Goal: Task Accomplishment & Management: Manage account settings

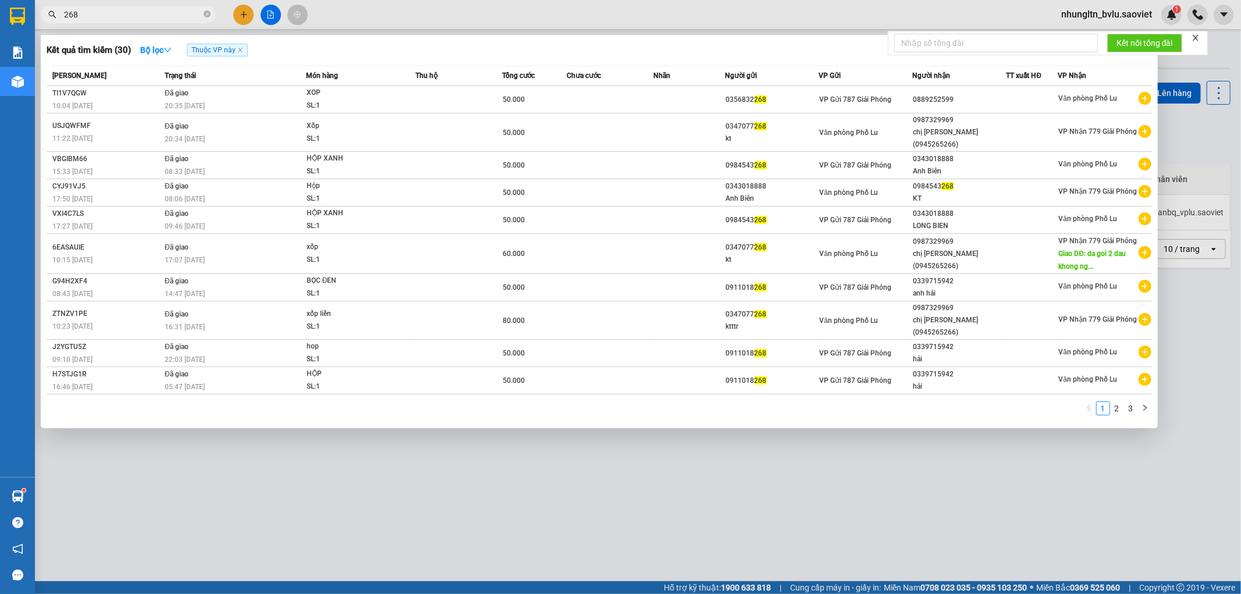
click at [70, 13] on input "268" at bounding box center [132, 14] width 137 height 13
click at [71, 14] on input "268" at bounding box center [132, 14] width 137 height 13
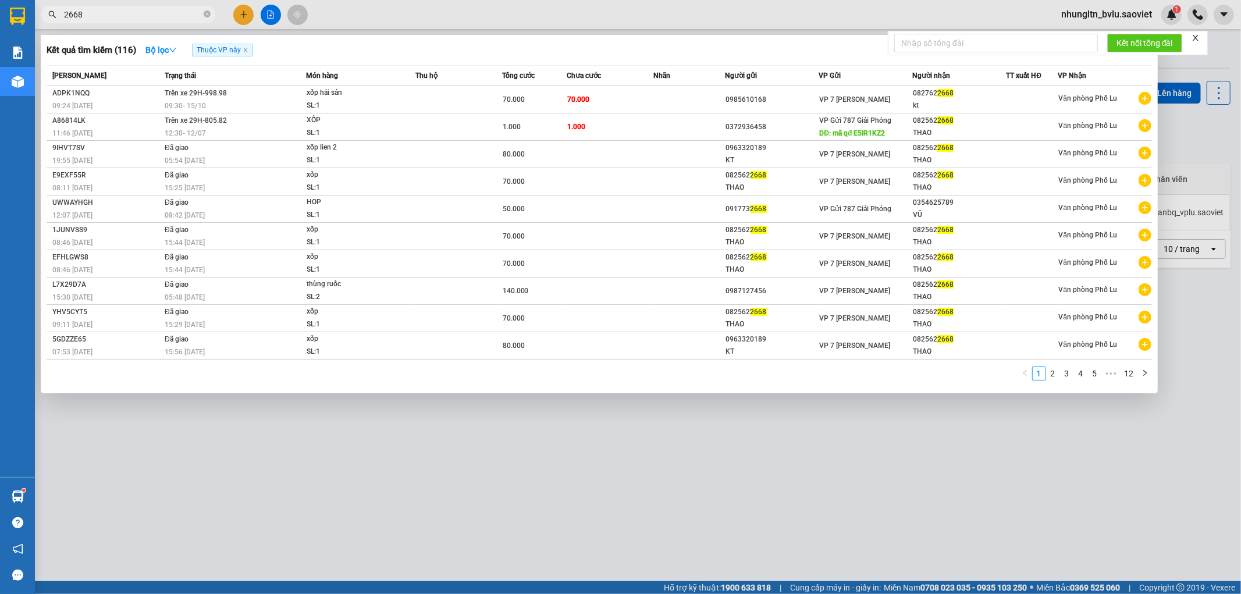
type input "2668"
click at [734, 6] on div at bounding box center [620, 297] width 1241 height 594
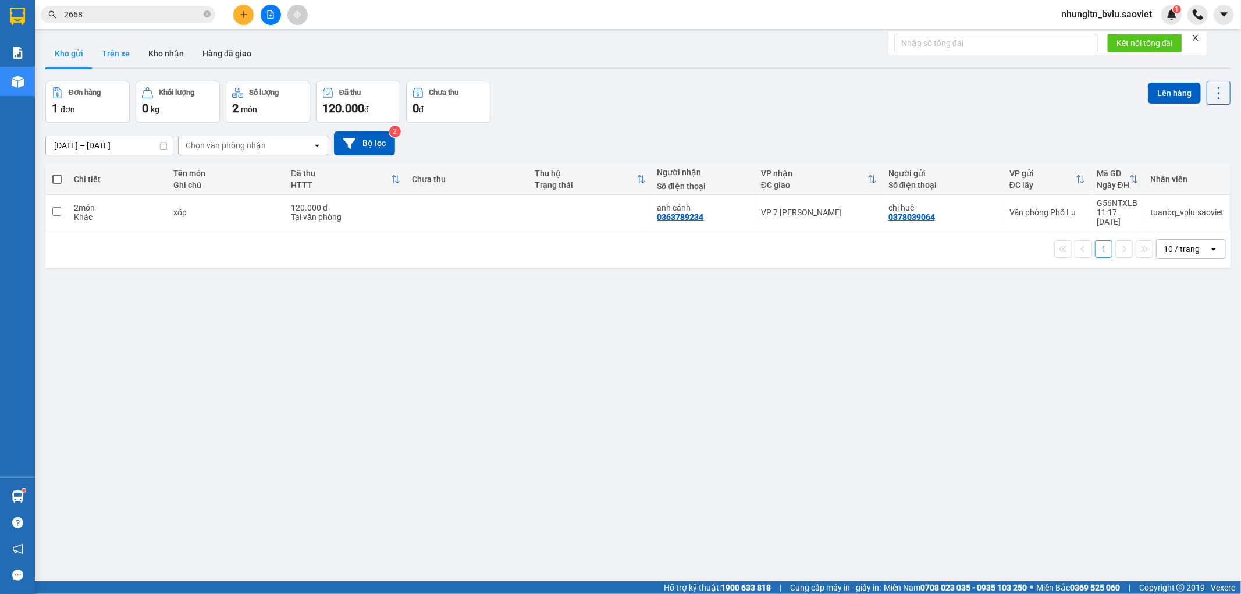
click at [121, 51] on button "Trên xe" at bounding box center [116, 54] width 47 height 28
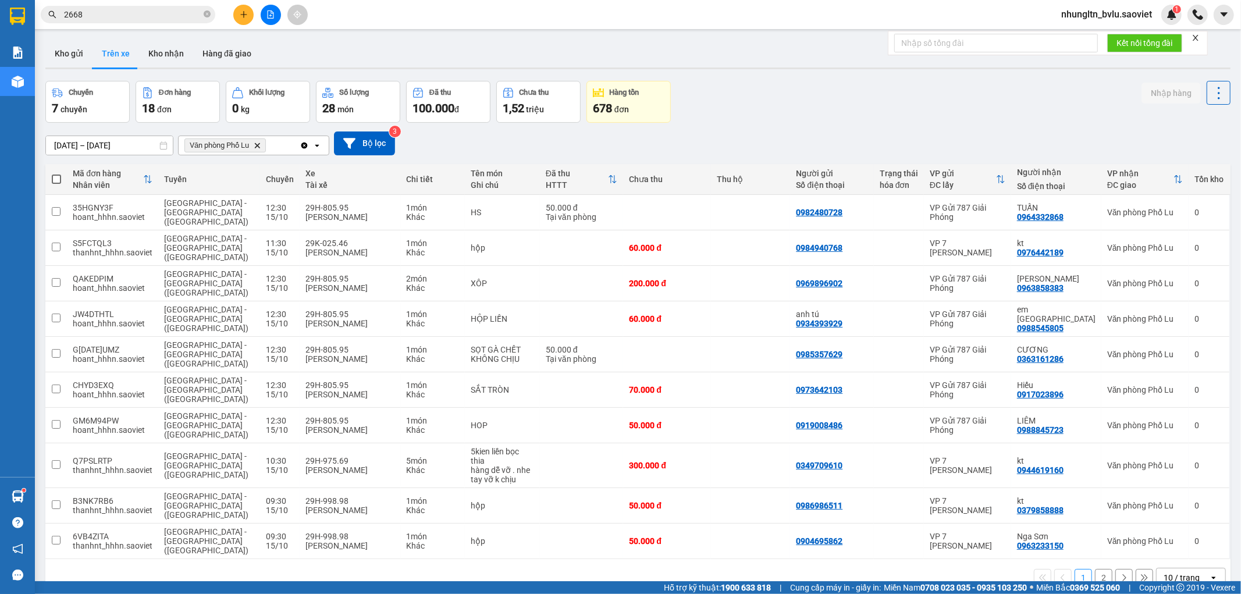
click at [1101, 569] on button "2" at bounding box center [1103, 577] width 17 height 17
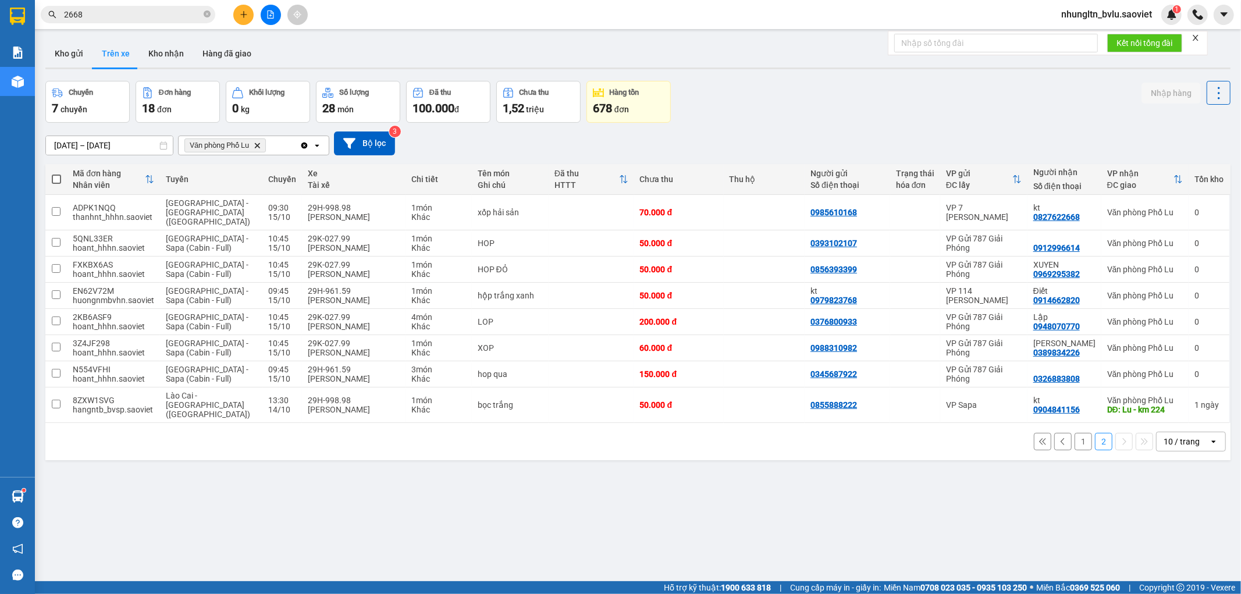
click at [1077, 433] on button "1" at bounding box center [1083, 441] width 17 height 17
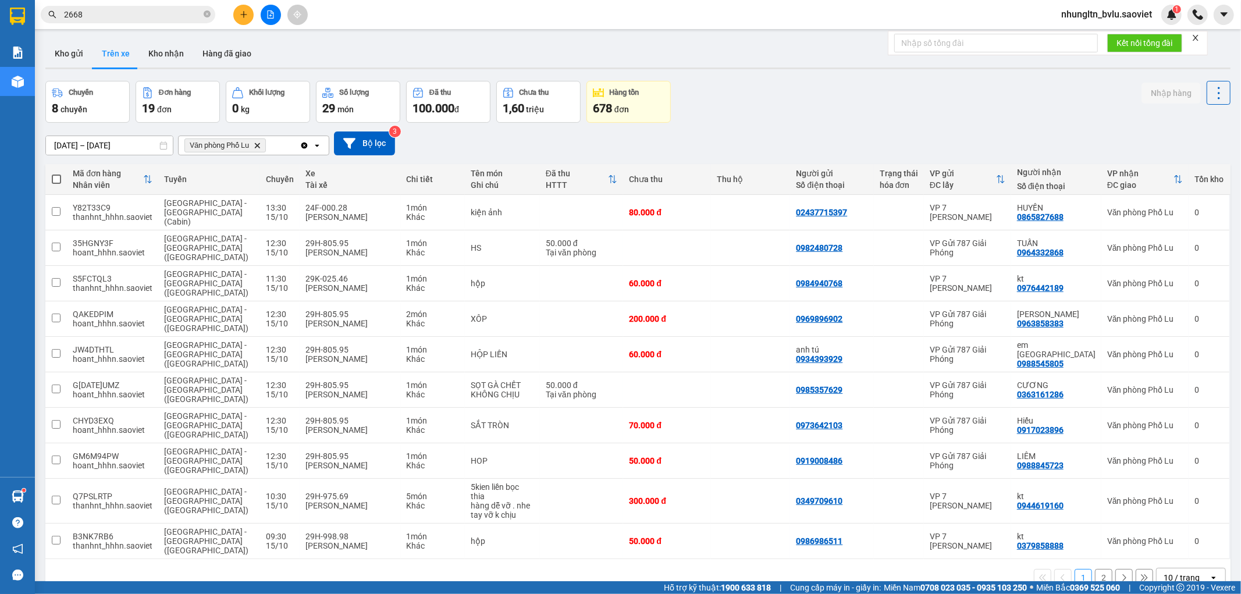
click at [1096, 569] on button "2" at bounding box center [1103, 577] width 17 height 17
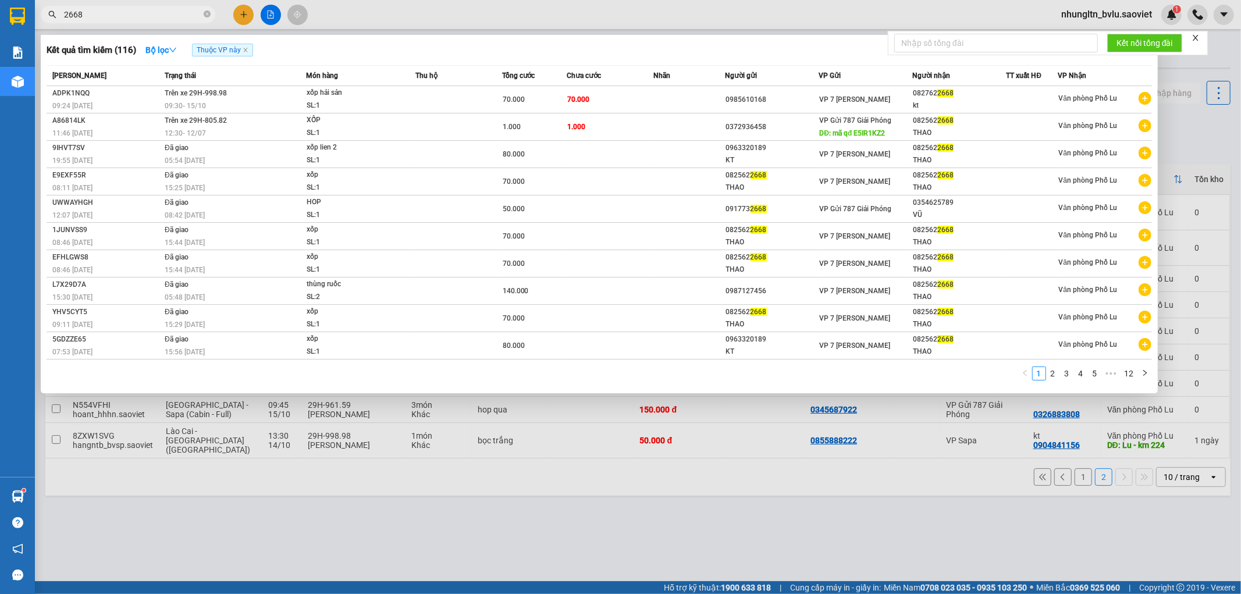
click at [150, 12] on input "2668" at bounding box center [132, 14] width 137 height 13
click at [245, 16] on div at bounding box center [620, 297] width 1241 height 594
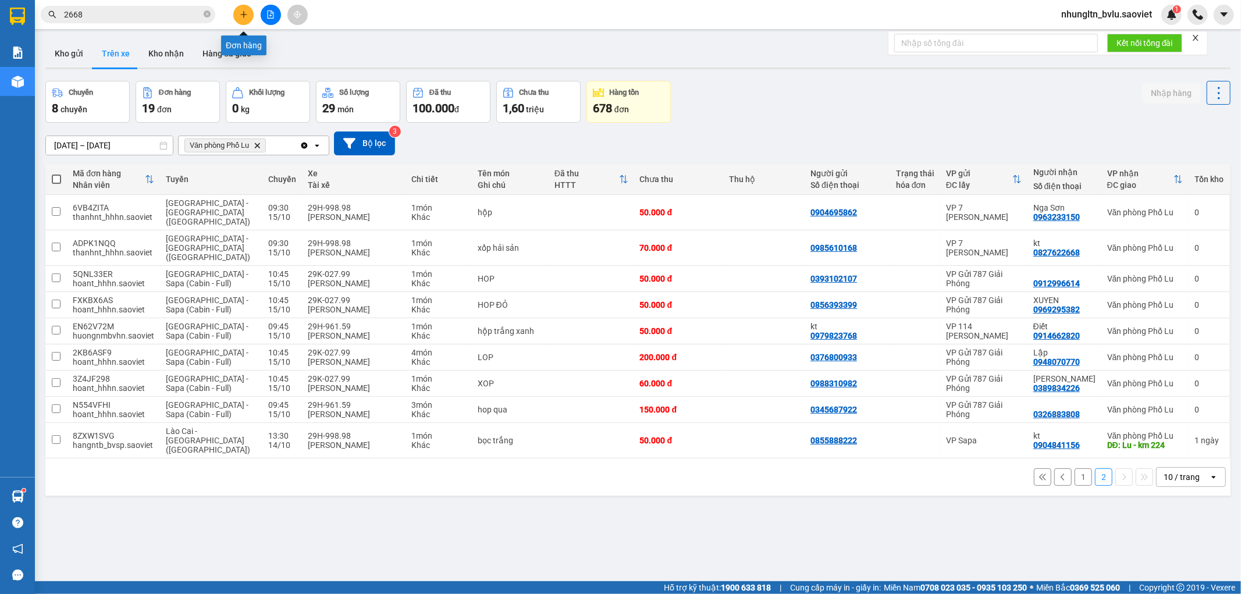
click at [241, 16] on icon "plus" at bounding box center [244, 14] width 8 height 8
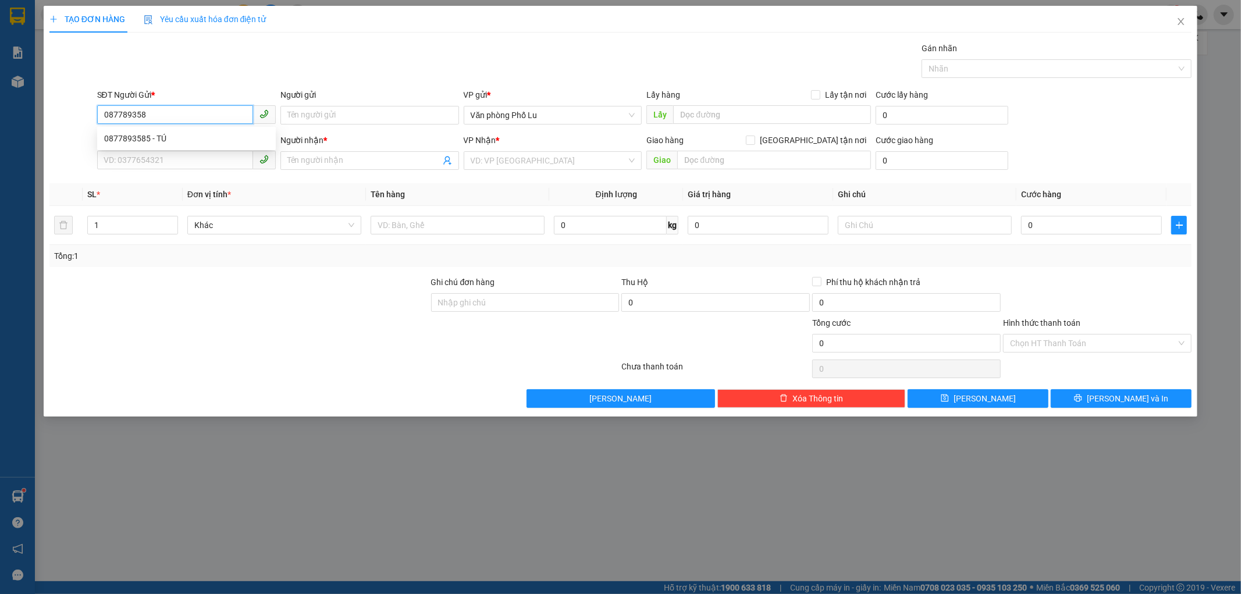
type input "0877893585"
click at [178, 138] on div "0877893585 - TÚ" at bounding box center [186, 138] width 165 height 13
type input "TÚ"
type input "0877893585"
type input "TÚ"
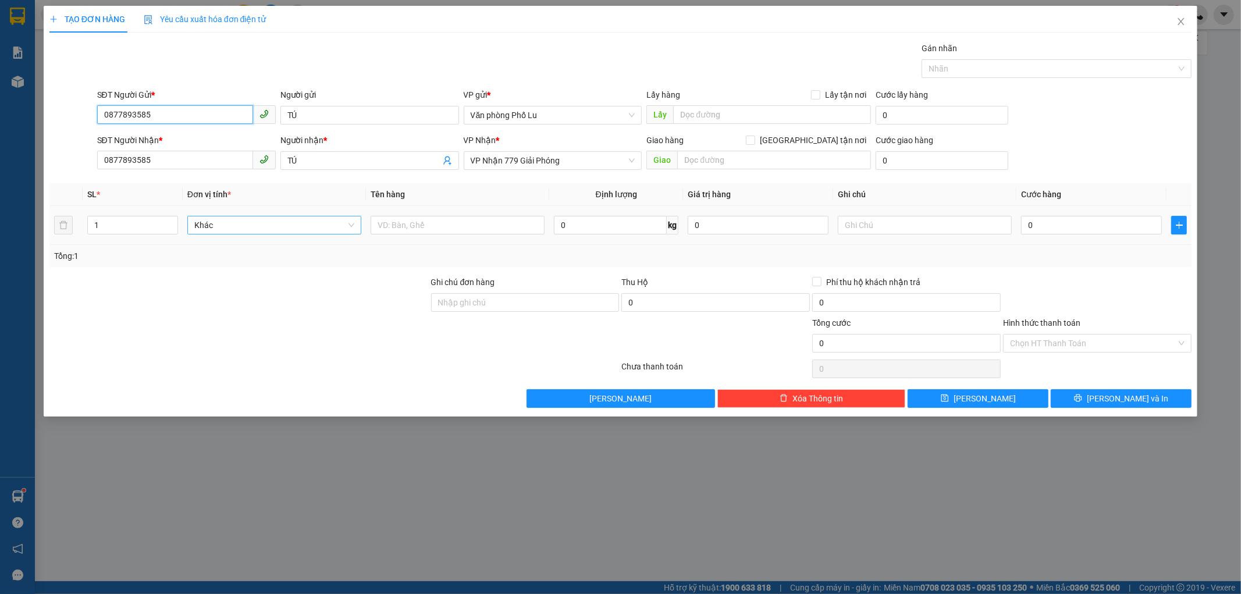
click at [233, 224] on span "Khác" at bounding box center [274, 224] width 160 height 17
type input "0877893585"
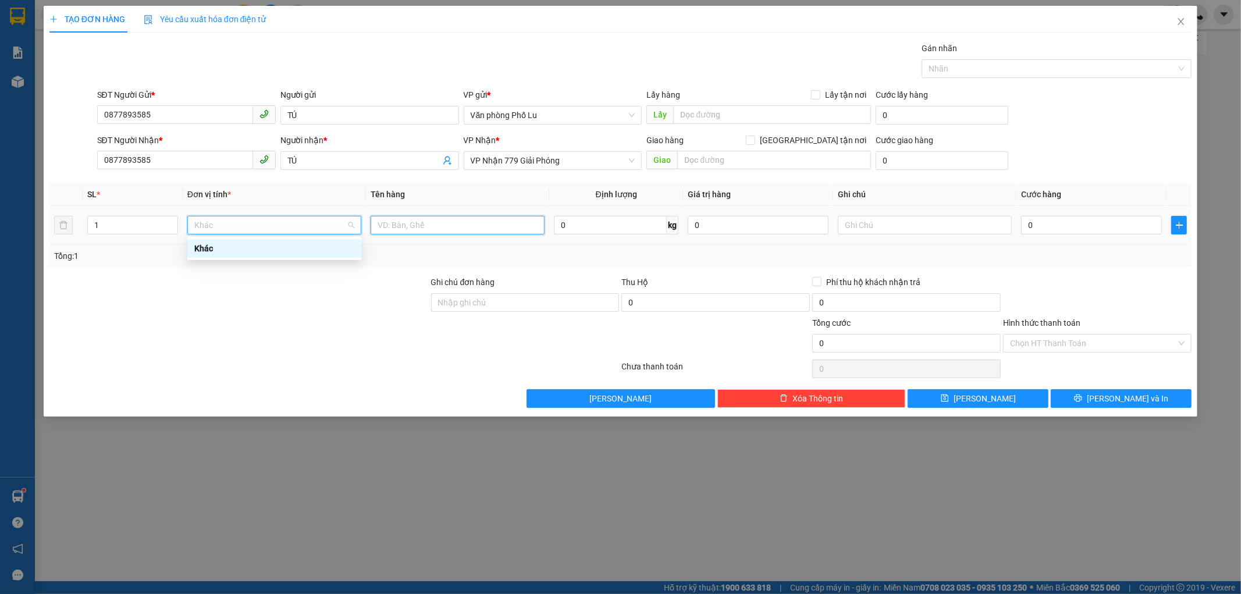
click at [446, 224] on input "text" at bounding box center [458, 225] width 174 height 19
type input "h"
type input "Hộp gỗ"
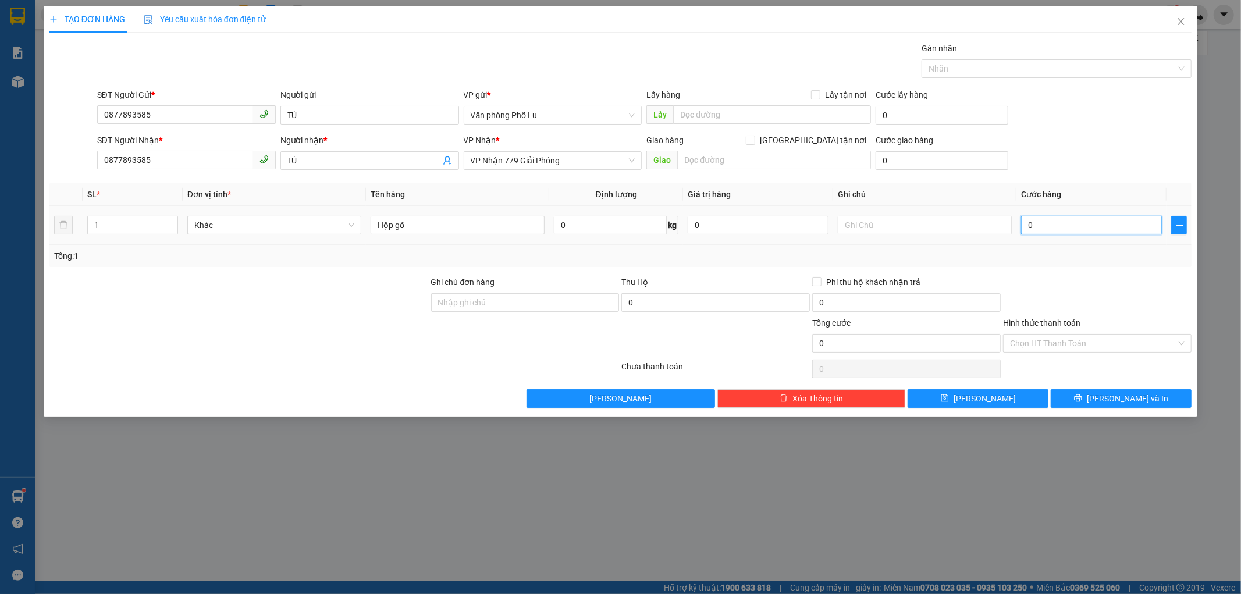
click at [1078, 229] on input "0" at bounding box center [1091, 225] width 141 height 19
type input "8"
type input "80"
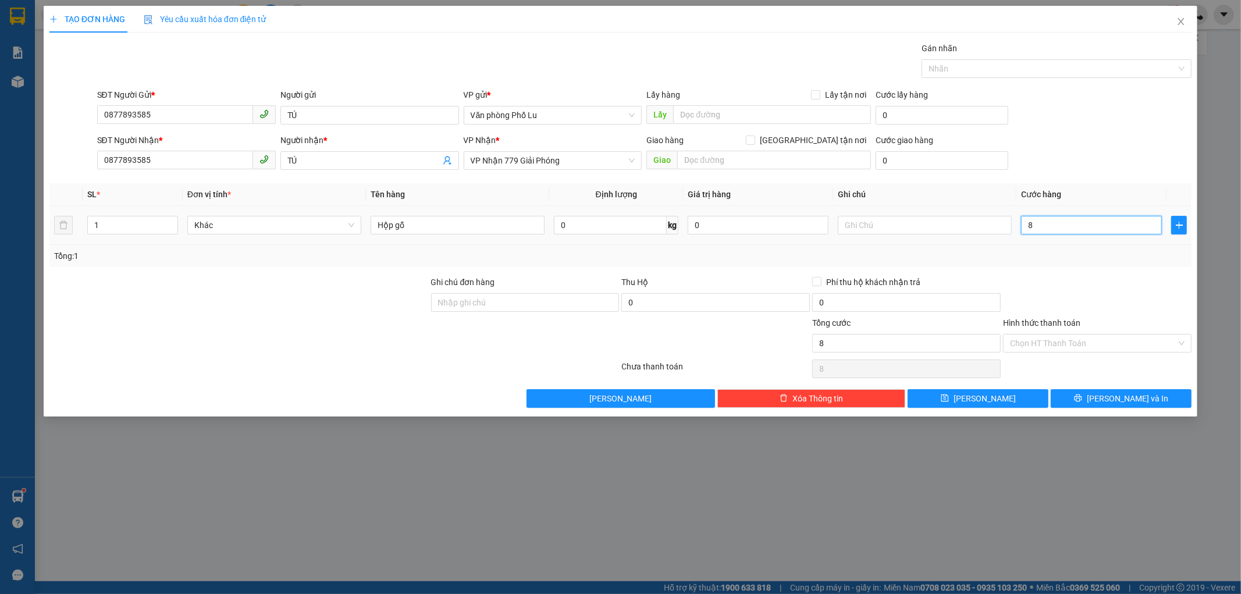
type input "80"
type input "80.000"
click at [1065, 273] on div "Transit Pickup Surcharge Ids Transit Deliver Surcharge Ids Transit Deliver Surc…" at bounding box center [620, 225] width 1143 height 366
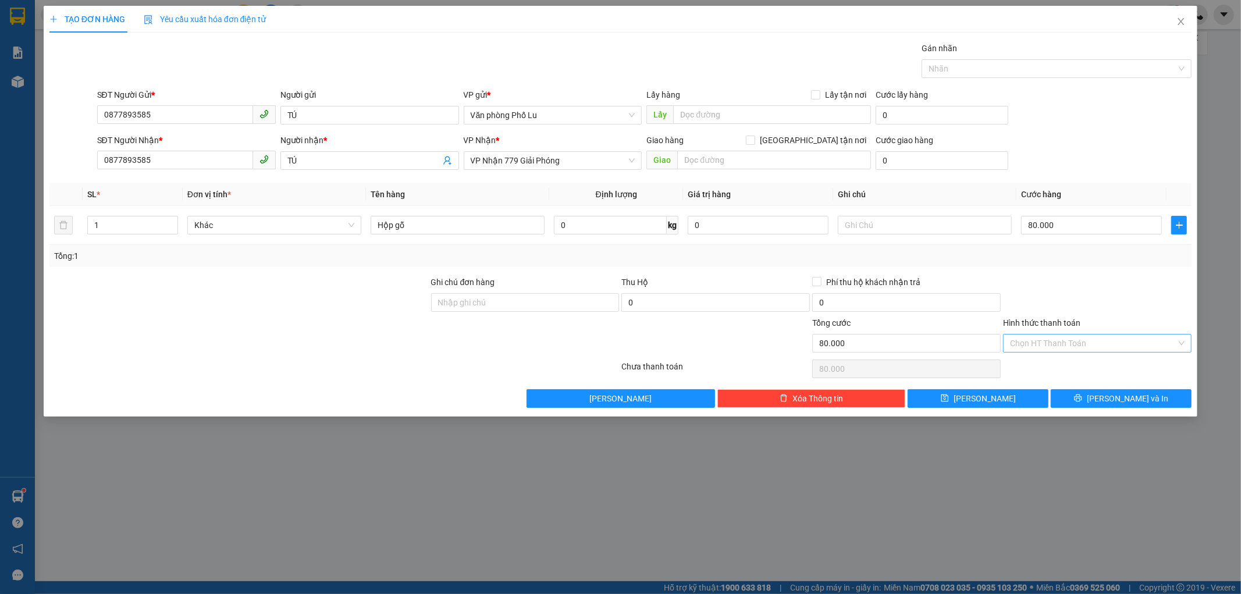
click at [1106, 341] on input "Hình thức thanh toán" at bounding box center [1093, 343] width 166 height 17
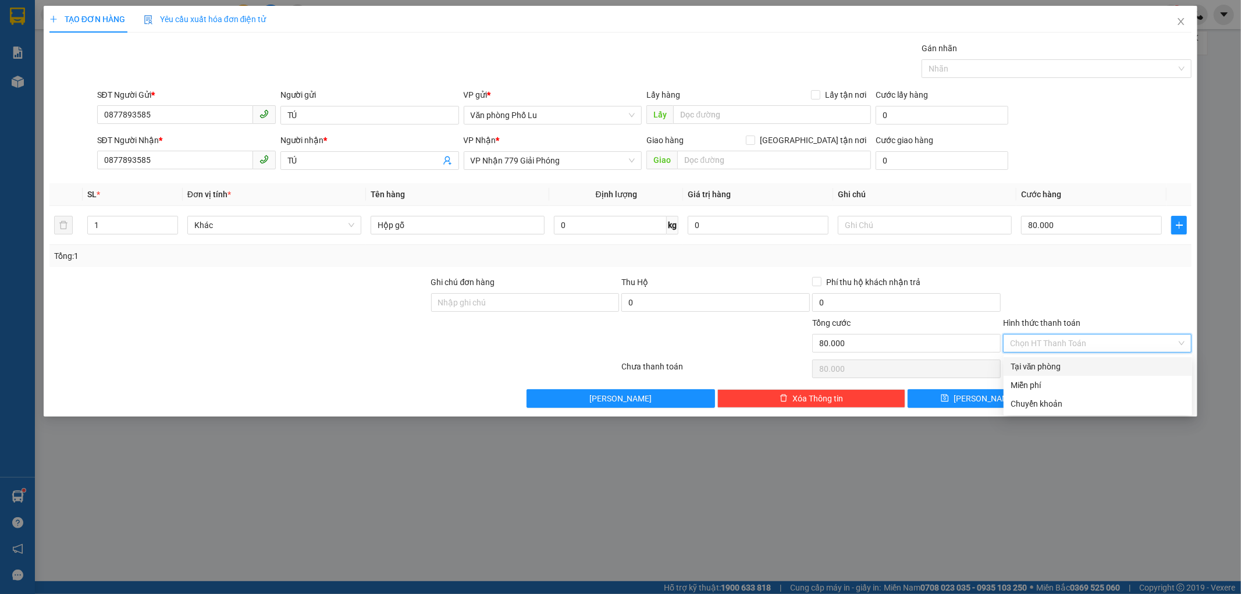
click at [1090, 370] on div "Tại văn phòng" at bounding box center [1098, 366] width 175 height 13
type input "0"
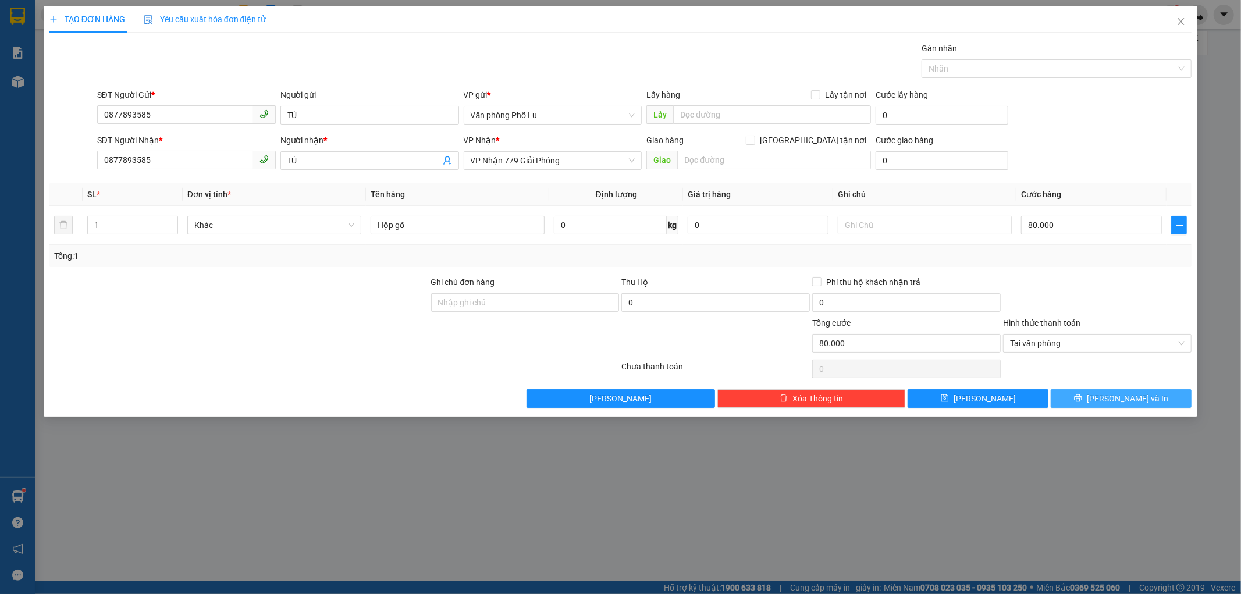
click at [1156, 399] on button "[PERSON_NAME] và In" at bounding box center [1121, 398] width 141 height 19
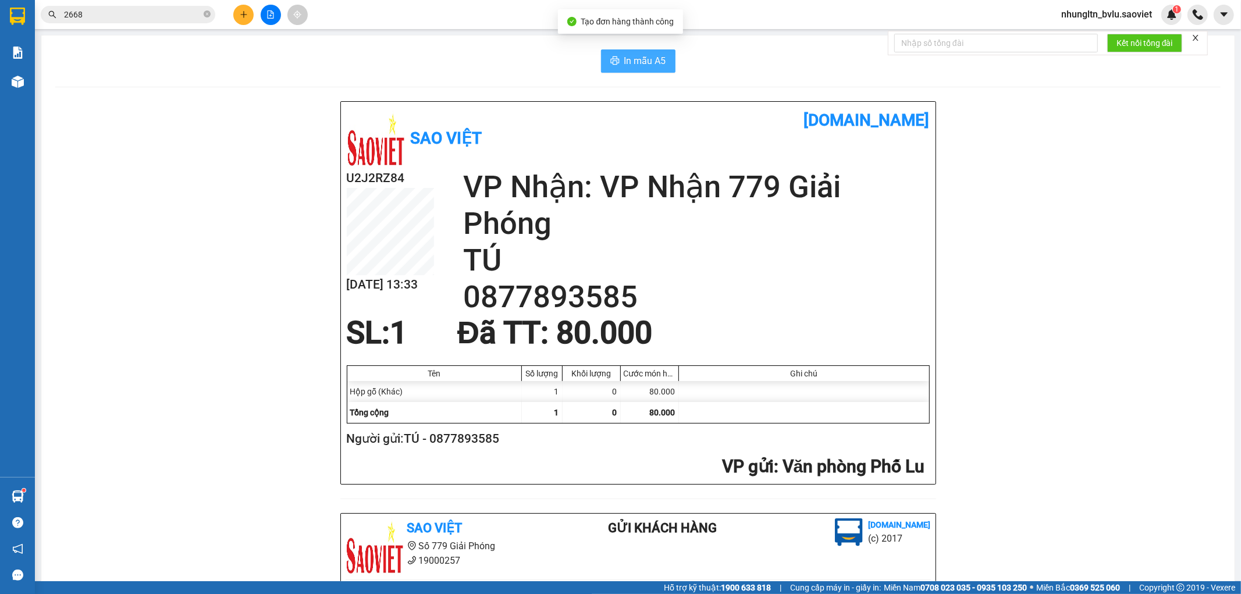
click at [652, 66] on span "In mẫu A5" at bounding box center [645, 61] width 42 height 15
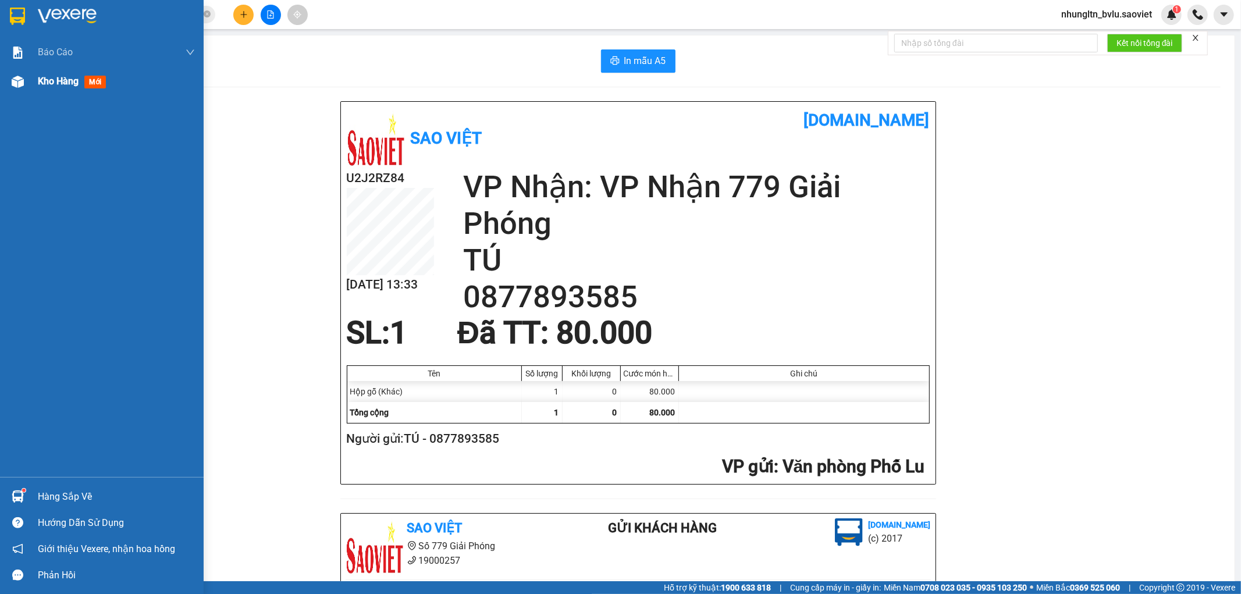
click at [51, 83] on span "Kho hàng" at bounding box center [58, 81] width 41 height 11
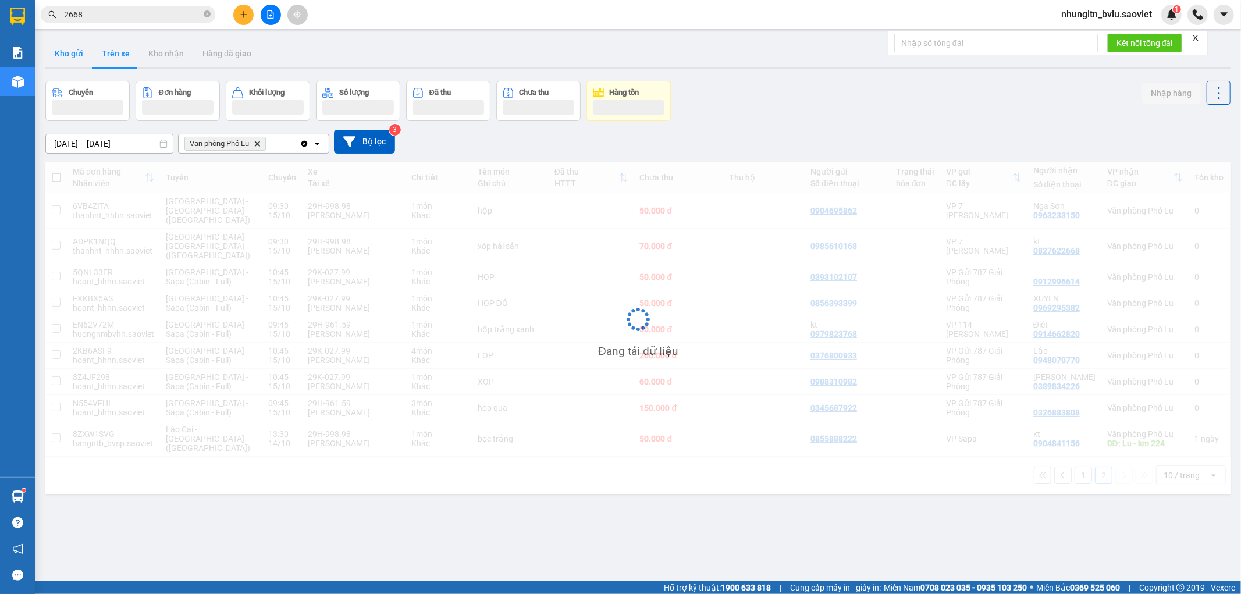
click at [67, 52] on button "Kho gửi" at bounding box center [68, 54] width 47 height 28
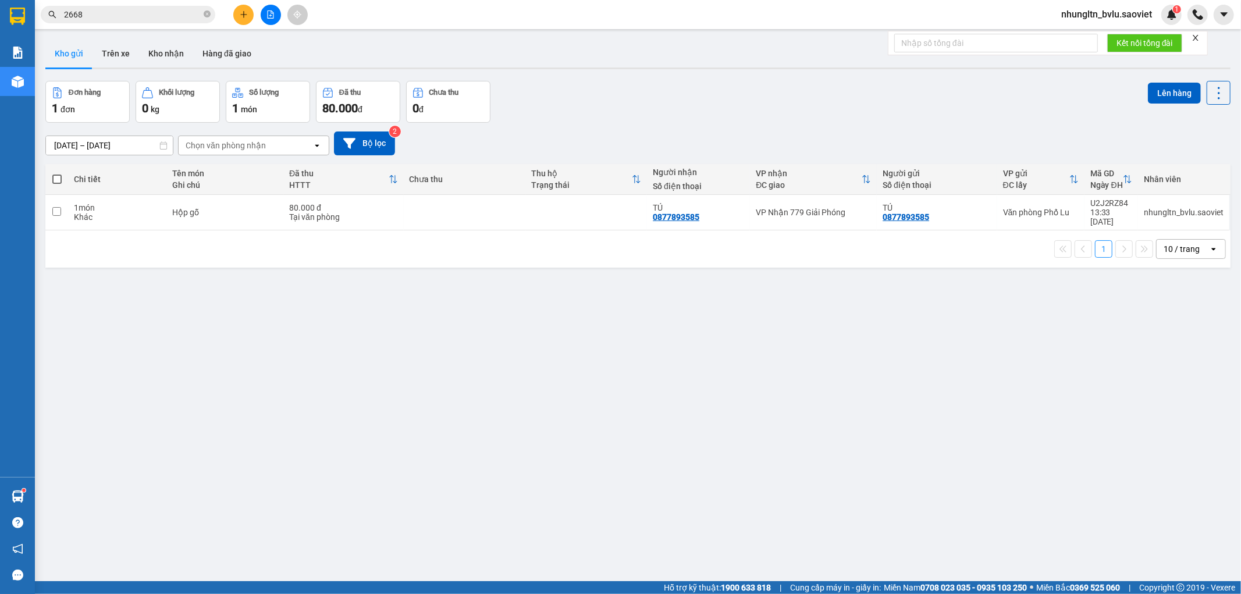
click at [777, 70] on div "ver 1.8.147 Kho gửi Trên xe Kho nhận Hàng đã giao Đơn hàng 1 đơn Khối lượng 0 k…" at bounding box center [638, 332] width 1195 height 594
click at [108, 51] on button "Trên xe" at bounding box center [116, 54] width 47 height 28
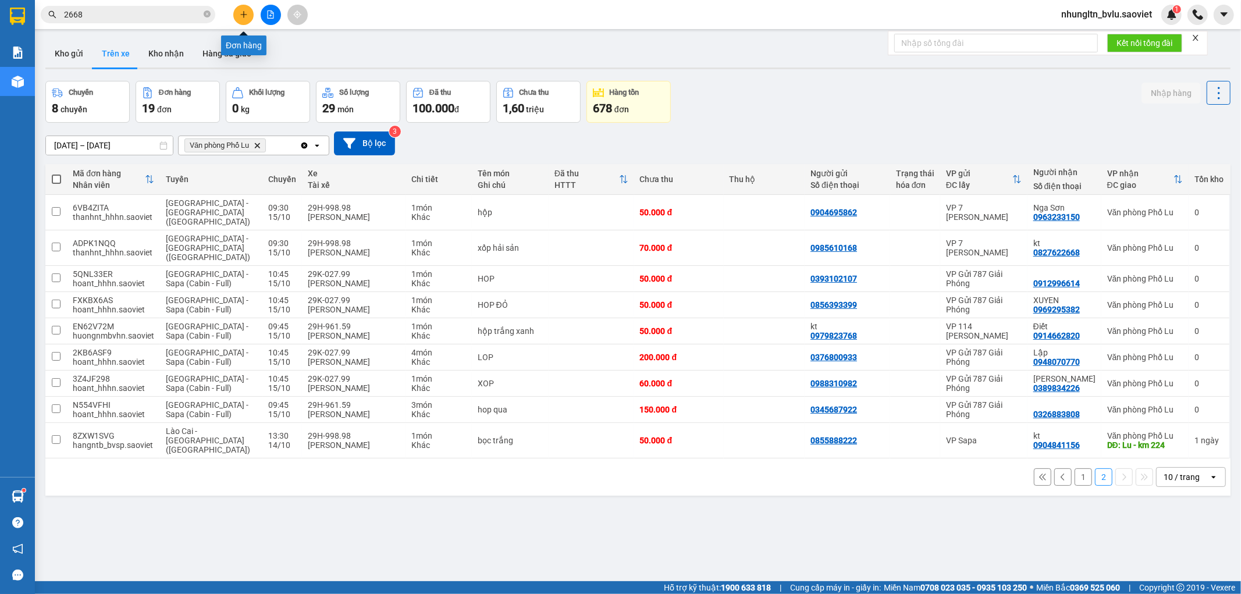
click at [244, 16] on icon "plus" at bounding box center [244, 14] width 8 height 8
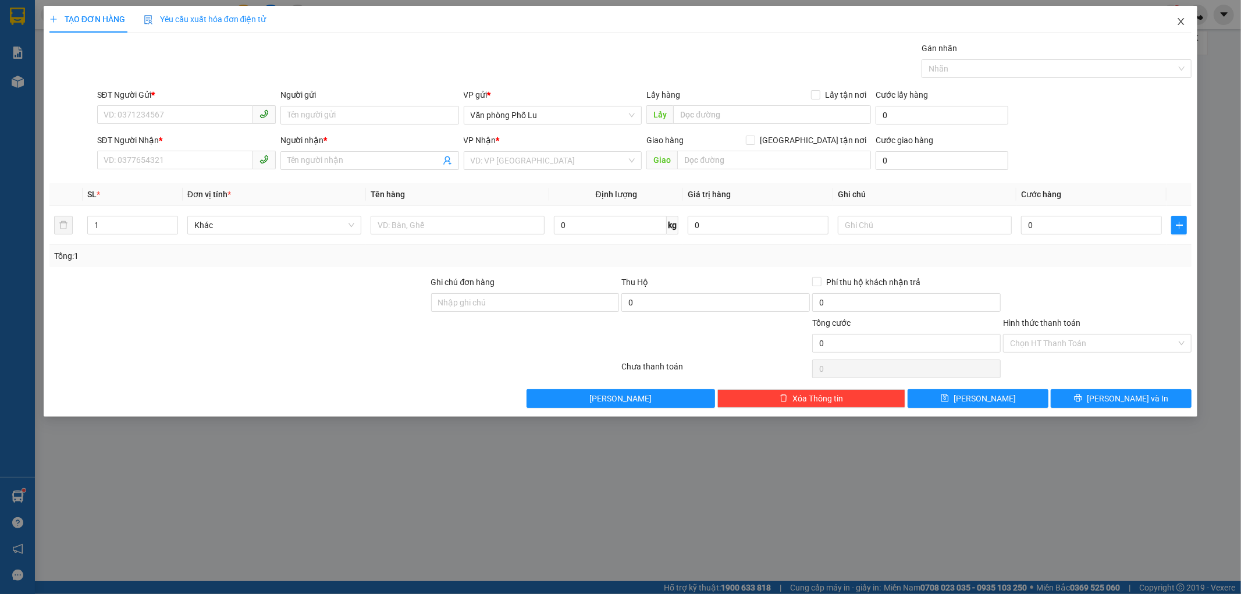
click at [1183, 24] on icon "close" at bounding box center [1181, 21] width 6 height 7
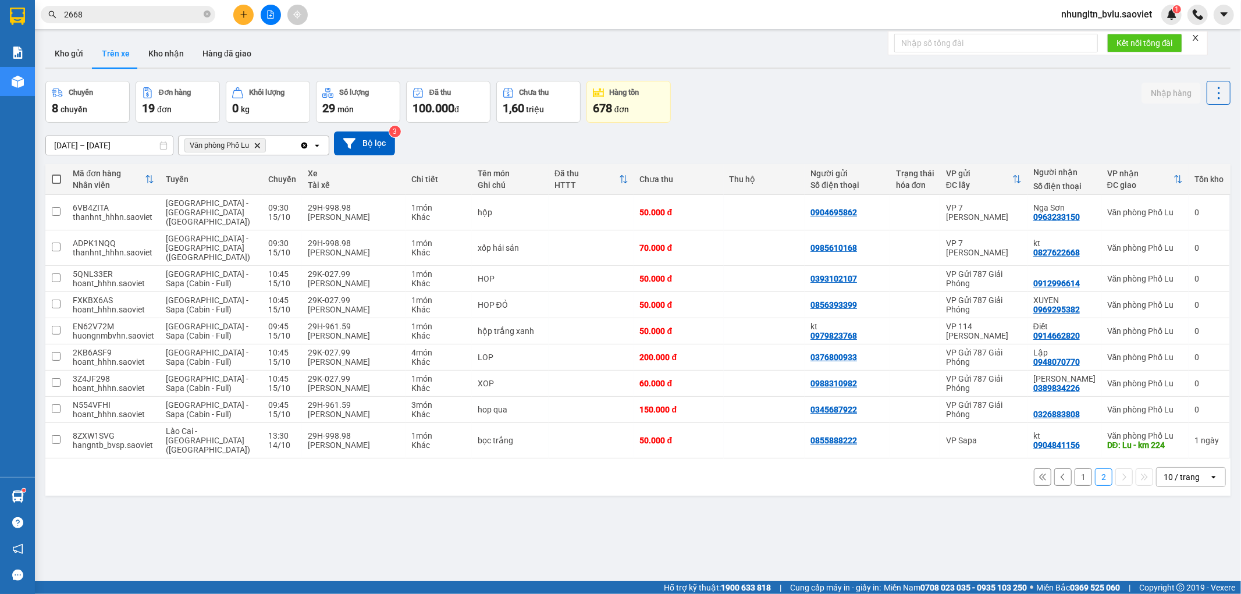
click at [275, 12] on button at bounding box center [271, 15] width 20 height 20
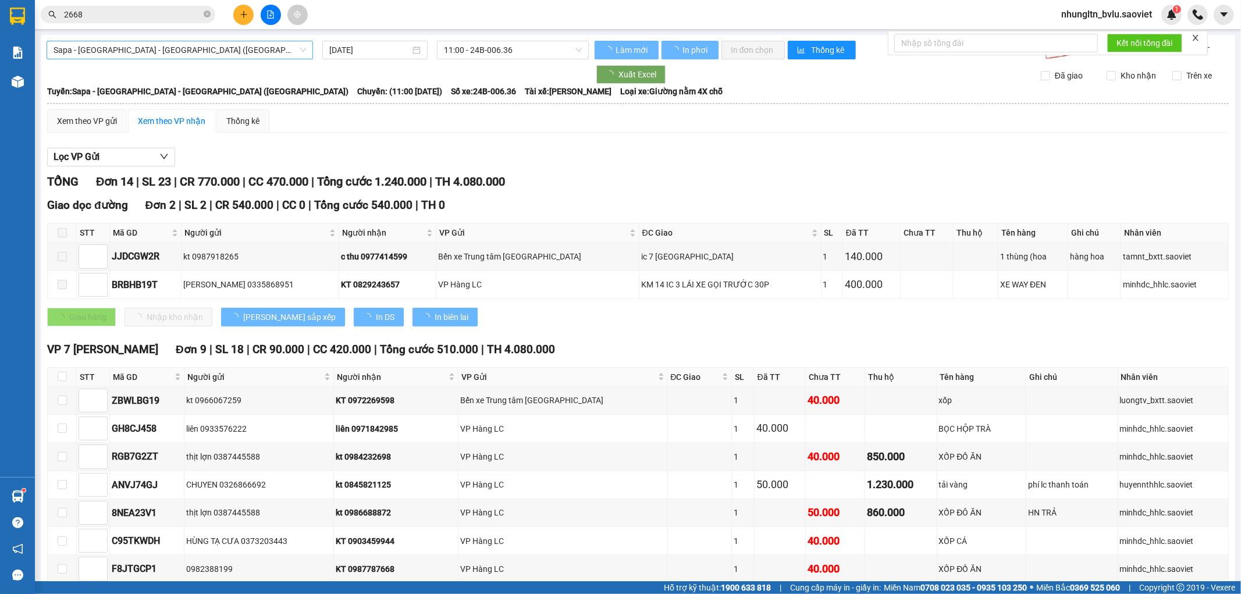
click at [240, 48] on span "Sapa - [GEOGRAPHIC_DATA] - [GEOGRAPHIC_DATA] ([GEOGRAPHIC_DATA])" at bounding box center [180, 49] width 253 height 17
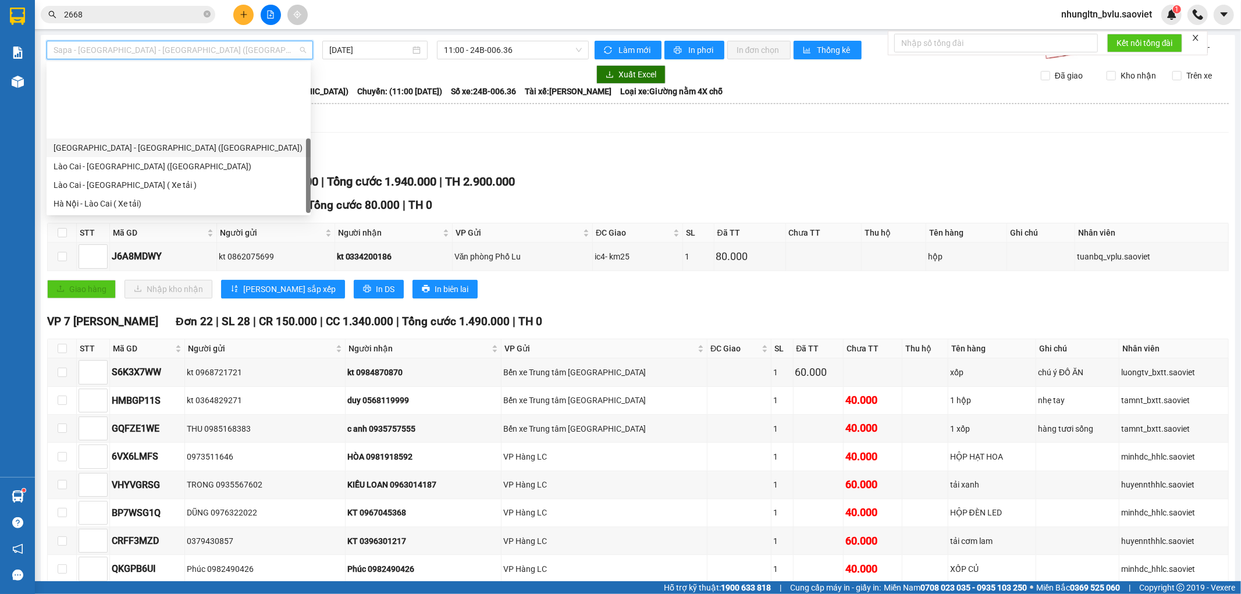
scroll to position [93, 0]
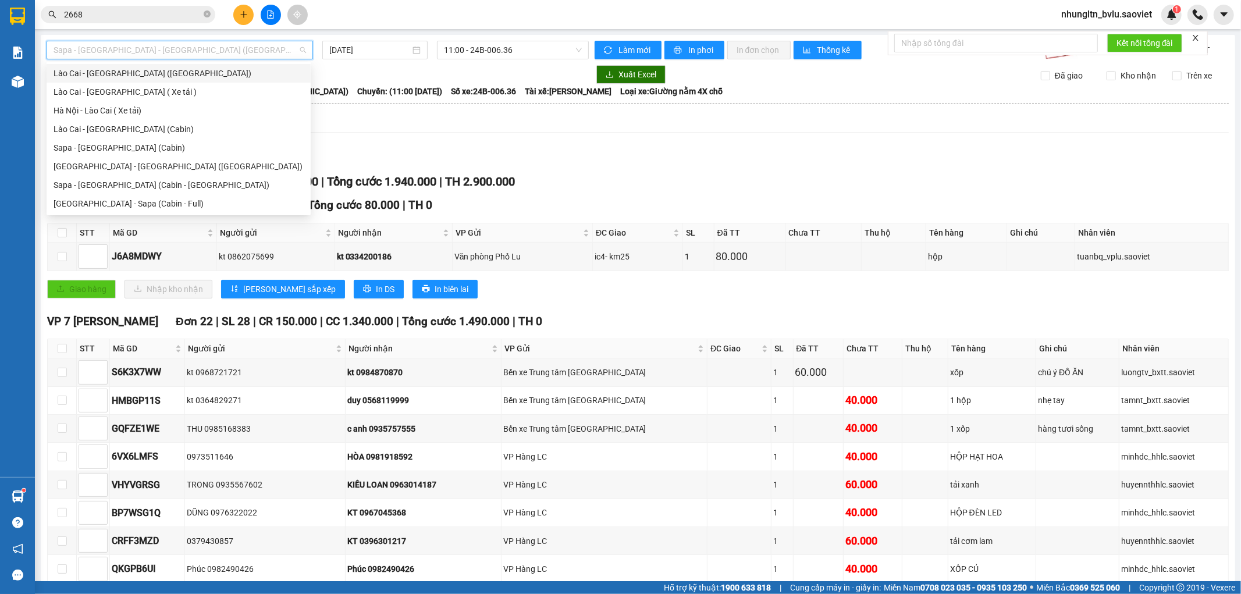
click at [175, 77] on div "Lào Cai - [GEOGRAPHIC_DATA] ([GEOGRAPHIC_DATA])" at bounding box center [179, 73] width 250 height 13
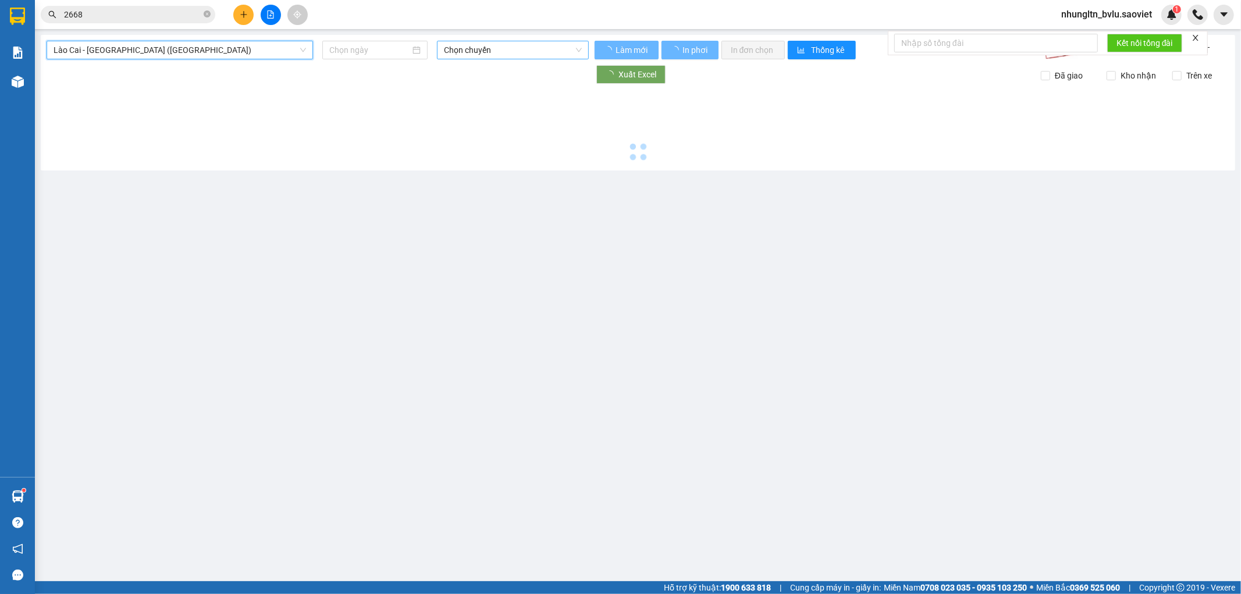
type input "[DATE]"
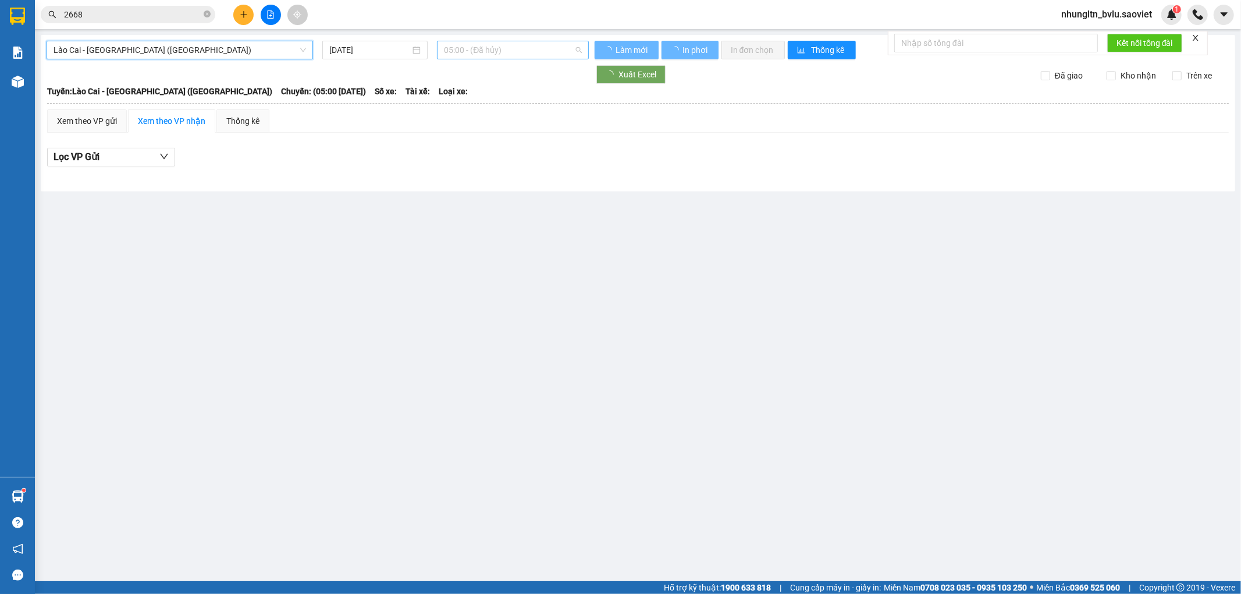
click at [491, 45] on span "05:00 - (Đã hủy)" at bounding box center [512, 49] width 137 height 17
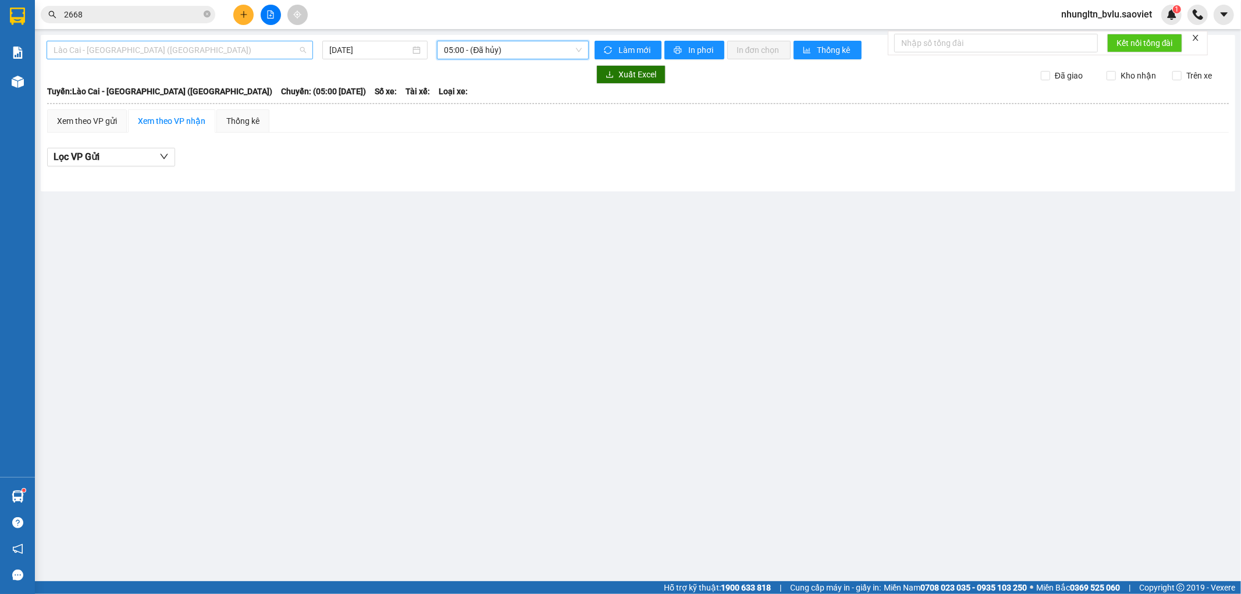
click at [170, 55] on span "Lào Cai - [GEOGRAPHIC_DATA] ([GEOGRAPHIC_DATA])" at bounding box center [180, 49] width 253 height 17
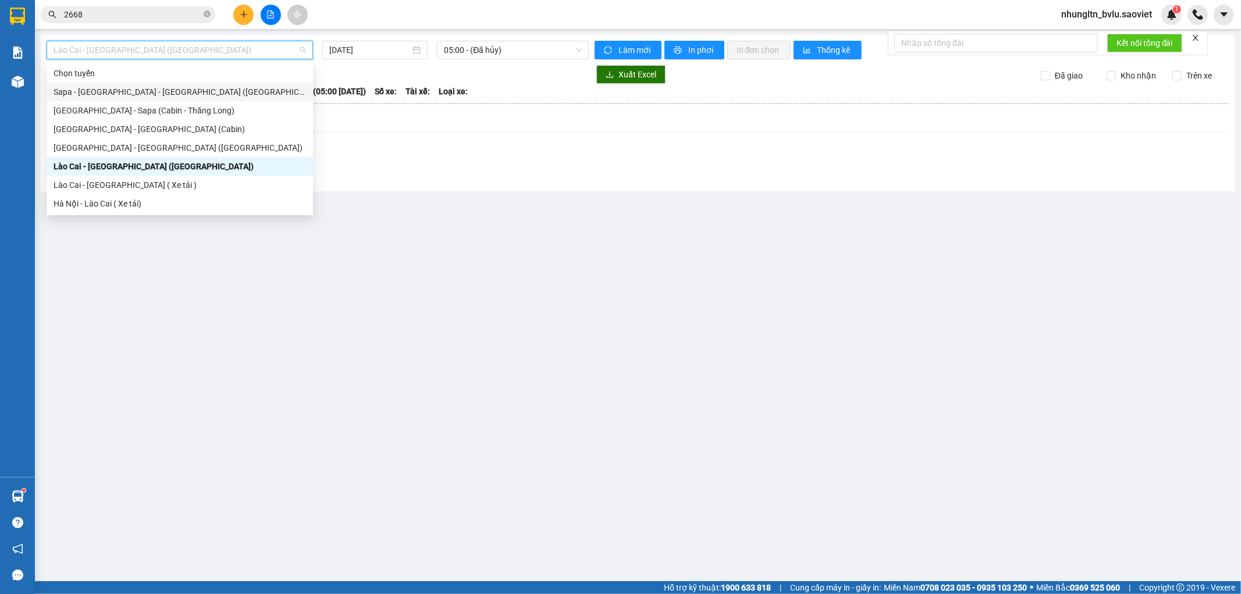
click at [202, 95] on div "Sapa - [GEOGRAPHIC_DATA] - [GEOGRAPHIC_DATA] ([GEOGRAPHIC_DATA])" at bounding box center [180, 92] width 253 height 13
type input "[DATE]"
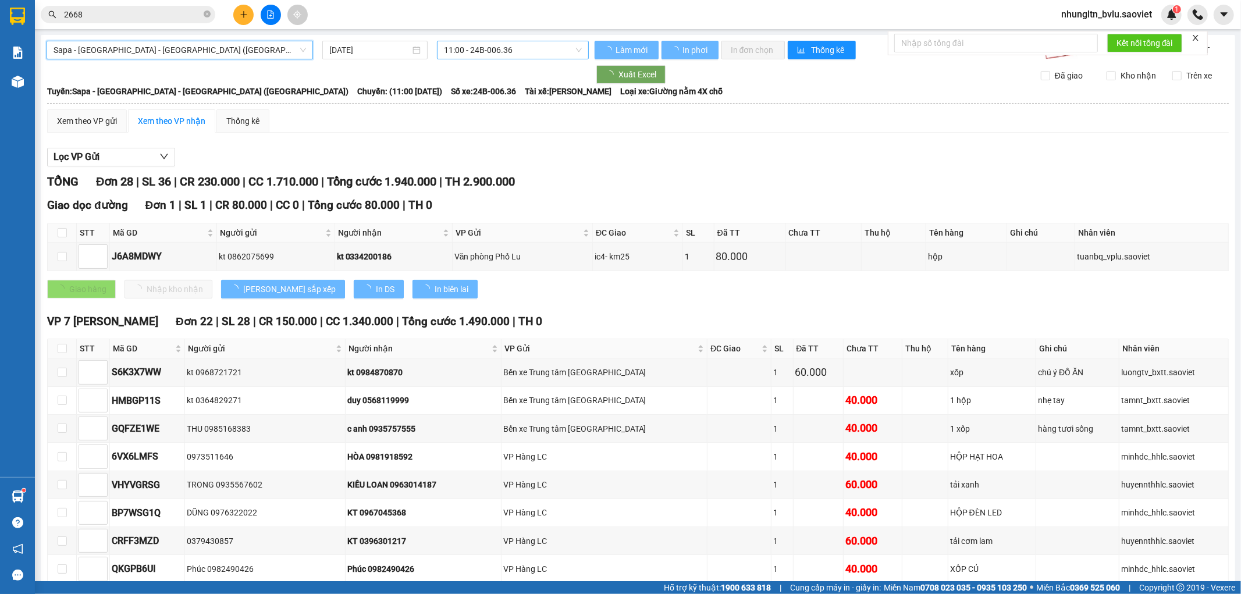
click at [490, 54] on span "11:00 - 24B-006.36" at bounding box center [512, 49] width 137 height 17
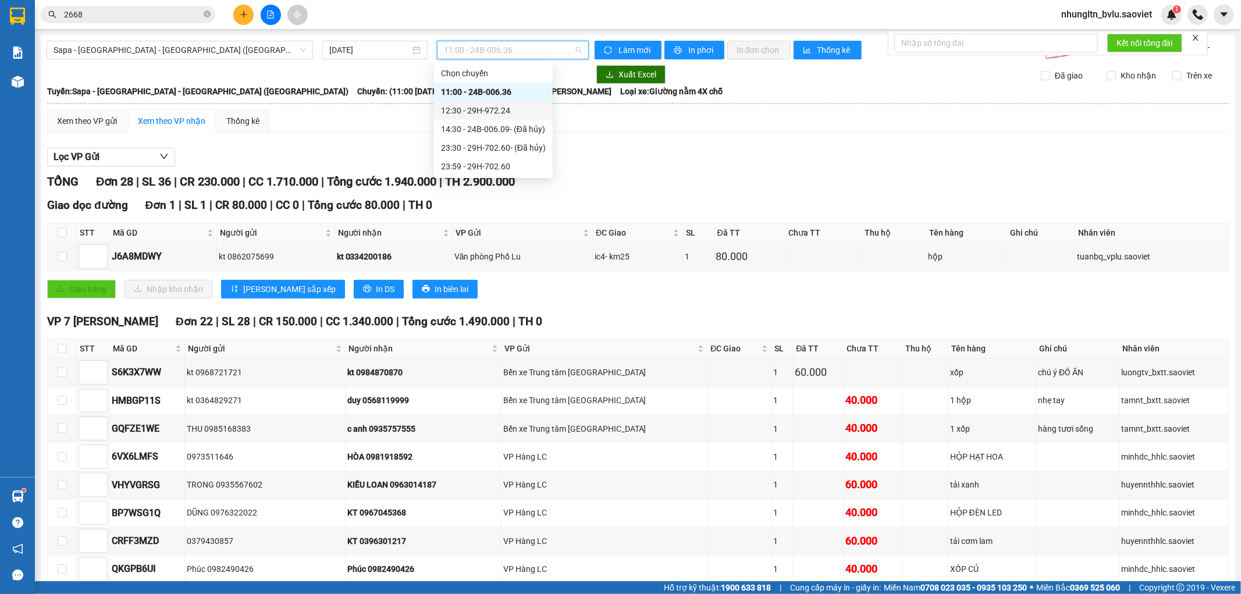
click at [521, 111] on div "12:30 - 29H-972.24" at bounding box center [493, 110] width 105 height 13
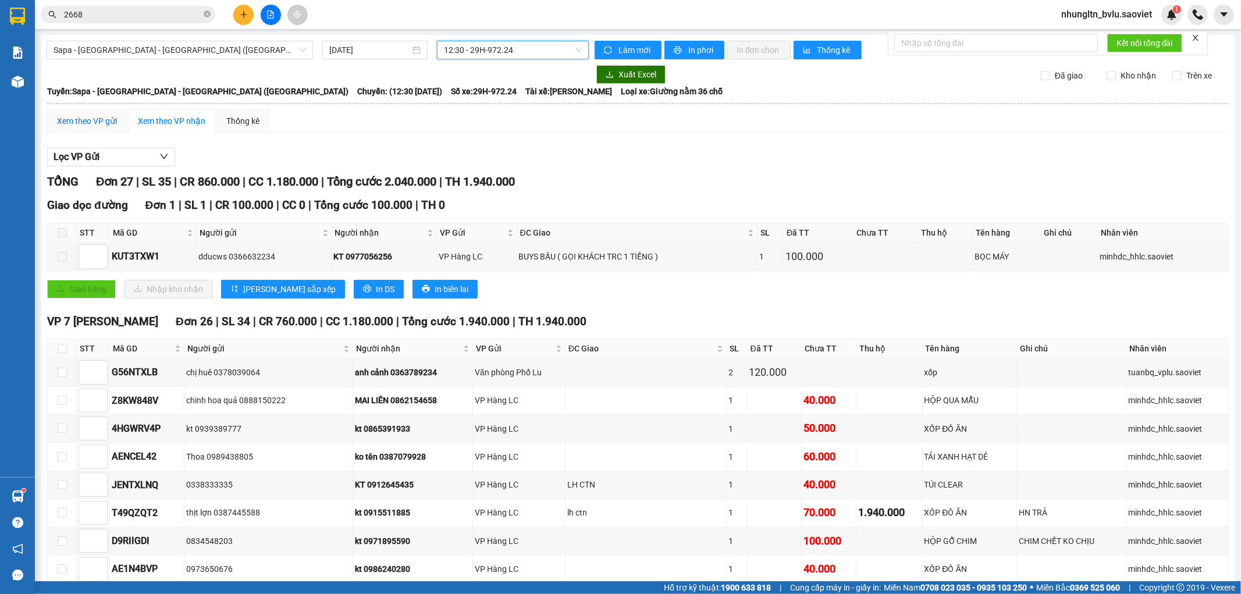
click at [98, 127] on div "Xem theo VP gửi" at bounding box center [87, 121] width 60 height 13
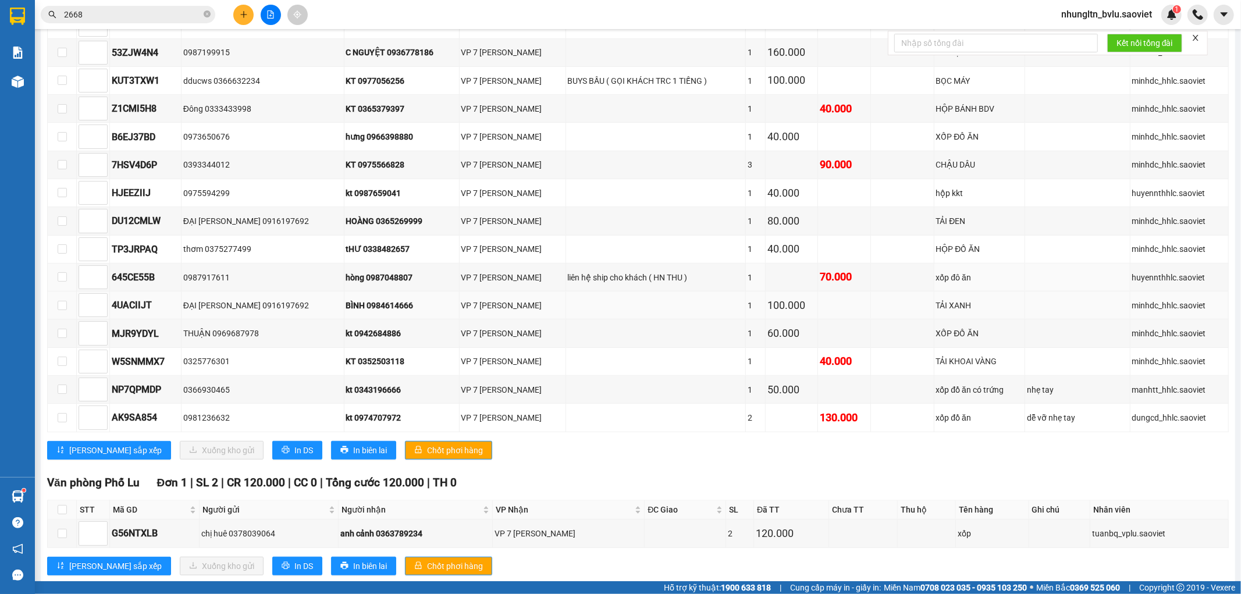
scroll to position [582, 0]
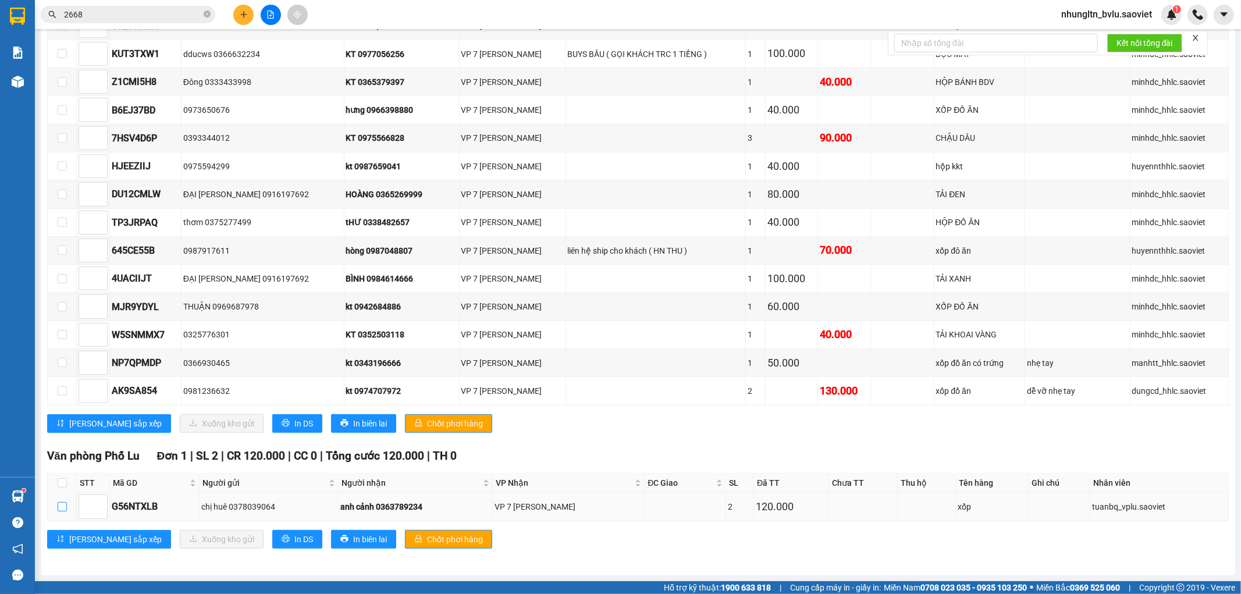
click at [61, 508] on input "checkbox" at bounding box center [62, 506] width 9 height 9
checkbox input "true"
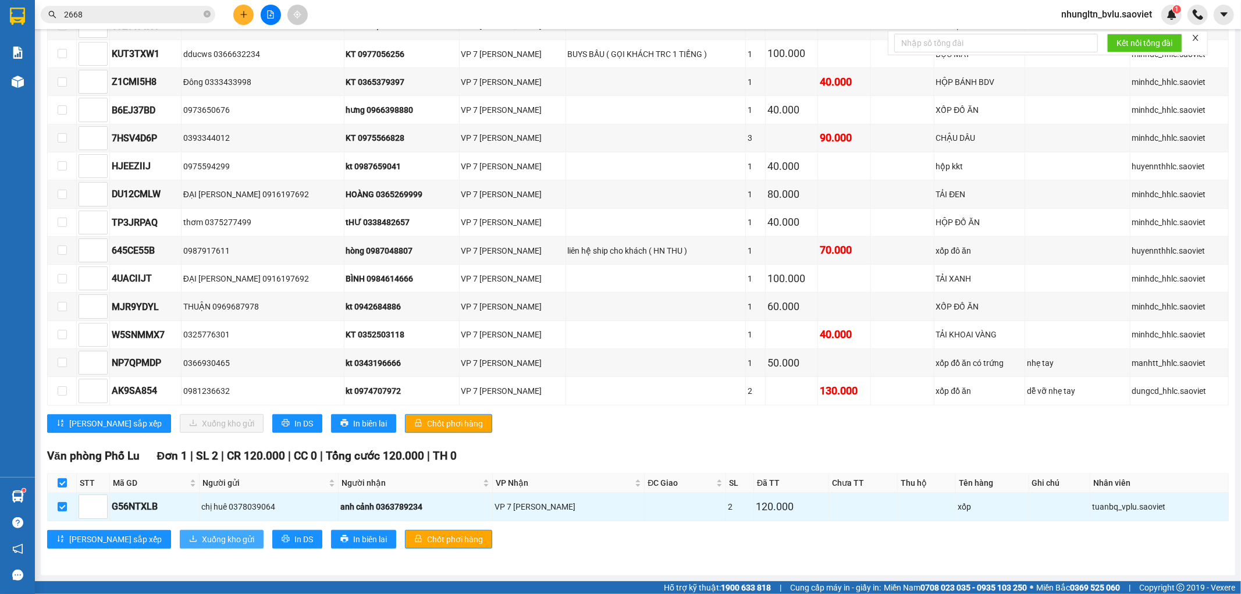
click at [202, 541] on span "Xuống kho gửi" at bounding box center [228, 539] width 52 height 13
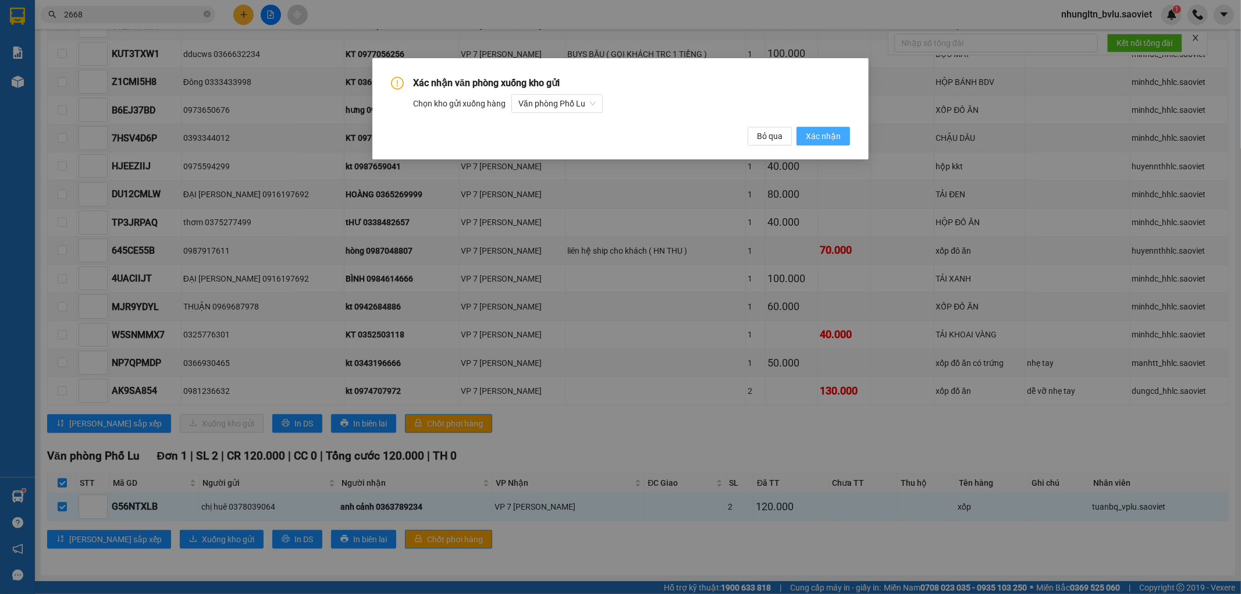
click at [819, 133] on span "Xác nhận" at bounding box center [823, 136] width 35 height 13
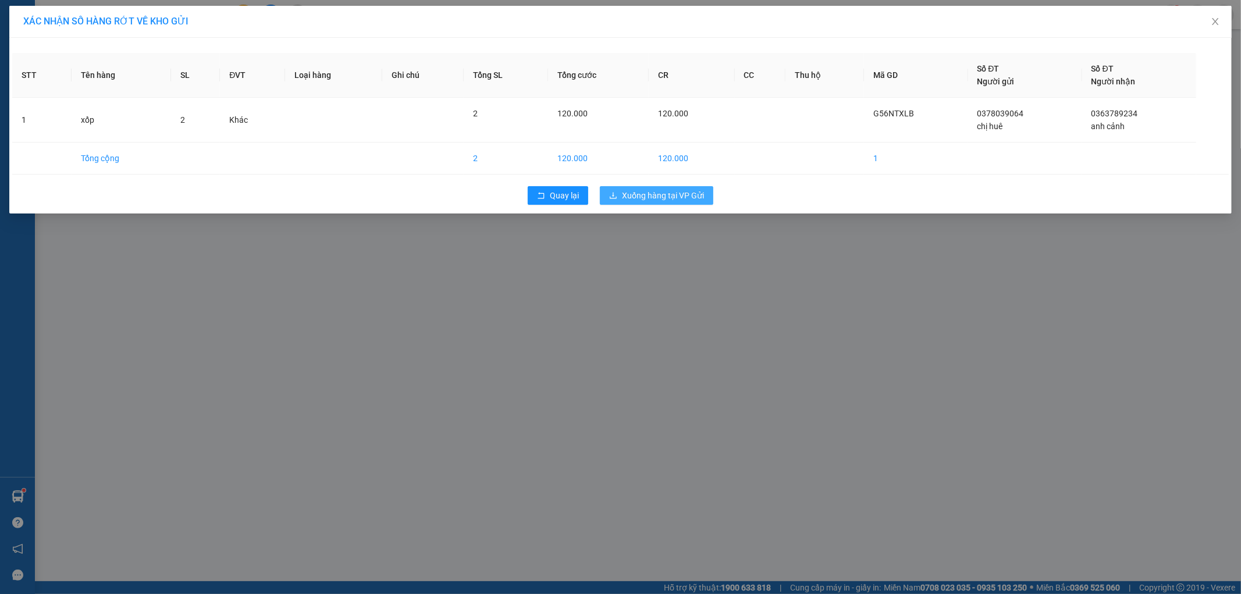
click at [670, 197] on span "Xuống hàng tại VP Gửi" at bounding box center [663, 195] width 82 height 13
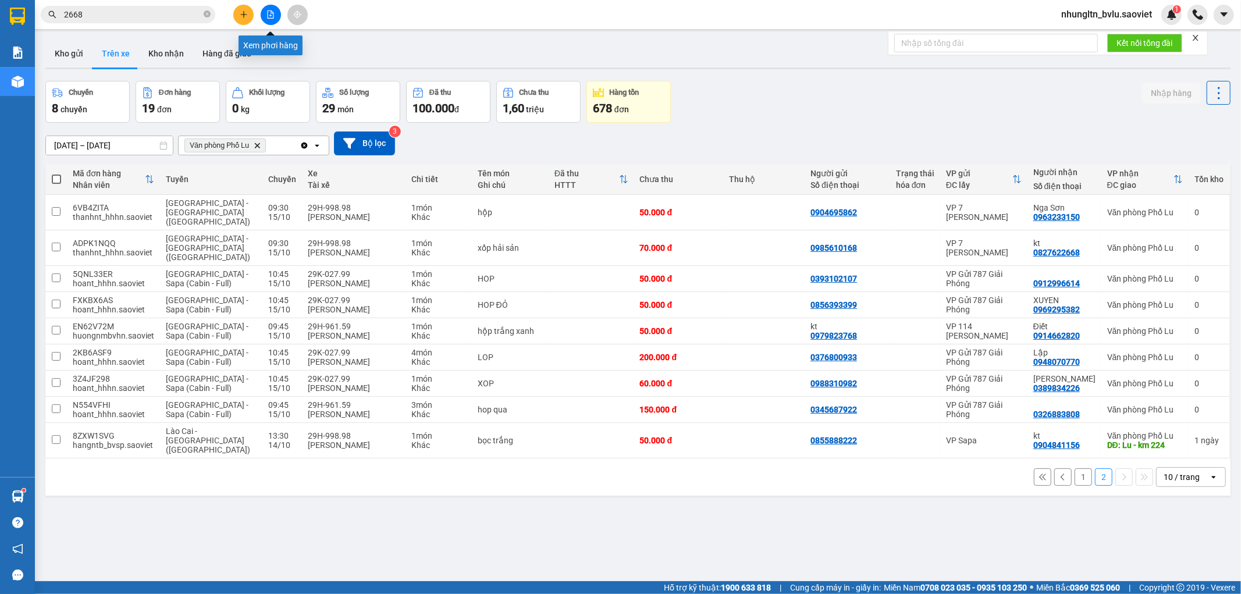
click at [271, 14] on icon "file-add" at bounding box center [271, 14] width 8 height 8
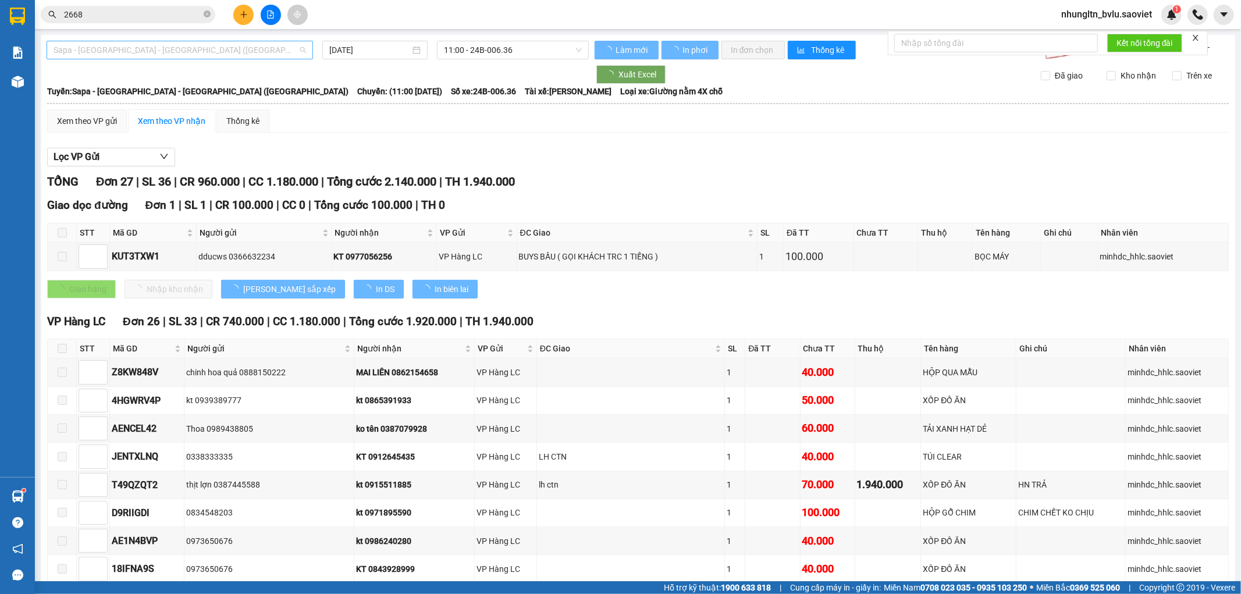
click at [216, 45] on span "Sapa - [GEOGRAPHIC_DATA] - [GEOGRAPHIC_DATA] ([GEOGRAPHIC_DATA])" at bounding box center [180, 49] width 253 height 17
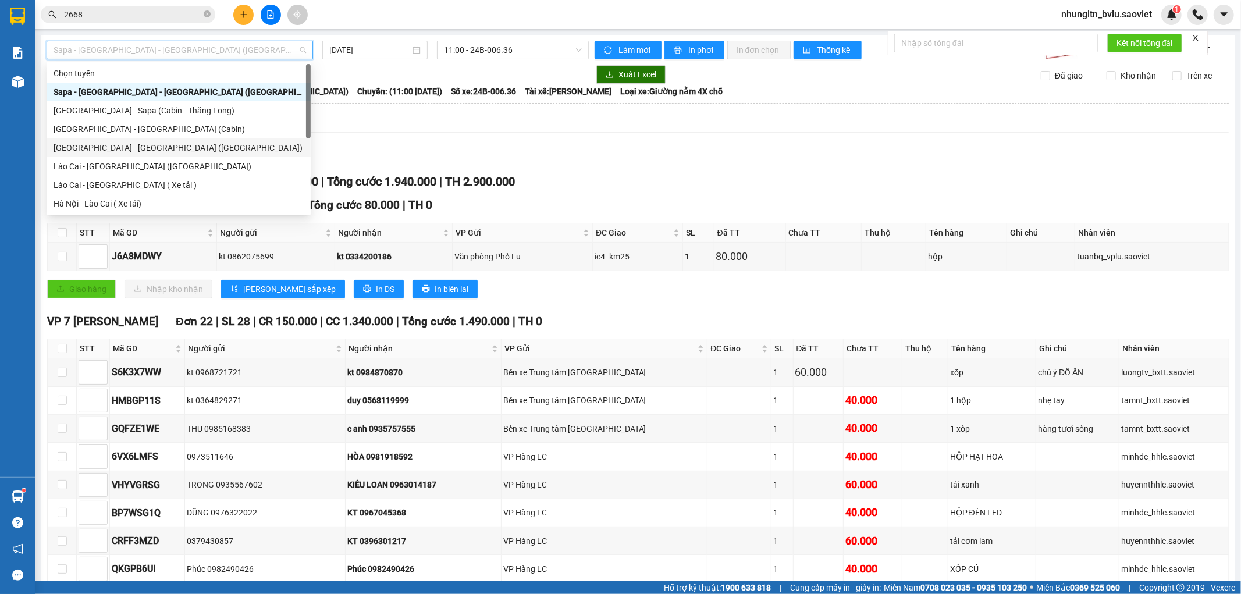
scroll to position [93, 0]
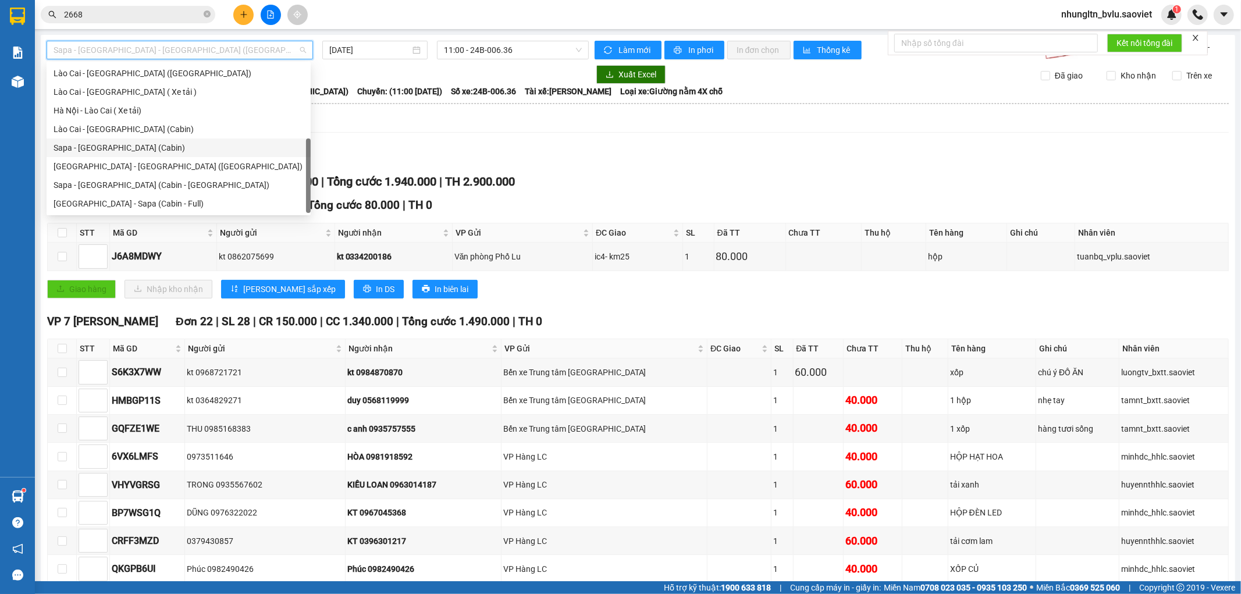
click at [176, 145] on div "Sapa - [GEOGRAPHIC_DATA] (Cabin)" at bounding box center [179, 147] width 250 height 13
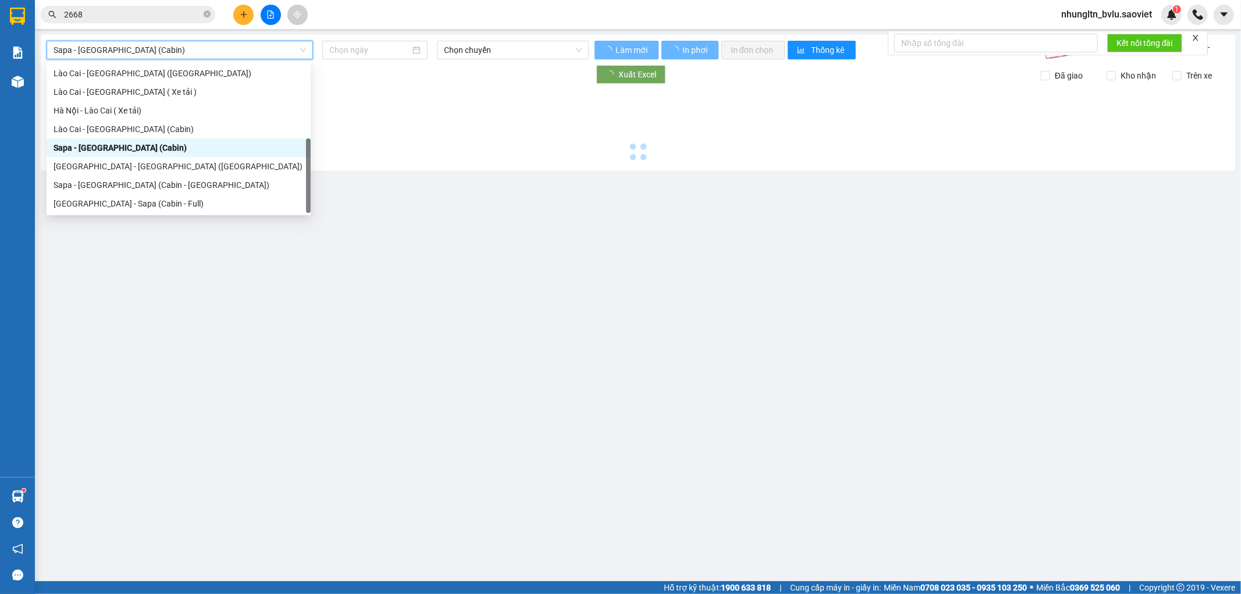
type input "[DATE]"
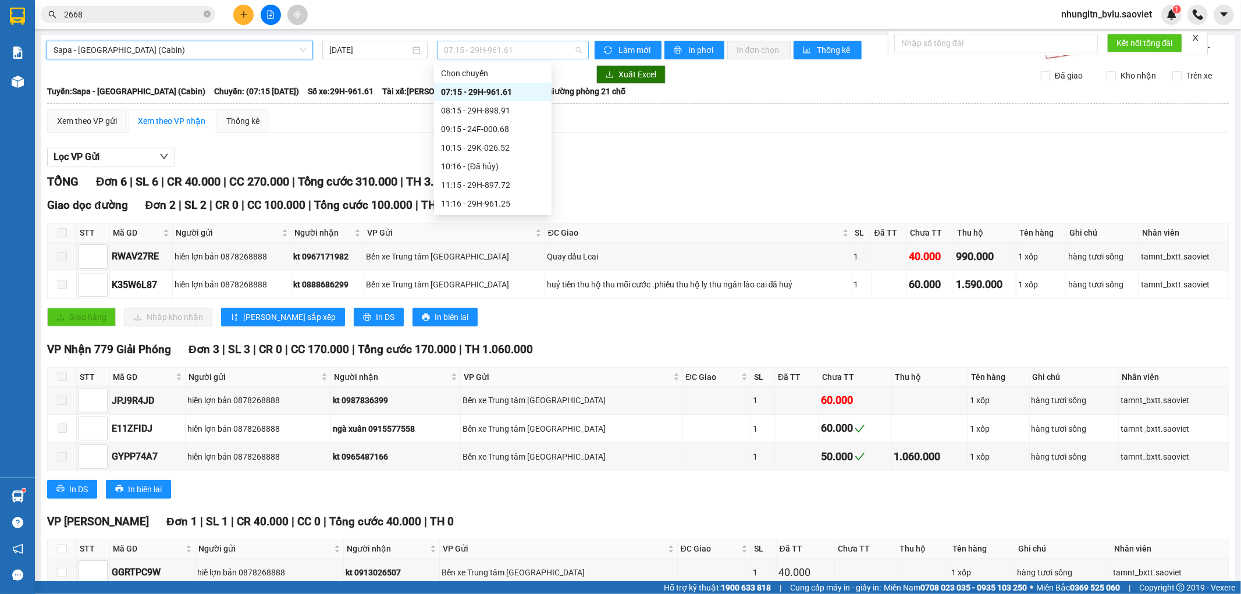
click at [513, 47] on span "07:15 - 29H-961.61" at bounding box center [512, 49] width 137 height 17
click at [519, 132] on div "13:15 - 29H-961.47" at bounding box center [493, 130] width 104 height 13
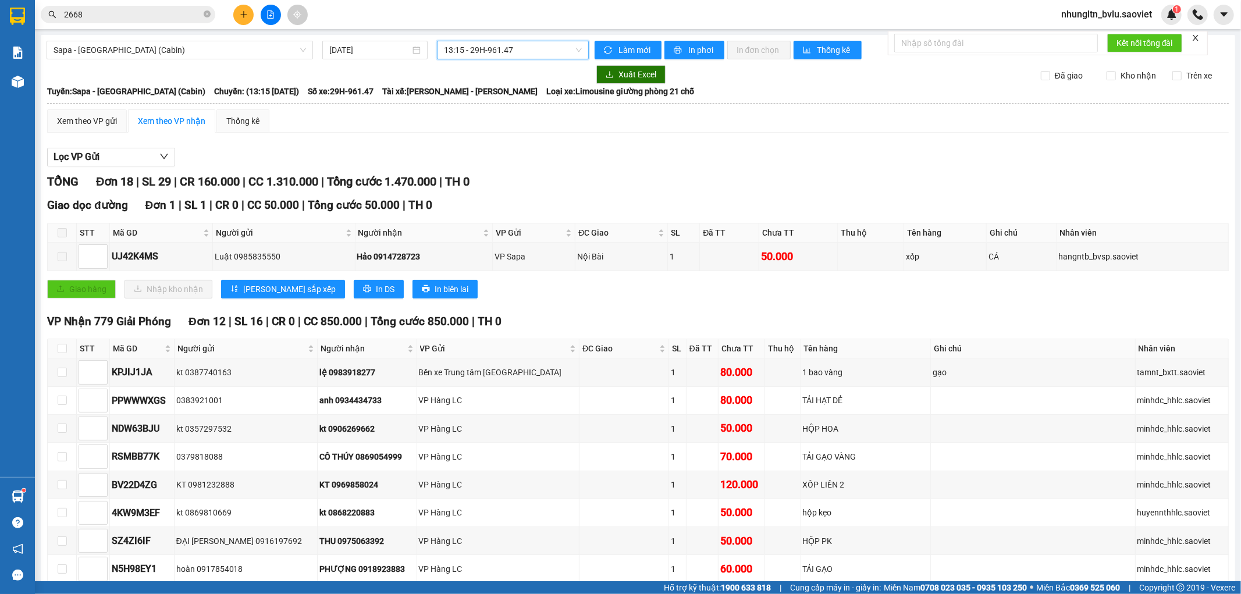
click at [239, 48] on span "Sapa - [GEOGRAPHIC_DATA] (Cabin)" at bounding box center [180, 49] width 253 height 17
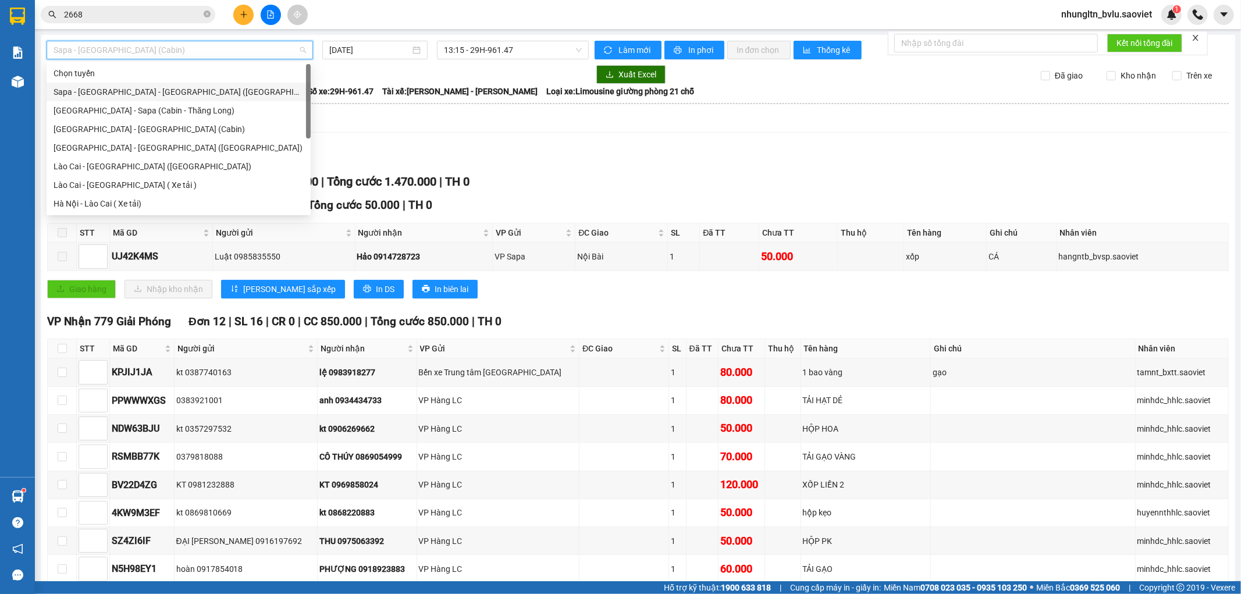
click at [201, 93] on div "Sapa - [GEOGRAPHIC_DATA] - [GEOGRAPHIC_DATA] ([GEOGRAPHIC_DATA])" at bounding box center [179, 92] width 250 height 13
type input "[DATE]"
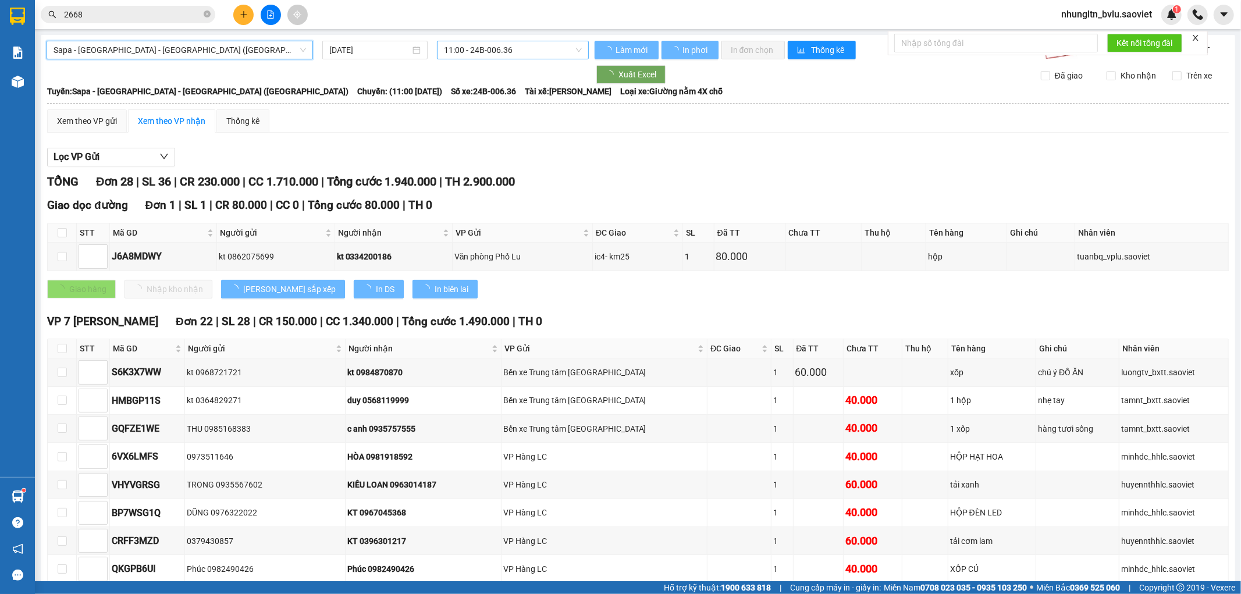
click at [528, 44] on span "11:00 - 24B-006.36" at bounding box center [512, 49] width 137 height 17
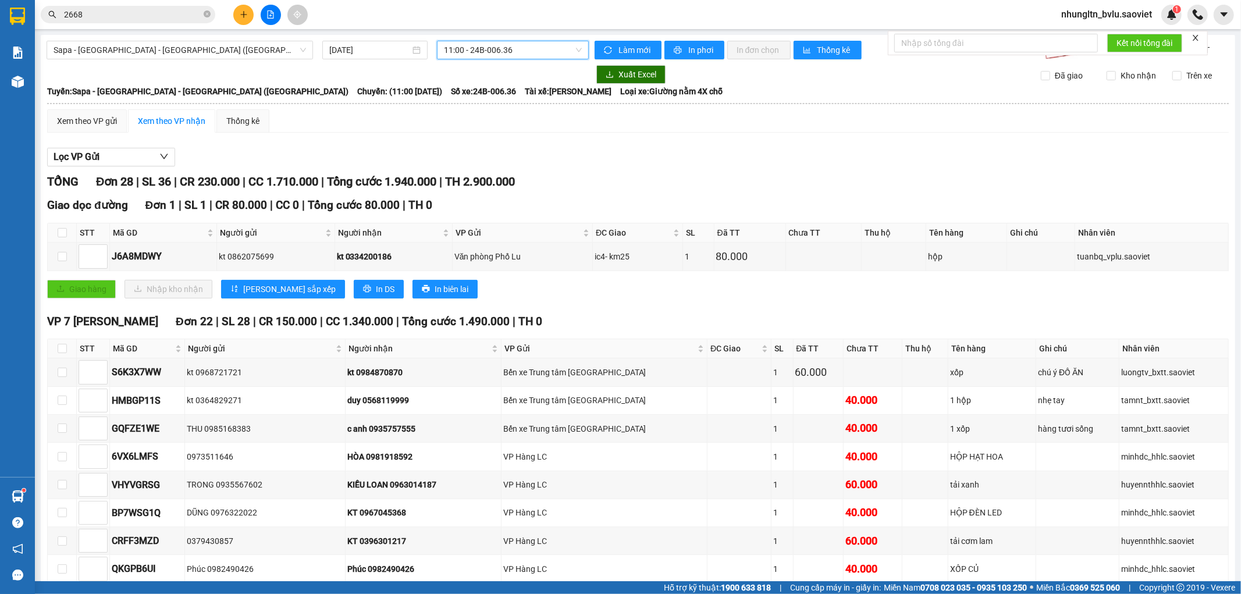
click at [524, 47] on span "11:00 - 24B-006.36" at bounding box center [512, 49] width 137 height 17
click at [525, 47] on span "11:00 - 24B-006.36" at bounding box center [512, 49] width 137 height 17
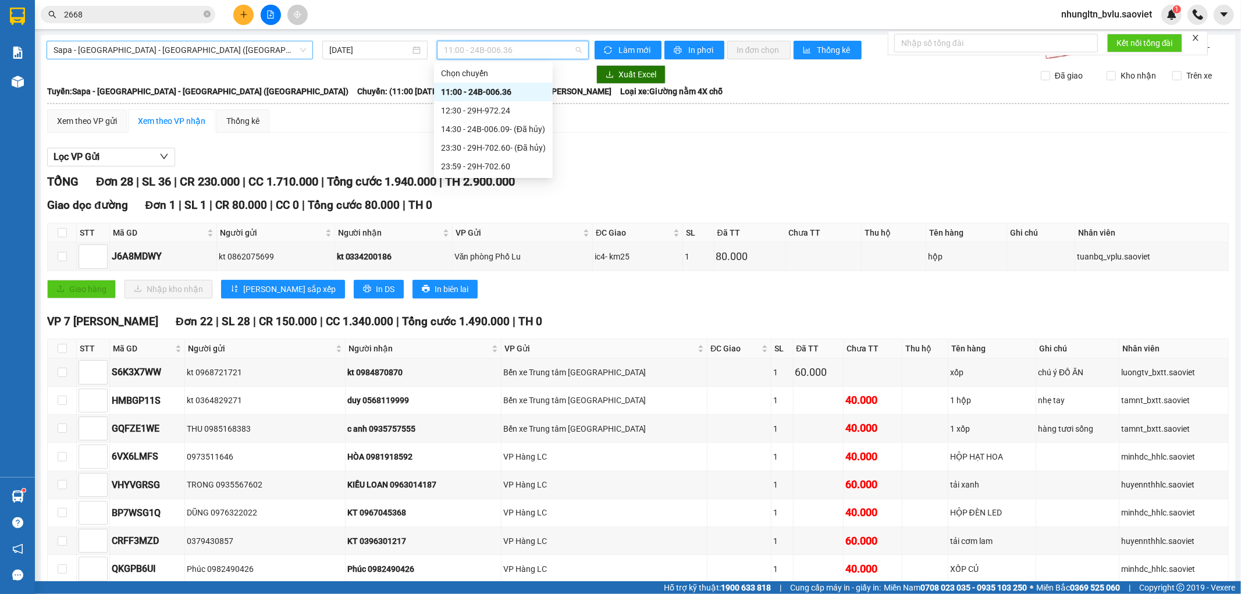
click at [222, 57] on span "Sapa - [GEOGRAPHIC_DATA] - [GEOGRAPHIC_DATA] ([GEOGRAPHIC_DATA])" at bounding box center [180, 49] width 253 height 17
click at [486, 45] on span "11:00 - 24B-006.36" at bounding box center [512, 49] width 137 height 17
click at [512, 106] on div "12:30 - 29H-972.24" at bounding box center [493, 110] width 105 height 13
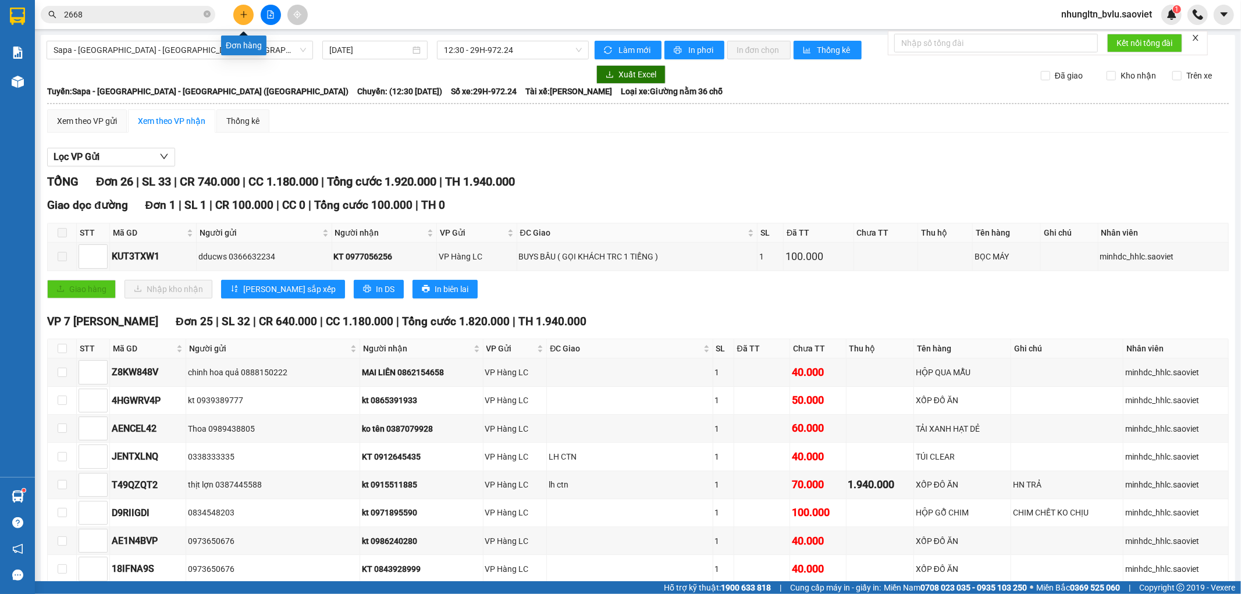
click at [241, 14] on icon "plus" at bounding box center [243, 14] width 6 height 1
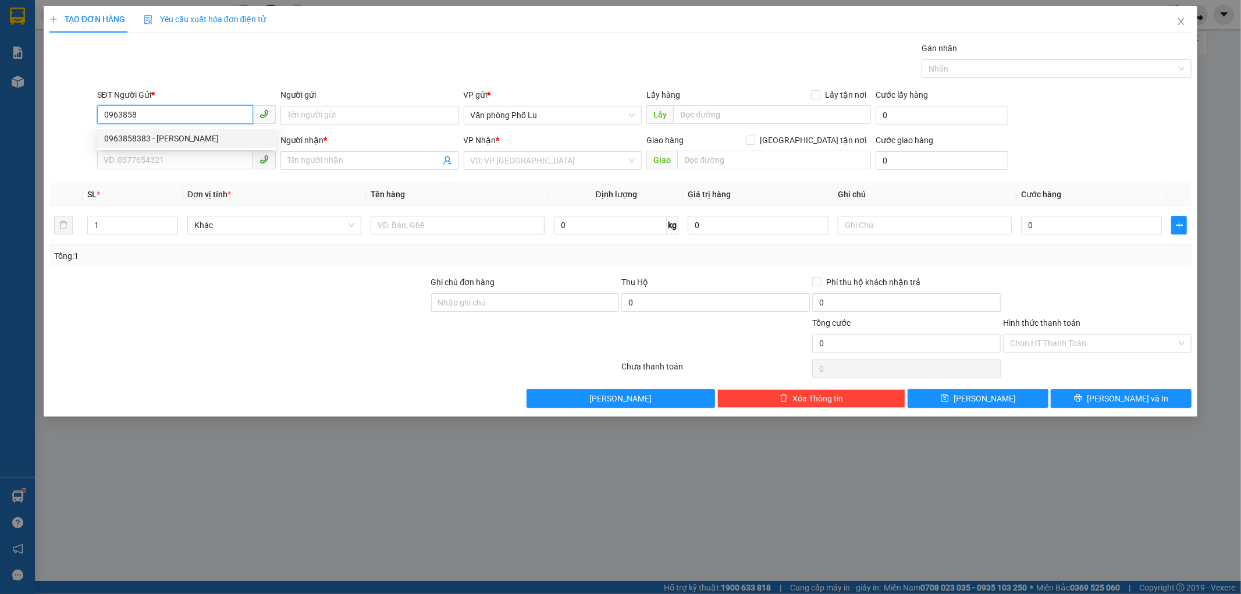
click at [218, 136] on div "0963858383 - [PERSON_NAME]" at bounding box center [186, 138] width 165 height 13
type input "0963858383"
type input "[PERSON_NAME]"
type input "0969896902"
type input "0963858383"
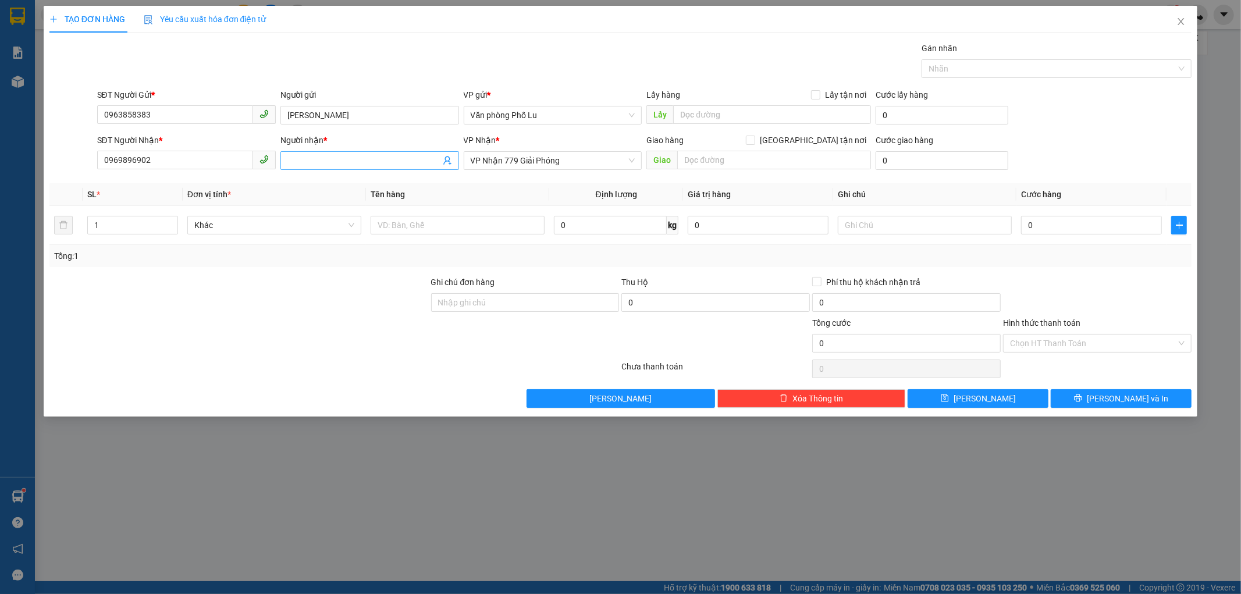
click at [339, 164] on input "Người nhận *" at bounding box center [363, 160] width 153 height 13
click at [185, 165] on input "0969896902" at bounding box center [175, 160] width 156 height 19
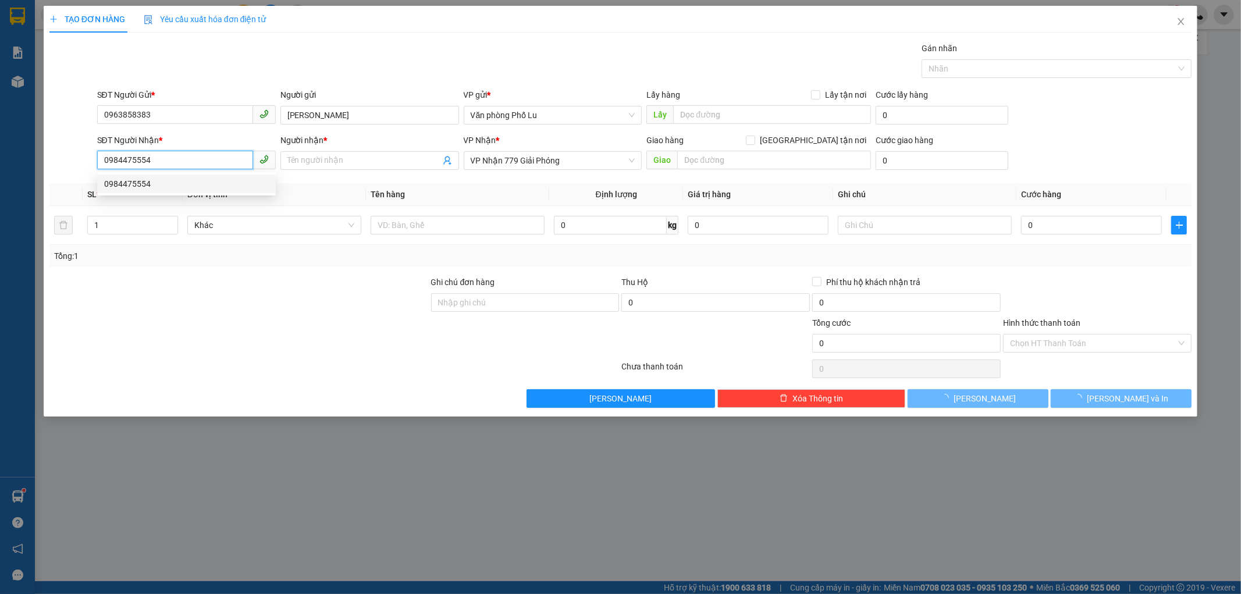
click at [172, 182] on div "0984475554" at bounding box center [186, 183] width 165 height 13
type input "0984475554"
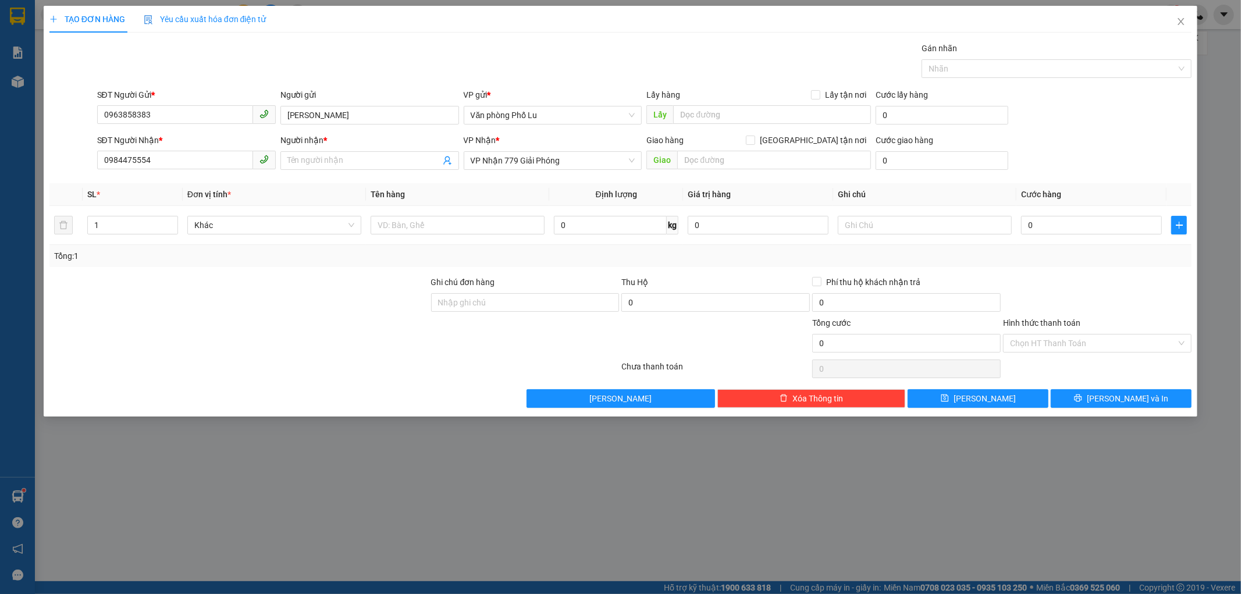
click at [162, 189] on div "SL *" at bounding box center [132, 194] width 91 height 13
click at [333, 162] on input "Người nhận *" at bounding box center [363, 160] width 153 height 13
type input "[PERSON_NAME]"
click at [232, 299] on div at bounding box center [239, 296] width 382 height 41
click at [446, 223] on input "text" at bounding box center [458, 225] width 174 height 19
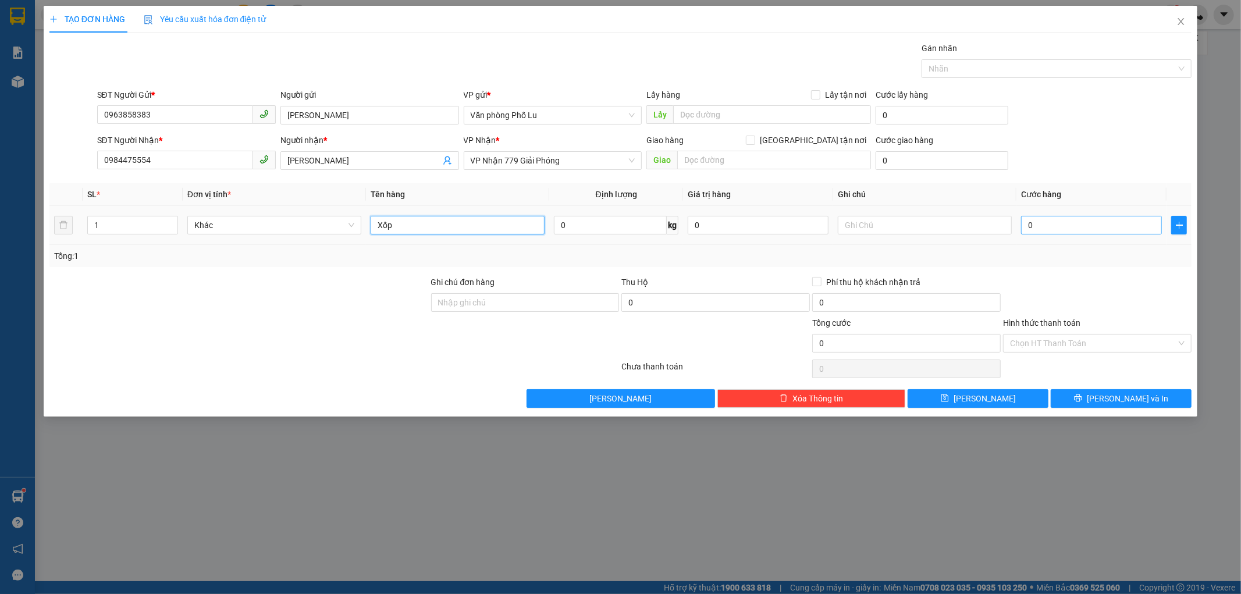
type input "Xốp"
click at [1065, 219] on input "0" at bounding box center [1091, 225] width 141 height 19
type input "5"
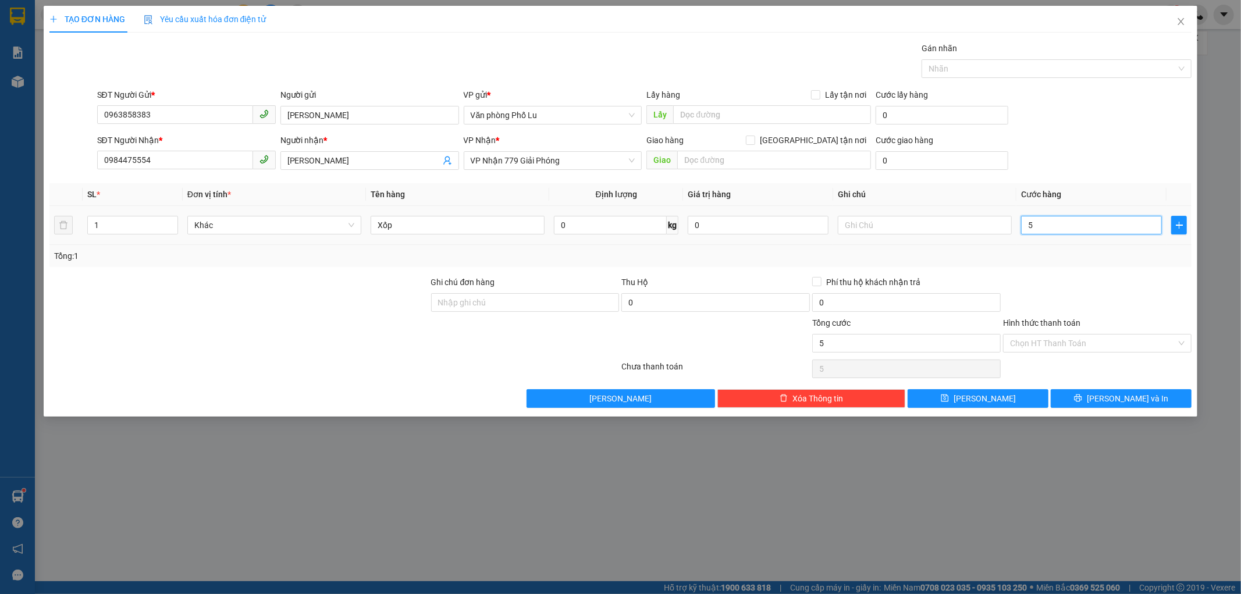
type input "50"
type input "50.000"
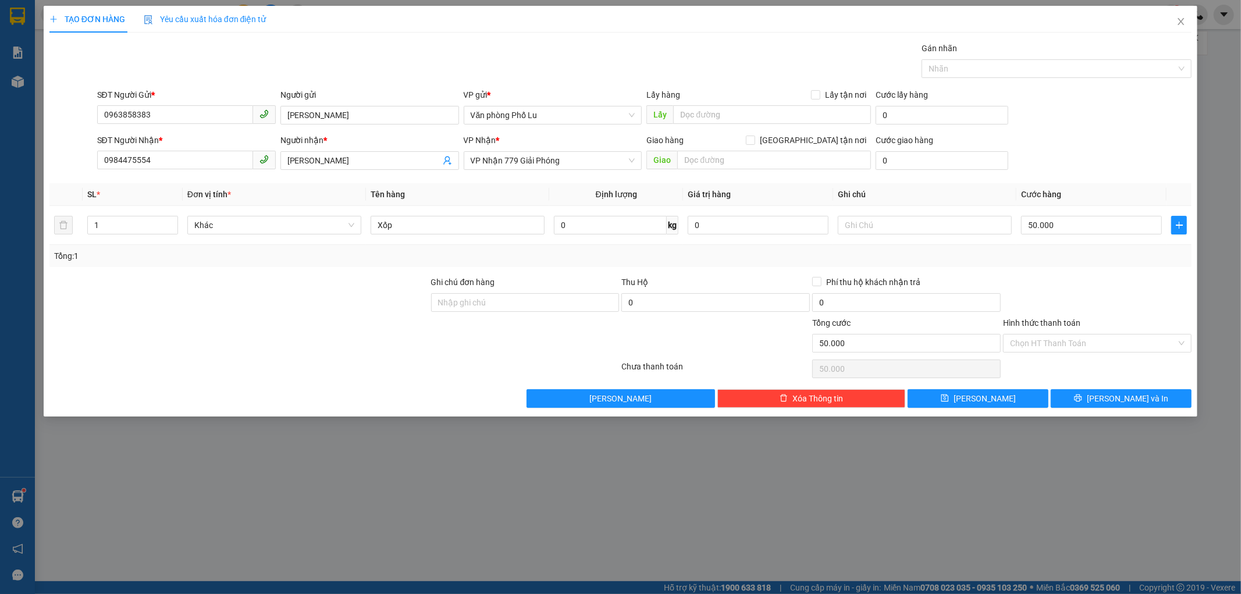
click at [1136, 306] on div at bounding box center [1097, 296] width 191 height 41
click at [1132, 295] on div at bounding box center [1097, 296] width 191 height 41
click at [1110, 349] on input "Hình thức thanh toán" at bounding box center [1093, 343] width 166 height 17
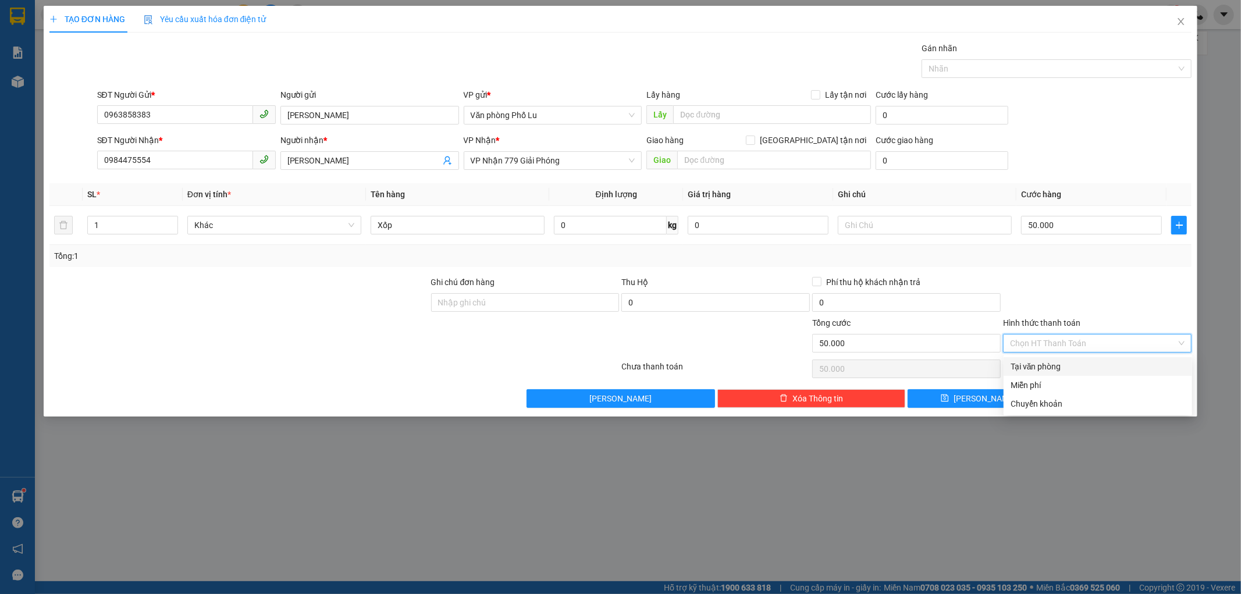
click at [1107, 363] on div "Tại văn phòng" at bounding box center [1098, 366] width 189 height 19
type input "0"
click at [1124, 399] on span "[PERSON_NAME] và In" at bounding box center [1127, 398] width 81 height 13
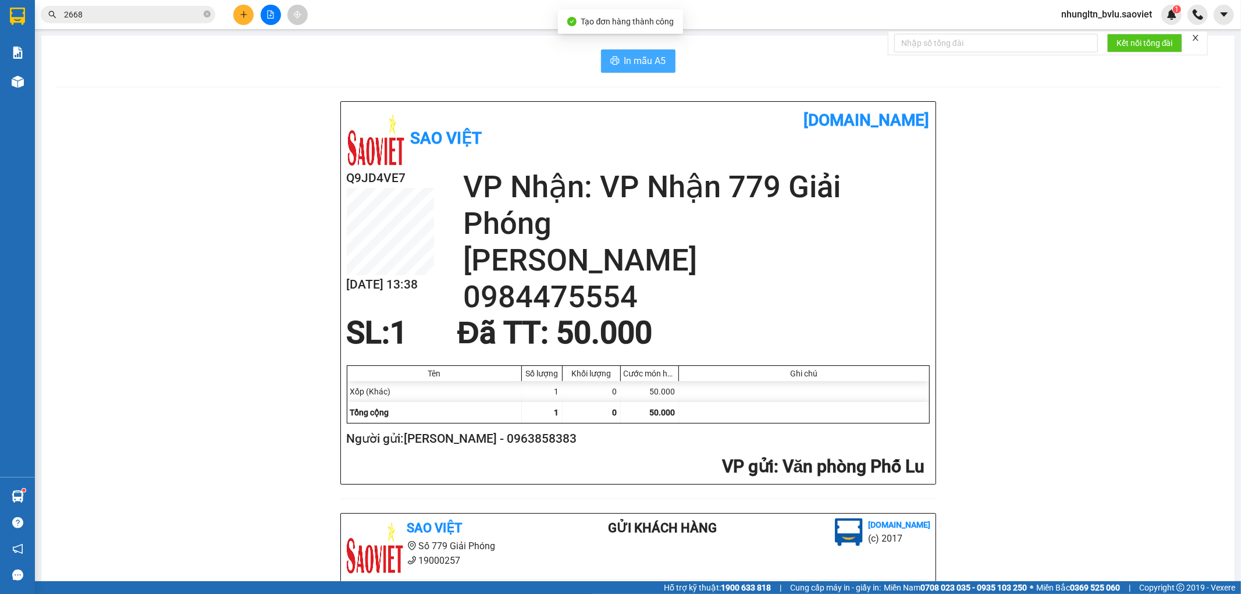
click at [640, 59] on span "In mẫu A5" at bounding box center [645, 61] width 42 height 15
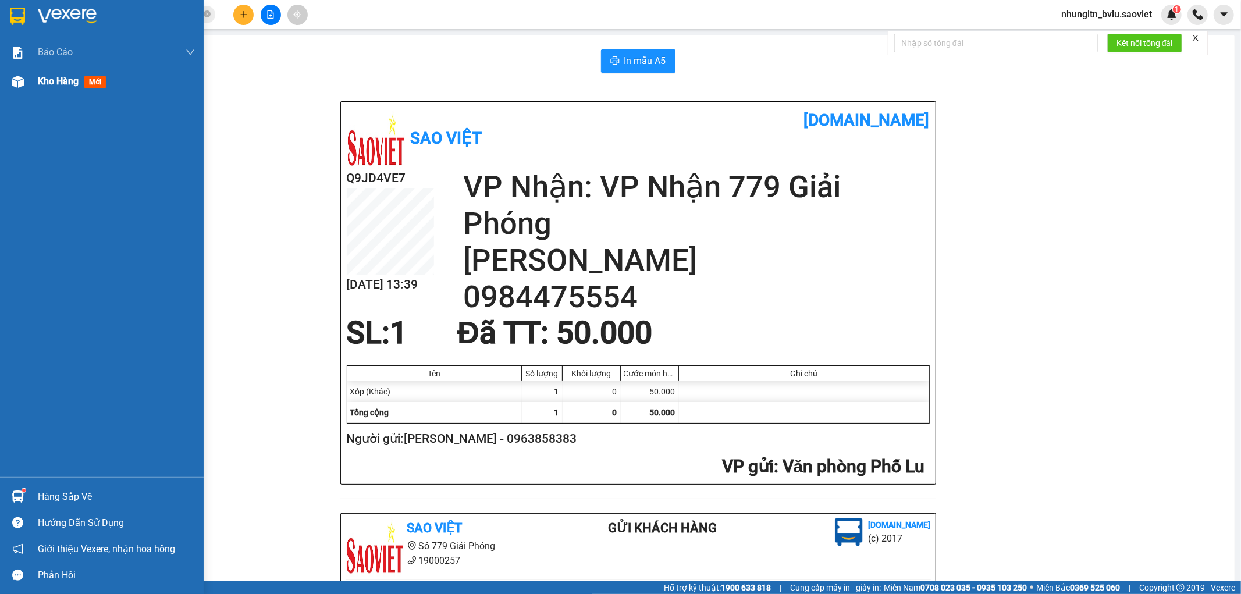
click at [68, 86] on span "Kho hàng" at bounding box center [58, 81] width 41 height 11
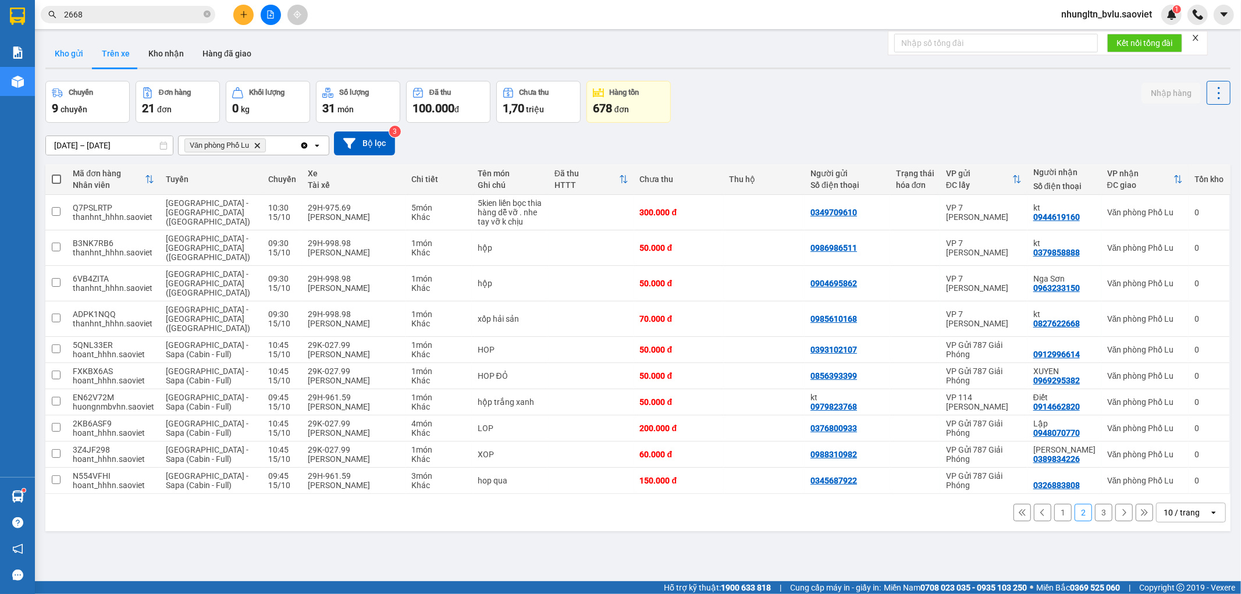
click at [74, 53] on button "Kho gửi" at bounding box center [68, 54] width 47 height 28
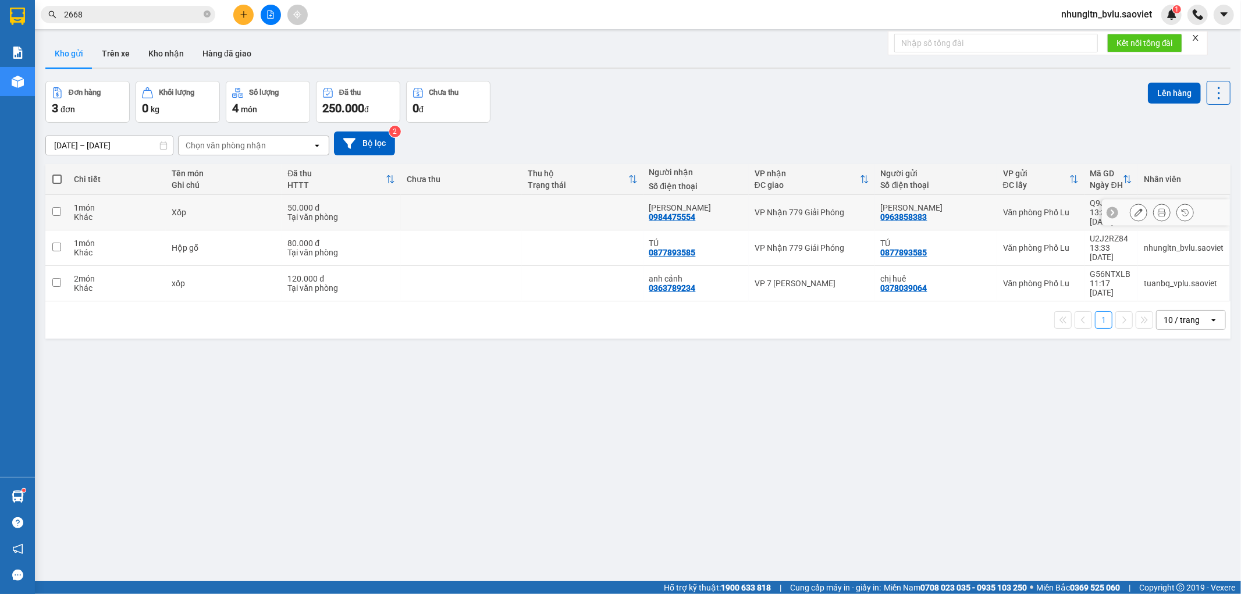
click at [56, 207] on input "checkbox" at bounding box center [56, 211] width 9 height 9
checkbox input "true"
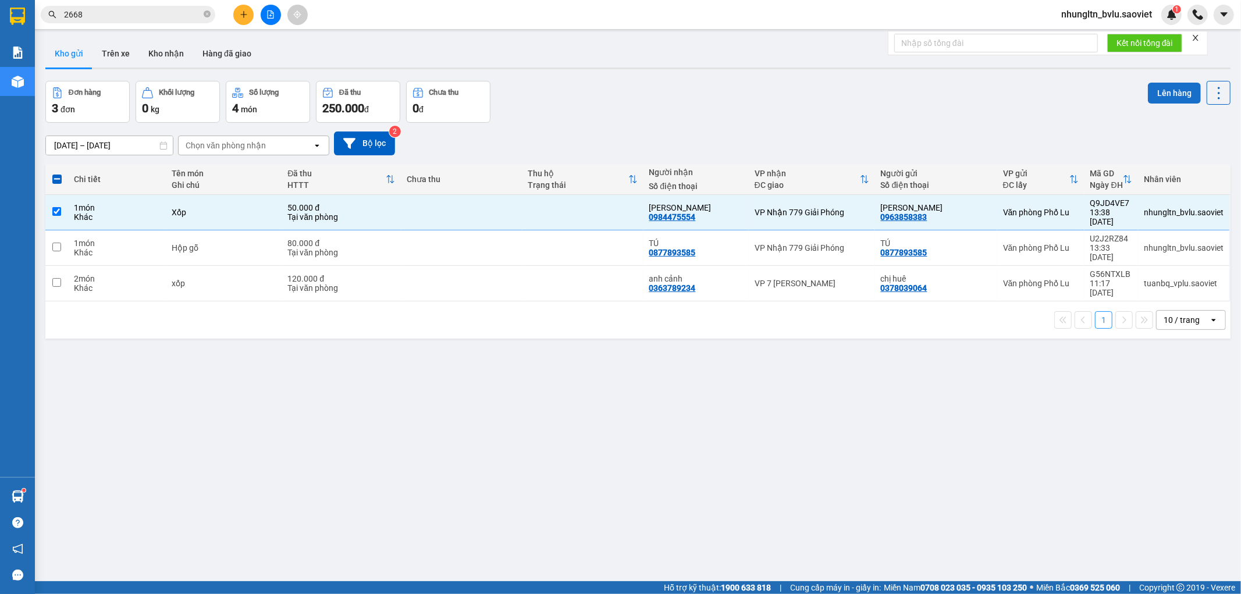
click at [1164, 98] on button "Lên hàng" at bounding box center [1174, 93] width 53 height 21
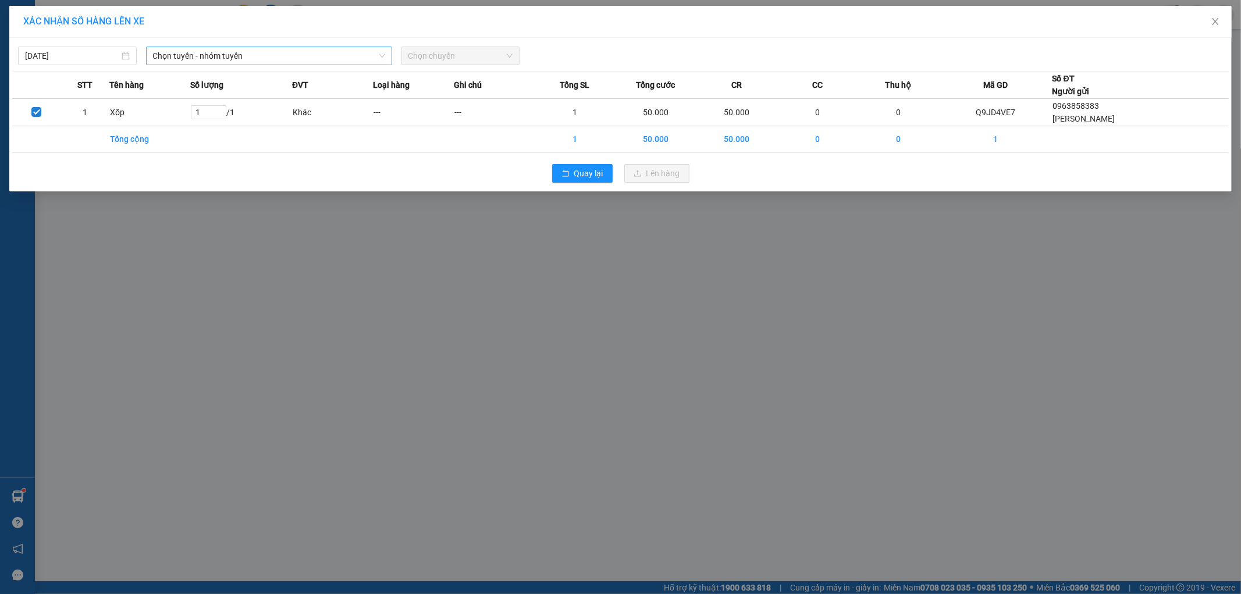
click at [244, 55] on span "Chọn tuyến - nhóm tuyến" at bounding box center [269, 55] width 232 height 17
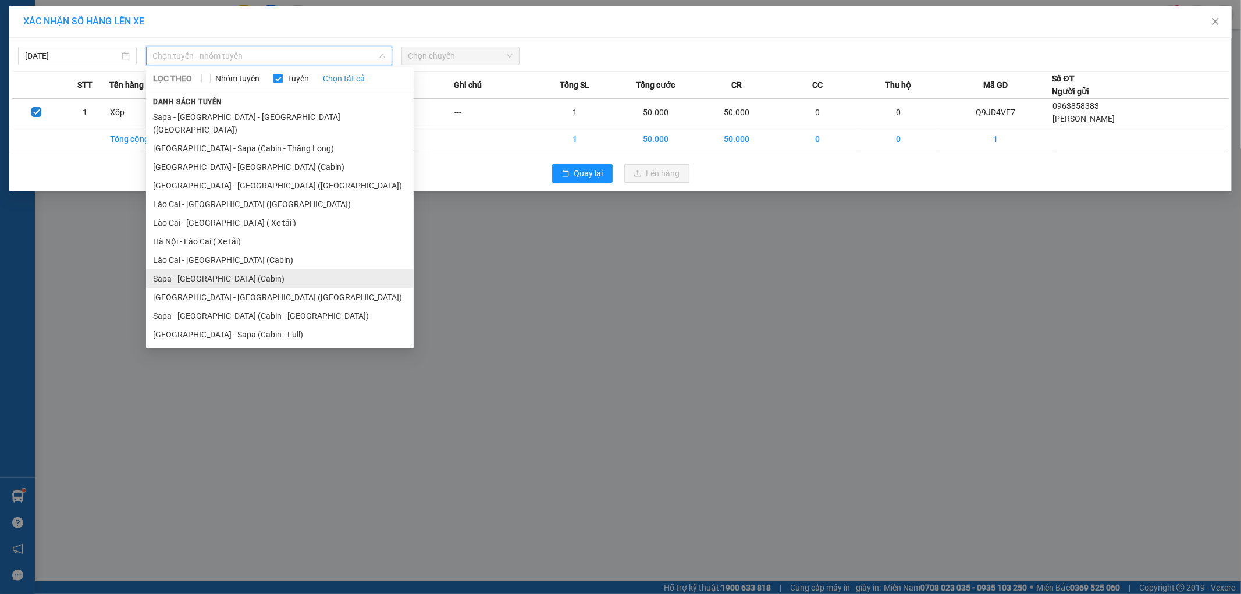
click at [233, 269] on li "Sapa - [GEOGRAPHIC_DATA] (Cabin)" at bounding box center [280, 278] width 268 height 19
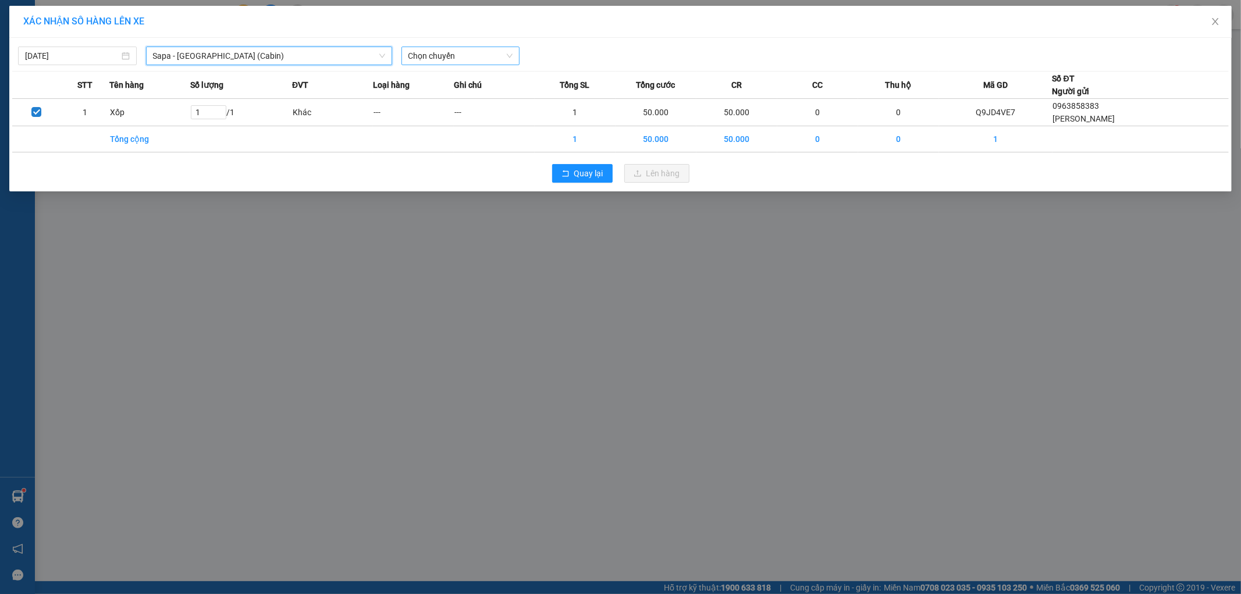
click at [449, 59] on span "Chọn chuyến" at bounding box center [460, 55] width 105 height 17
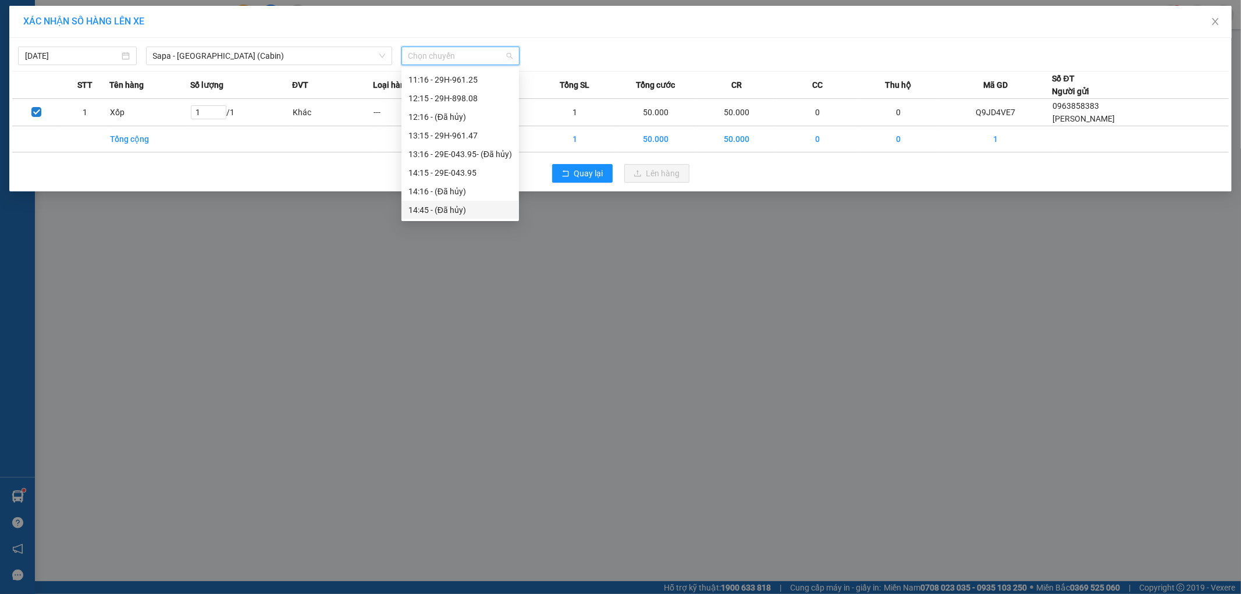
scroll to position [129, 0]
click at [485, 134] on div "13:15 - 29H-961.47" at bounding box center [460, 136] width 104 height 13
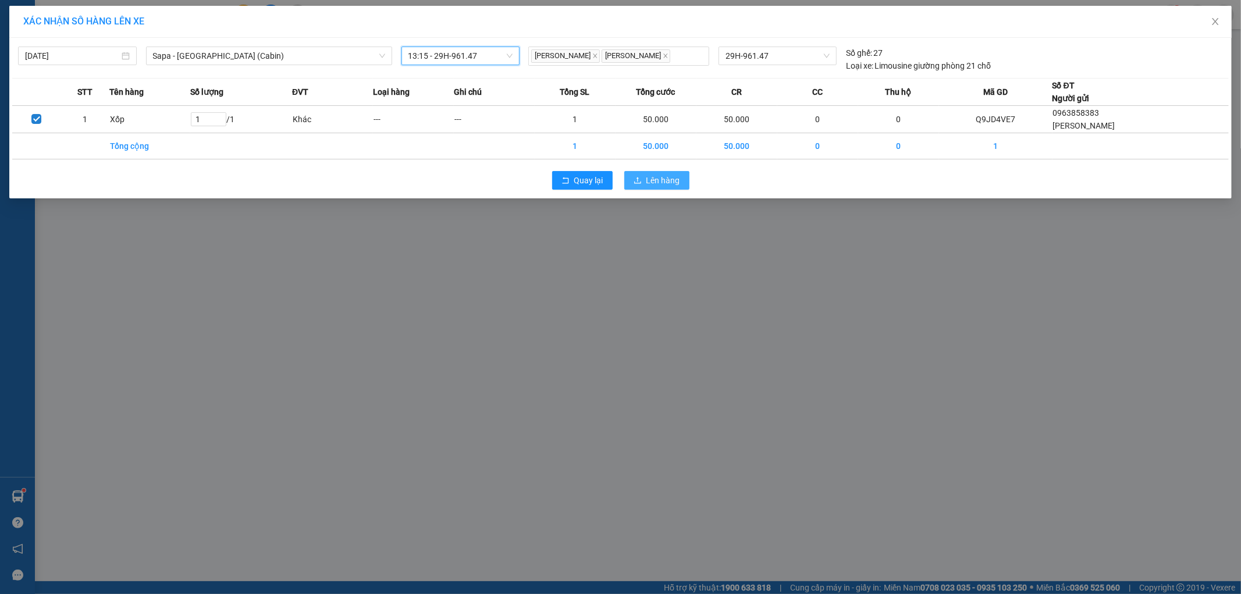
click at [648, 177] on span "Lên hàng" at bounding box center [663, 180] width 34 height 13
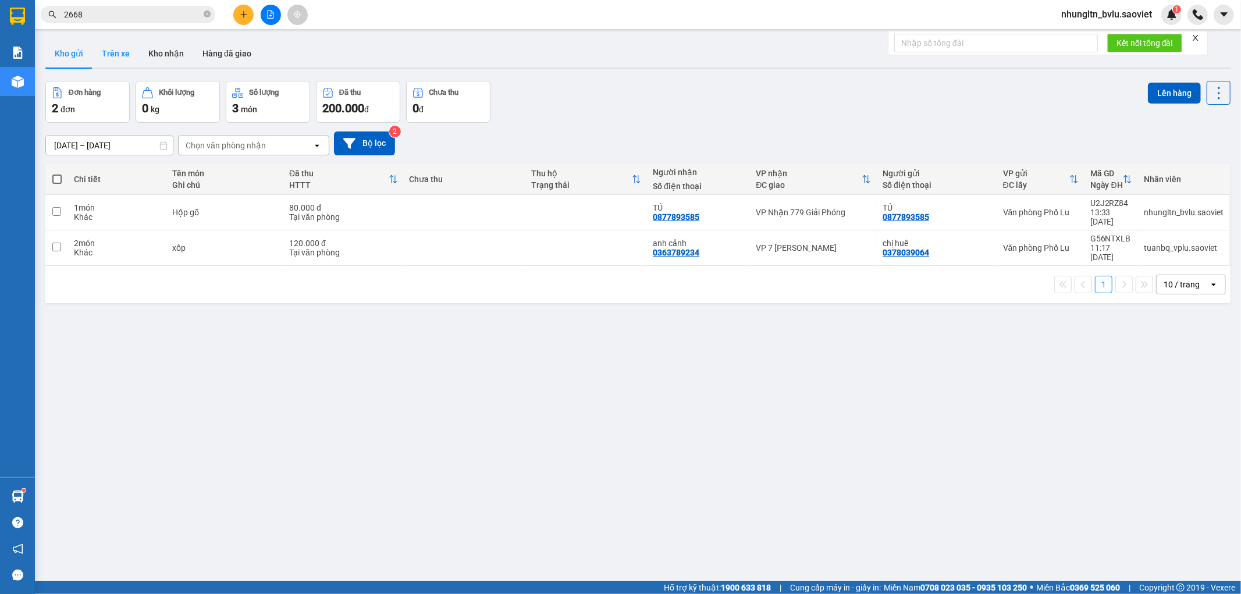
click at [131, 54] on button "Trên xe" at bounding box center [116, 54] width 47 height 28
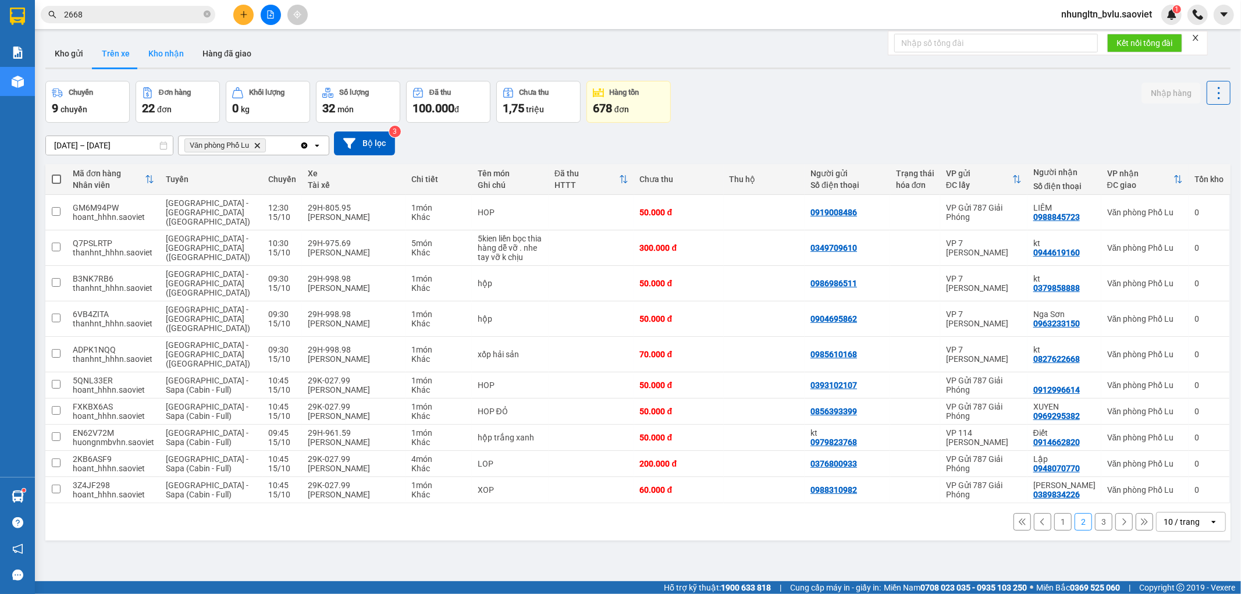
click at [168, 51] on button "Kho nhận" at bounding box center [166, 54] width 54 height 28
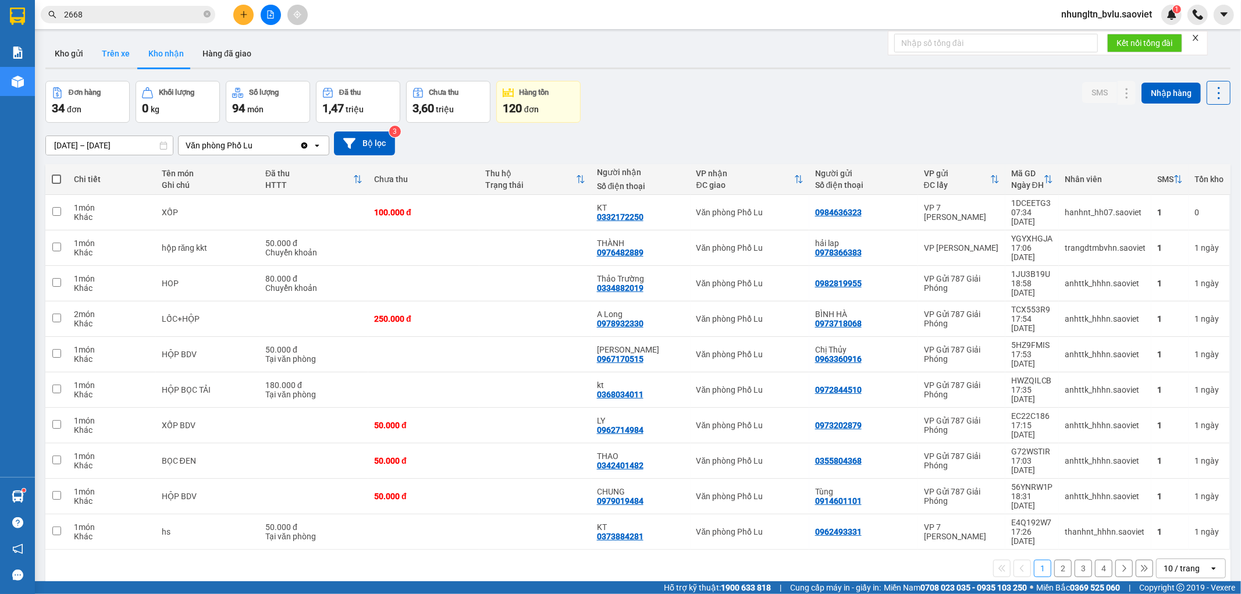
click at [111, 56] on button "Trên xe" at bounding box center [116, 54] width 47 height 28
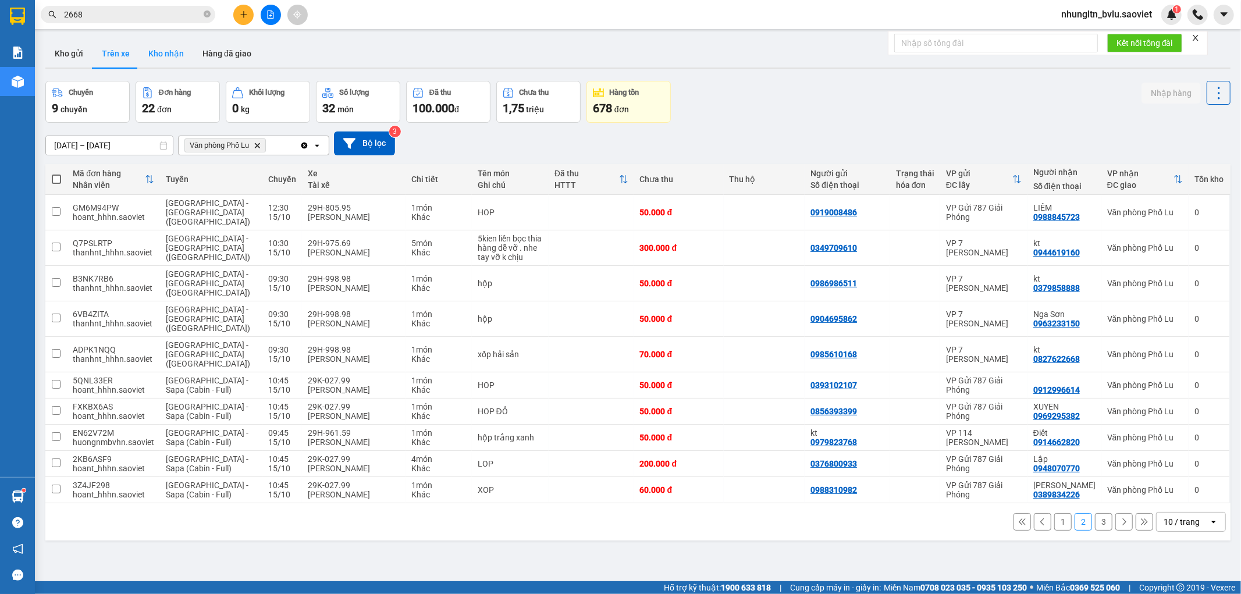
click at [169, 51] on button "Kho nhận" at bounding box center [166, 54] width 54 height 28
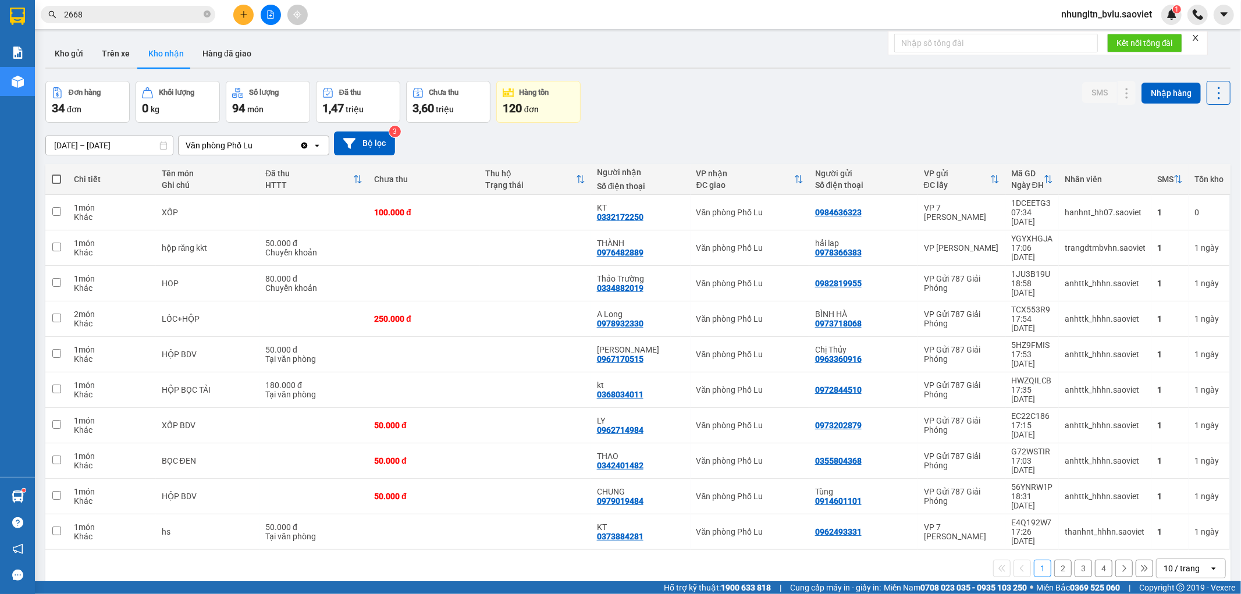
click at [1095, 560] on button "4" at bounding box center [1103, 568] width 17 height 17
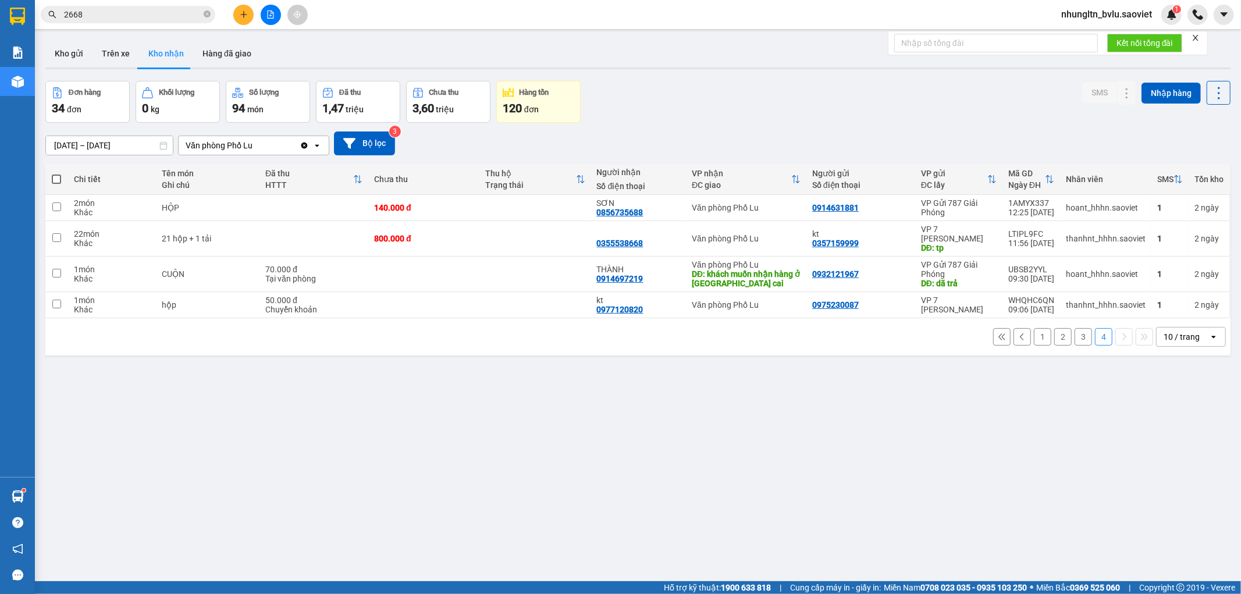
click at [1075, 336] on button "3" at bounding box center [1083, 336] width 17 height 17
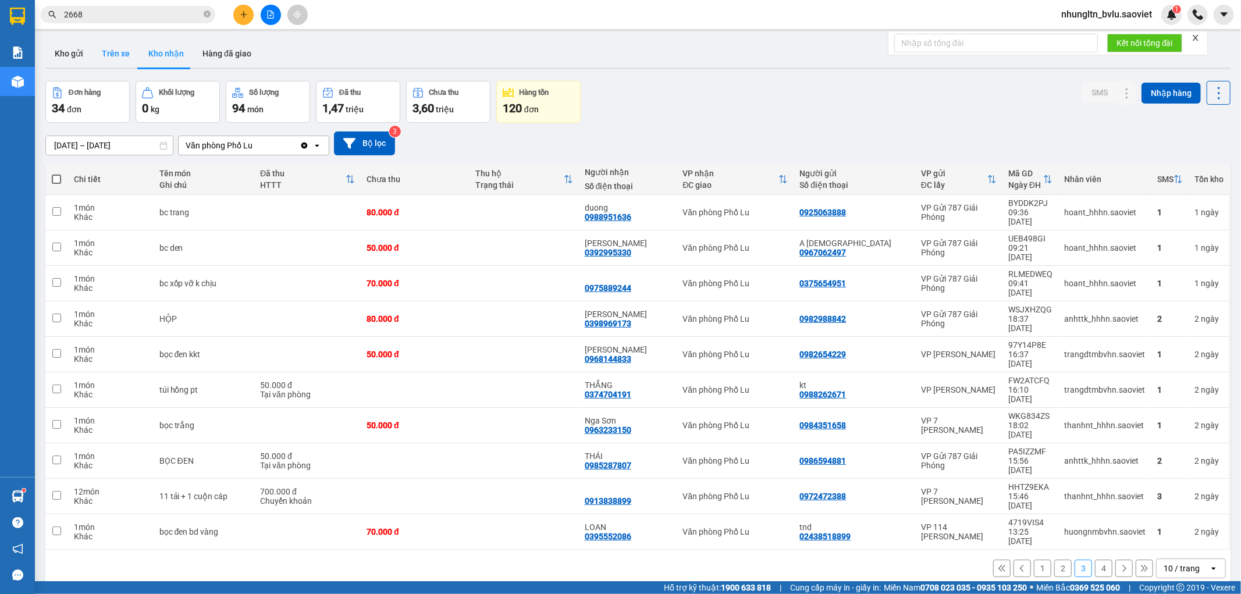
click at [109, 55] on button "Trên xe" at bounding box center [116, 54] width 47 height 28
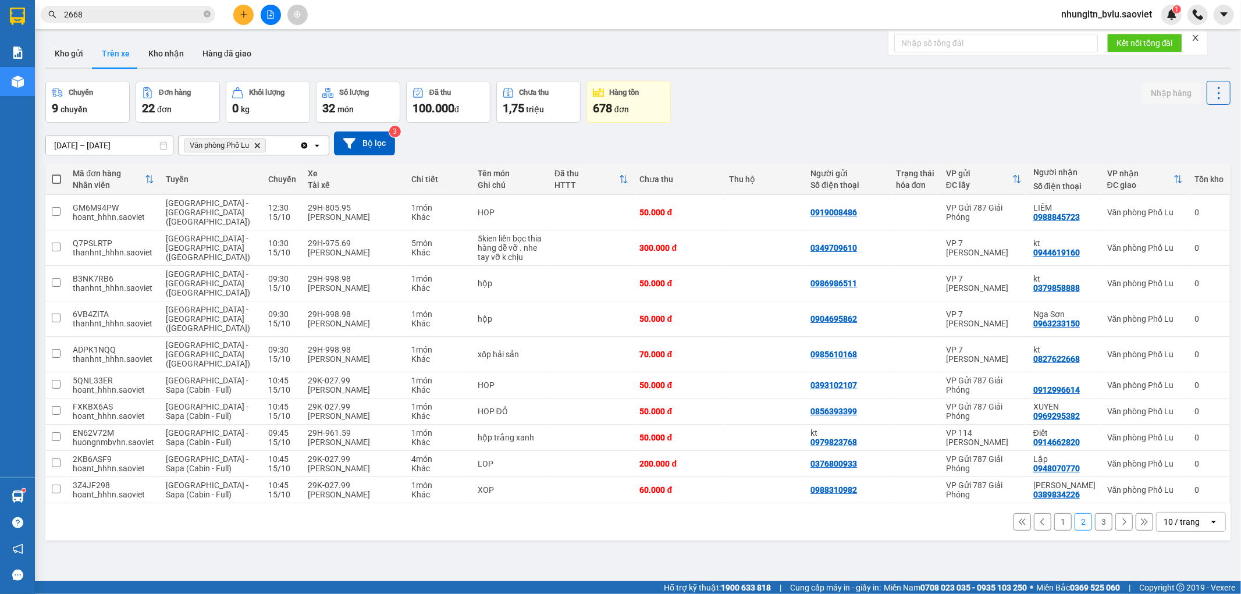
click at [1095, 513] on button "3" at bounding box center [1103, 521] width 17 height 17
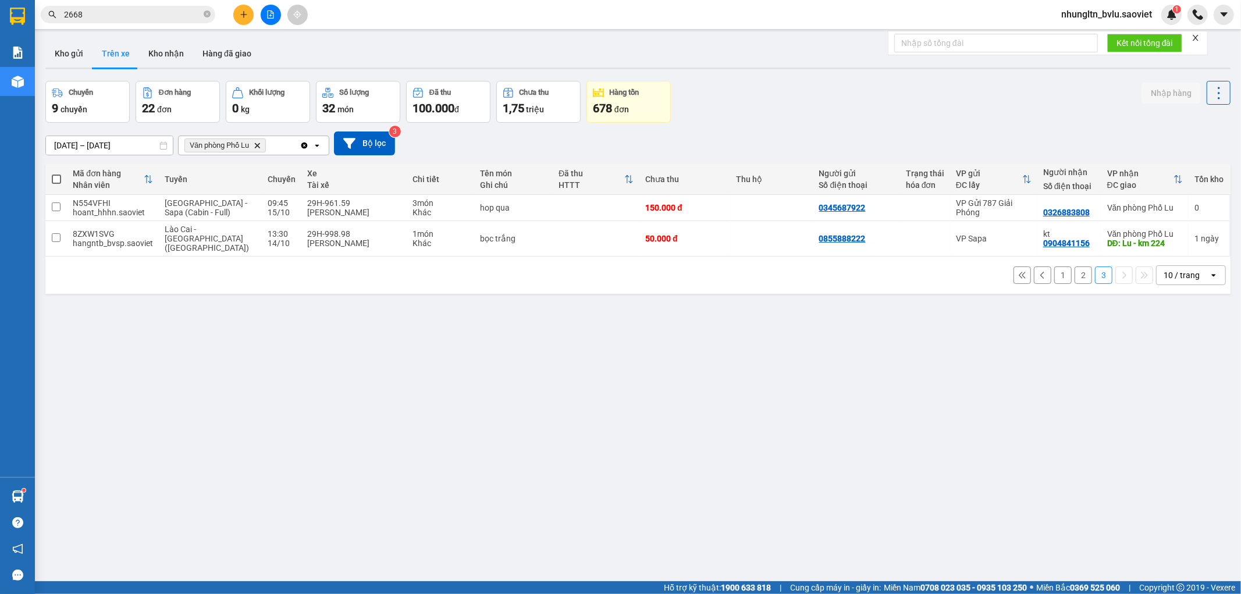
click at [1079, 267] on button "2" at bounding box center [1083, 275] width 17 height 17
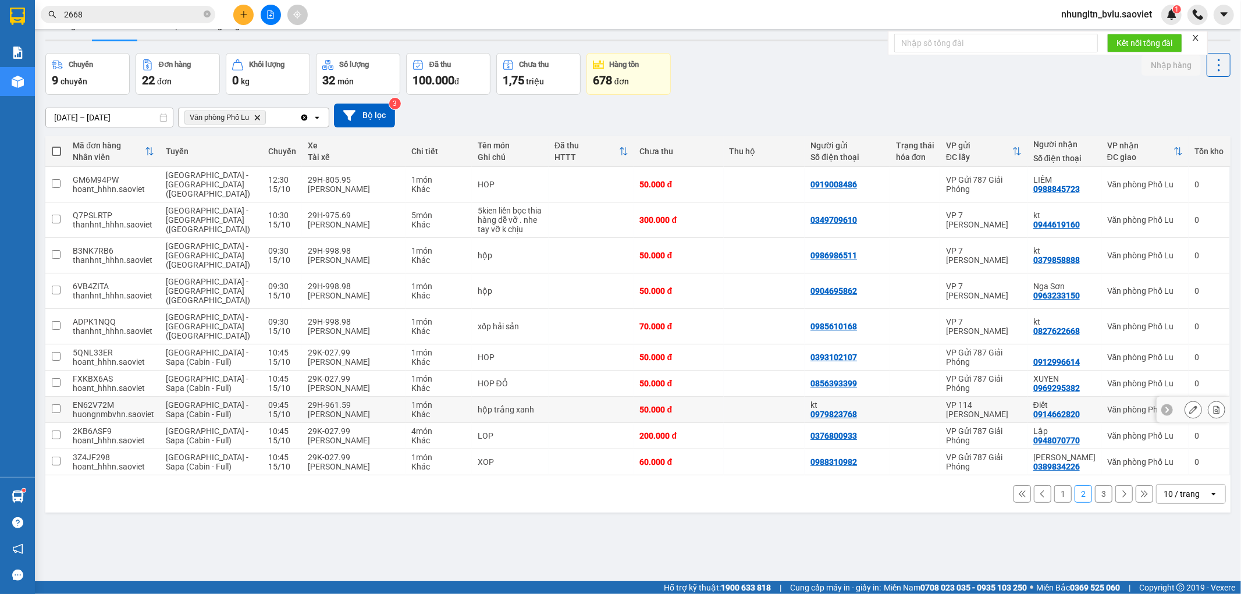
scroll to position [54, 0]
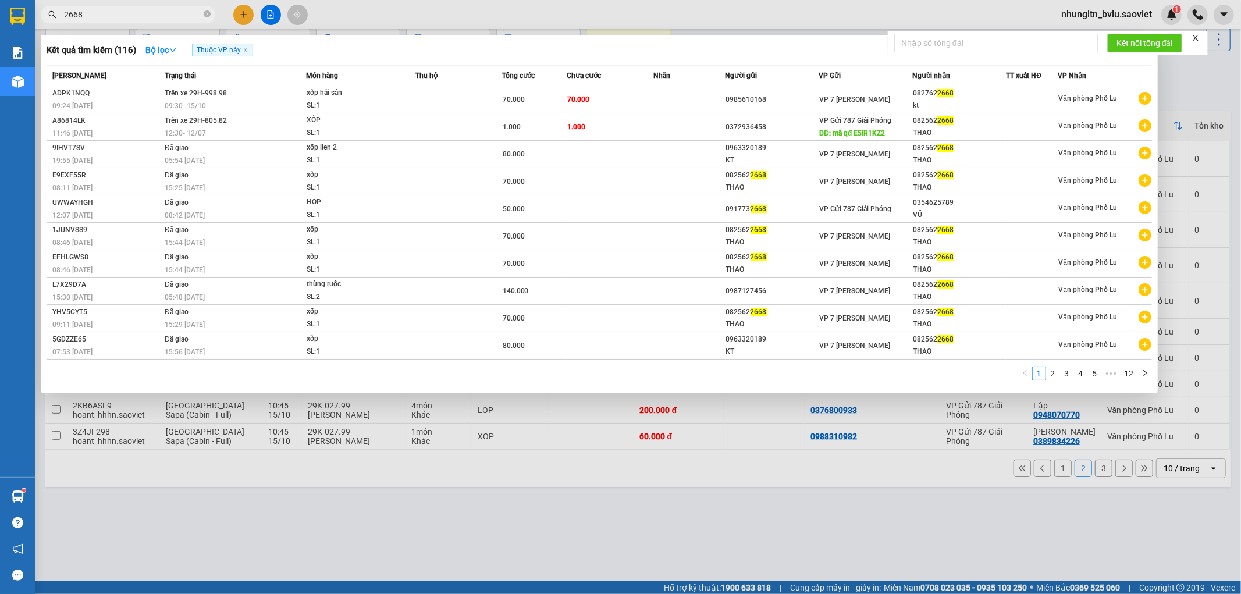
click at [77, 10] on input "2668" at bounding box center [132, 14] width 137 height 13
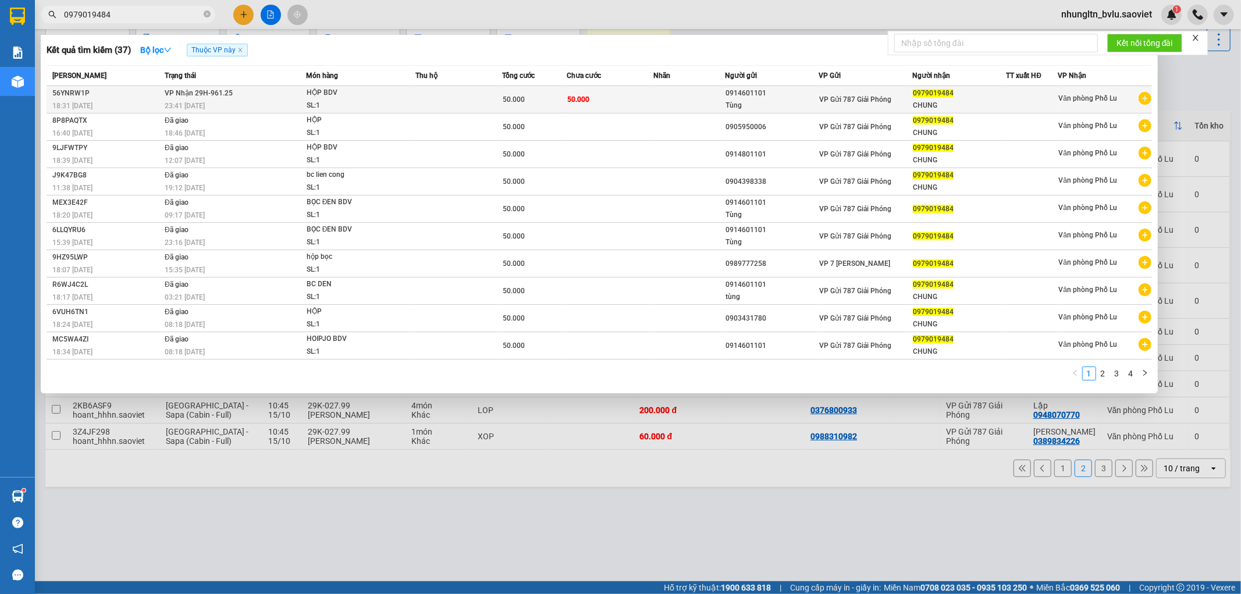
type input "0979019484"
click at [390, 100] on div "SL: 1" at bounding box center [350, 106] width 87 height 13
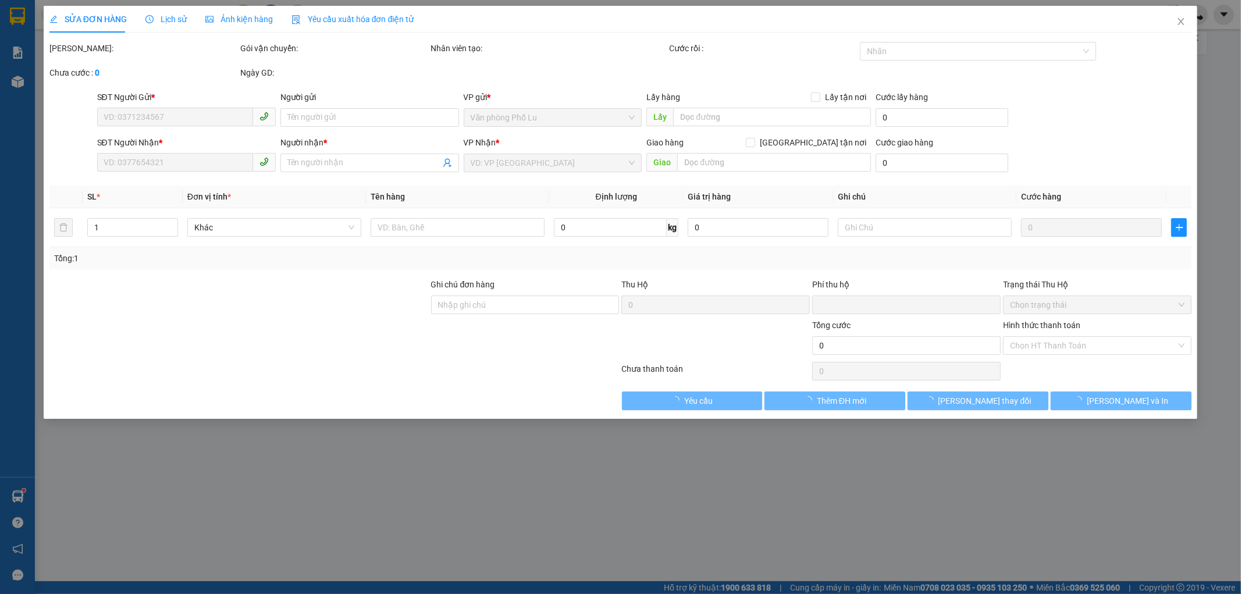
type input "0914601101"
type input "Tùng"
type input "0979019484"
type input "CHUNG"
type input "0"
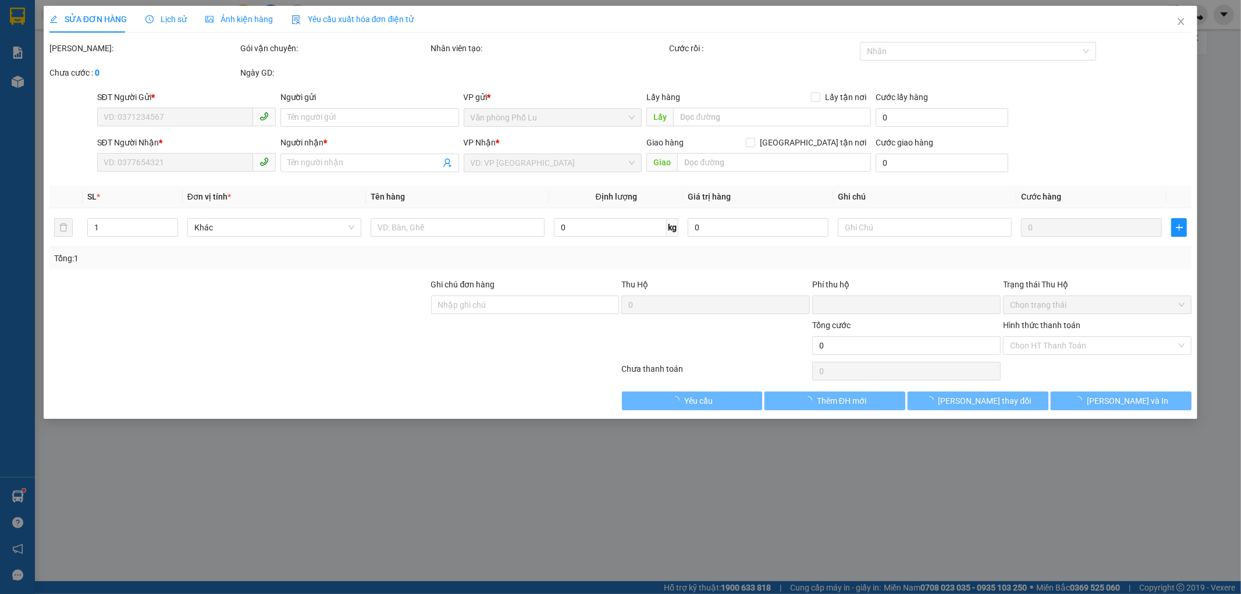
type input "50.000"
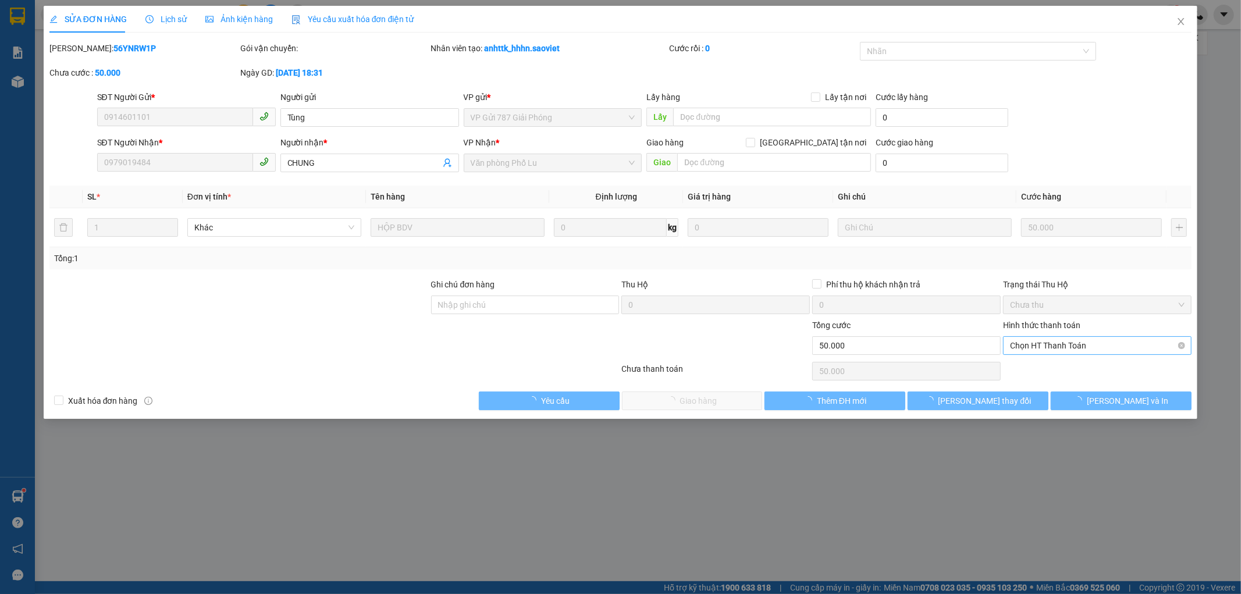
click at [1077, 345] on span "Chọn HT Thanh Toán" at bounding box center [1097, 345] width 175 height 17
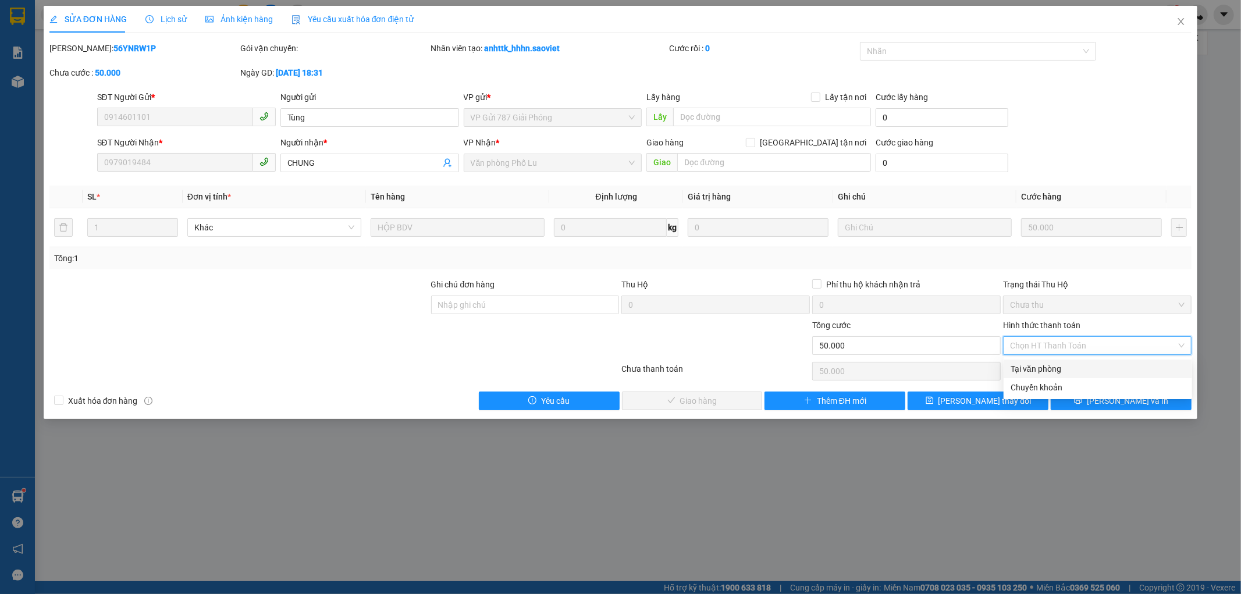
click at [1054, 365] on div "Tại văn phòng" at bounding box center [1098, 369] width 175 height 13
type input "0"
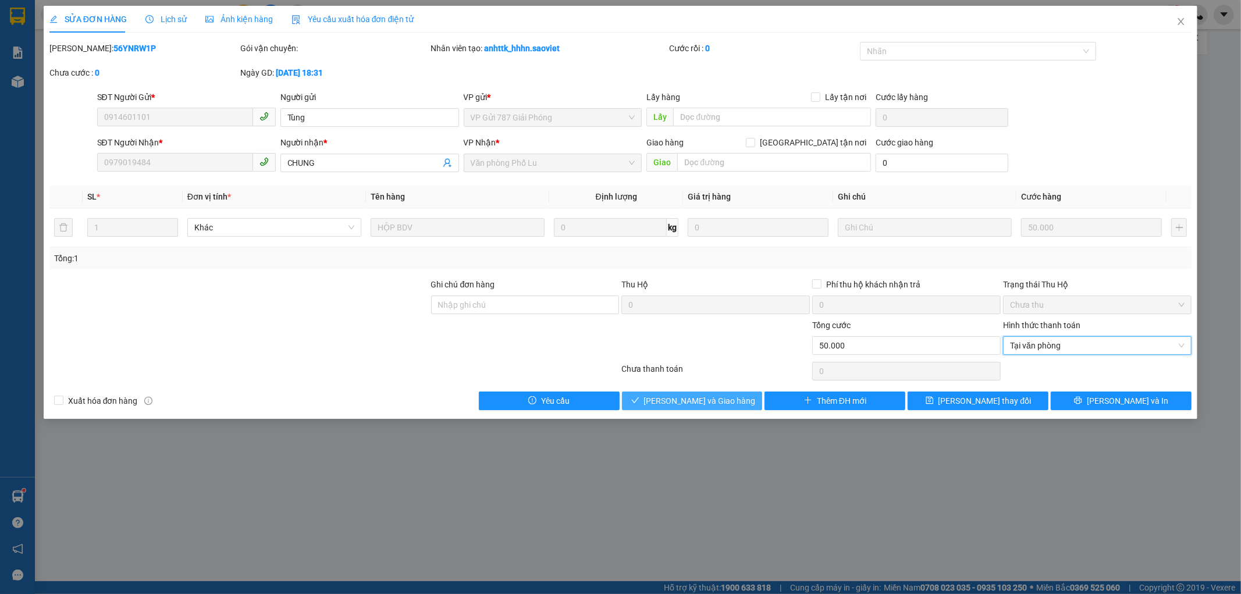
click at [719, 404] on span "[PERSON_NAME] và Giao hàng" at bounding box center [700, 401] width 112 height 13
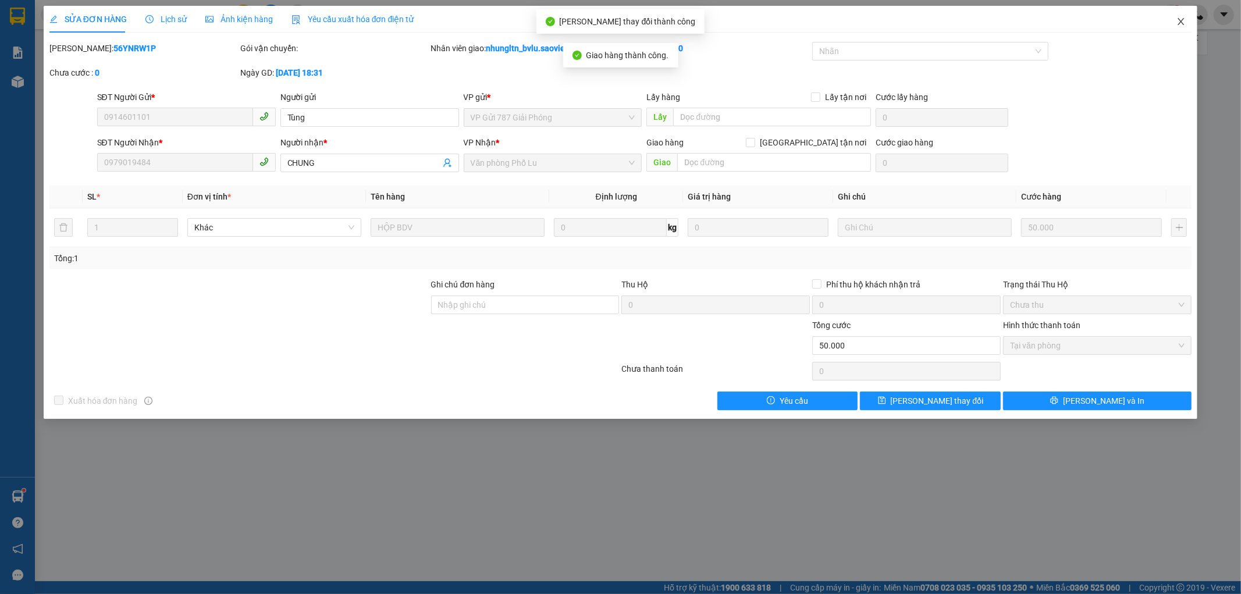
click at [1187, 22] on span "Close" at bounding box center [1181, 22] width 33 height 33
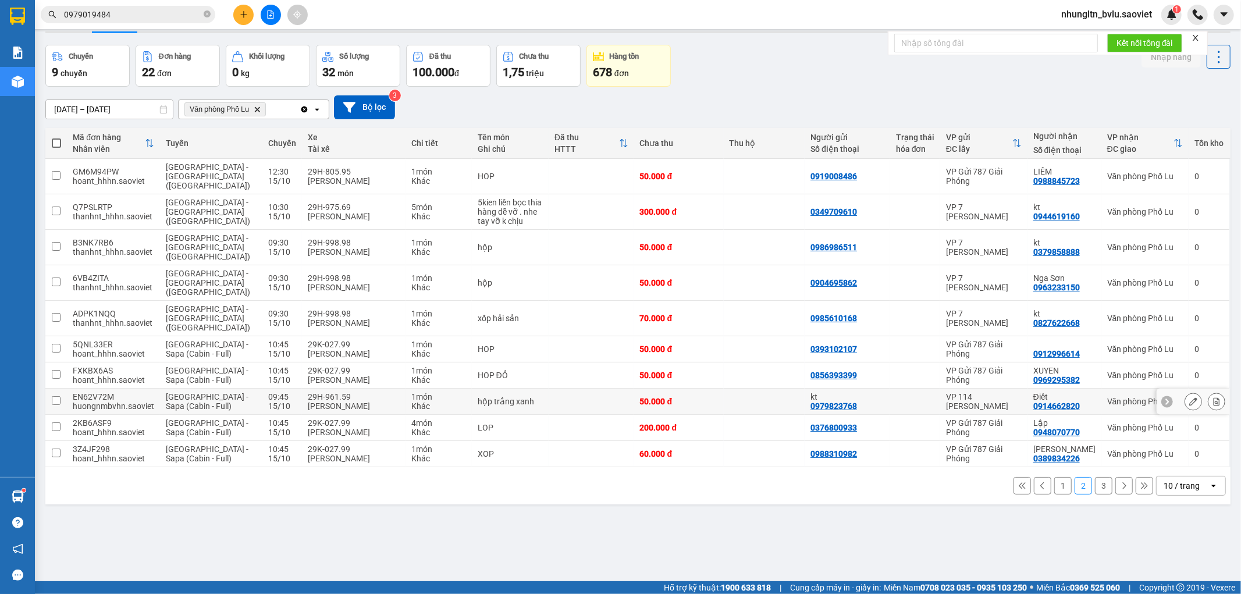
scroll to position [54, 0]
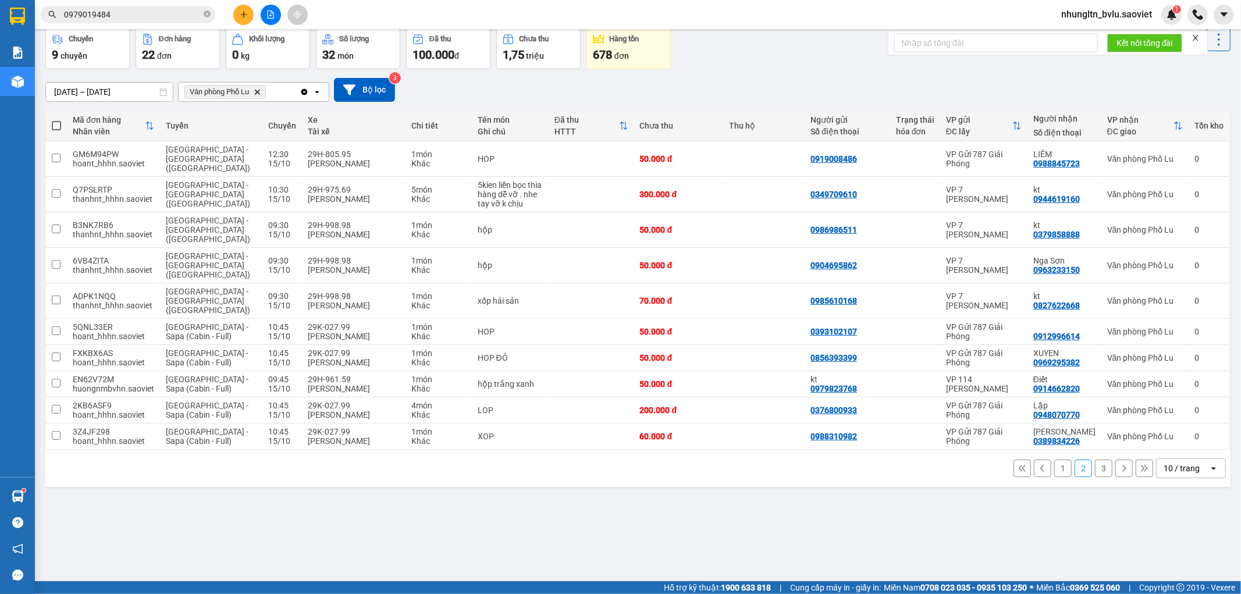
click at [1095, 460] on button "3" at bounding box center [1103, 468] width 17 height 17
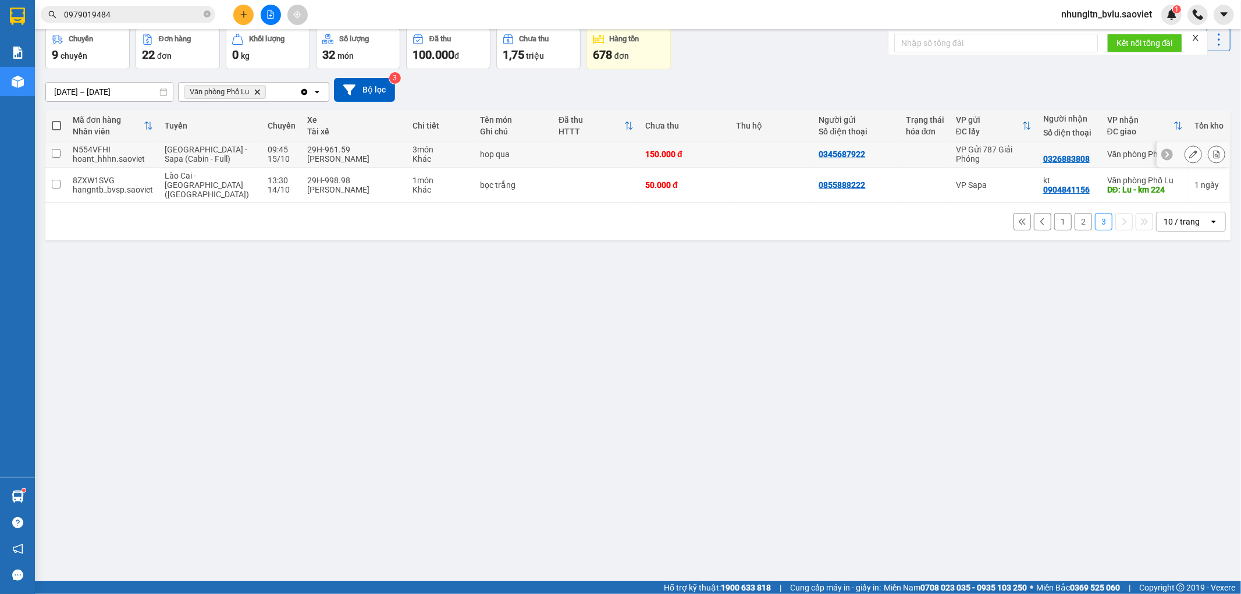
click at [1213, 152] on icon at bounding box center [1217, 154] width 8 height 8
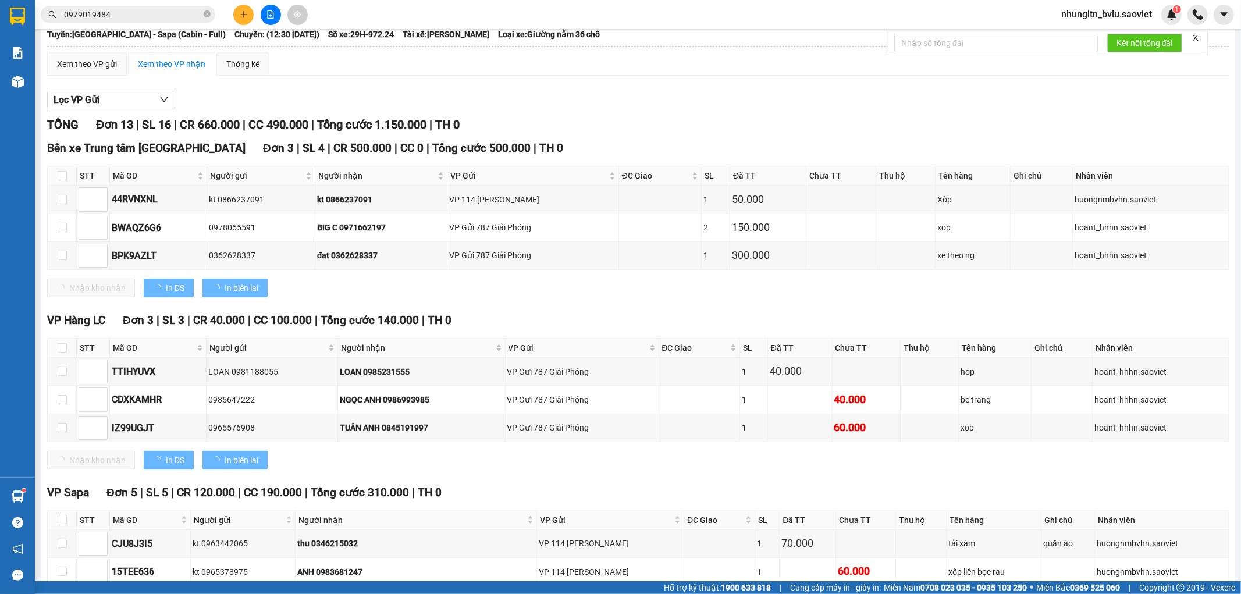
scroll to position [363, 0]
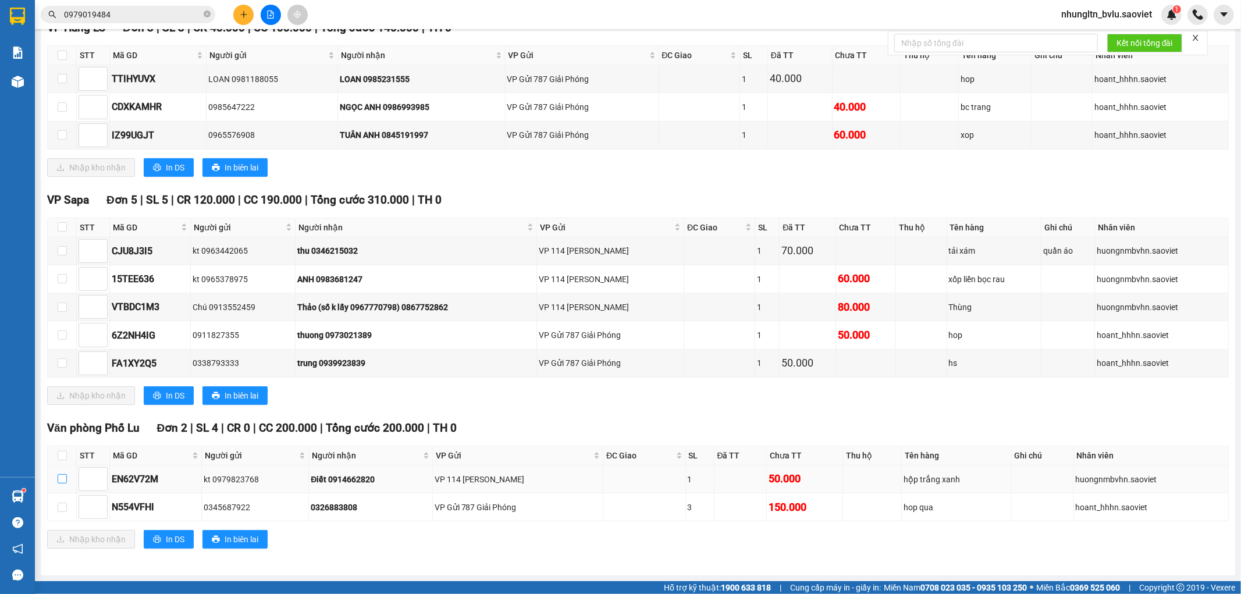
click at [58, 481] on input "checkbox" at bounding box center [62, 478] width 9 height 9
checkbox input "true"
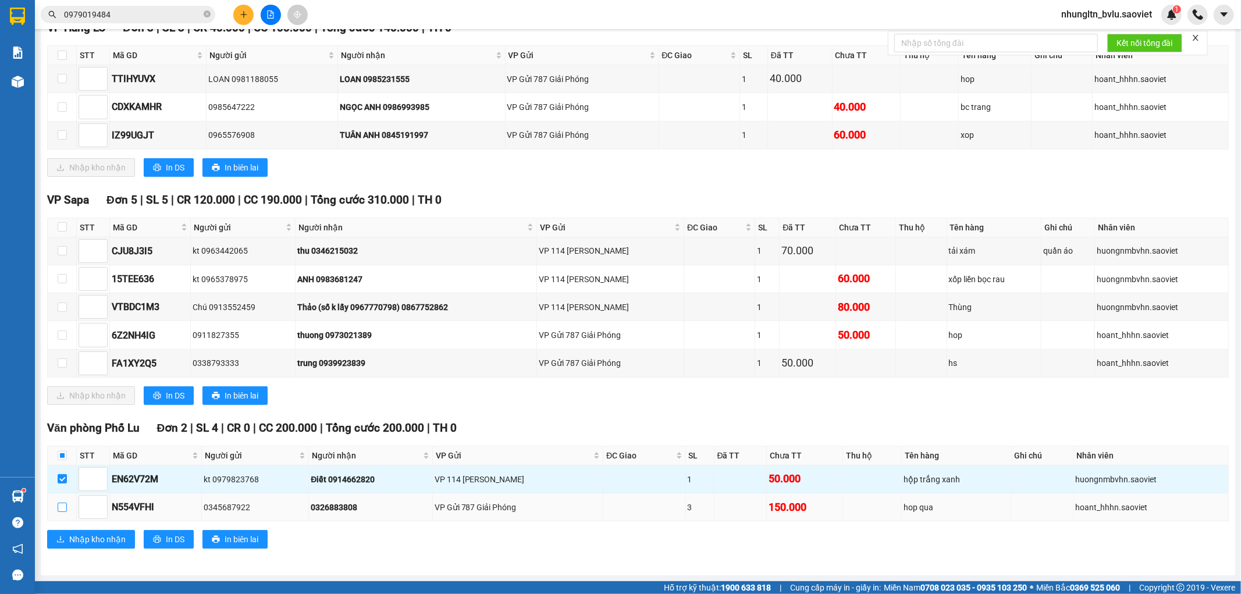
click at [64, 510] on input "checkbox" at bounding box center [62, 507] width 9 height 9
checkbox input "true"
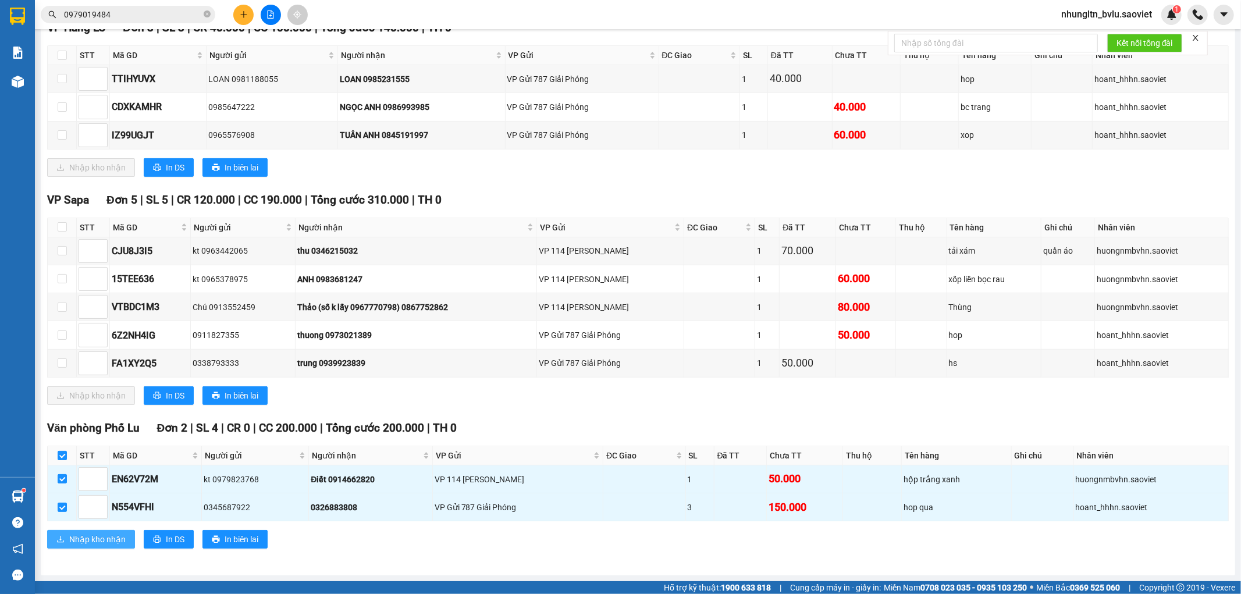
click at [90, 541] on span "Nhập kho nhận" at bounding box center [97, 539] width 56 height 13
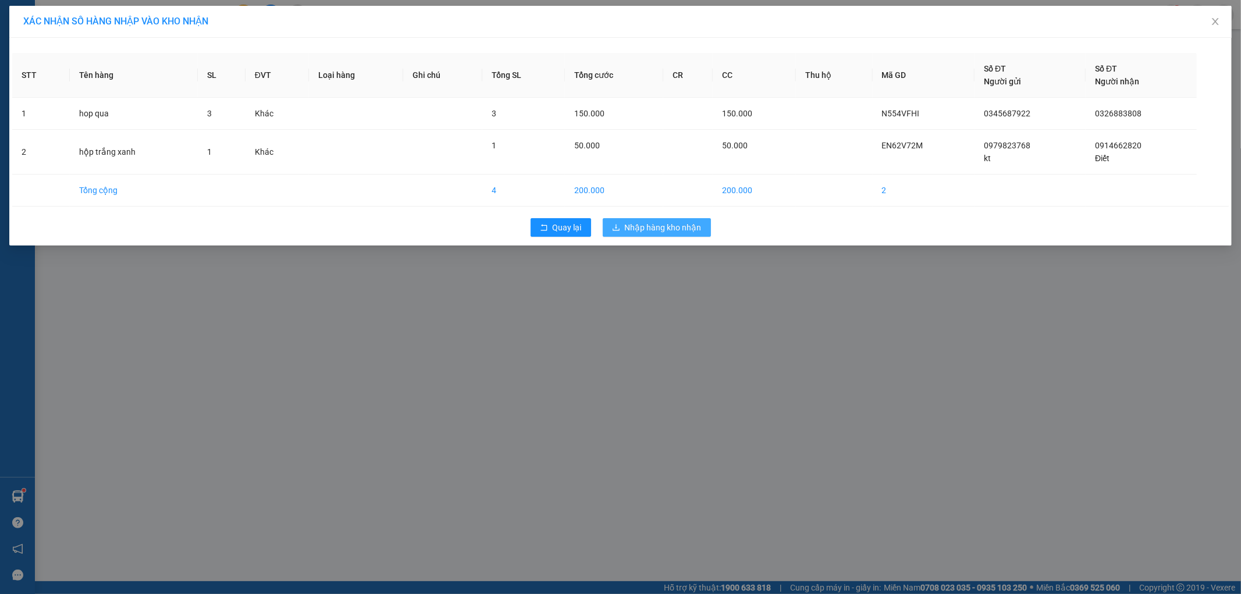
click at [680, 230] on span "Nhập hàng kho nhận" at bounding box center [663, 227] width 77 height 13
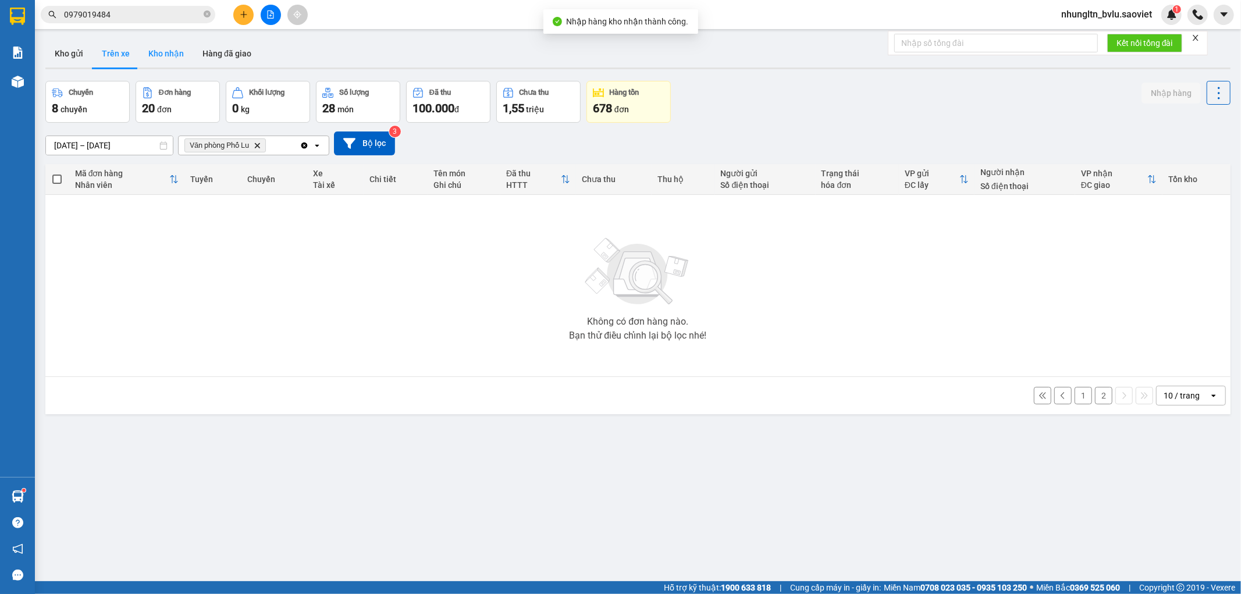
click at [171, 56] on button "Kho nhận" at bounding box center [166, 54] width 54 height 28
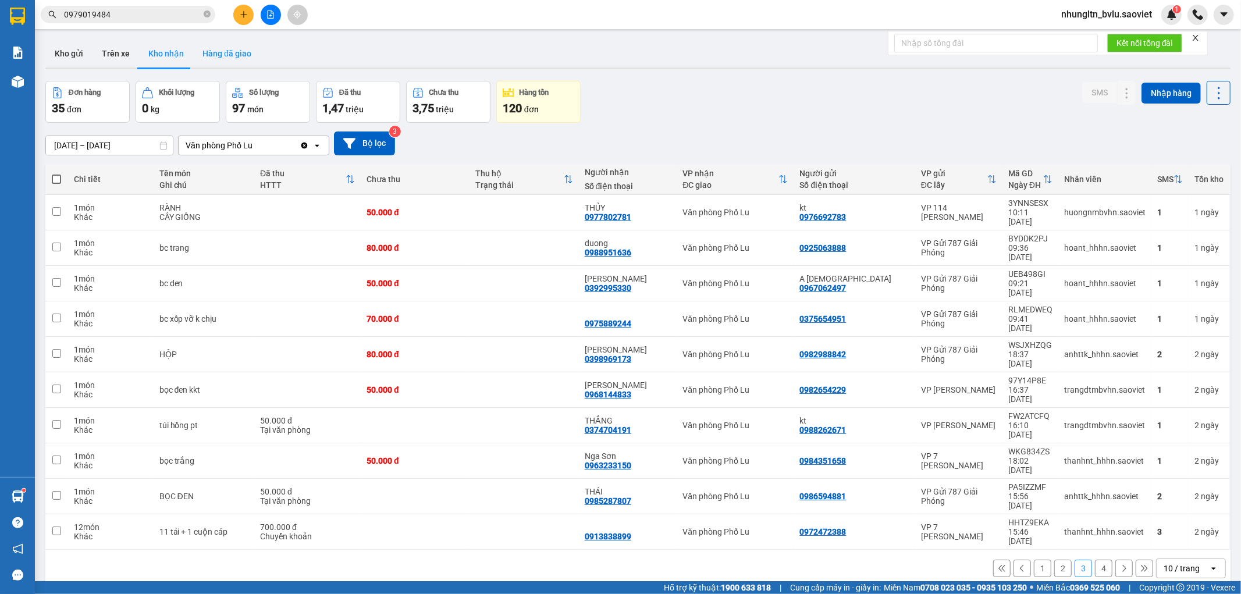
click at [230, 54] on button "Hàng đã giao" at bounding box center [226, 54] width 67 height 28
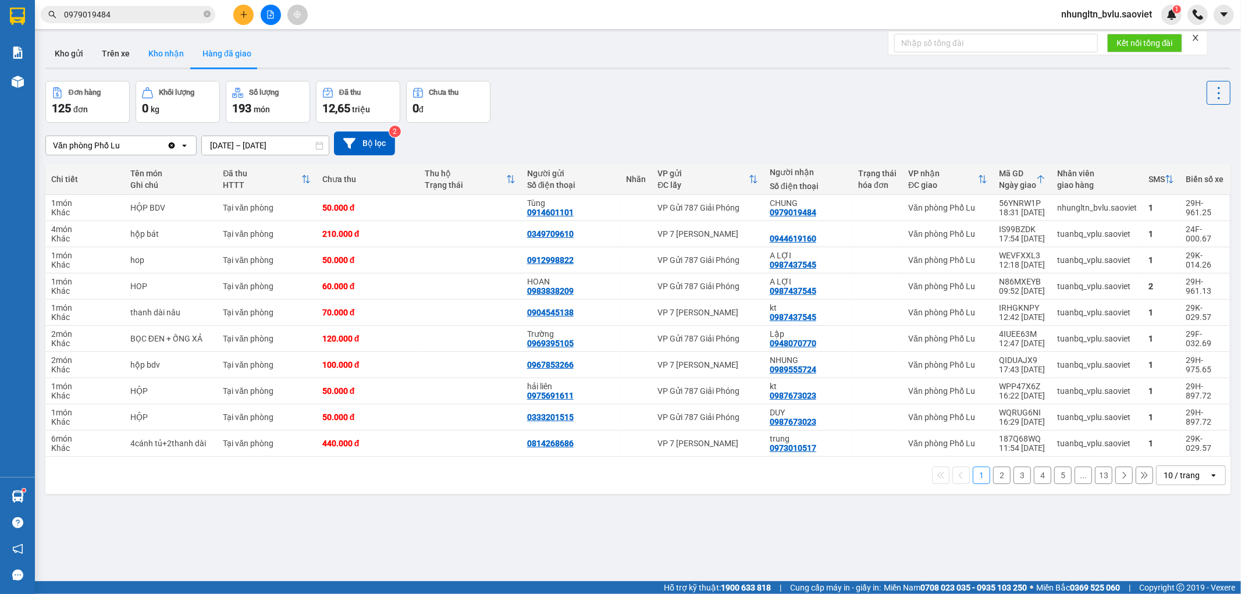
click at [170, 54] on button "Kho nhận" at bounding box center [166, 54] width 54 height 28
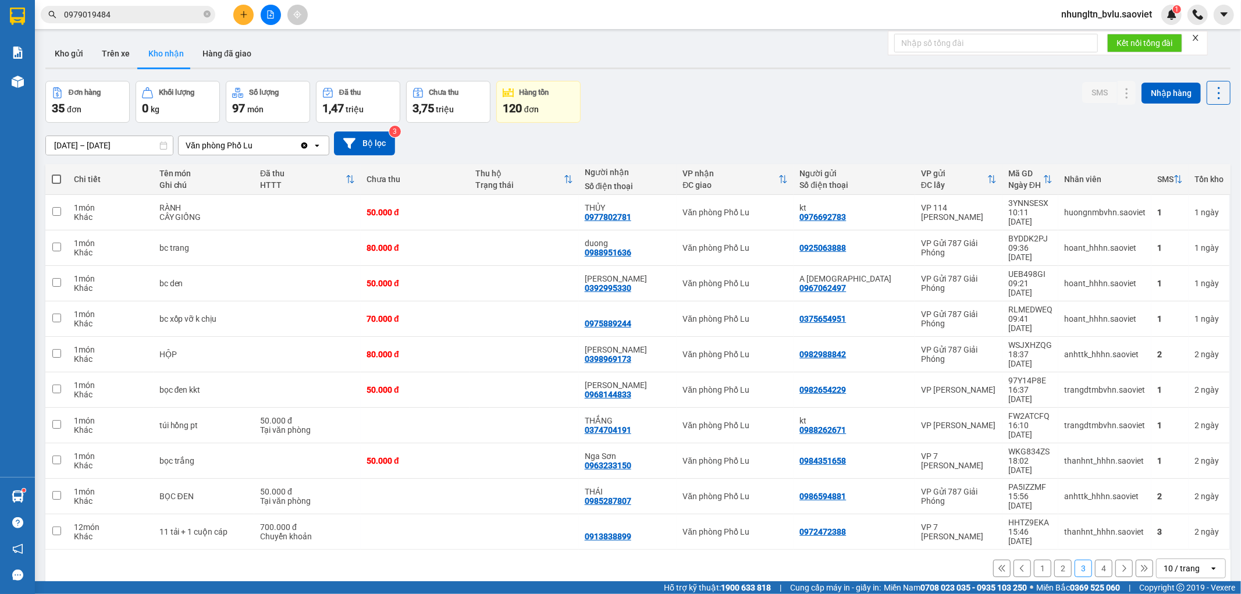
click at [1034, 560] on button "1" at bounding box center [1042, 568] width 17 height 17
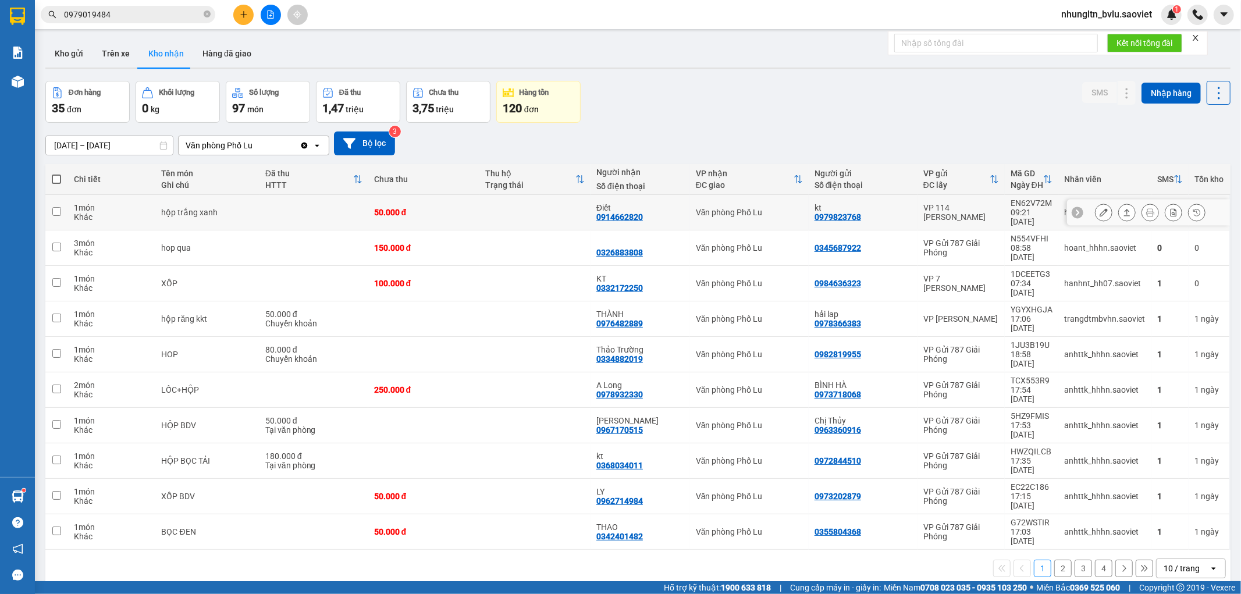
click at [520, 213] on td at bounding box center [534, 212] width 111 height 35
checkbox input "true"
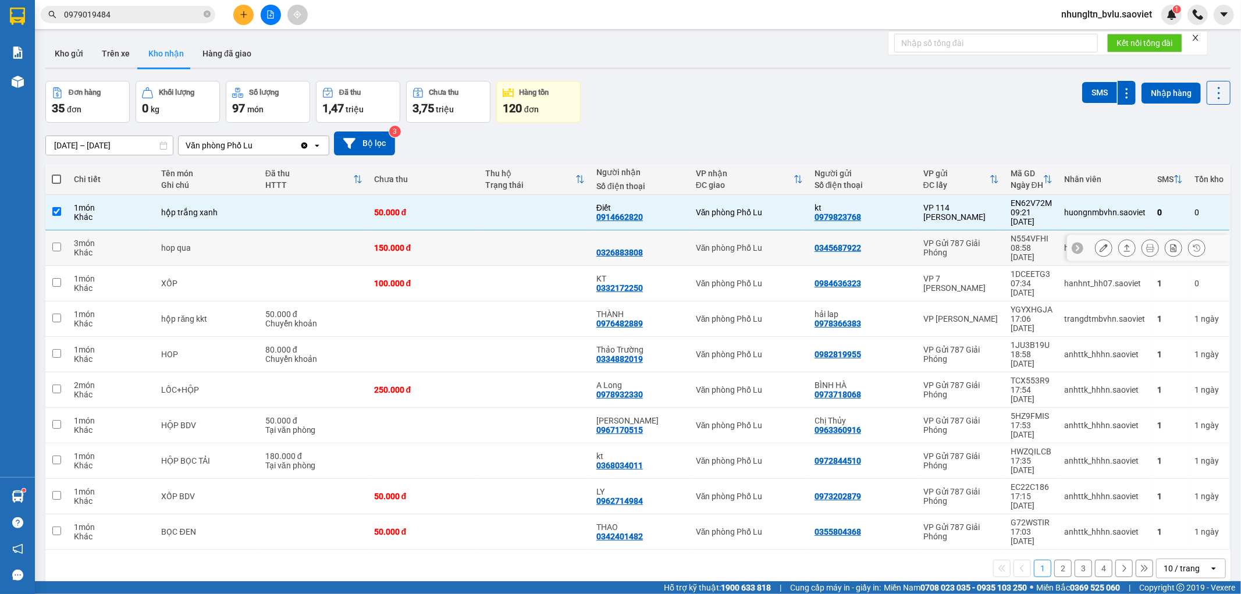
click at [519, 233] on td at bounding box center [534, 247] width 111 height 35
checkbox input "true"
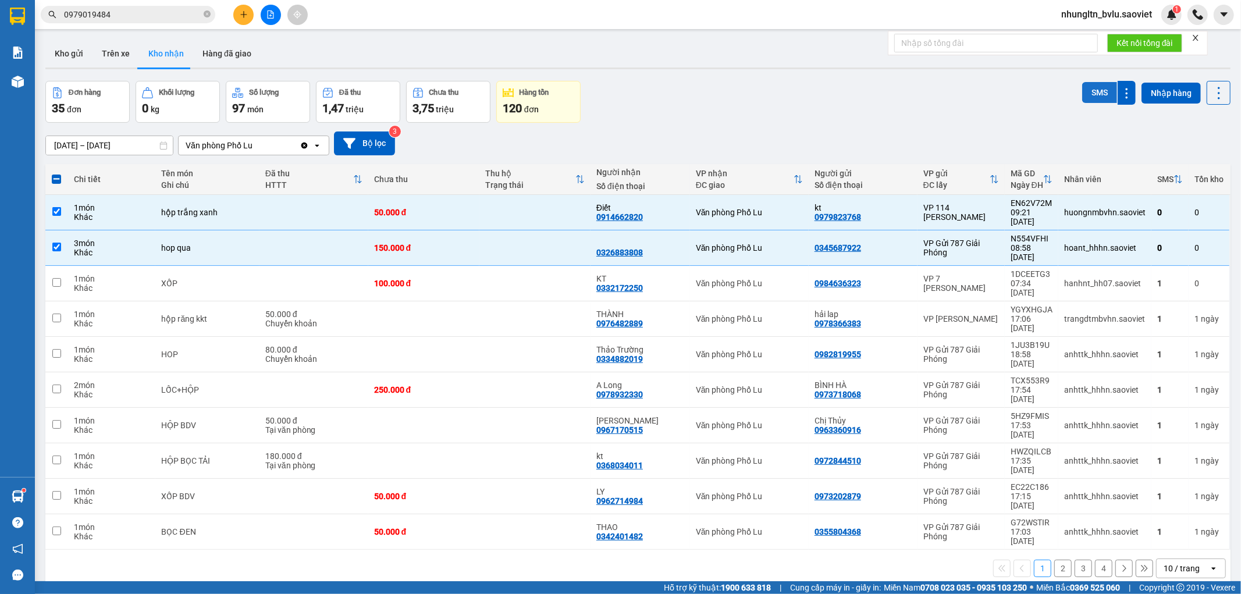
click at [1097, 98] on button "SMS" at bounding box center [1099, 92] width 35 height 21
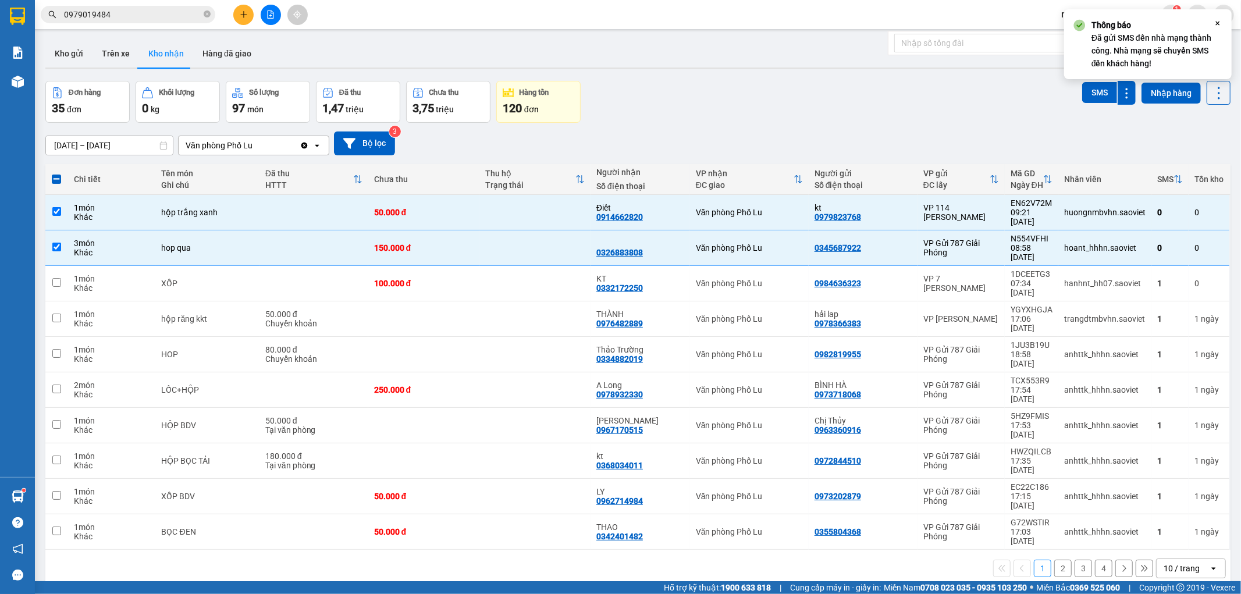
click at [870, 130] on div "[DATE] – [DATE] Press the down arrow key to interact with the calendar and sele…" at bounding box center [637, 143] width 1185 height 41
click at [768, 105] on div "Đơn hàng 35 đơn Khối lượng 0 kg Số lượng 97 món Đã thu 1,47 triệu Chưa thu 3,75…" at bounding box center [637, 102] width 1185 height 42
click at [116, 10] on input "0979019484" at bounding box center [132, 14] width 137 height 13
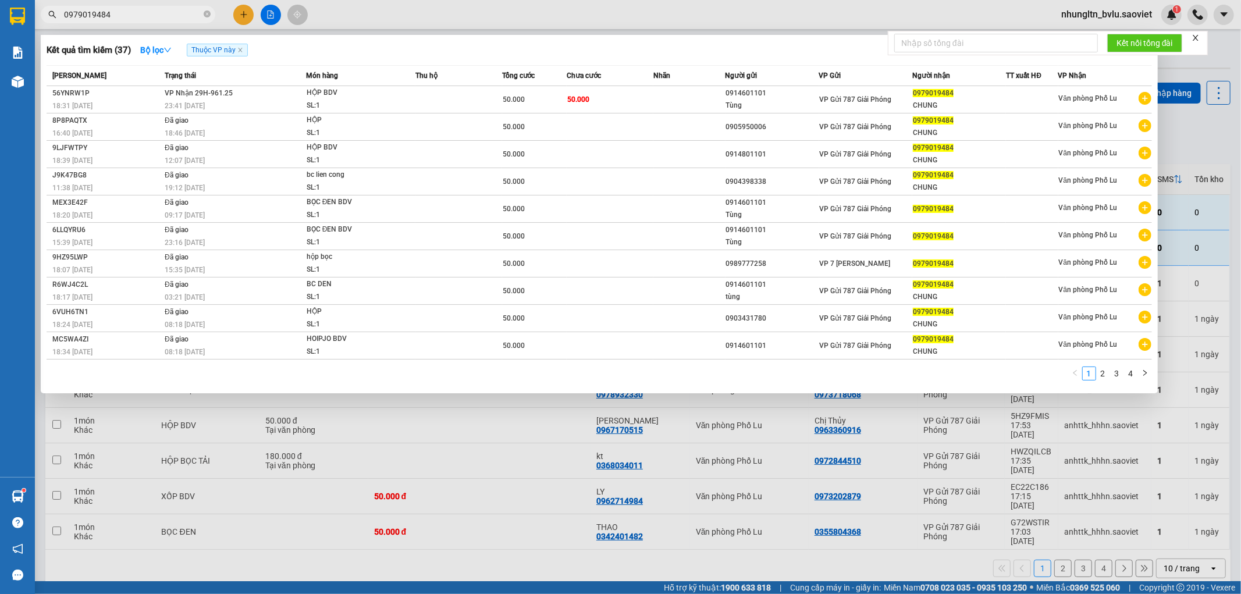
click at [116, 10] on input "0979019484" at bounding box center [132, 14] width 137 height 13
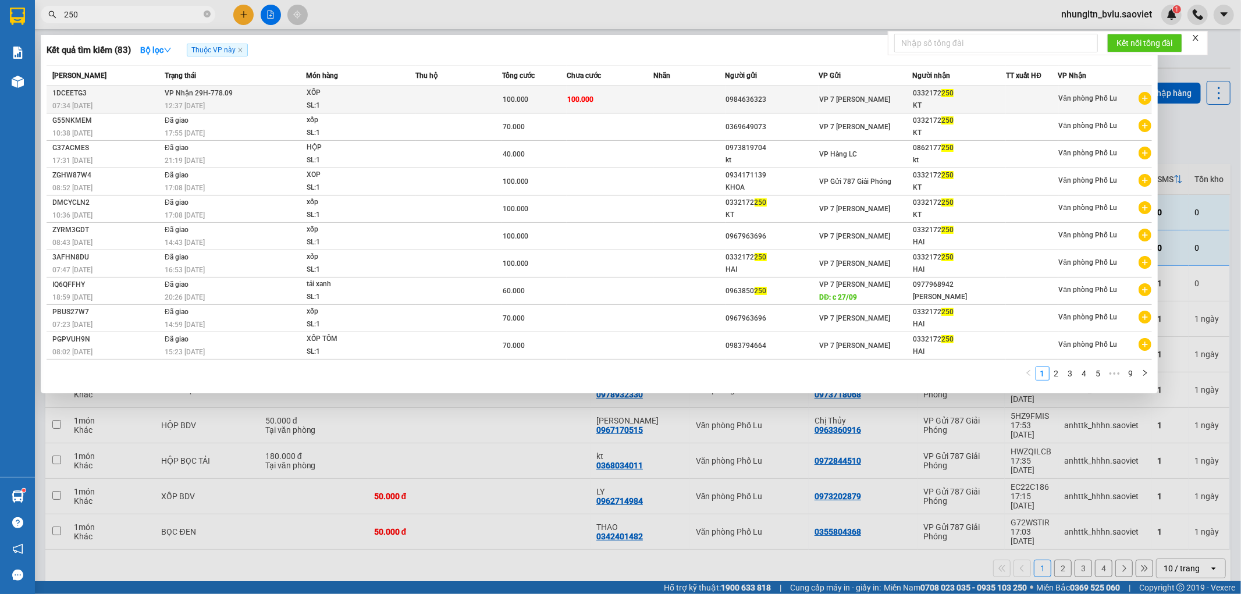
type input "250"
click at [637, 101] on td "100.000" at bounding box center [610, 99] width 87 height 27
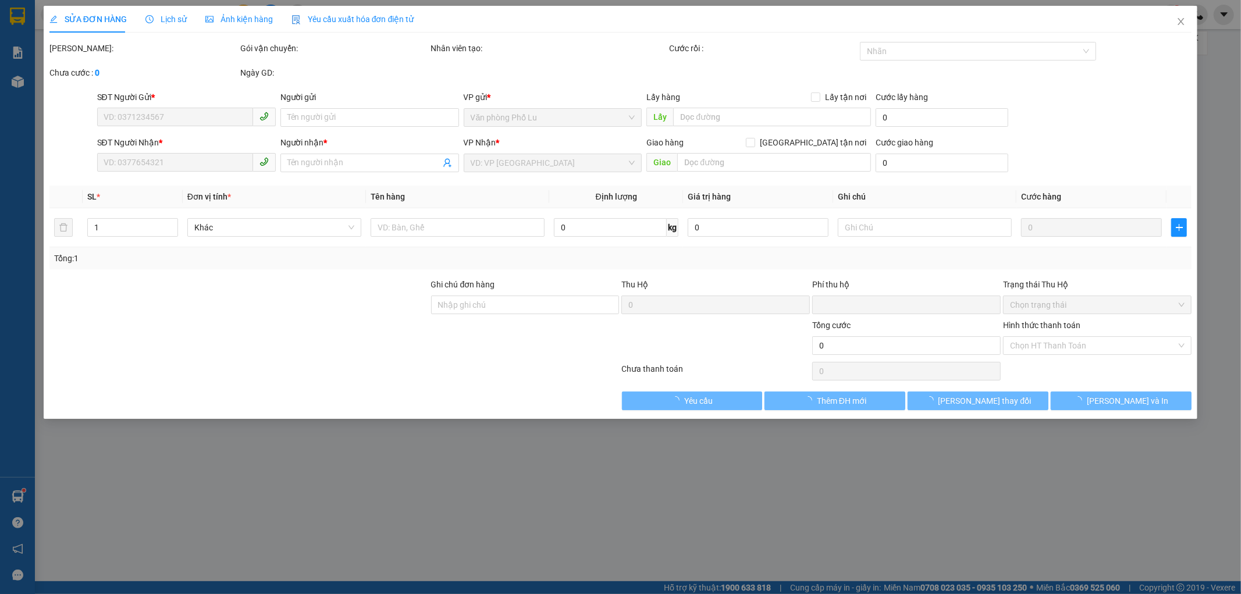
type input "0984636323"
type input "0332172250"
type input "KT"
type input "0"
type input "100.000"
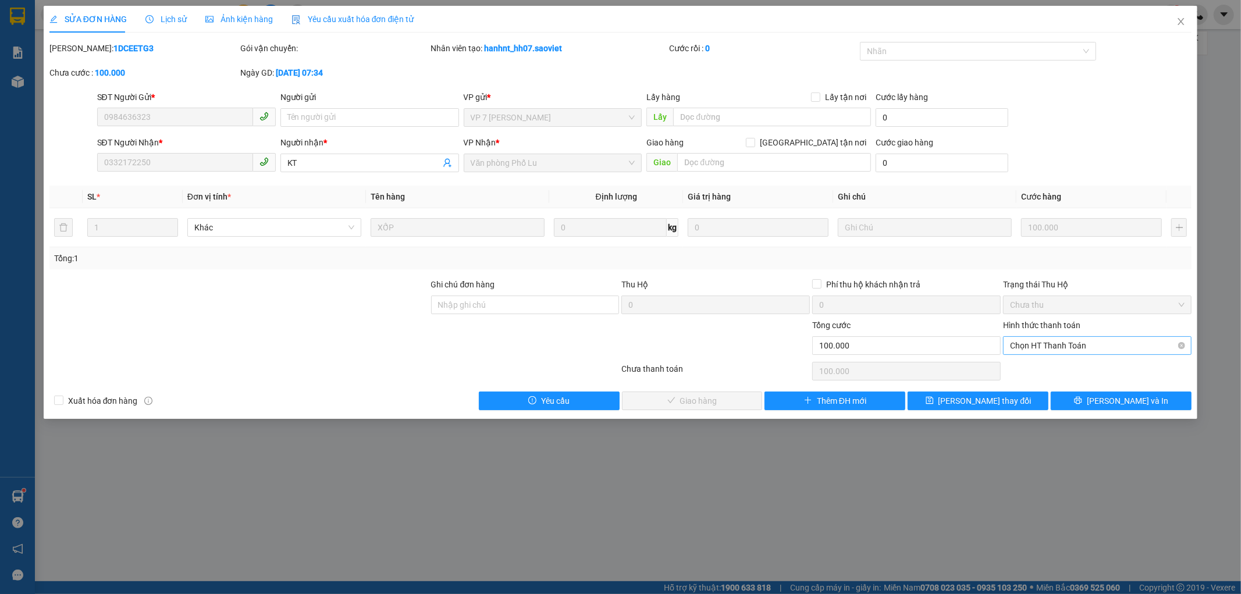
click at [1094, 348] on span "Chọn HT Thanh Toán" at bounding box center [1097, 345] width 175 height 17
click at [1075, 367] on div "Tại văn phòng" at bounding box center [1098, 369] width 175 height 13
type input "0"
click at [697, 397] on span "[PERSON_NAME] và Giao hàng" at bounding box center [700, 401] width 112 height 13
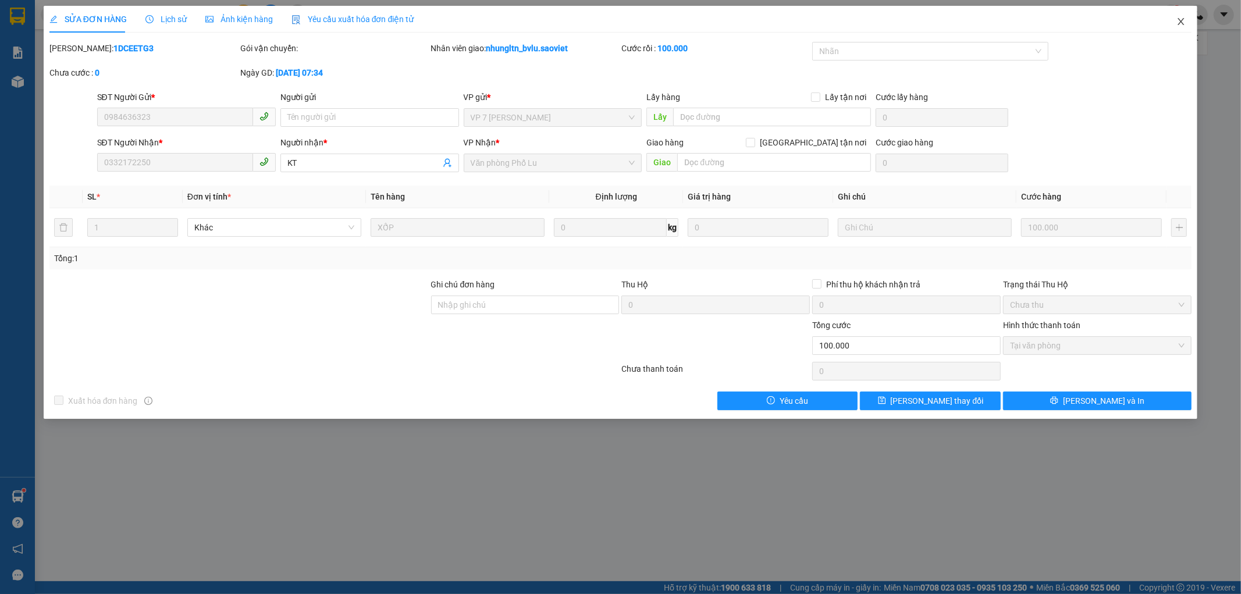
click at [1184, 23] on icon "close" at bounding box center [1181, 21] width 9 height 9
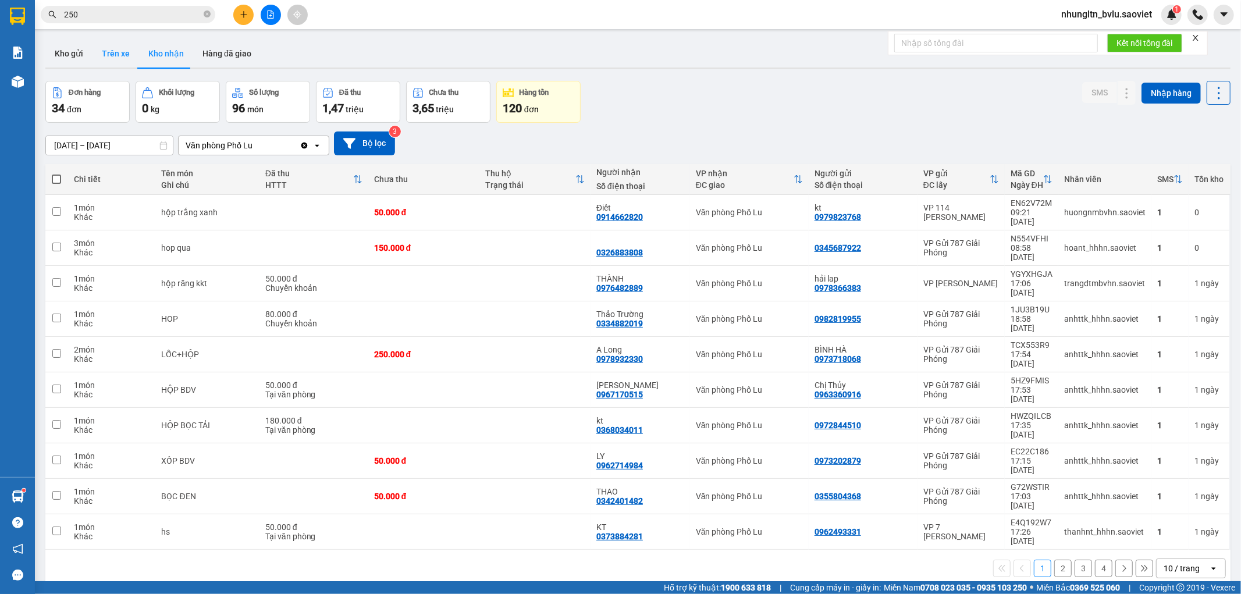
drag, startPoint x: 130, startPoint y: 55, endPoint x: 115, endPoint y: 57, distance: 15.8
click at [115, 57] on button "Trên xe" at bounding box center [116, 54] width 47 height 28
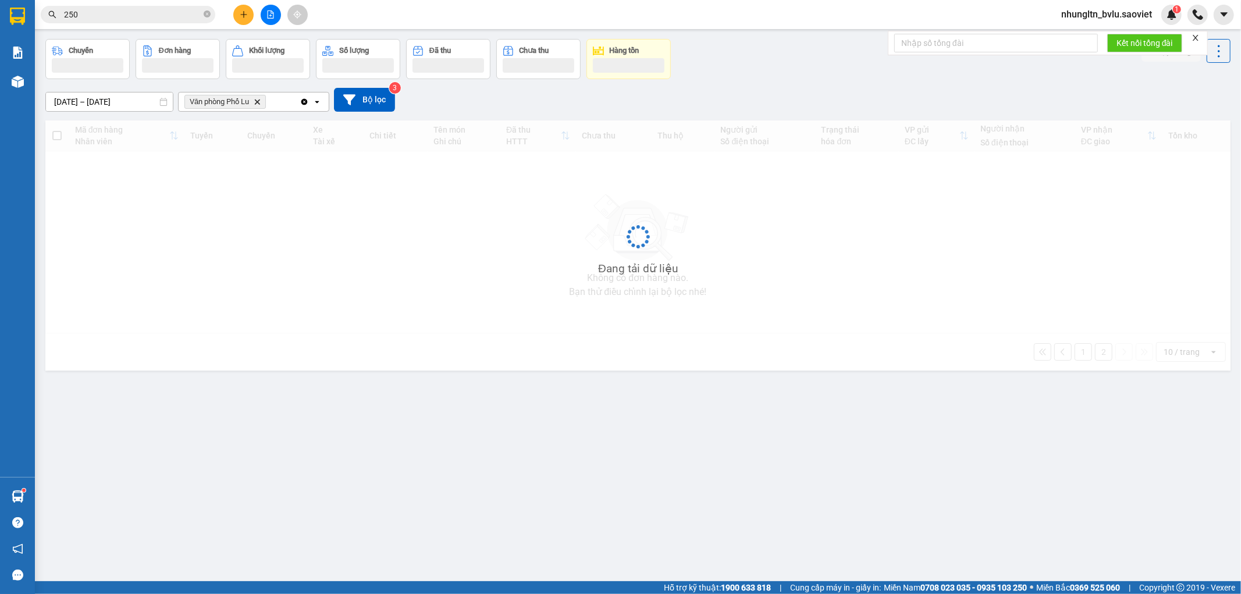
scroll to position [54, 0]
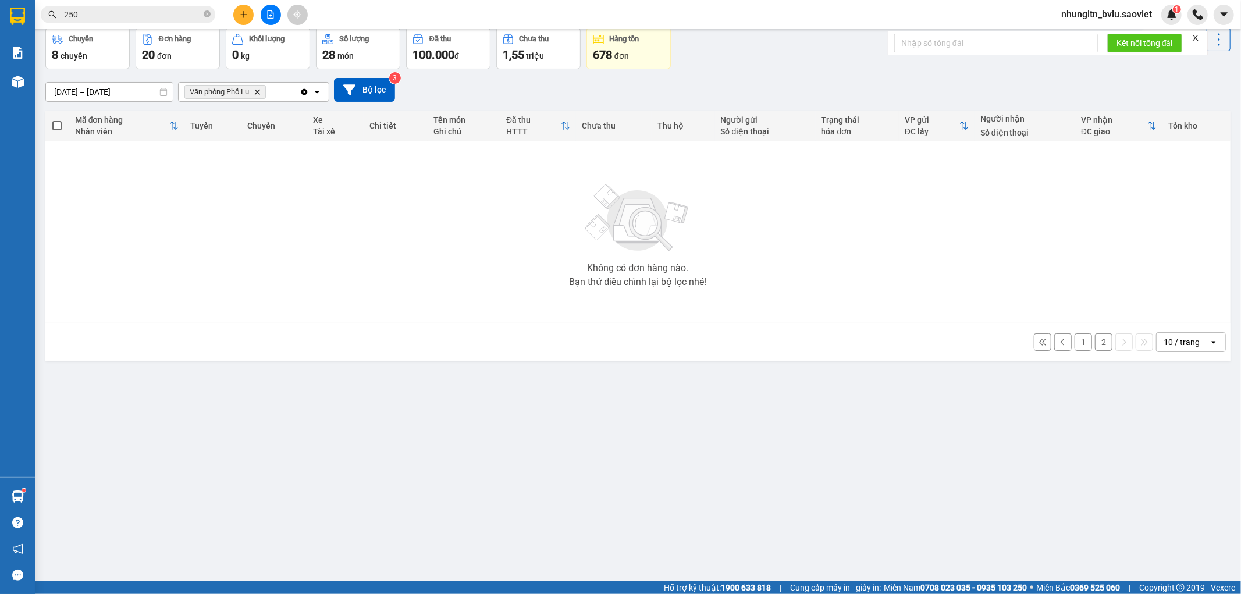
click at [1095, 343] on button "2" at bounding box center [1103, 341] width 17 height 17
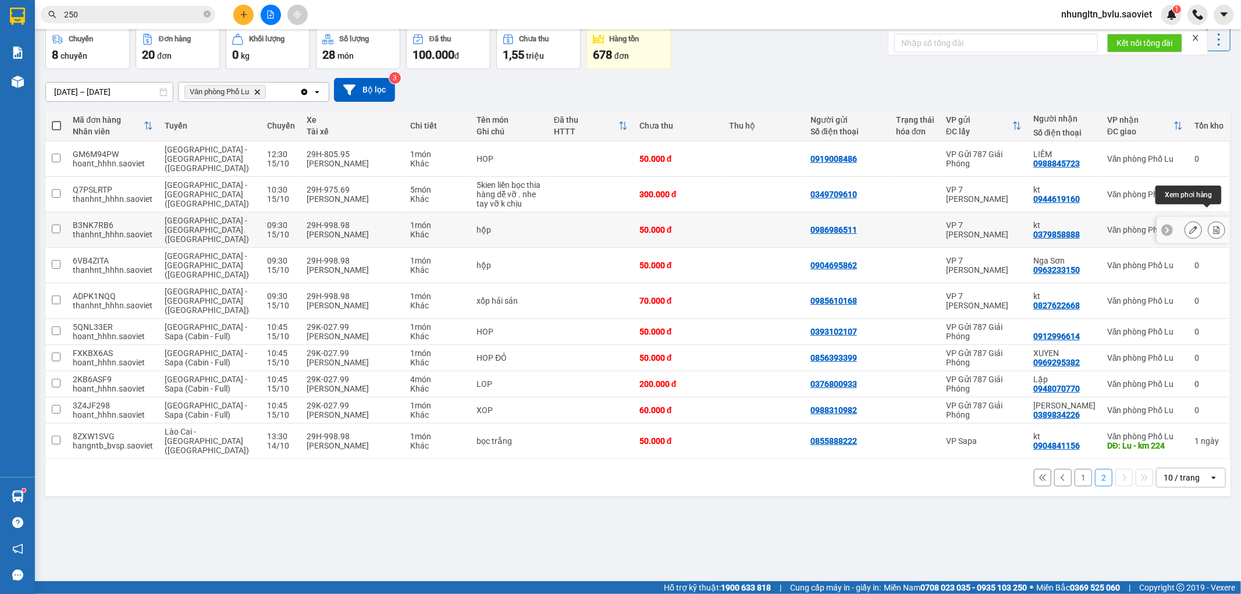
click at [1214, 226] on icon at bounding box center [1217, 230] width 6 height 8
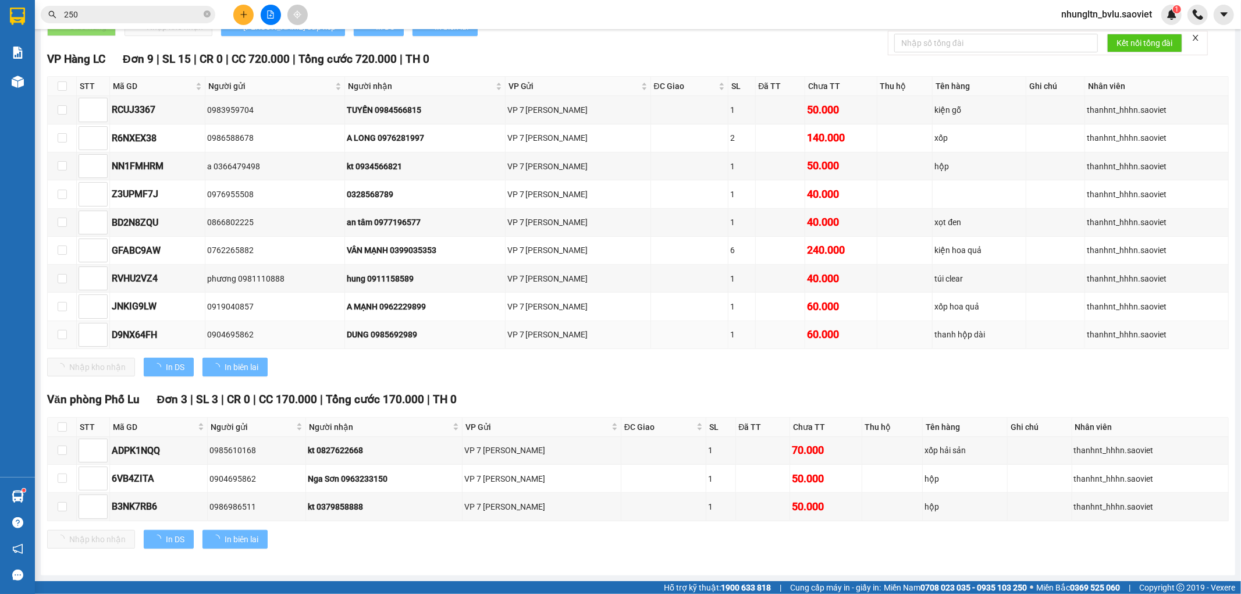
scroll to position [275, 0]
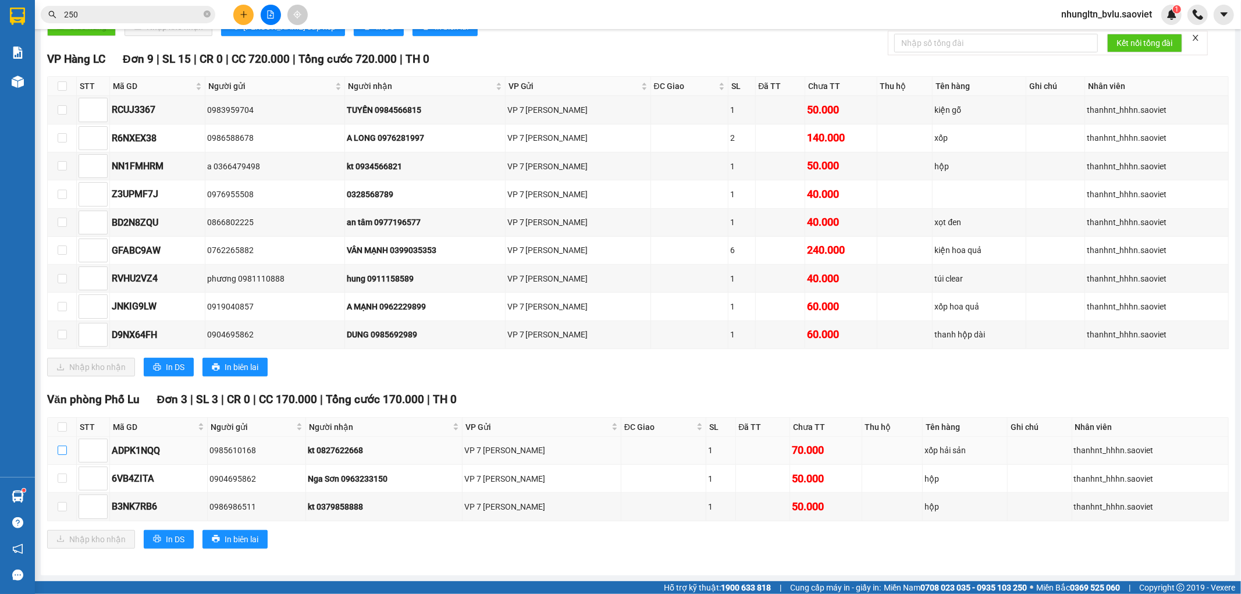
click at [65, 451] on input "checkbox" at bounding box center [62, 450] width 9 height 9
checkbox input "true"
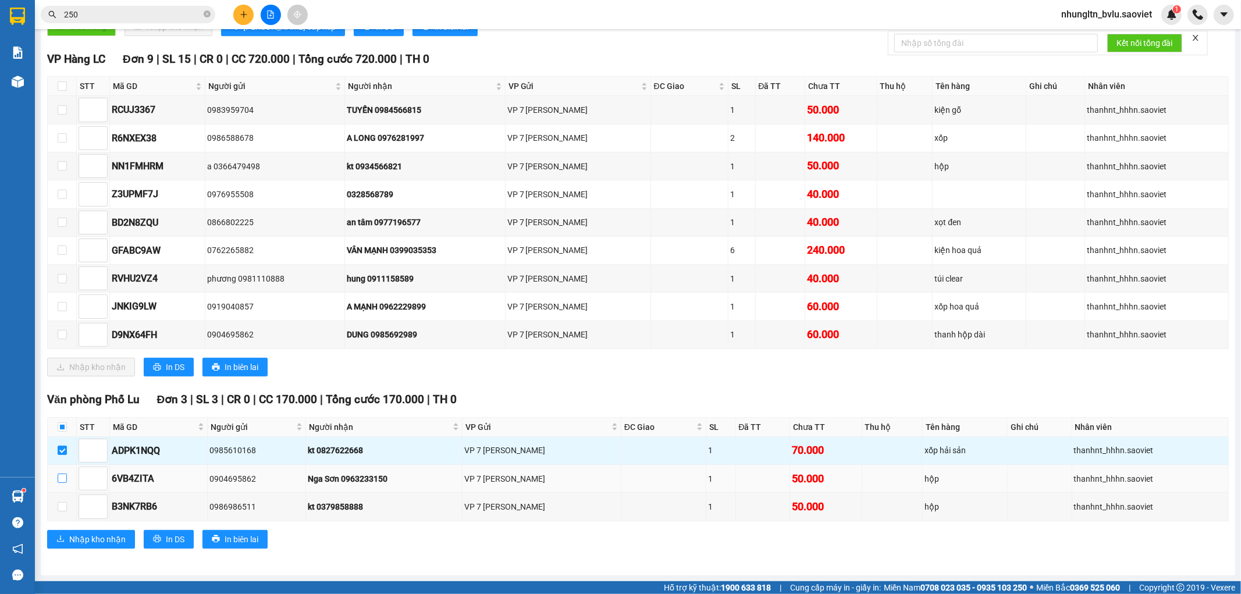
click at [65, 481] on input "checkbox" at bounding box center [62, 478] width 9 height 9
checkbox input "true"
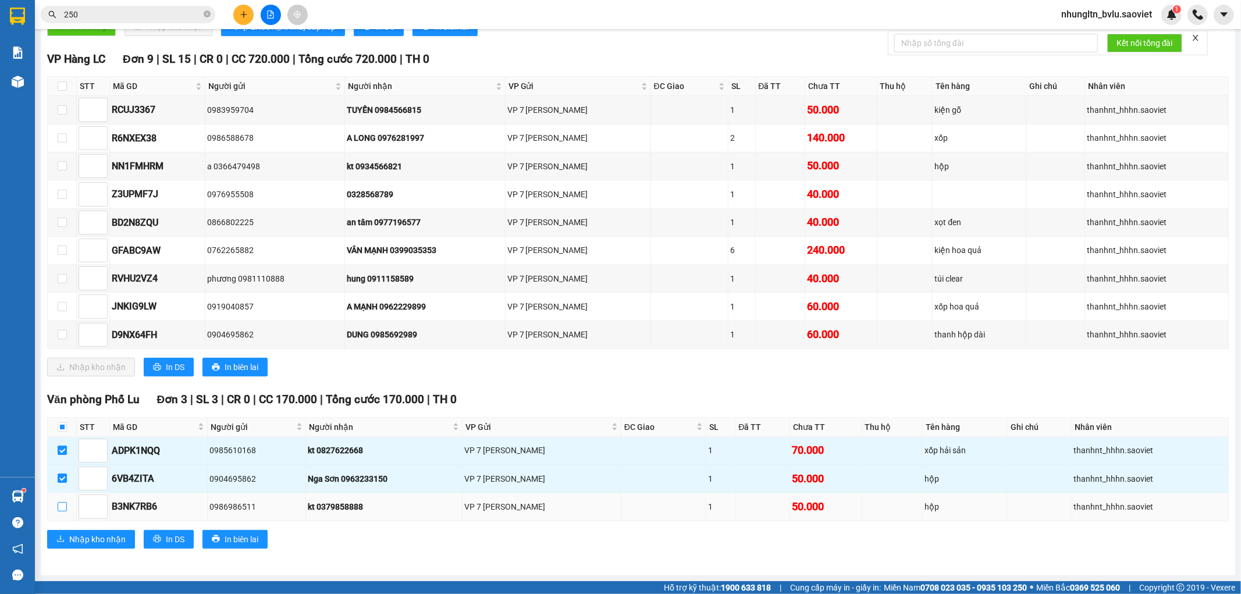
click at [59, 509] on input "checkbox" at bounding box center [62, 506] width 9 height 9
checkbox input "true"
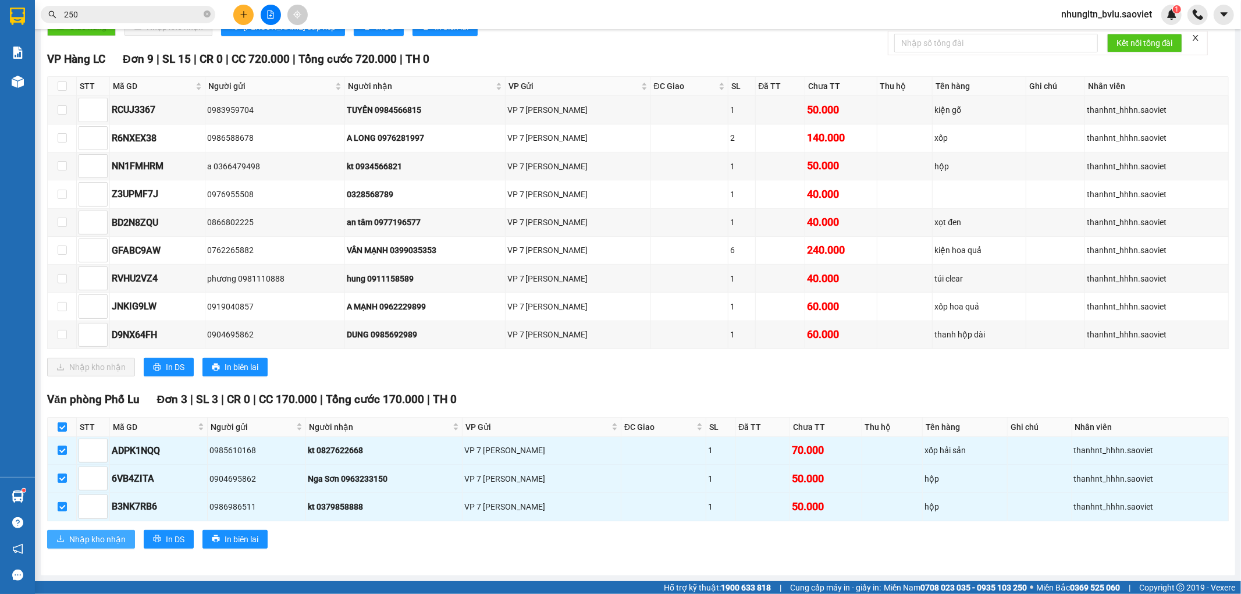
click at [70, 536] on span "Nhập kho nhận" at bounding box center [97, 539] width 56 height 13
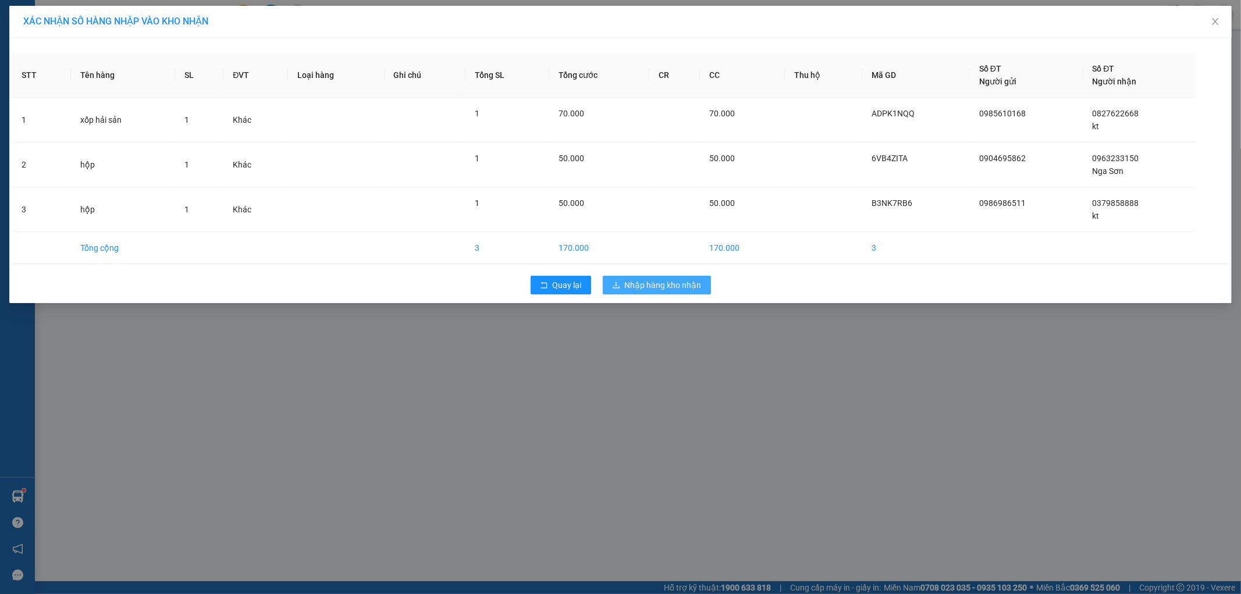
click at [640, 283] on span "Nhập hàng kho nhận" at bounding box center [663, 285] width 77 height 13
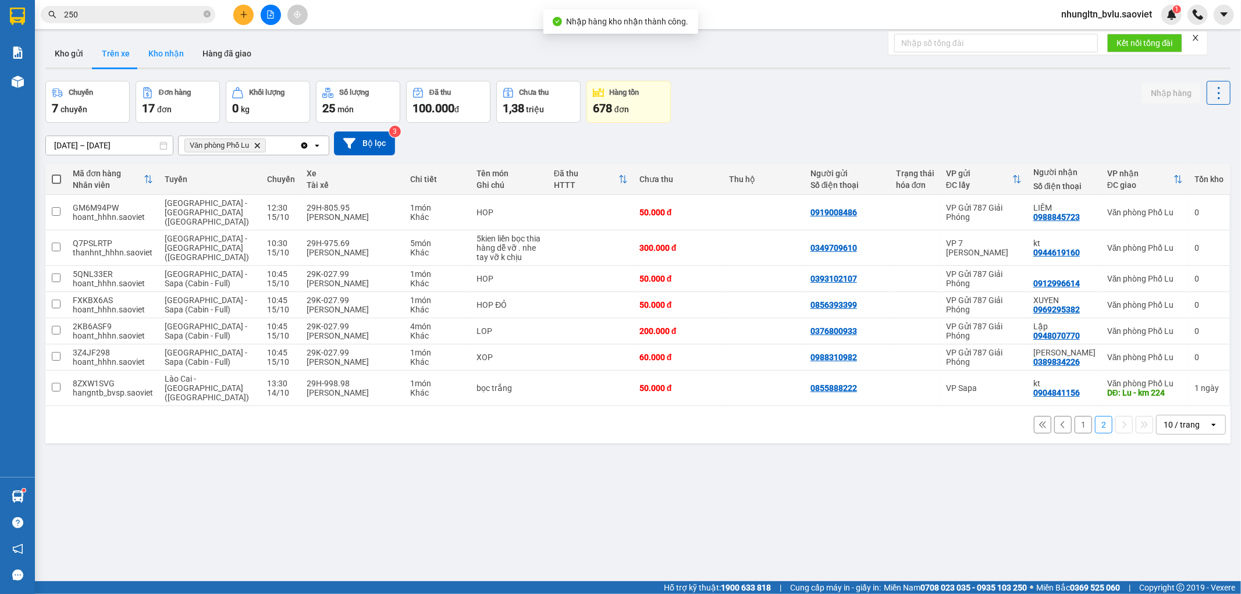
click at [166, 60] on button "Kho nhận" at bounding box center [166, 54] width 54 height 28
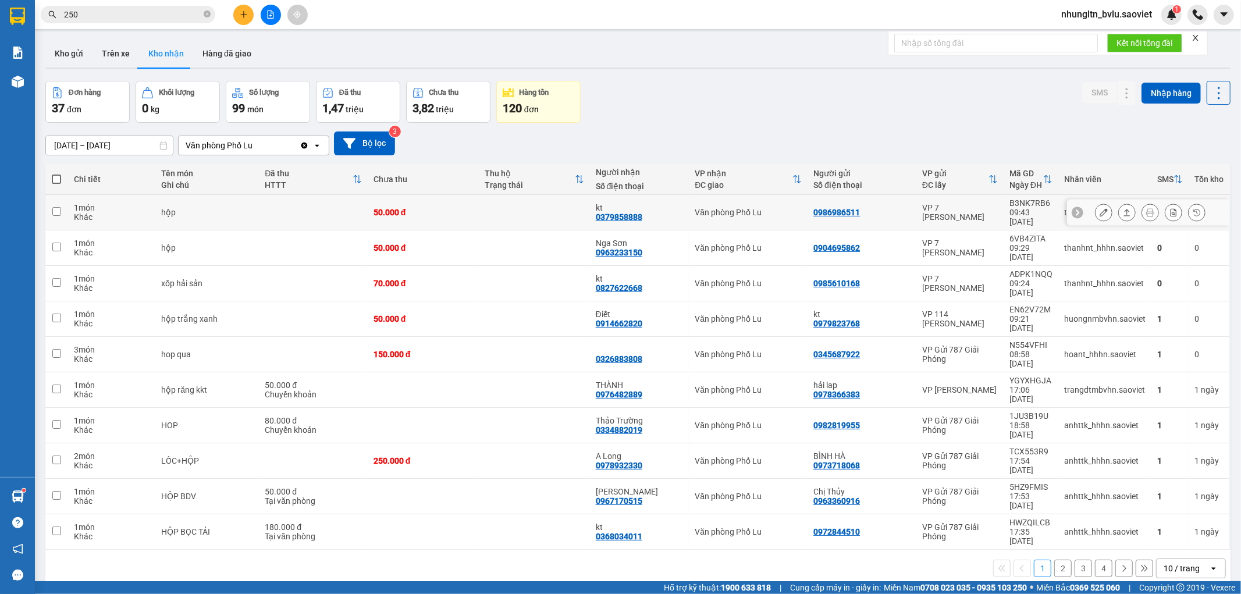
click at [513, 208] on td at bounding box center [534, 212] width 111 height 35
checkbox input "true"
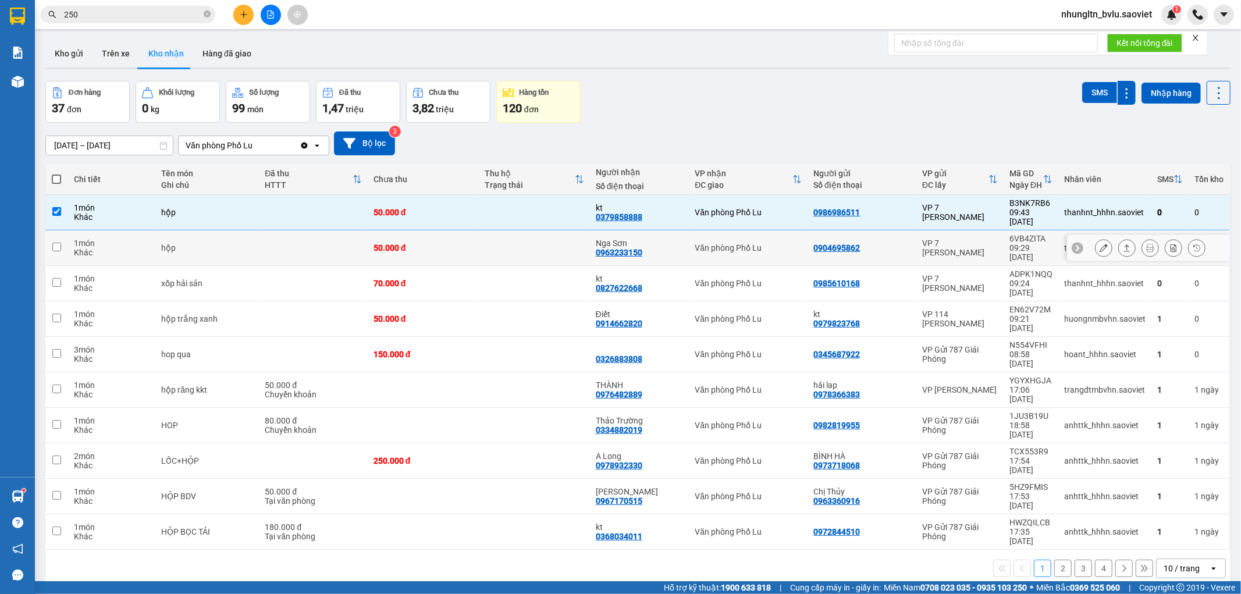
click at [511, 230] on td at bounding box center [534, 247] width 111 height 35
checkbox input "true"
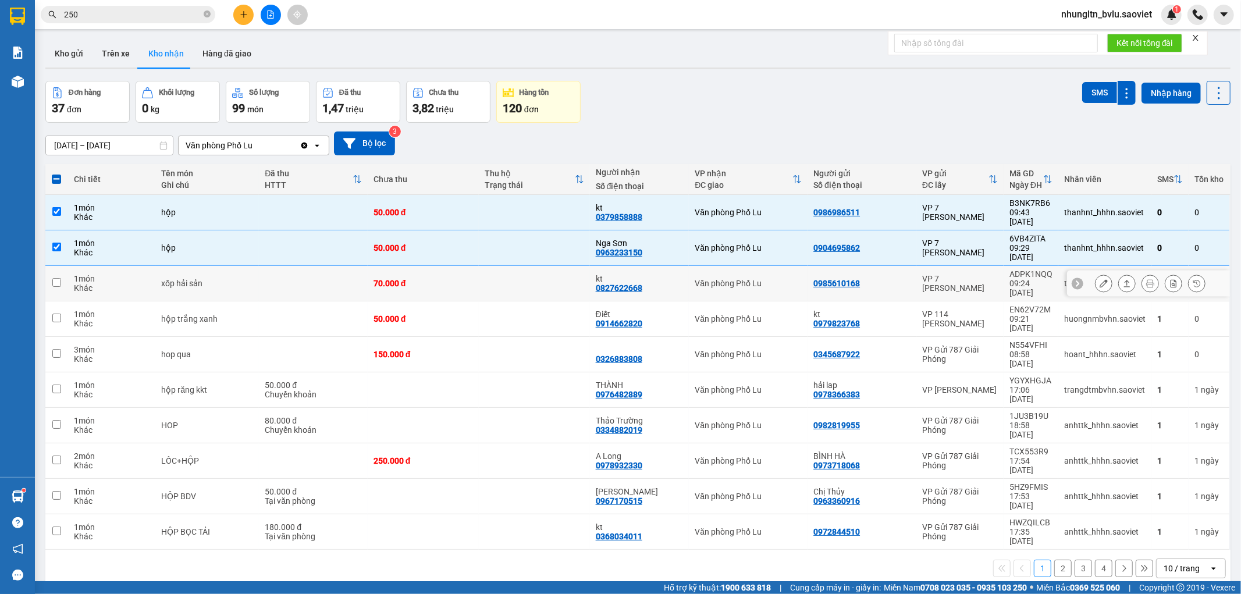
click at [510, 266] on td at bounding box center [534, 283] width 111 height 35
checkbox input "true"
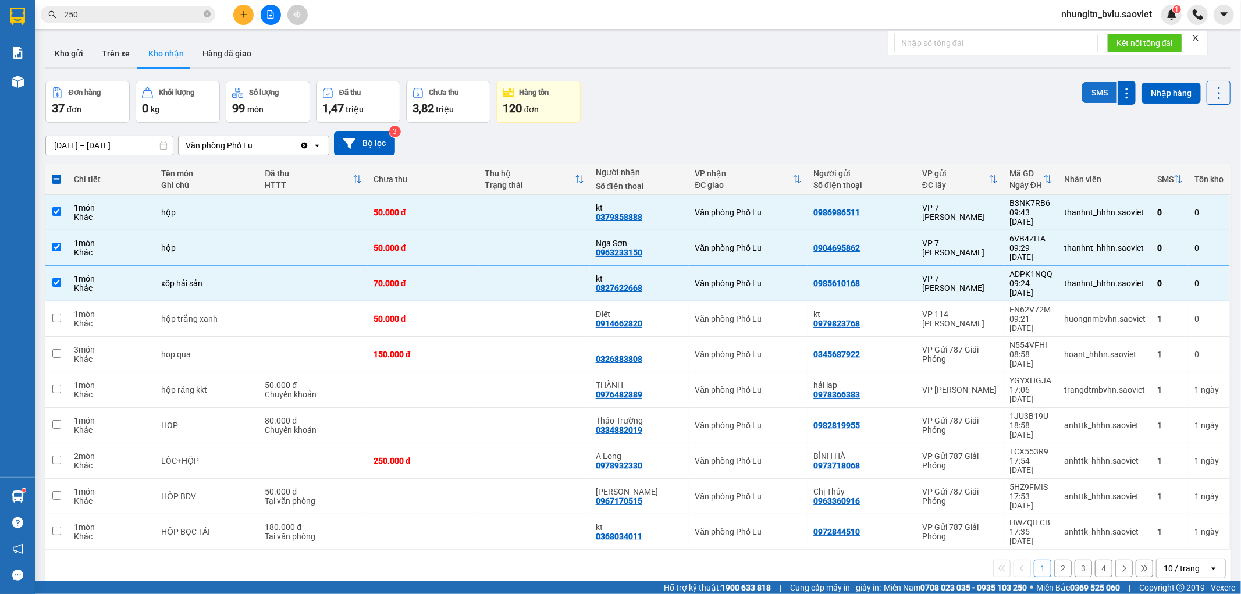
click at [1095, 91] on button "SMS" at bounding box center [1099, 92] width 35 height 21
click at [730, 99] on div "Đơn hàng 37 đơn Khối lượng 0 kg Số lượng 99 món Đã thu 1,47 triệu Chưa thu 3,82…" at bounding box center [637, 102] width 1185 height 42
click at [229, 51] on button "Hàng đã giao" at bounding box center [226, 54] width 67 height 28
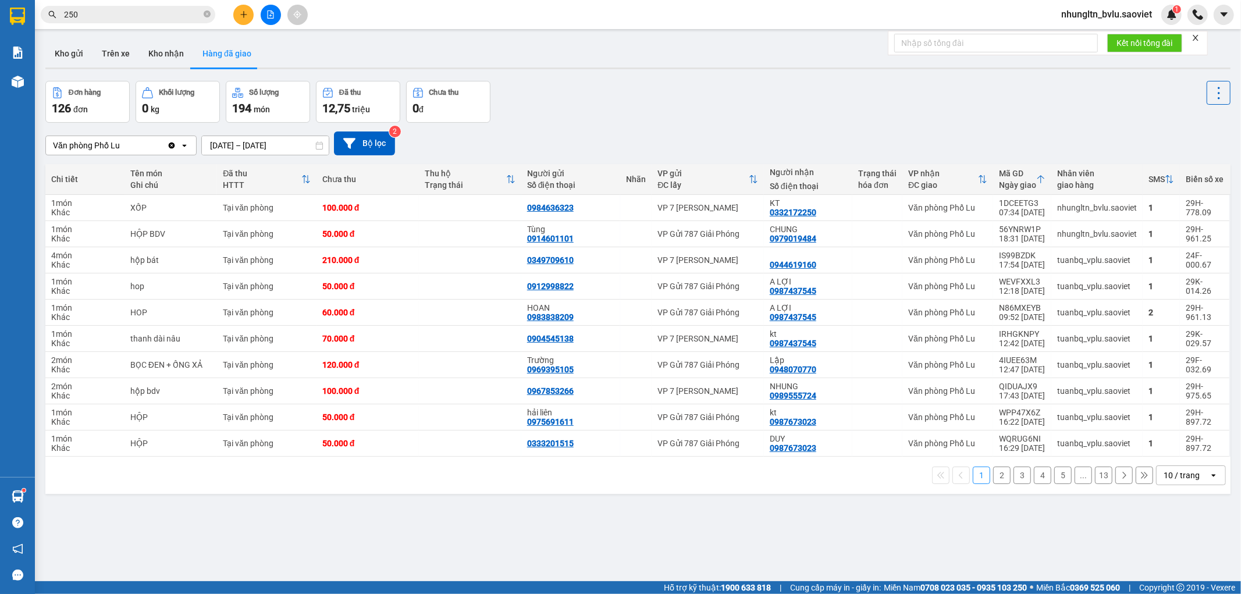
click at [997, 481] on button "2" at bounding box center [1001, 475] width 17 height 17
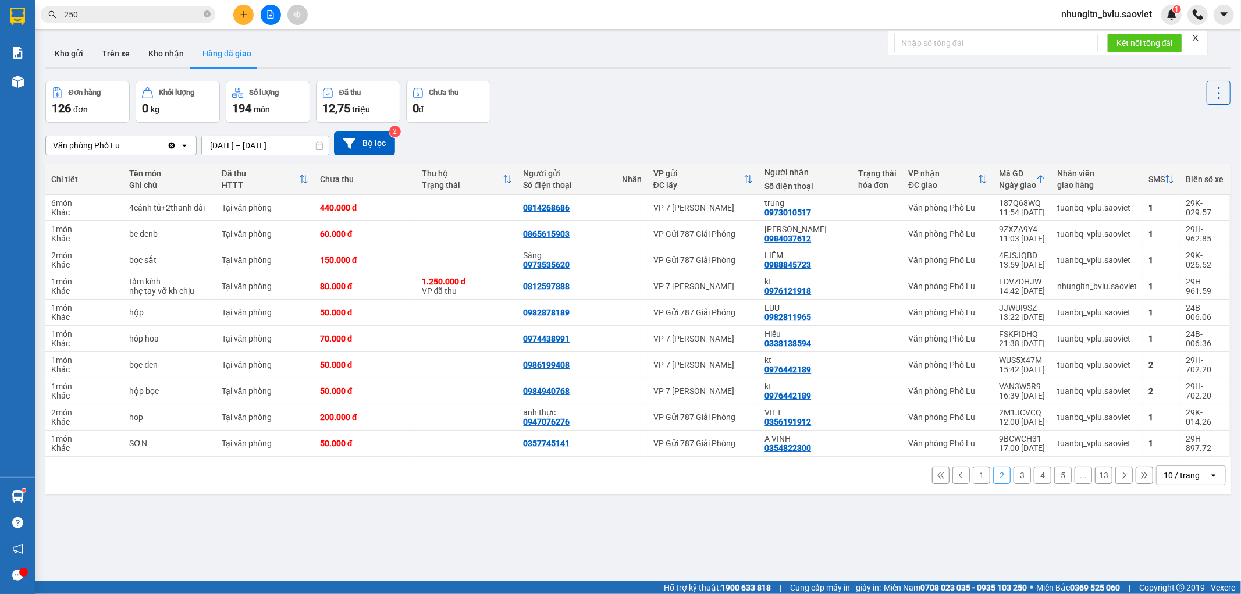
click at [973, 478] on button "1" at bounding box center [981, 475] width 17 height 17
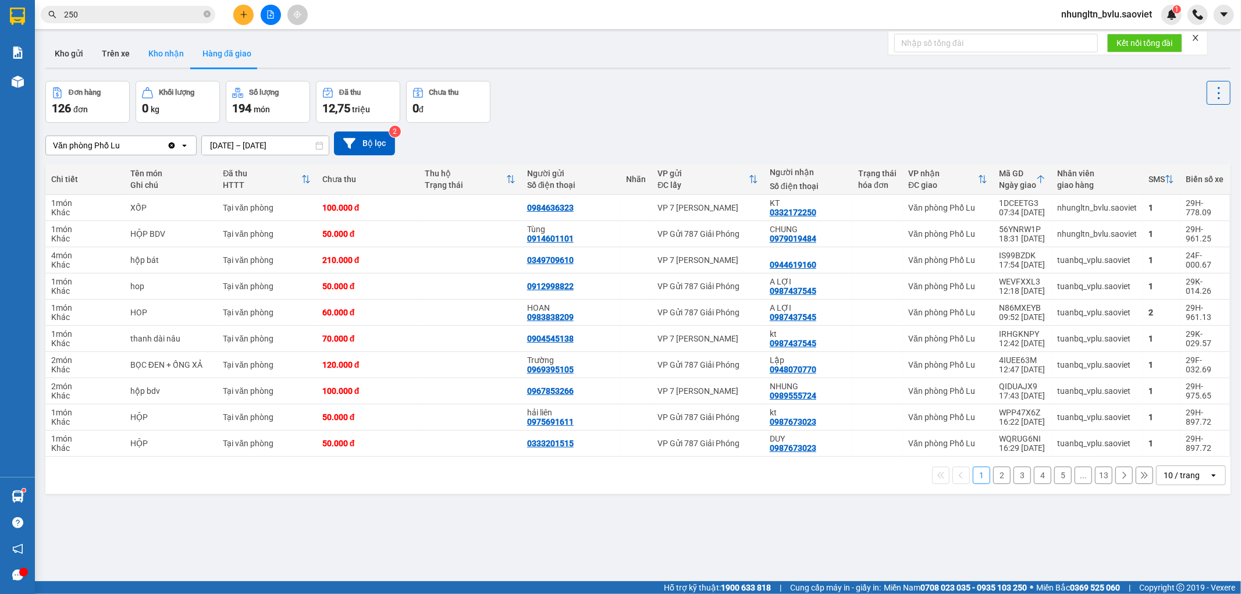
click at [166, 55] on button "Kho nhận" at bounding box center [166, 54] width 54 height 28
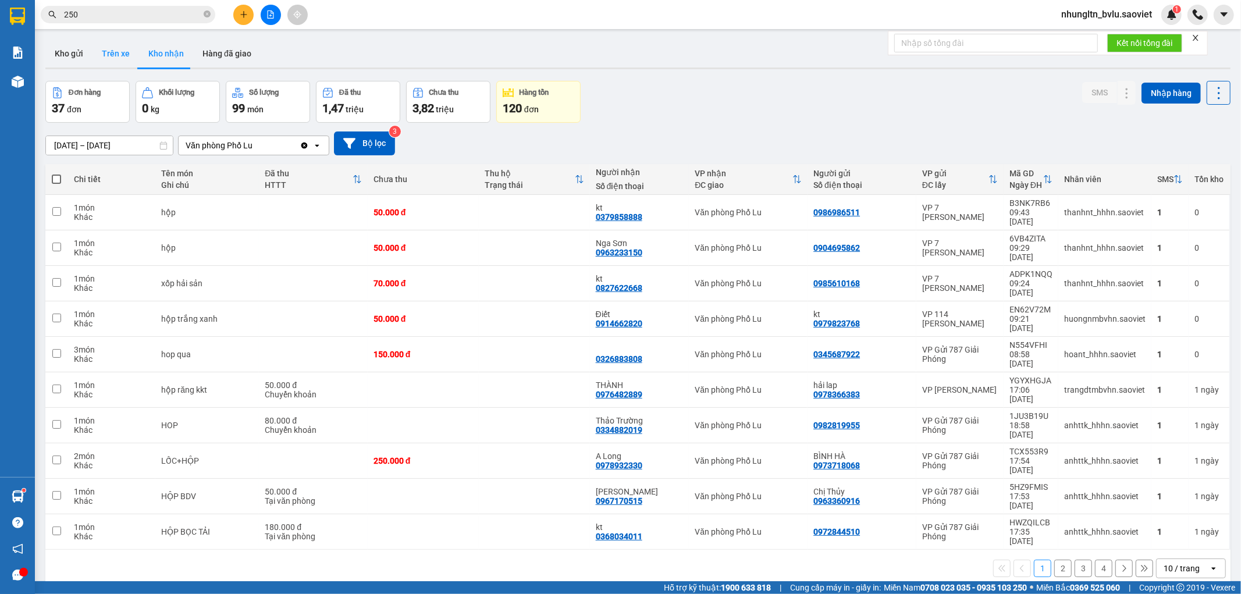
click at [115, 53] on button "Trên xe" at bounding box center [116, 54] width 47 height 28
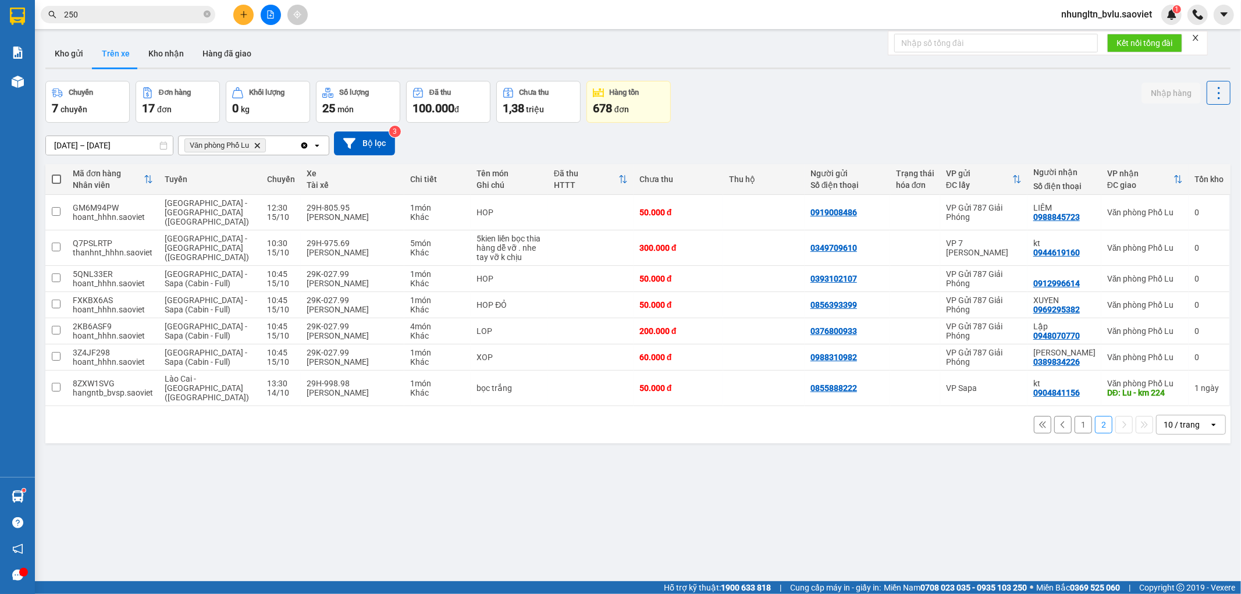
click at [1079, 416] on button "1" at bounding box center [1083, 424] width 17 height 17
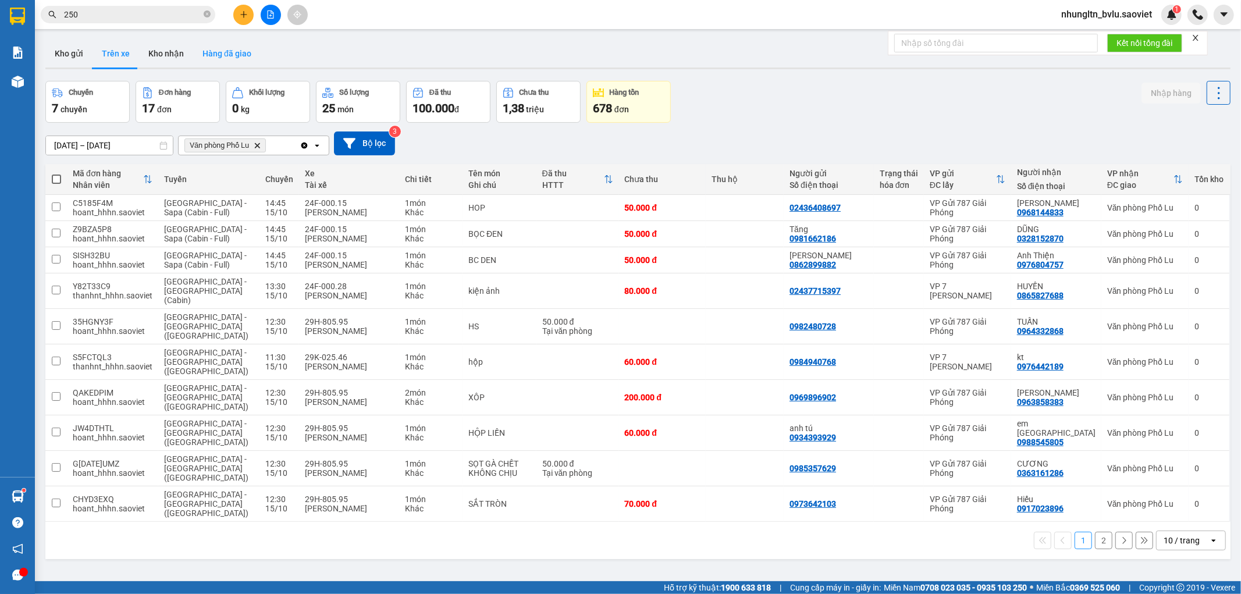
click at [233, 60] on button "Hàng đã giao" at bounding box center [226, 54] width 67 height 28
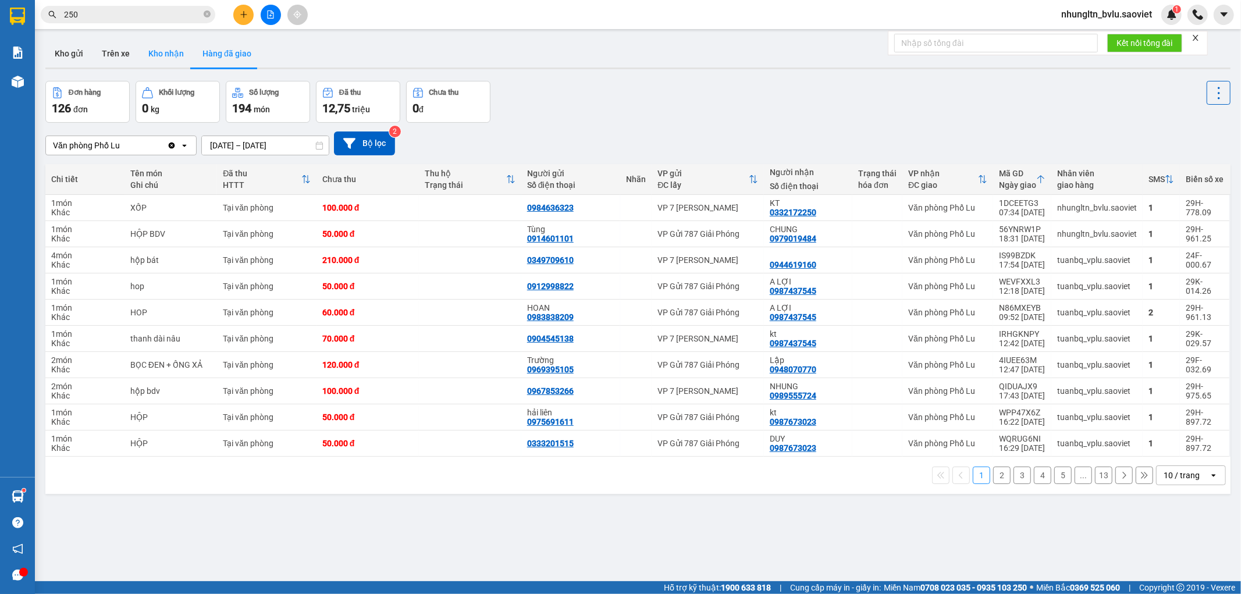
click at [147, 52] on button "Kho nhận" at bounding box center [166, 54] width 54 height 28
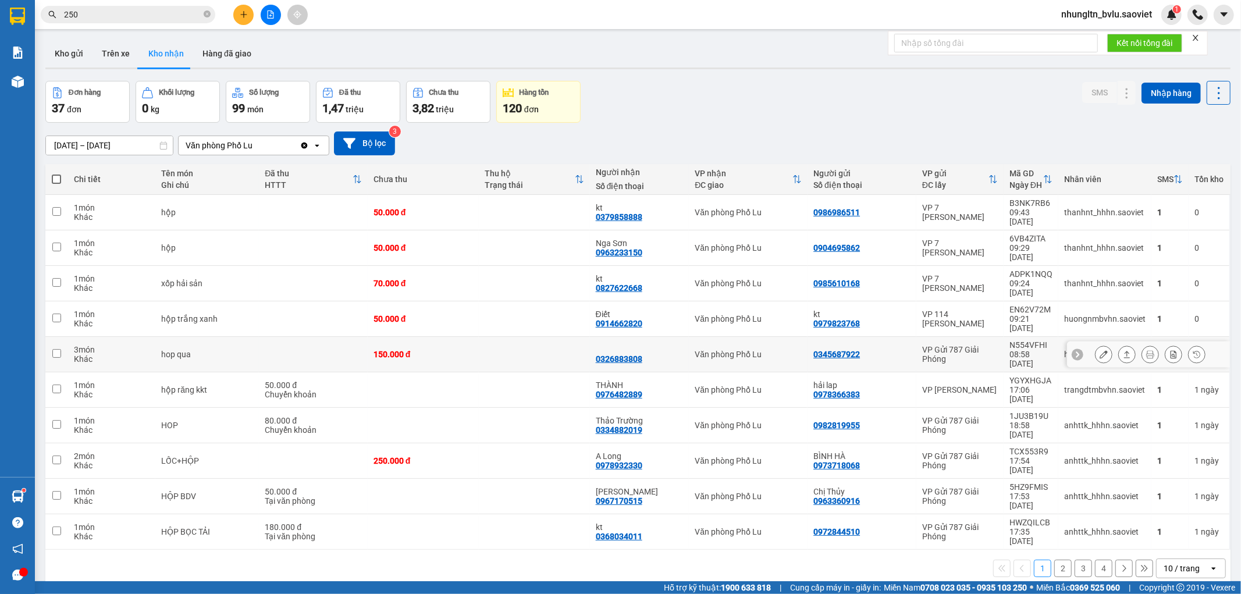
click at [55, 349] on input "checkbox" at bounding box center [56, 353] width 9 height 9
checkbox input "true"
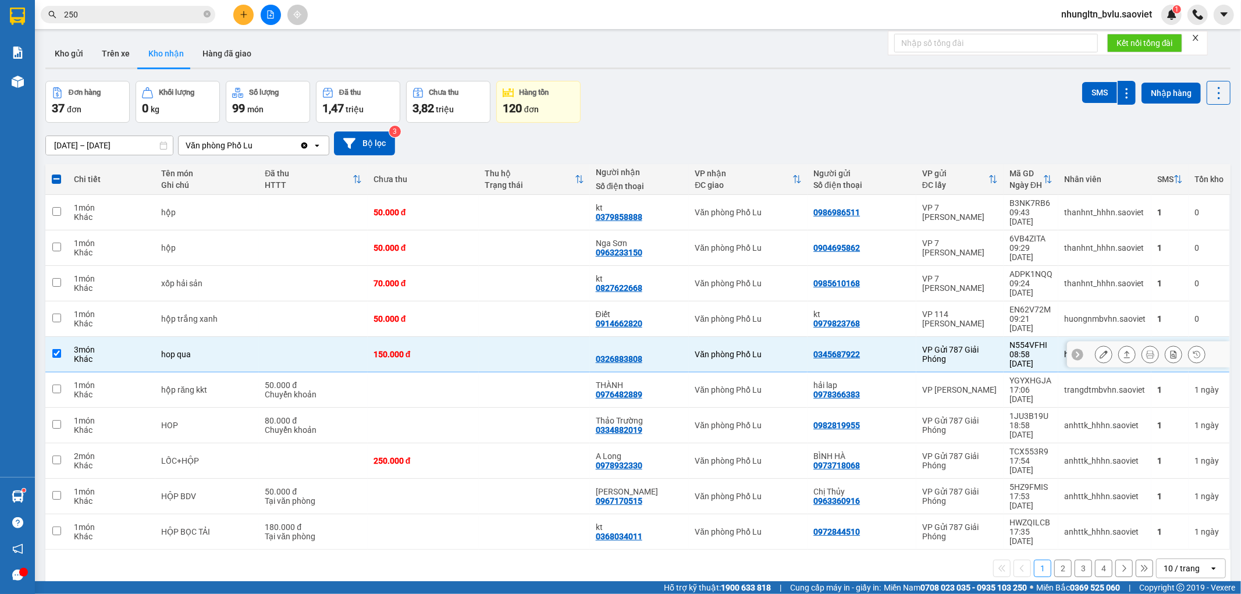
click at [1096, 344] on button at bounding box center [1104, 354] width 16 height 20
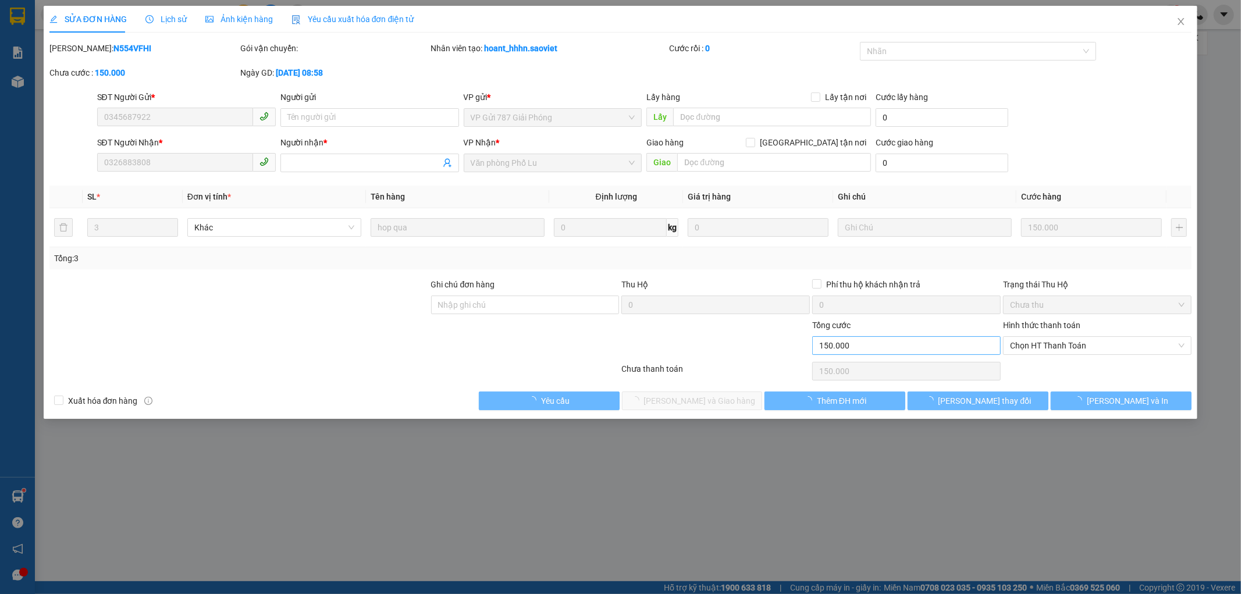
type input "0345687922"
type input "0326883808"
type input "0"
type input "150.000"
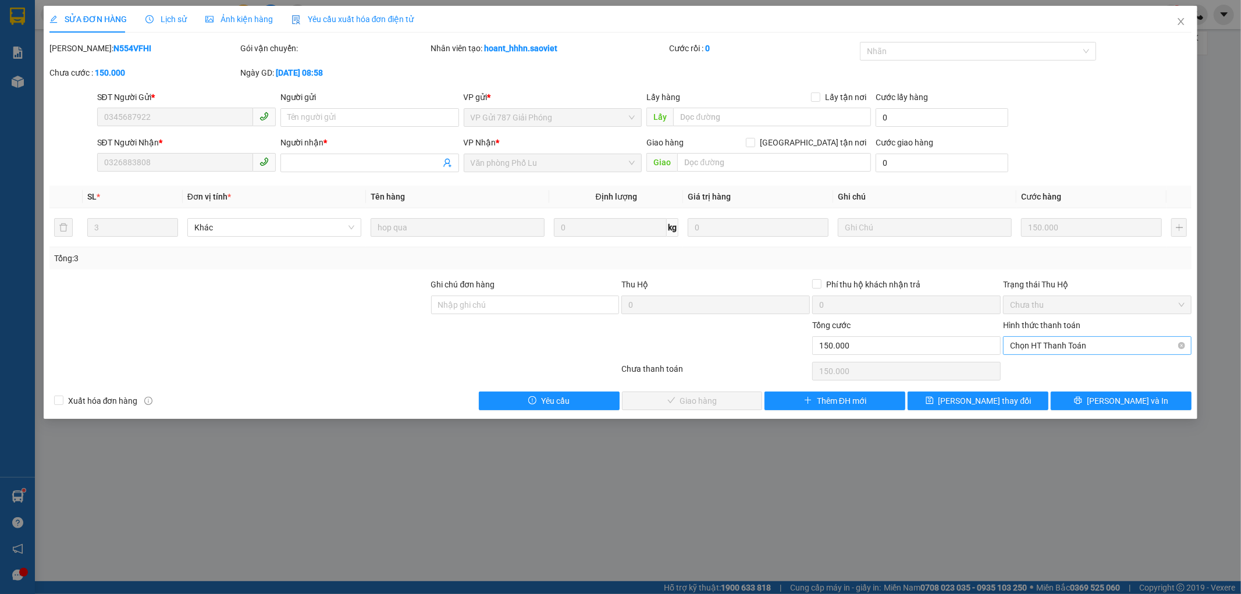
click at [1040, 349] on span "Chọn HT Thanh Toán" at bounding box center [1097, 345] width 175 height 17
click at [1043, 364] on div "Tại văn phòng" at bounding box center [1098, 369] width 175 height 13
type input "0"
click at [697, 402] on span "[PERSON_NAME] và Giao hàng" at bounding box center [700, 401] width 112 height 13
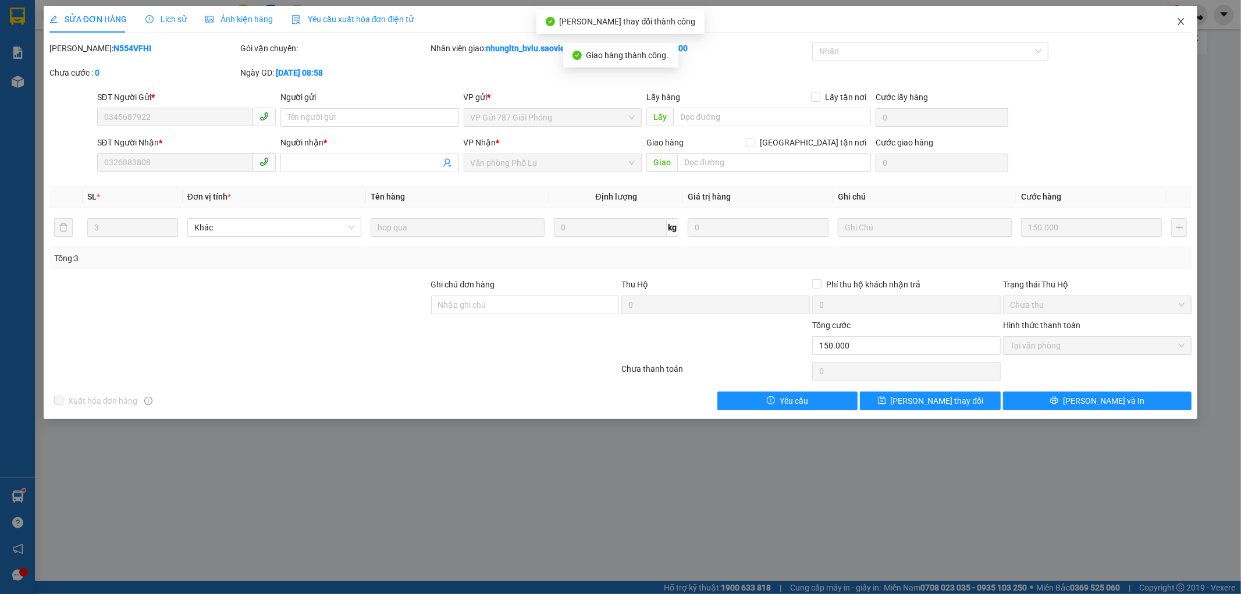
click at [1188, 22] on span "Close" at bounding box center [1181, 22] width 33 height 33
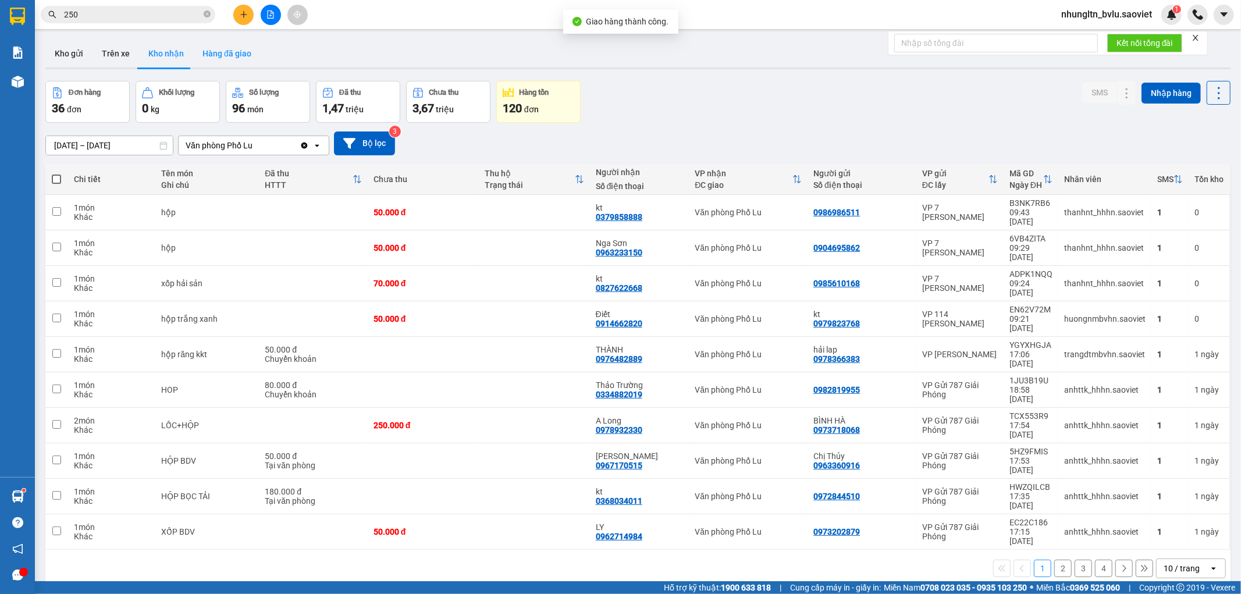
click at [225, 57] on button "Hàng đã giao" at bounding box center [226, 54] width 67 height 28
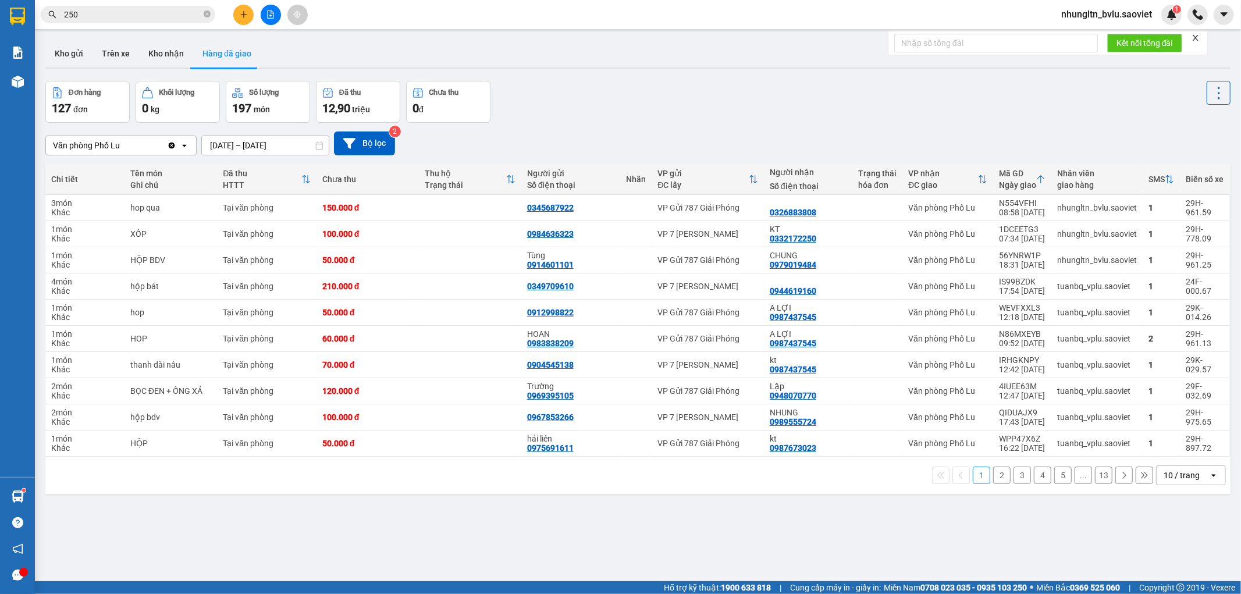
click at [678, 92] on div "Đơn hàng 127 đơn Khối lượng 0 kg Số lượng 197 món Đã thu 12,90 triệu Chưa thu 0…" at bounding box center [637, 102] width 1185 height 42
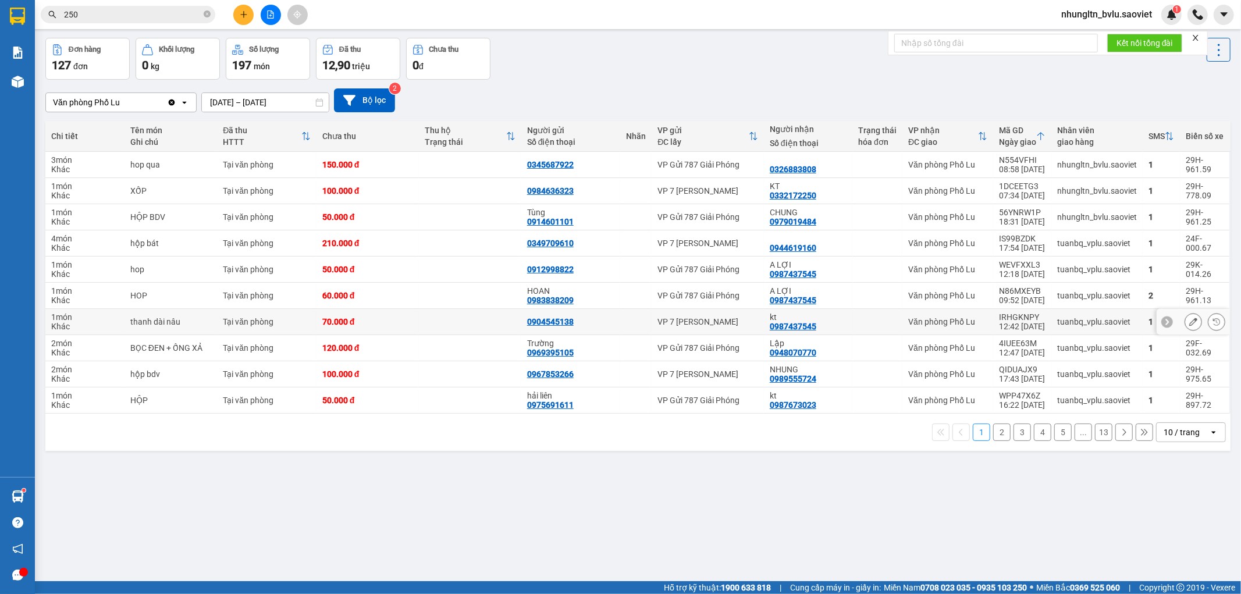
scroll to position [54, 0]
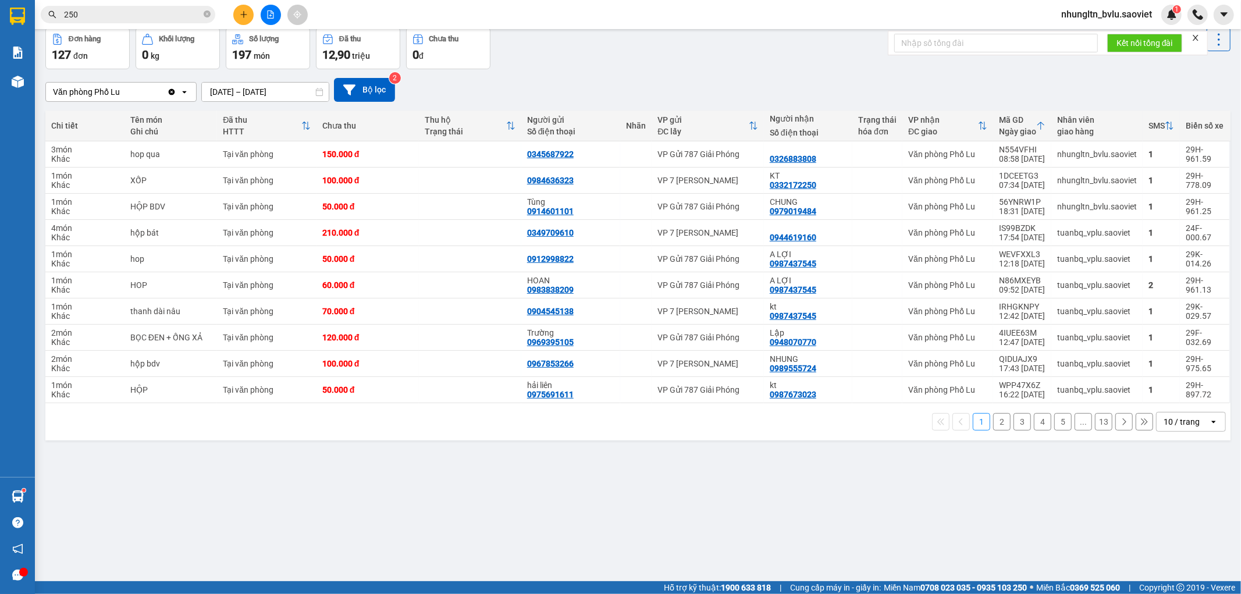
click at [241, 10] on icon "plus" at bounding box center [244, 14] width 8 height 8
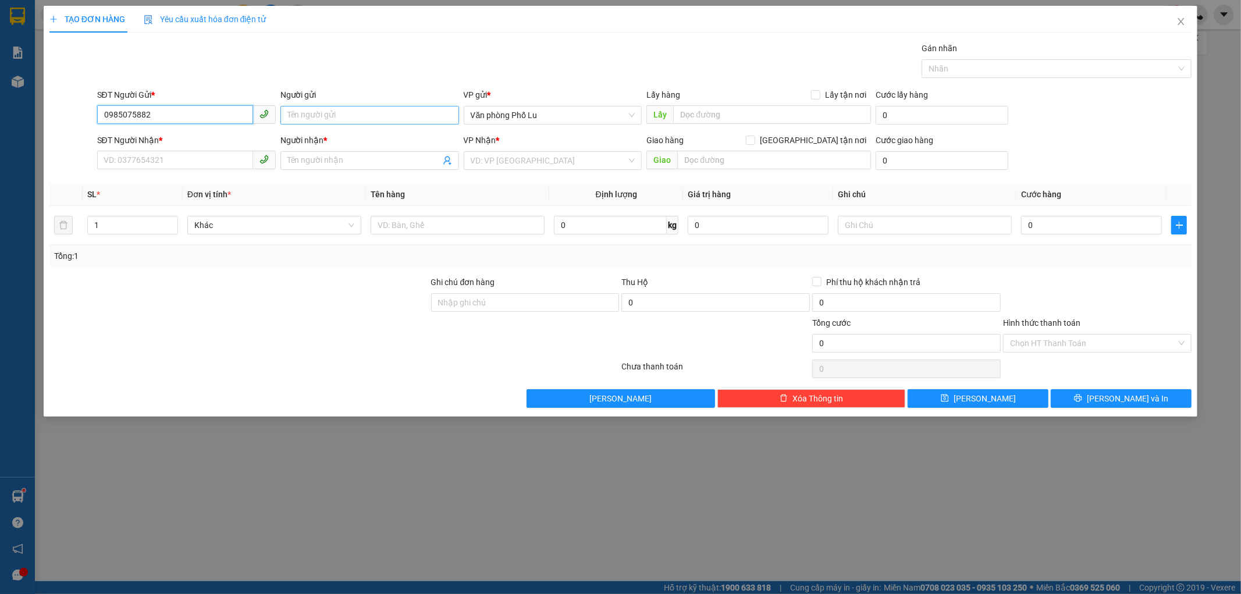
type input "0985075882"
click at [373, 118] on input "Người gửi" at bounding box center [369, 115] width 179 height 19
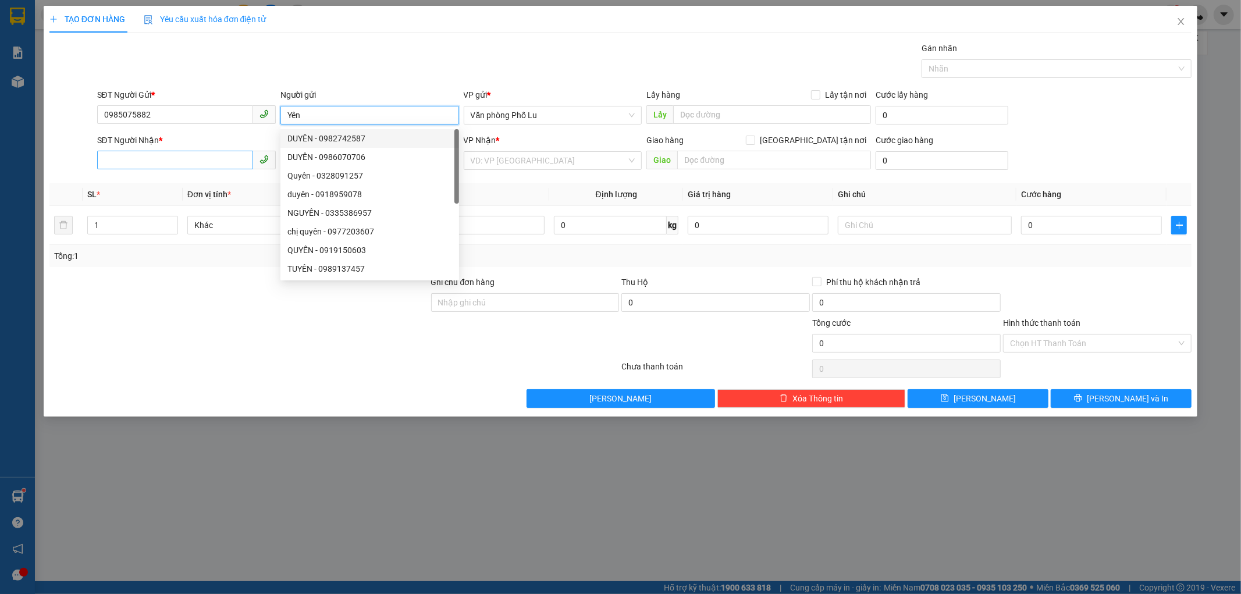
type input "Yên"
click at [165, 159] on input "SĐT Người Nhận *" at bounding box center [175, 160] width 156 height 19
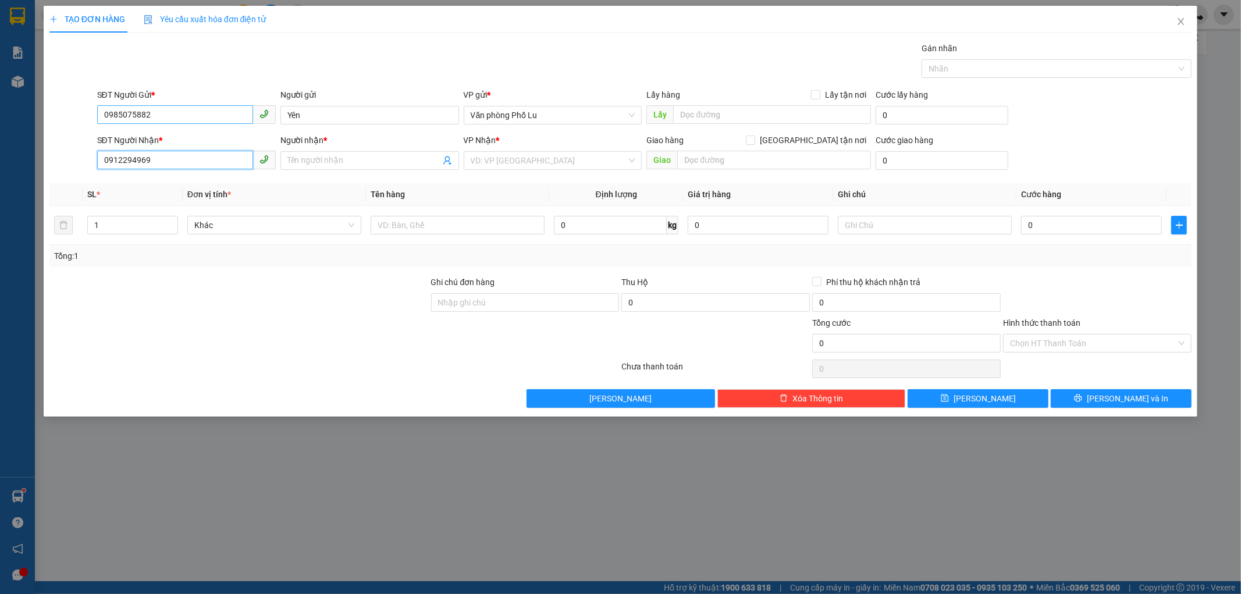
type input "0912294969"
click at [195, 108] on input "0985075882" at bounding box center [175, 114] width 156 height 19
click at [331, 118] on input "Yên" at bounding box center [369, 115] width 179 height 19
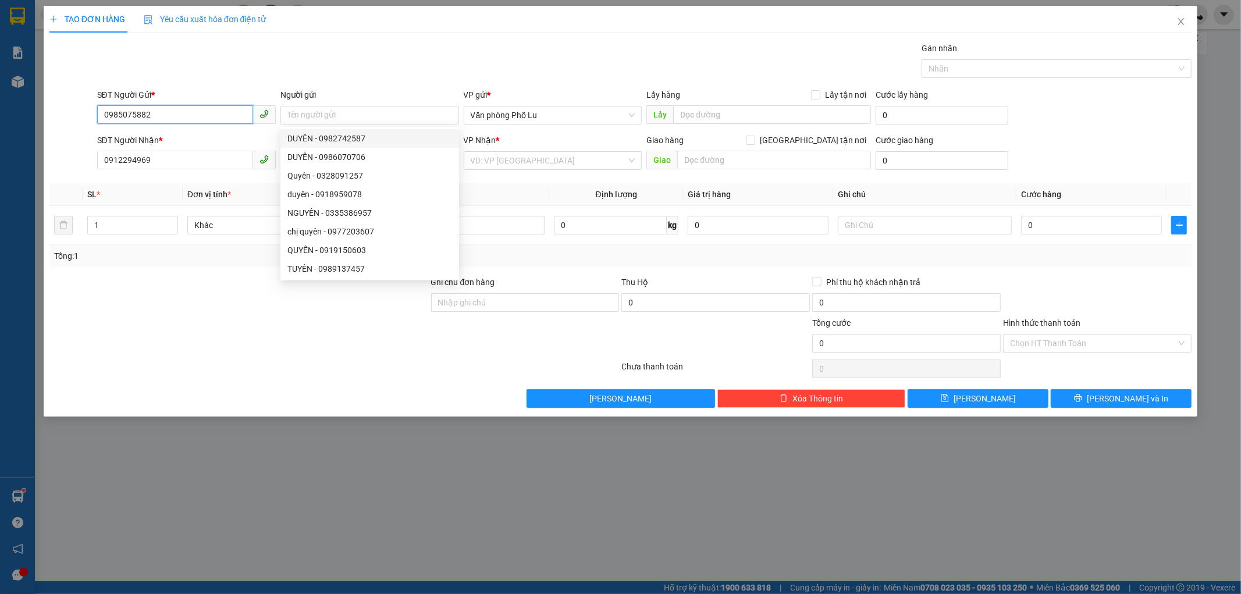
click at [218, 121] on input "0985075882" at bounding box center [175, 114] width 156 height 19
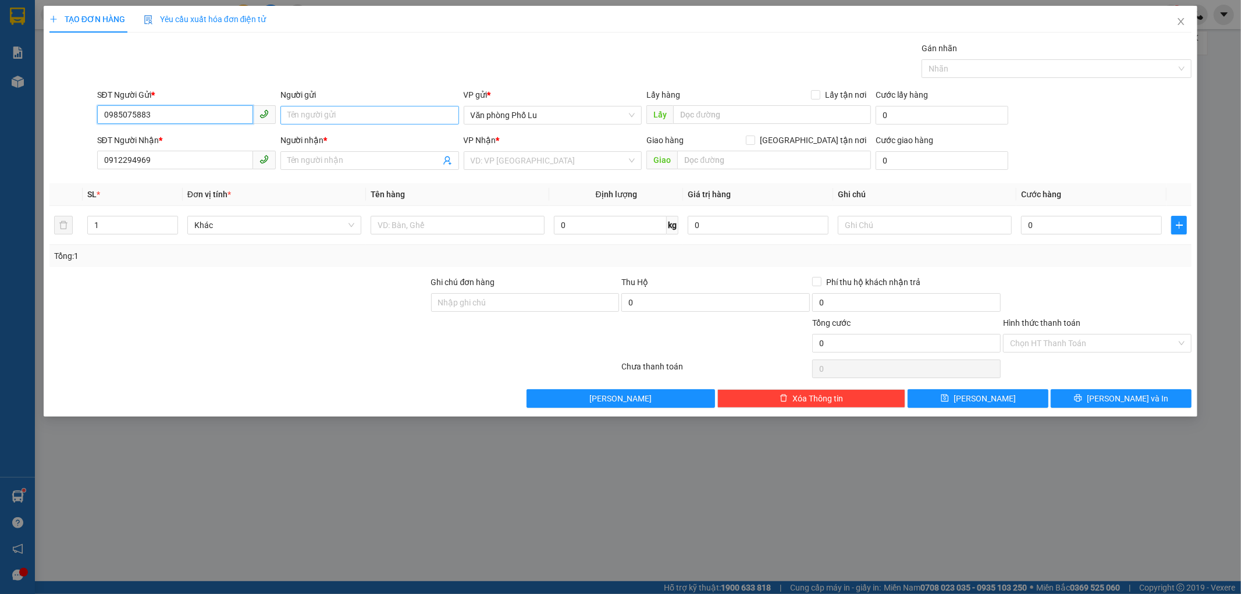
type input "0985075883"
click at [350, 120] on input "Người gửi" at bounding box center [369, 115] width 179 height 19
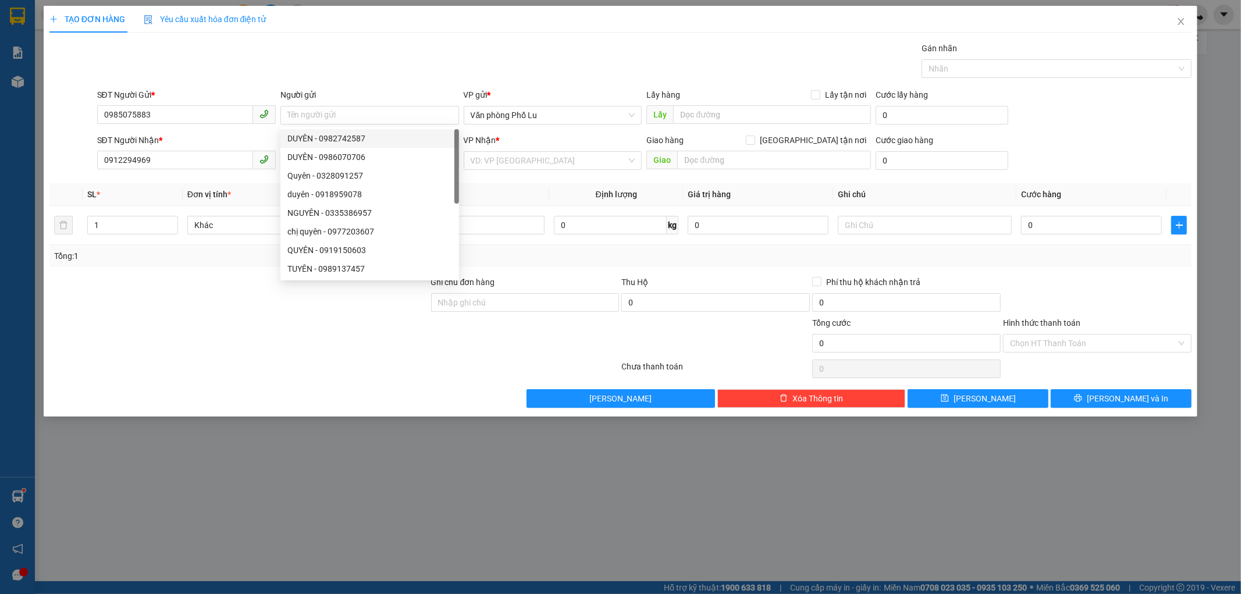
click at [248, 81] on div "Gán nhãn Nhãn" at bounding box center [645, 62] width 1100 height 41
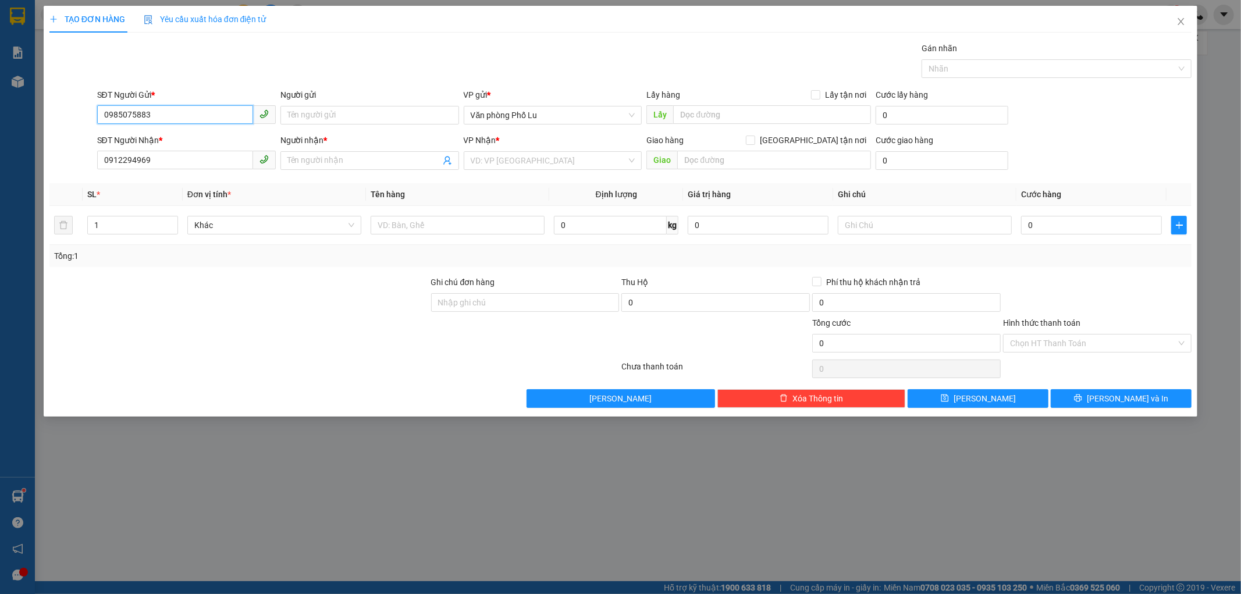
click at [181, 117] on input "0985075883" at bounding box center [175, 114] width 156 height 19
click at [283, 130] on form "SĐT Người Gửi * 0985075883 0985075883 Người gửi Tên người gửi VP gửi * Văn phòn…" at bounding box center [620, 131] width 1143 height 86
click at [310, 120] on input "Người gửi" at bounding box center [369, 115] width 179 height 19
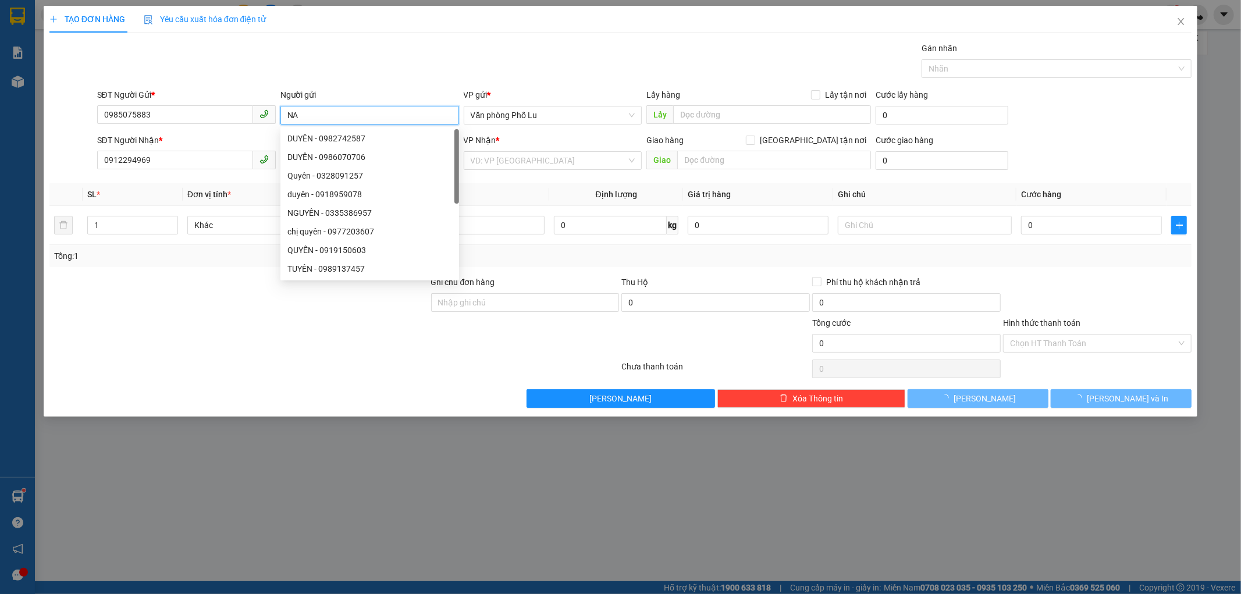
type input "N"
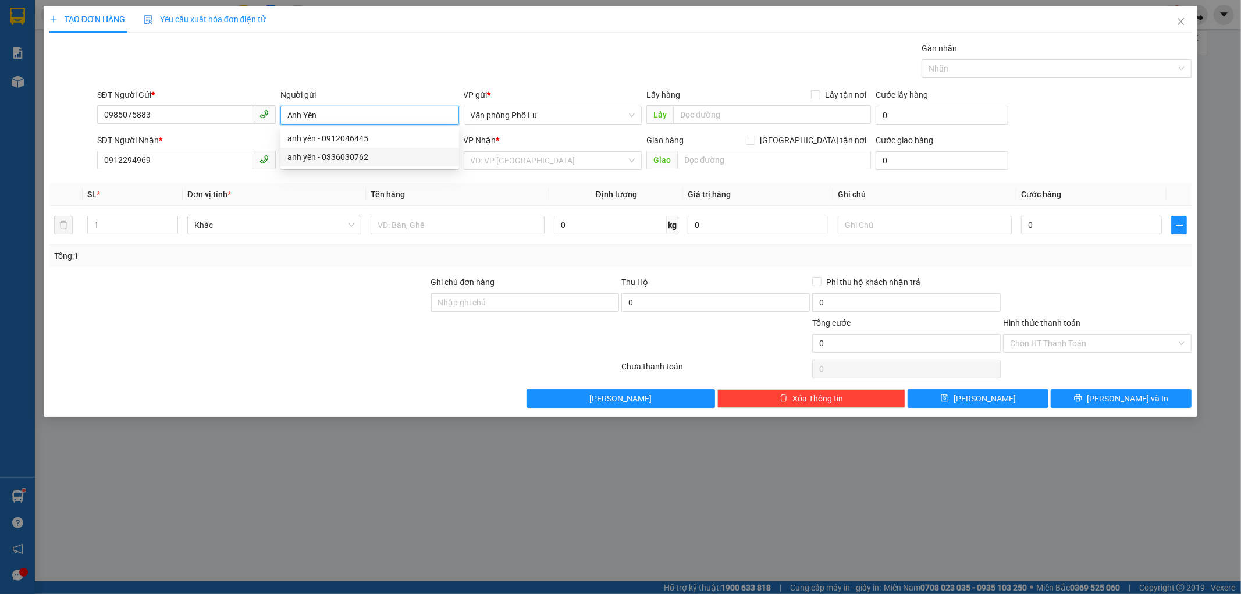
type input "Anh Yên"
click at [222, 304] on div at bounding box center [239, 296] width 382 height 41
click at [195, 166] on input "0912294969" at bounding box center [175, 160] width 156 height 19
click at [317, 163] on input "Người nhận *" at bounding box center [363, 160] width 153 height 13
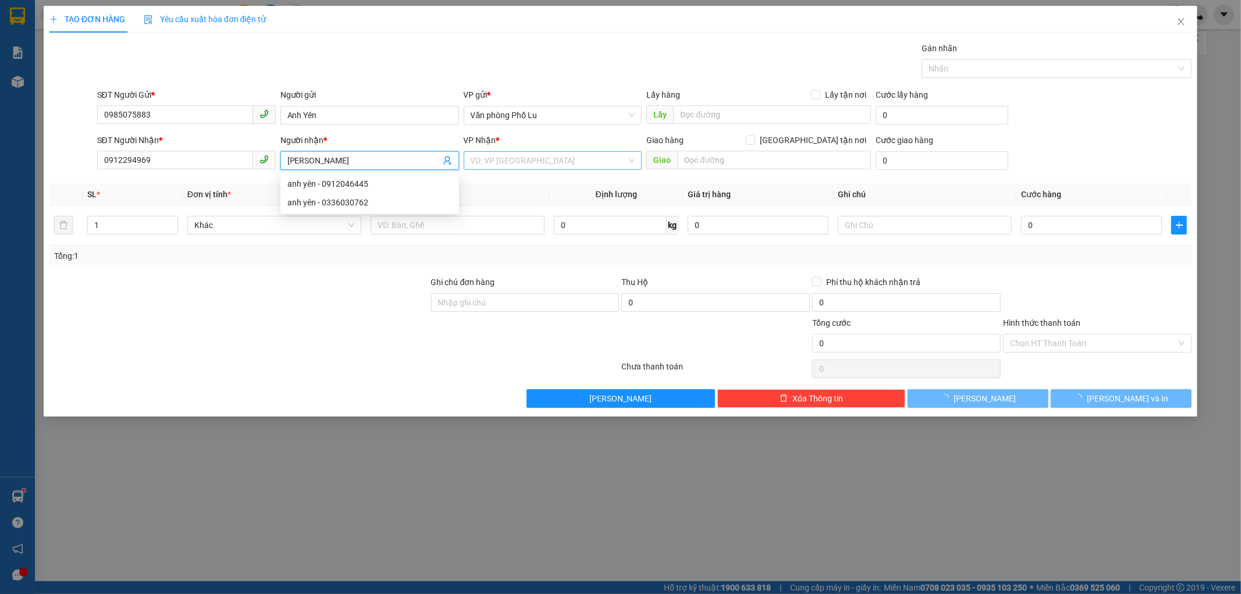
type input "[PERSON_NAME]"
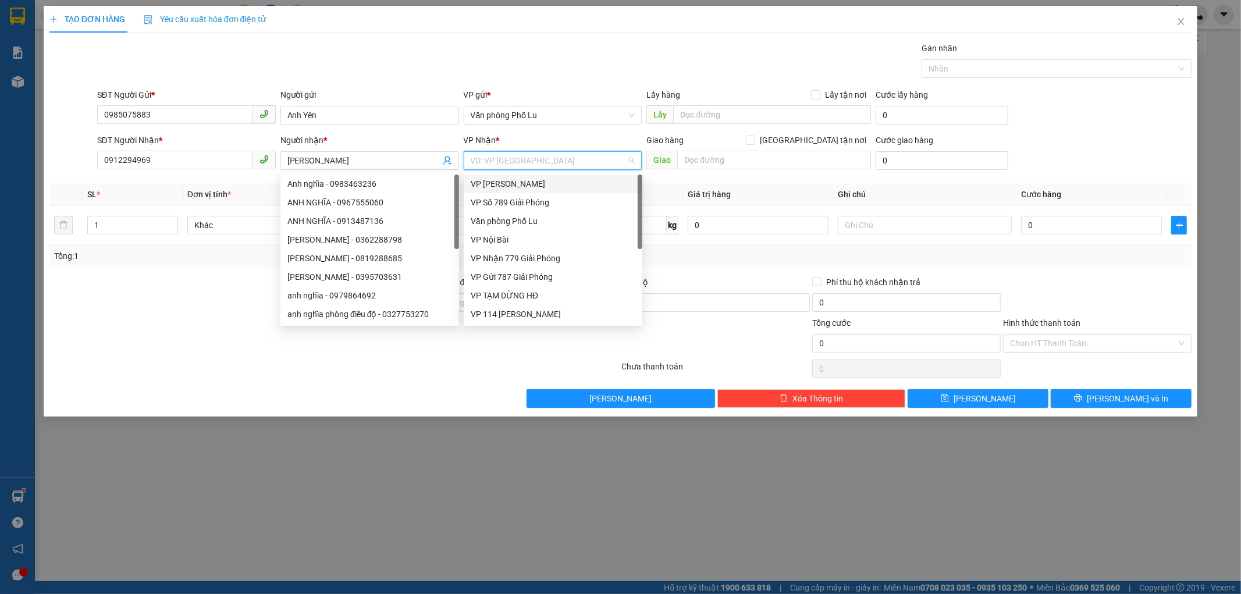
click at [549, 166] on input "search" at bounding box center [549, 160] width 157 height 17
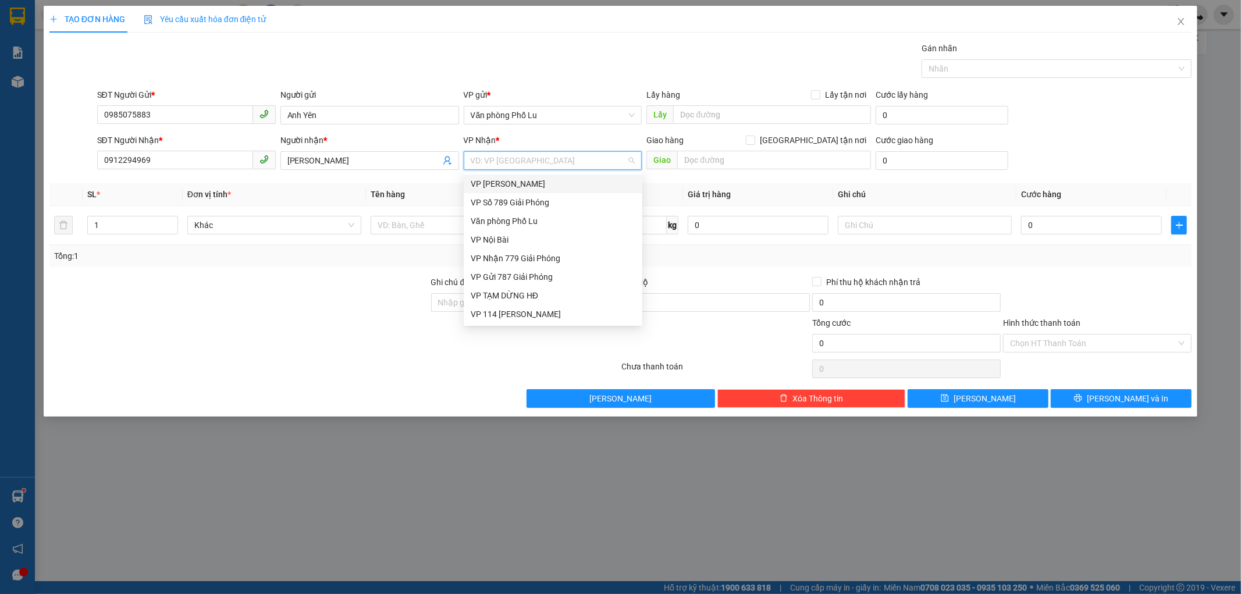
type input "0"
click at [547, 261] on div "VP 7 [PERSON_NAME]" at bounding box center [553, 258] width 165 height 13
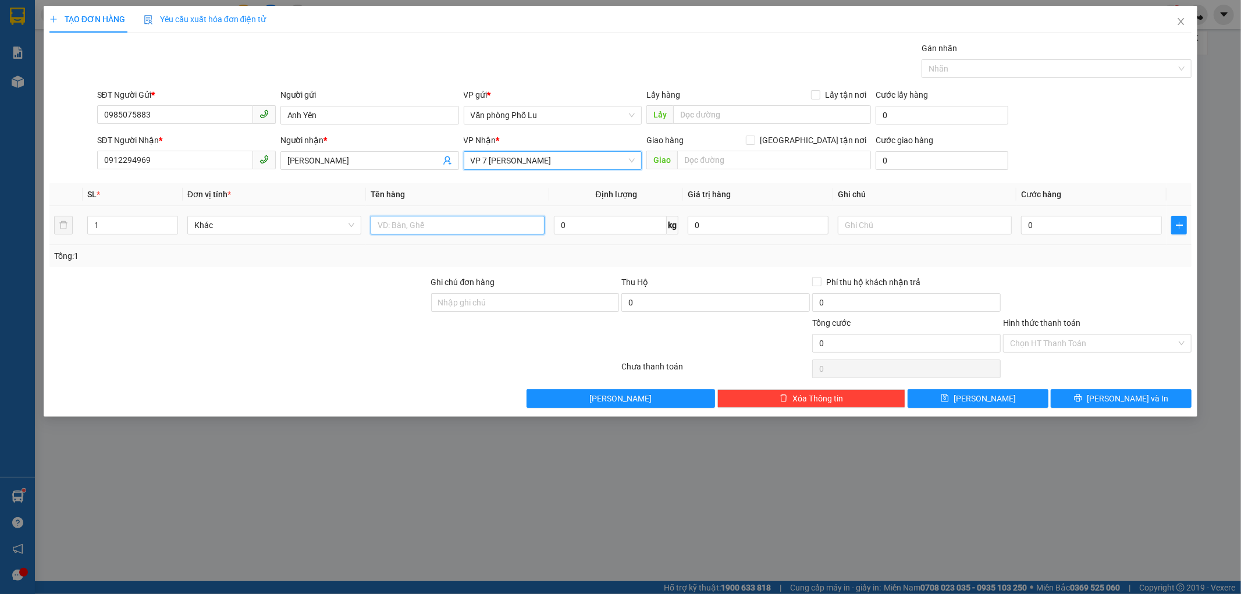
click at [460, 231] on input "text" at bounding box center [458, 225] width 174 height 19
type input "Hộp nhỏ"
click at [1056, 230] on input "0" at bounding box center [1091, 225] width 141 height 19
type input "4"
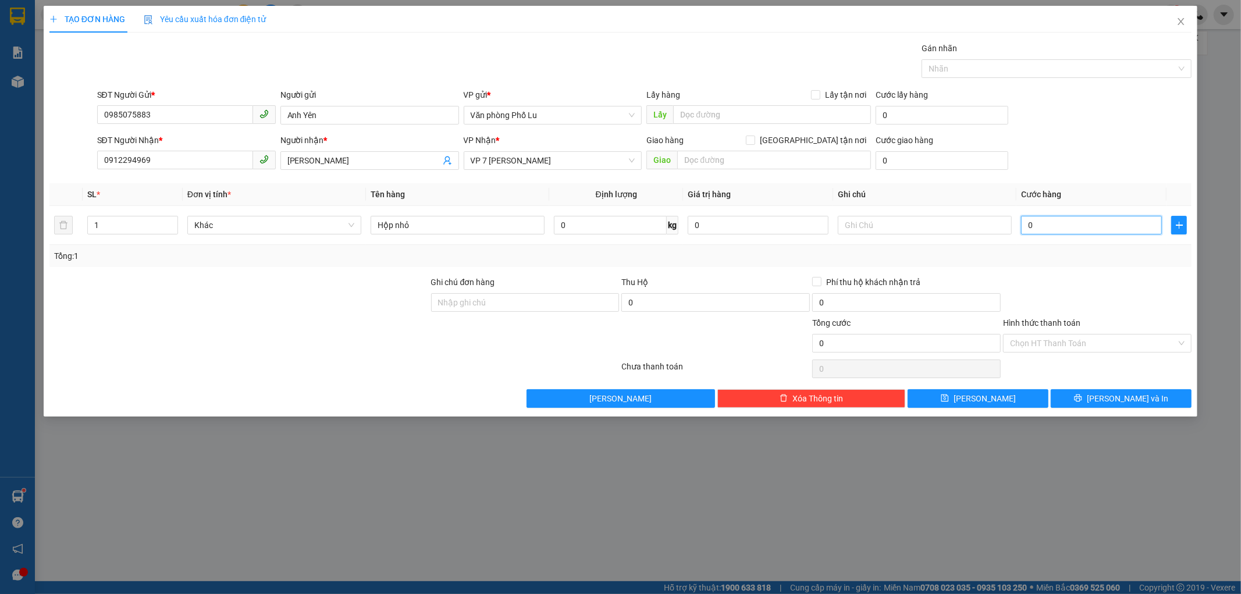
type input "4"
type input "40"
type input "40.000"
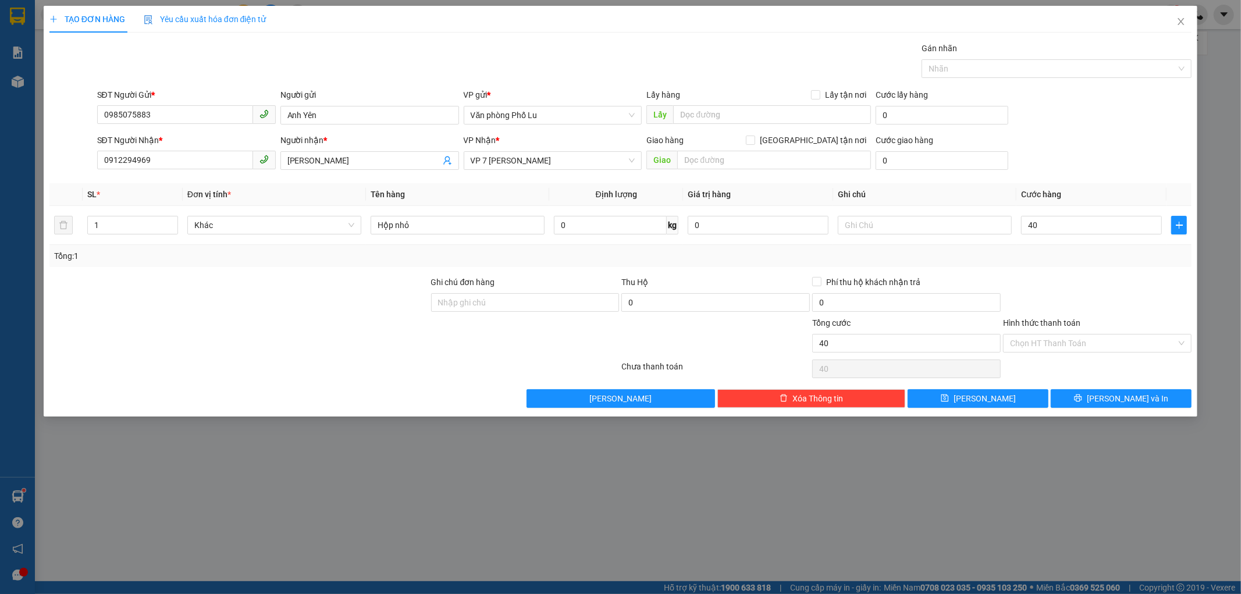
type input "40.000"
click at [1132, 129] on div "SĐT Người Gửi * 0985075883 Người gửi Anh Yên VP gửi * Văn phòng Phố Lu Lấy hàng…" at bounding box center [645, 108] width 1100 height 41
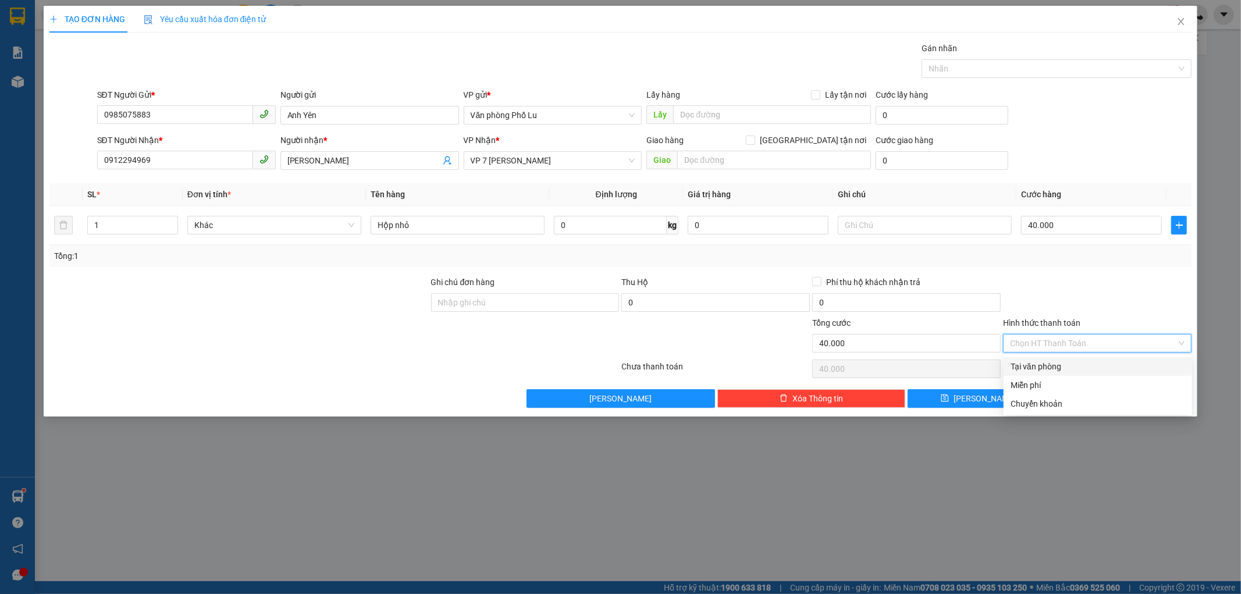
click at [1115, 342] on input "Hình thức thanh toán" at bounding box center [1093, 343] width 166 height 17
click at [1110, 368] on div "Tại văn phòng" at bounding box center [1098, 366] width 175 height 13
type input "0"
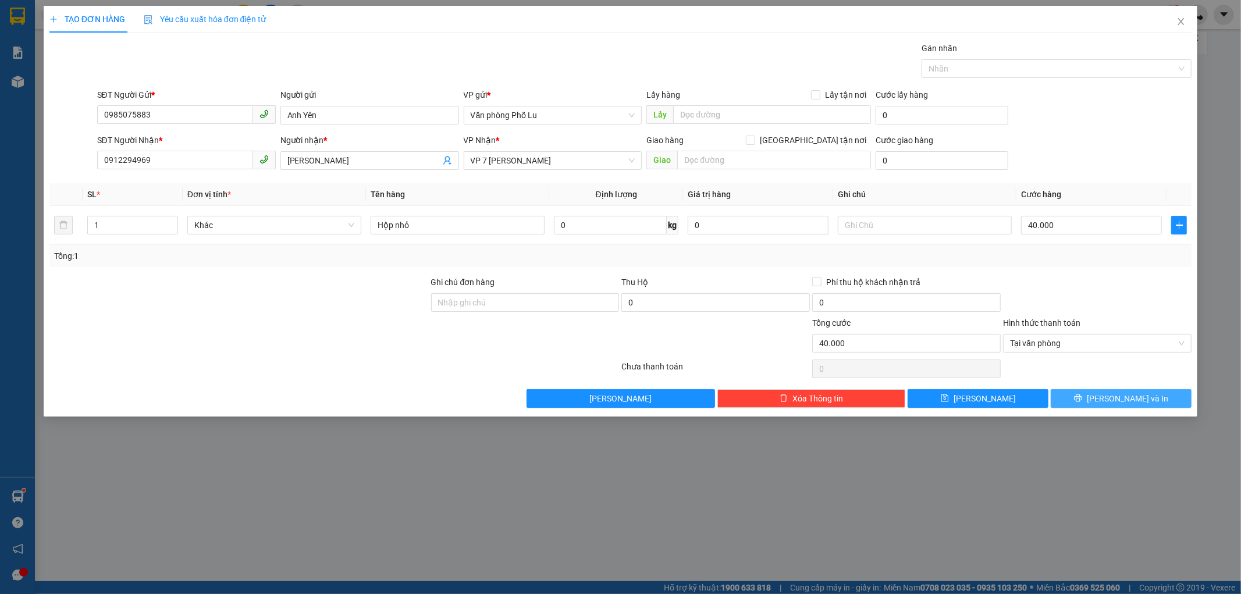
click at [1125, 392] on span "[PERSON_NAME] và In" at bounding box center [1127, 398] width 81 height 13
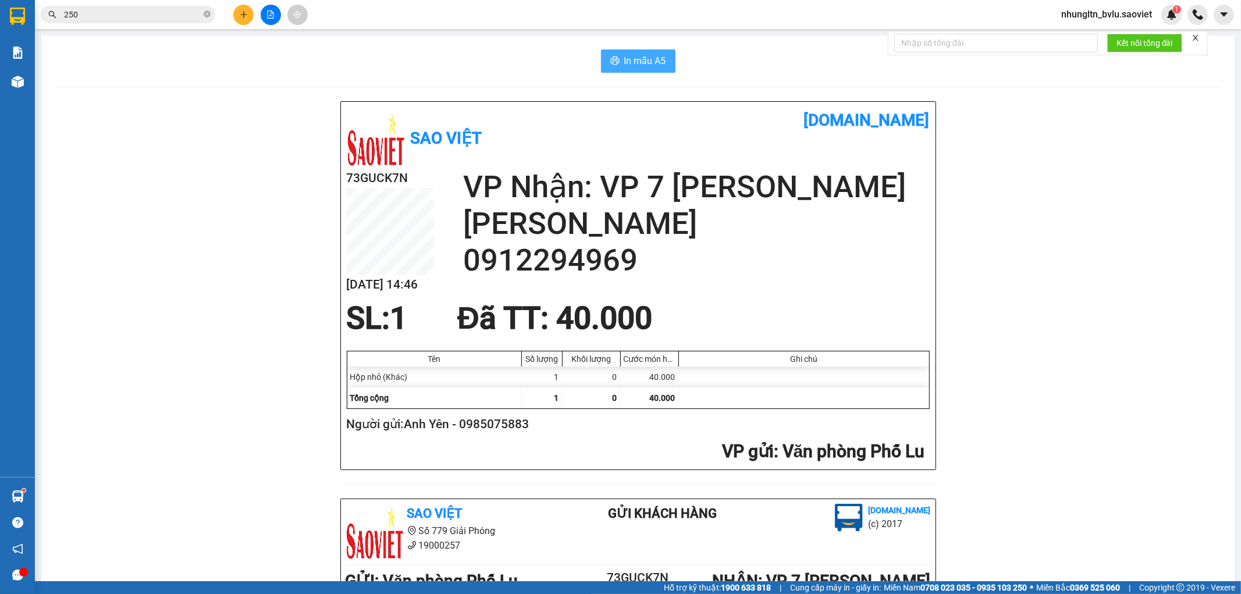
click at [658, 59] on span "In mẫu A5" at bounding box center [645, 61] width 42 height 15
click at [243, 16] on icon "plus" at bounding box center [243, 14] width 1 height 6
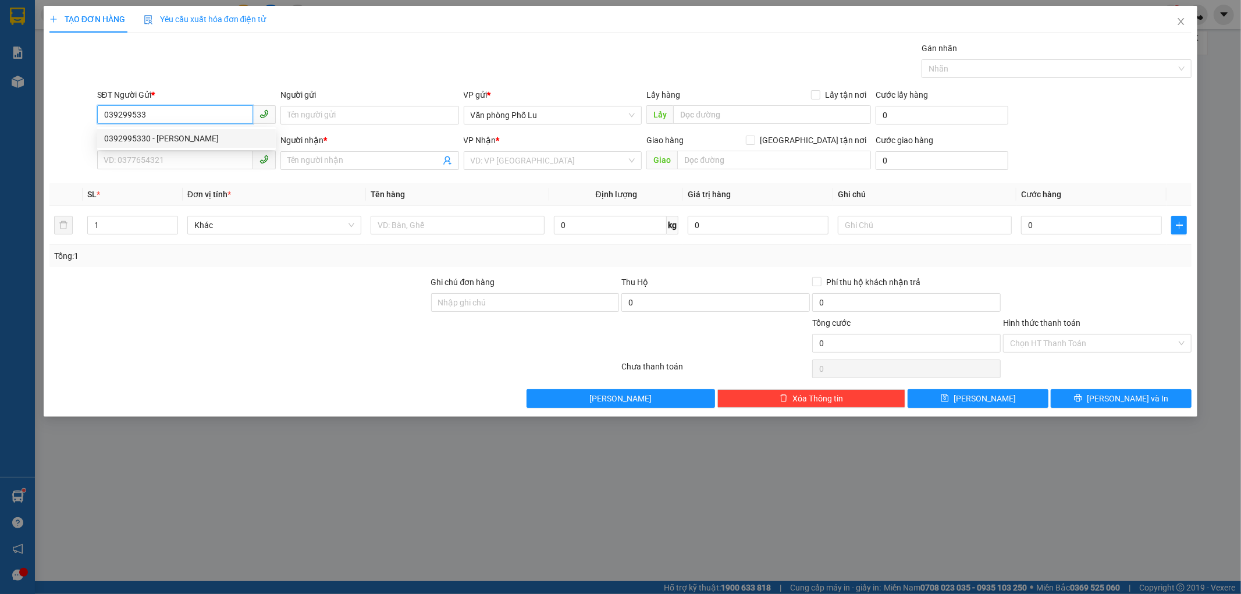
click at [212, 143] on div "0392995330 - [PERSON_NAME]" at bounding box center [186, 138] width 165 height 13
type input "0392995330"
type input "[PERSON_NAME]"
type input "0373027245"
type input "[PERSON_NAME]"
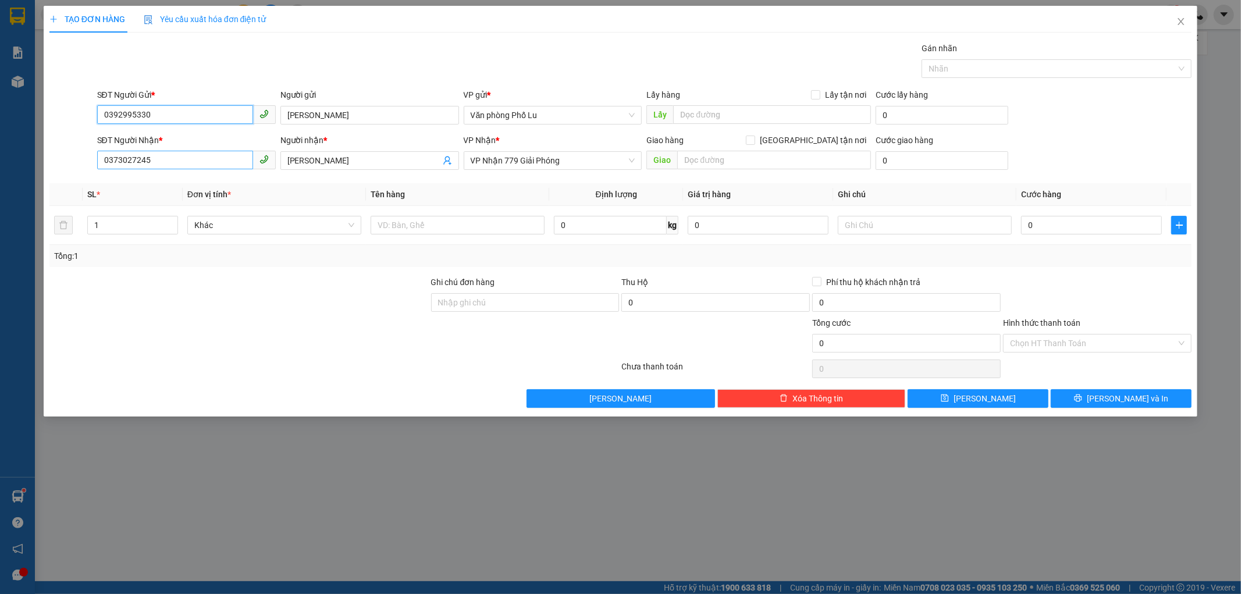
type input "0392995330"
click at [206, 166] on input "0373027245" at bounding box center [175, 160] width 156 height 19
click at [201, 183] on div "0915650090 - a cường" at bounding box center [186, 183] width 165 height 13
type input "0915650090"
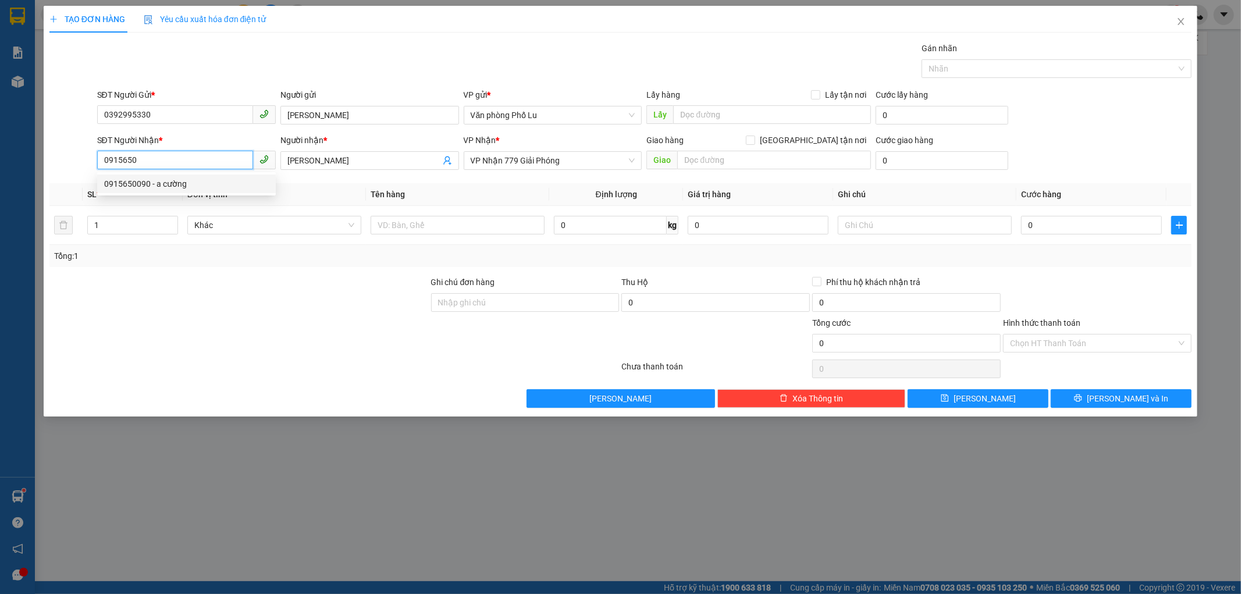
type input "a cường"
type input "0915650090"
click at [289, 159] on input "a cường" at bounding box center [363, 160] width 153 height 13
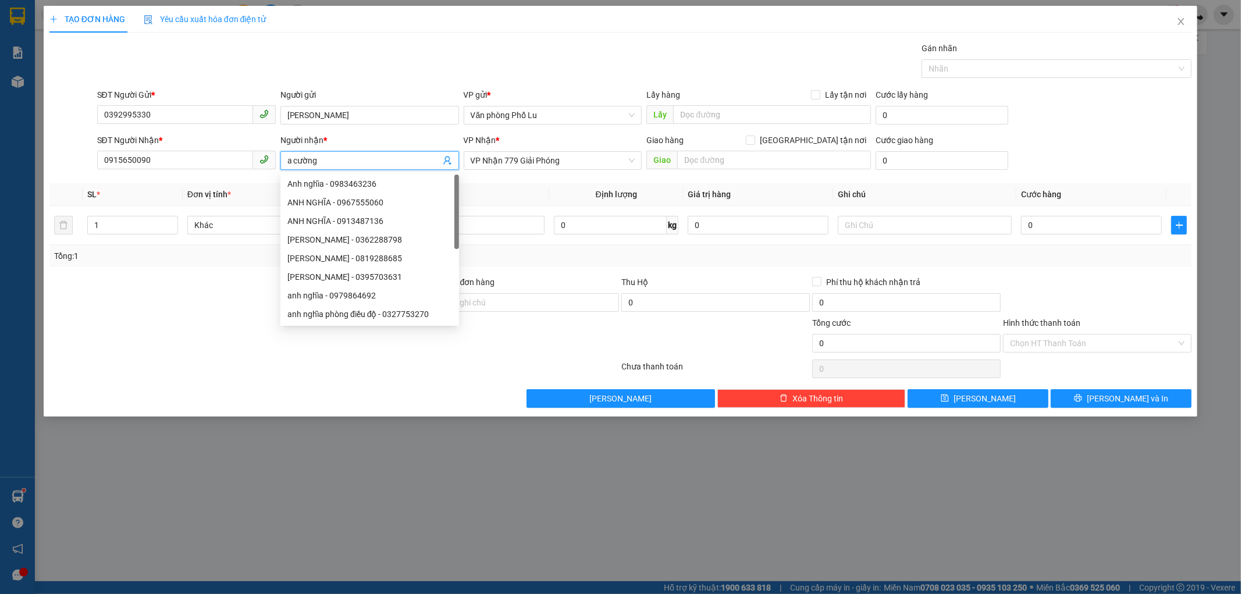
click at [355, 161] on input "a cường" at bounding box center [363, 160] width 153 height 13
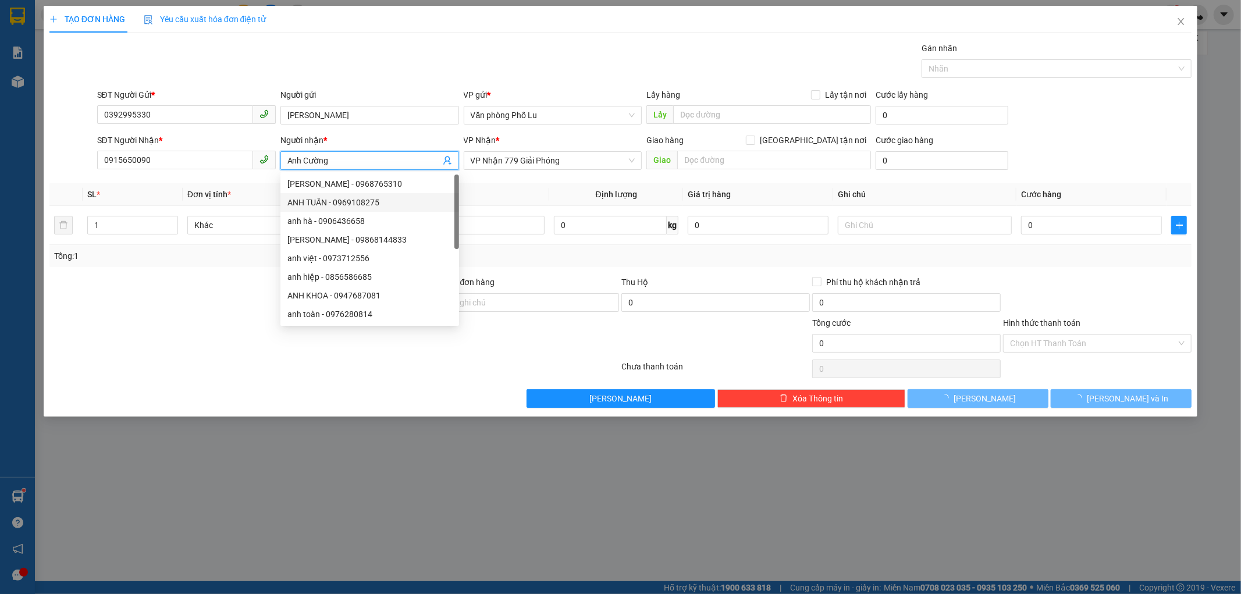
type input "Anh Cường"
click at [192, 336] on div at bounding box center [239, 337] width 382 height 41
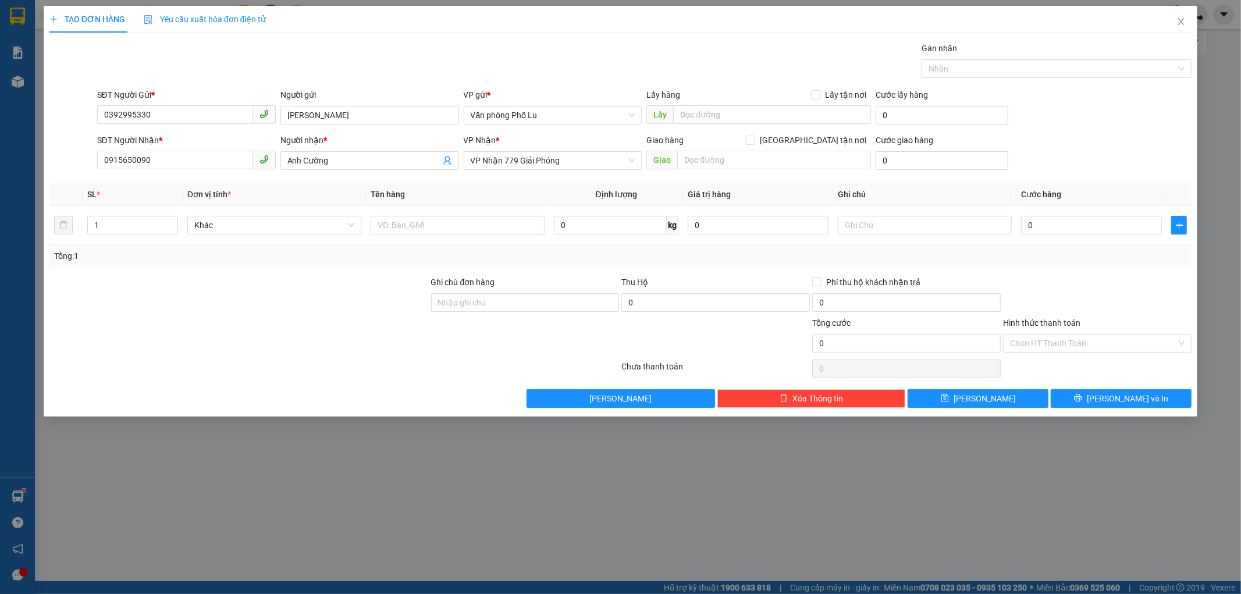
click at [193, 335] on div at bounding box center [239, 337] width 382 height 41
click at [477, 221] on input "text" at bounding box center [458, 225] width 174 height 19
type input "Tải trắng phụ tùng"
click at [1069, 243] on div "SL * Đơn vị tính * Tên hàng Định lượng Giá trị hàng Ghi chú Cước hàng 1 Khác Tả…" at bounding box center [620, 225] width 1143 height 84
click at [1072, 231] on input "0" at bounding box center [1091, 225] width 141 height 19
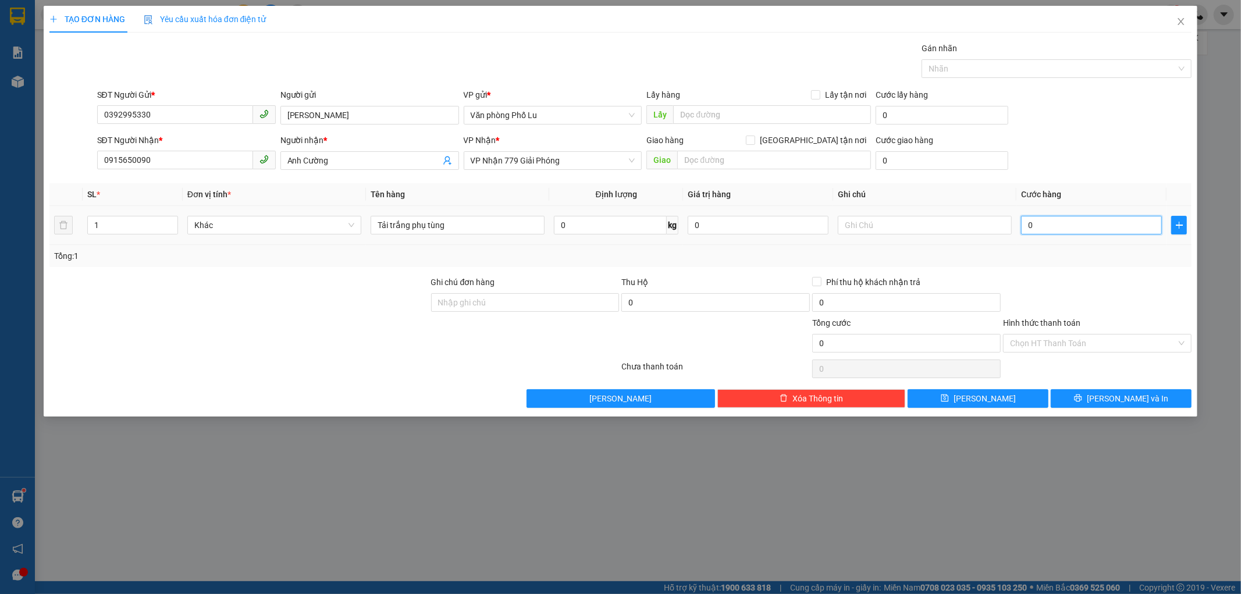
type input "1"
type input "10"
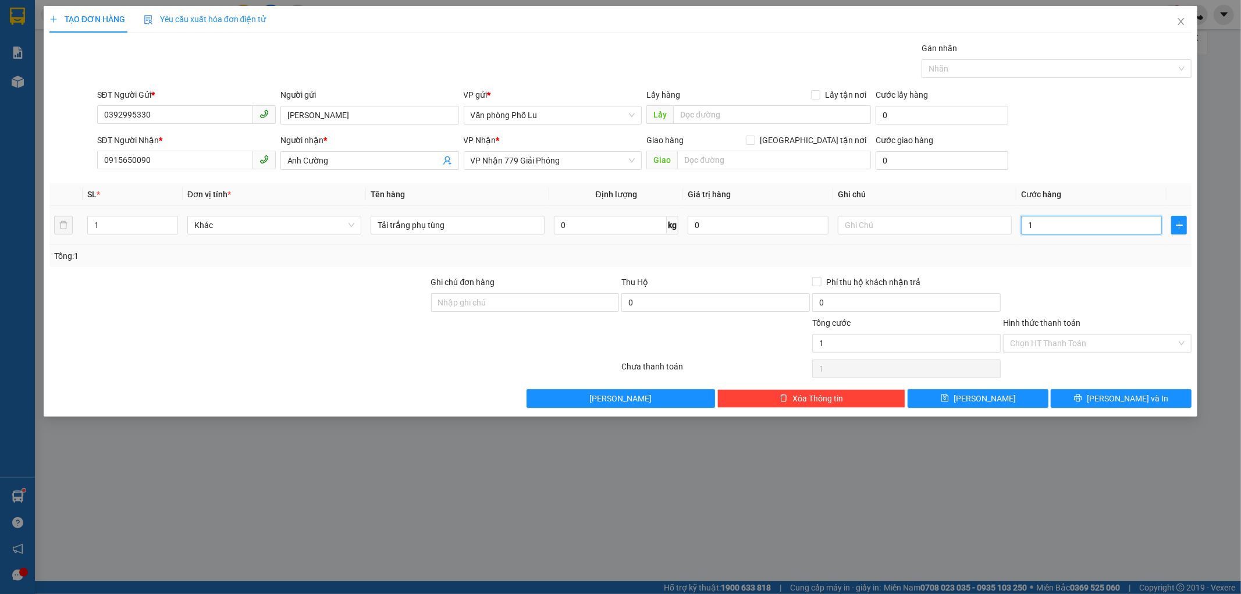
type input "10"
type input "100"
type input "1.000"
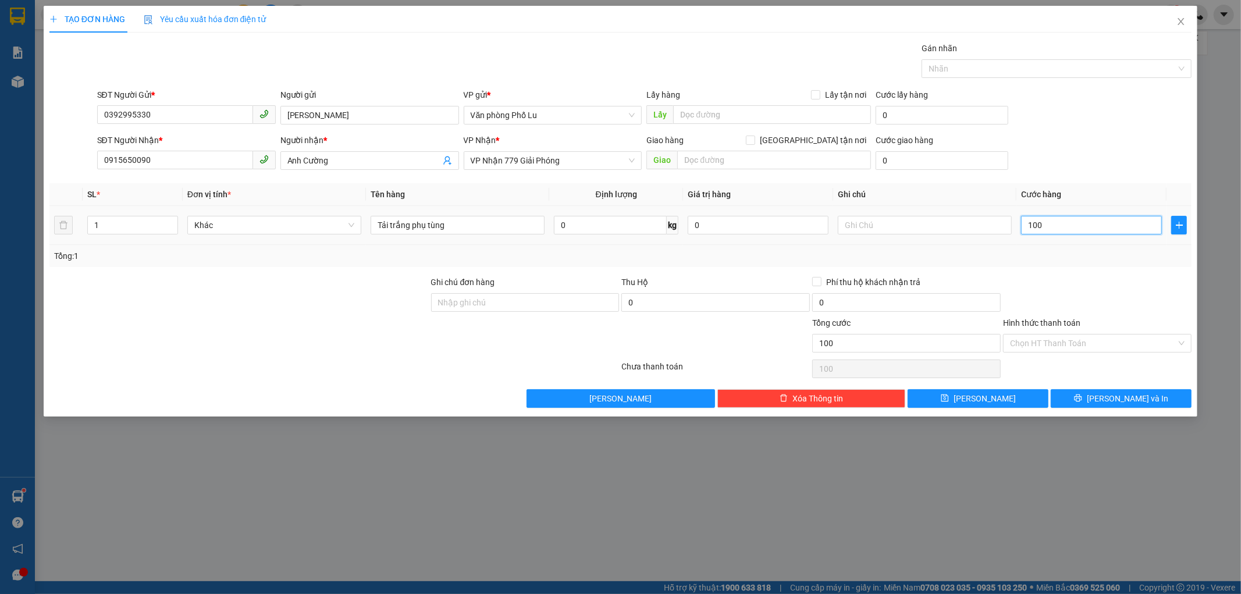
type input "1.000"
type input "10.000"
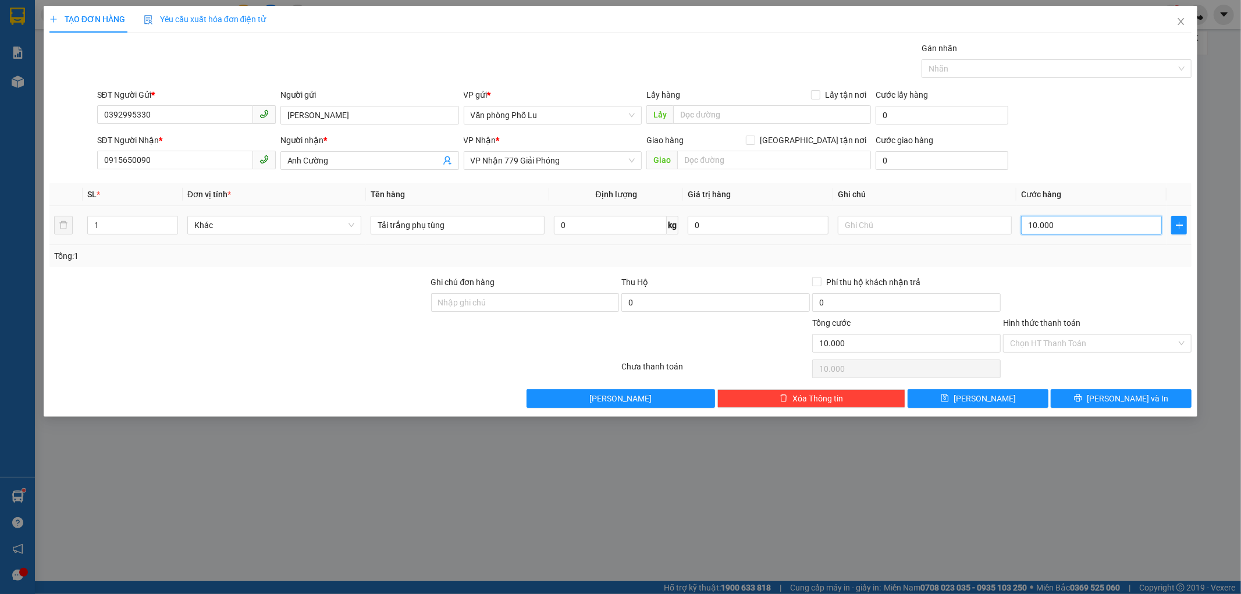
type input "100.000"
click at [1106, 263] on div "Tổng: 1" at bounding box center [620, 256] width 1143 height 22
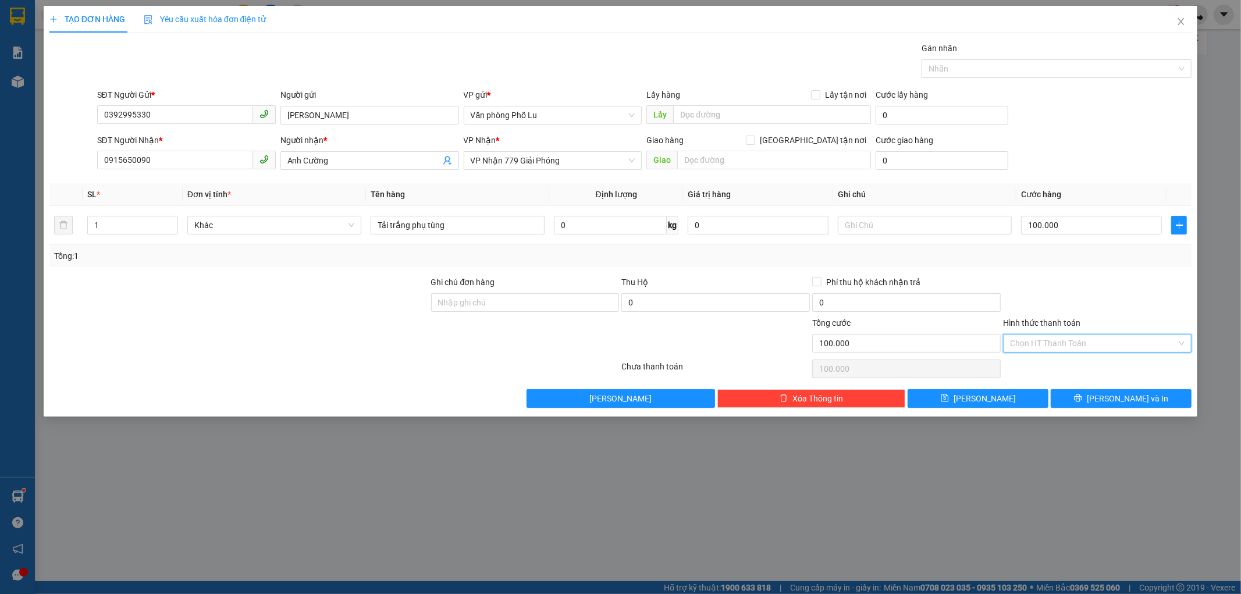
click at [1138, 345] on input "Hình thức thanh toán" at bounding box center [1093, 343] width 166 height 17
click at [1131, 365] on div "Tại văn phòng" at bounding box center [1098, 366] width 175 height 13
type input "0"
click at [1162, 397] on button "[PERSON_NAME] và In" at bounding box center [1121, 398] width 141 height 19
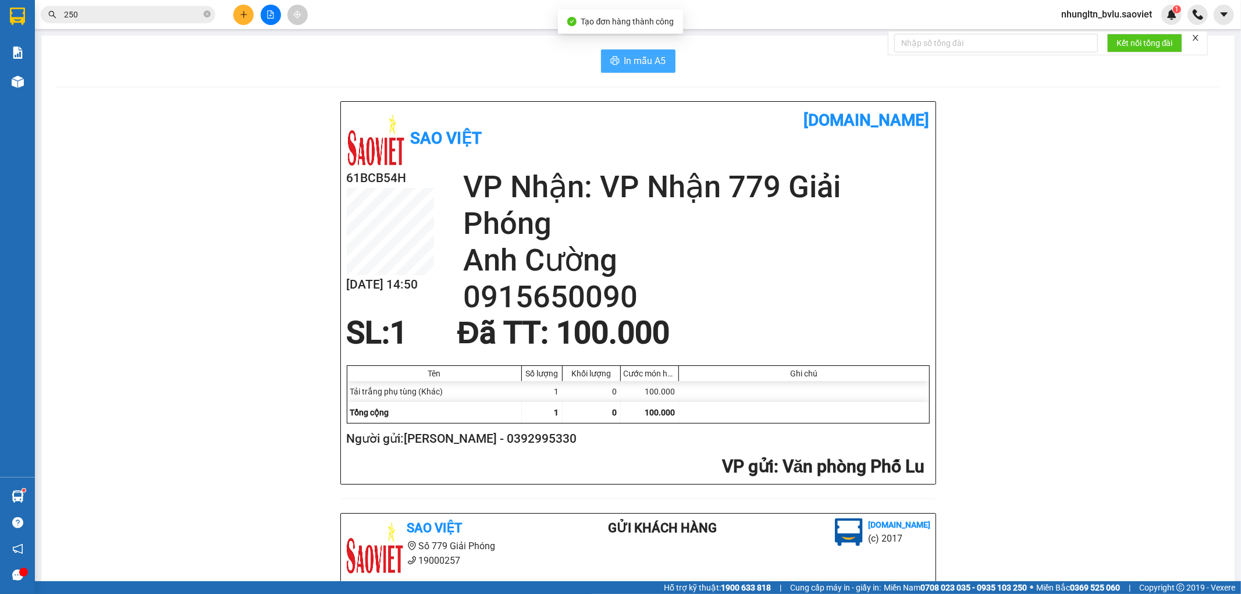
click at [650, 59] on span "In mẫu A5" at bounding box center [645, 61] width 42 height 15
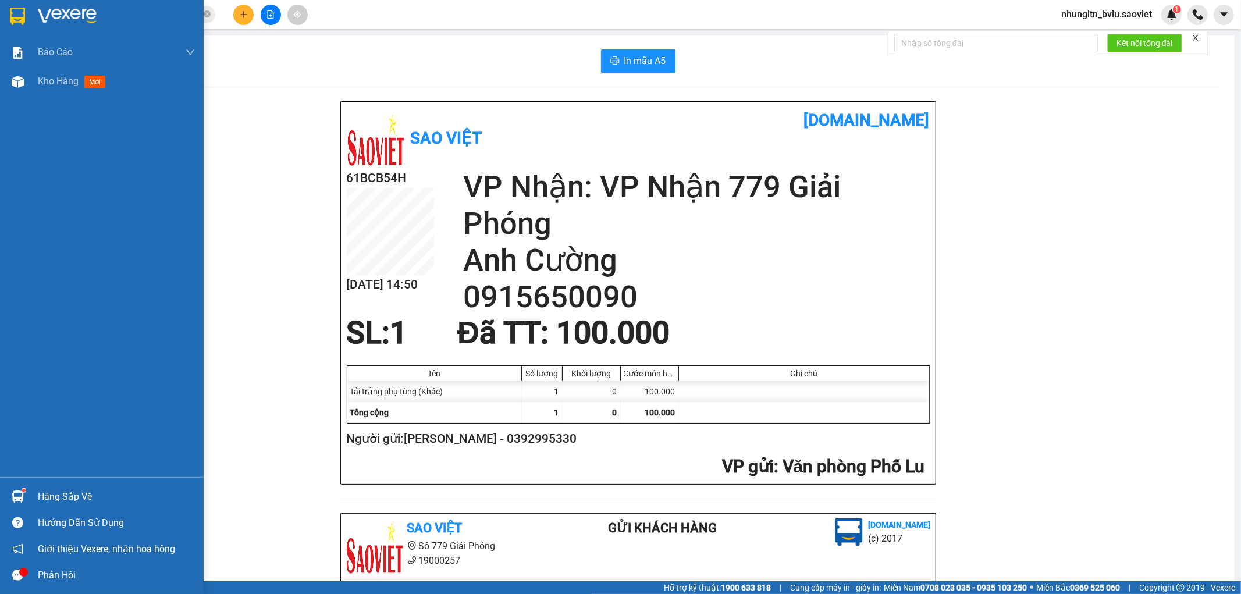
click at [20, 578] on icon "message" at bounding box center [17, 575] width 11 height 11
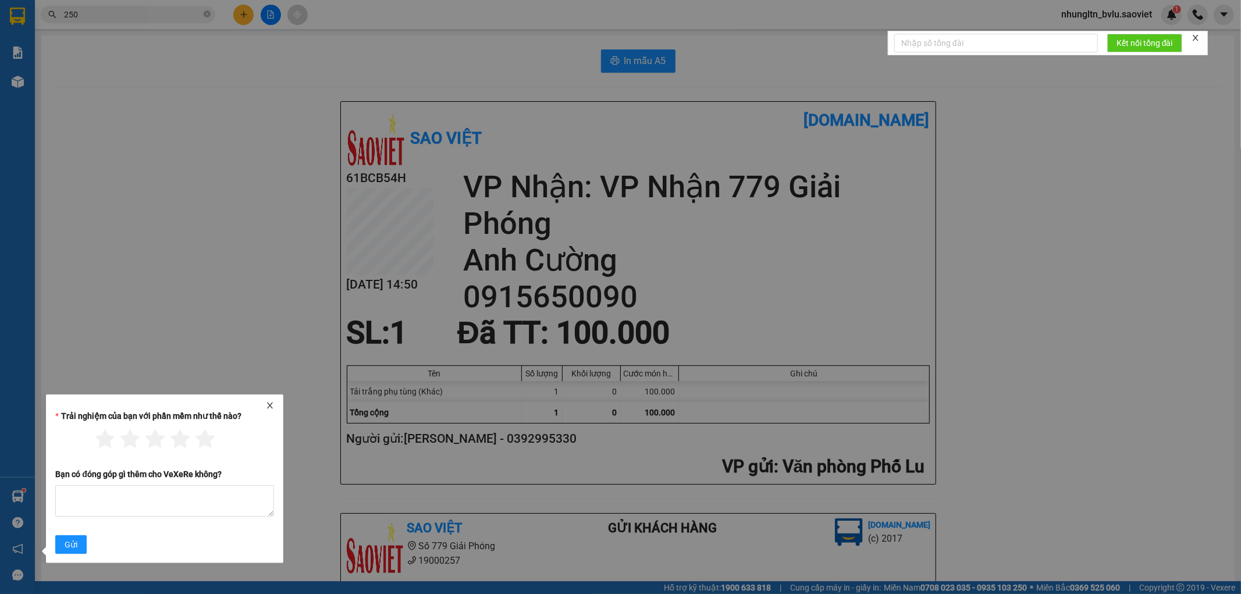
click at [277, 404] on div at bounding box center [165, 406] width 228 height 8
click at [270, 408] on icon "close" at bounding box center [270, 406] width 8 height 8
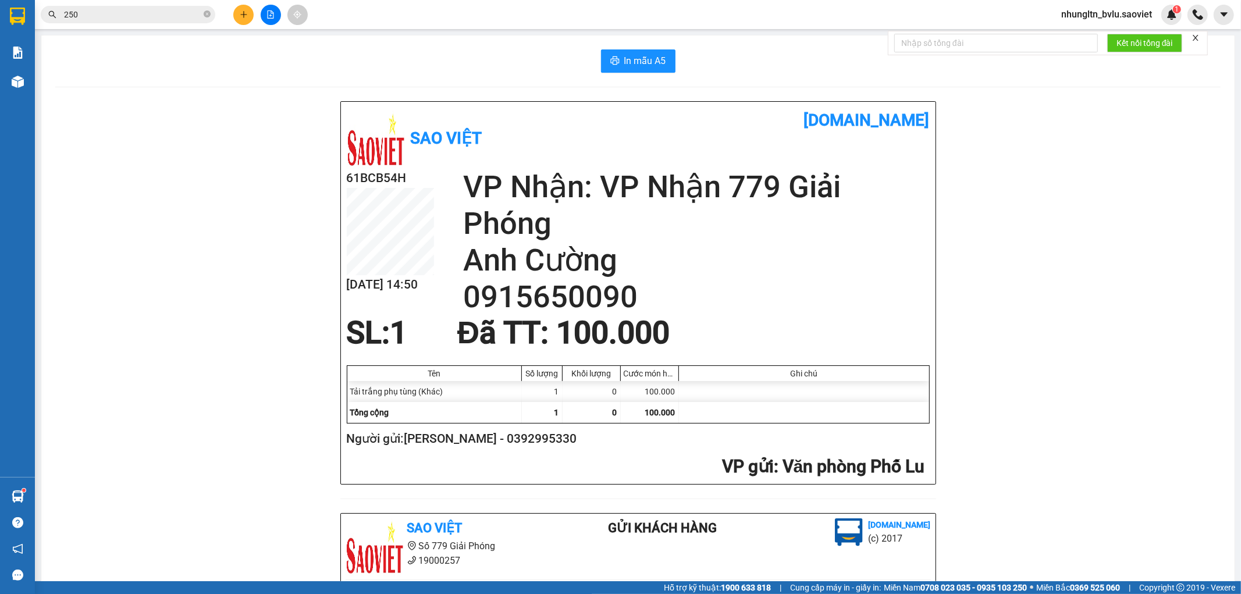
click at [102, 12] on input "250" at bounding box center [132, 14] width 137 height 13
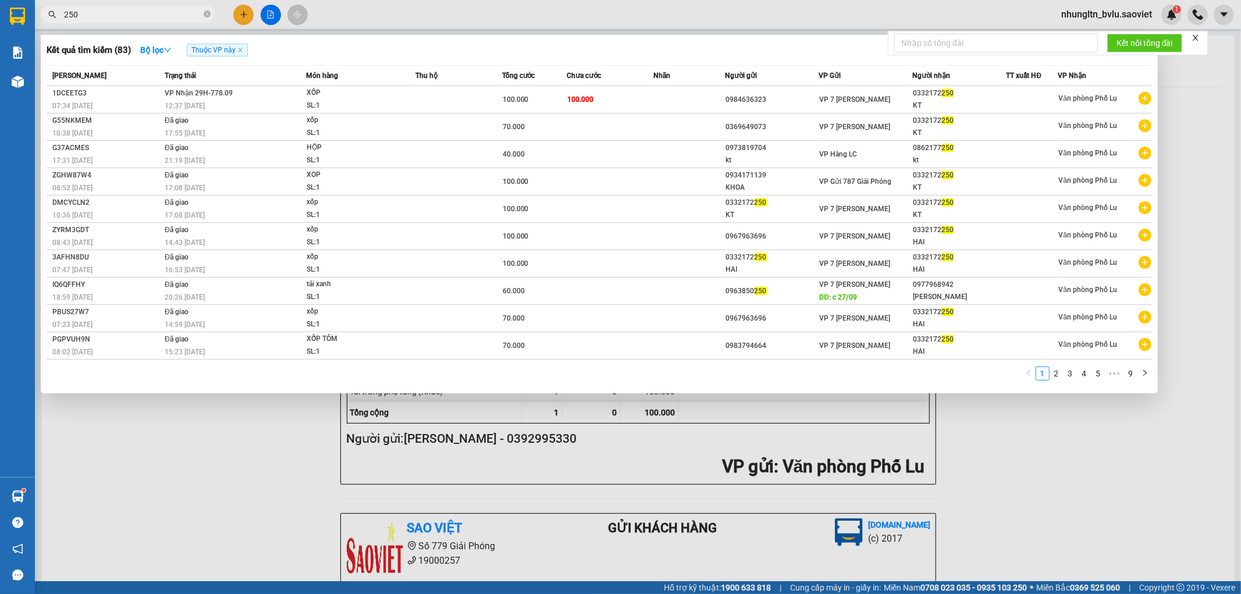
click at [102, 12] on input "250" at bounding box center [132, 14] width 137 height 13
click at [379, 97] on div "XỐP" at bounding box center [350, 93] width 87 height 13
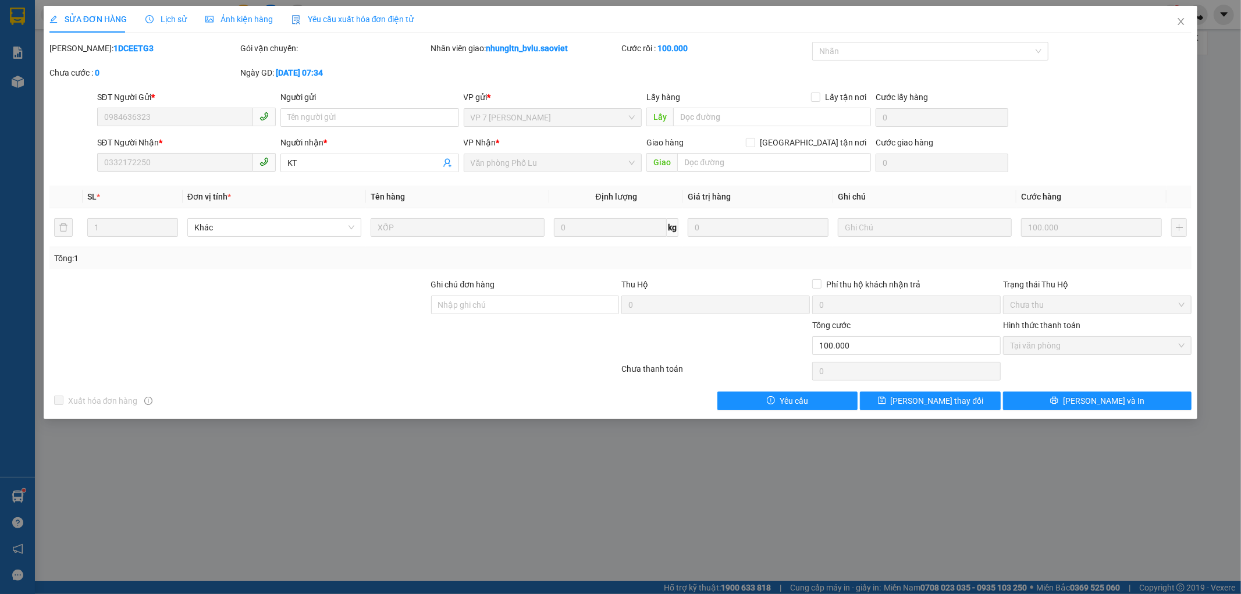
type input "0984636323"
type input "0332172250"
type input "KT"
type input "0"
type input "100.000"
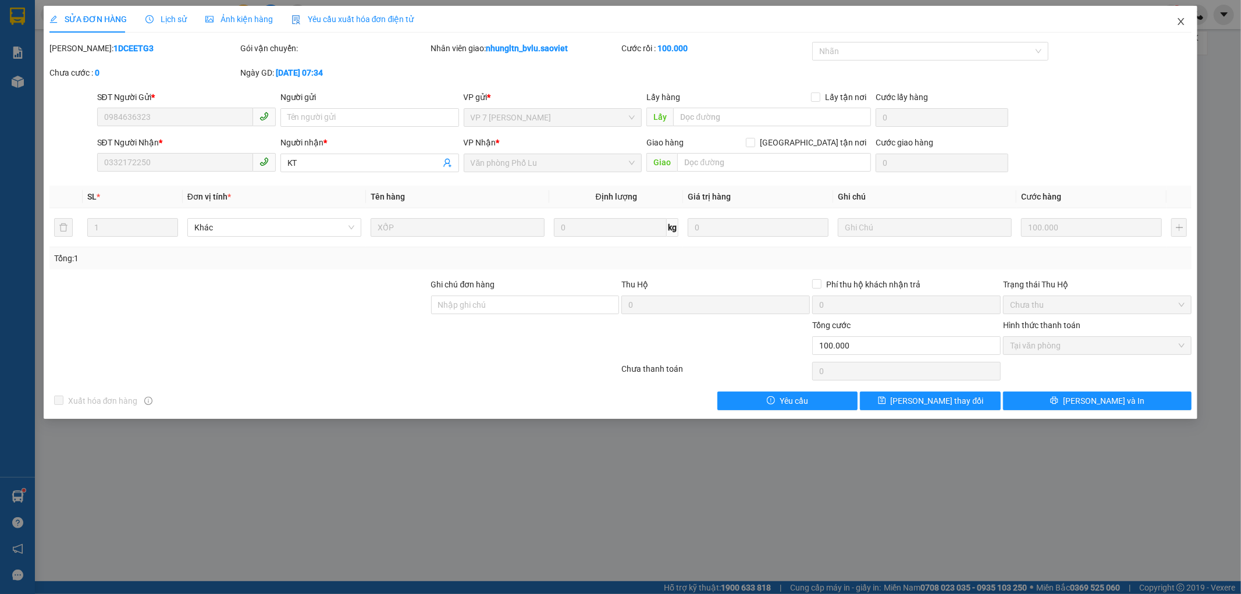
click at [1185, 22] on icon "close" at bounding box center [1181, 21] width 9 height 9
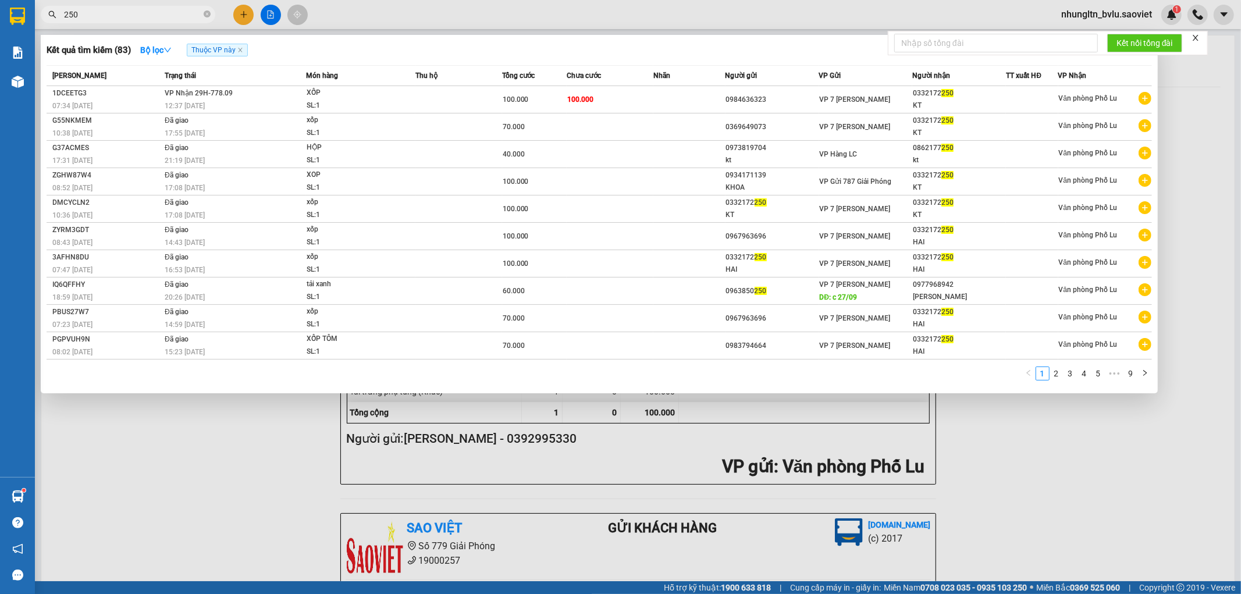
click at [154, 13] on input "250" at bounding box center [132, 14] width 137 height 13
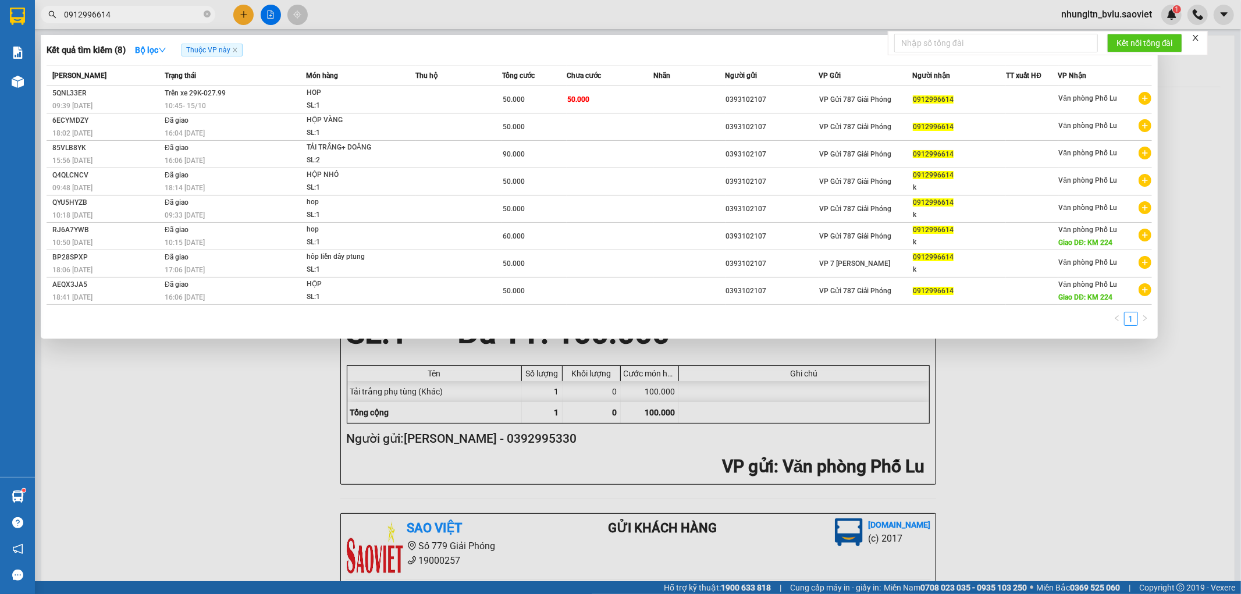
click at [108, 12] on input "0912996614" at bounding box center [132, 14] width 137 height 13
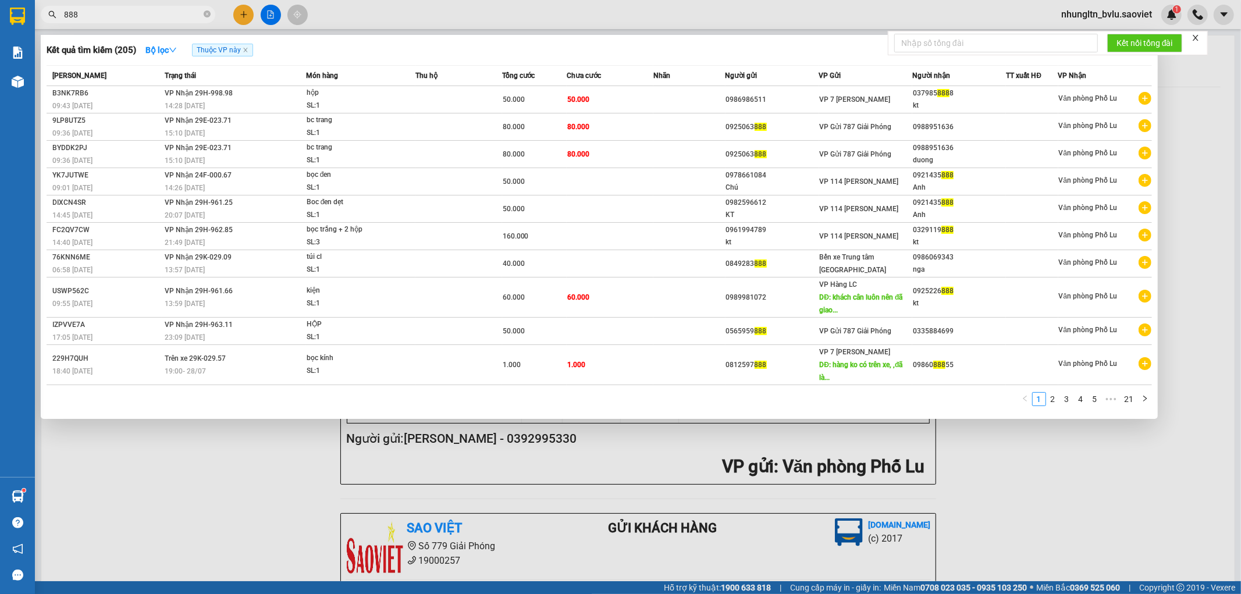
click at [175, 13] on input "888" at bounding box center [132, 14] width 137 height 13
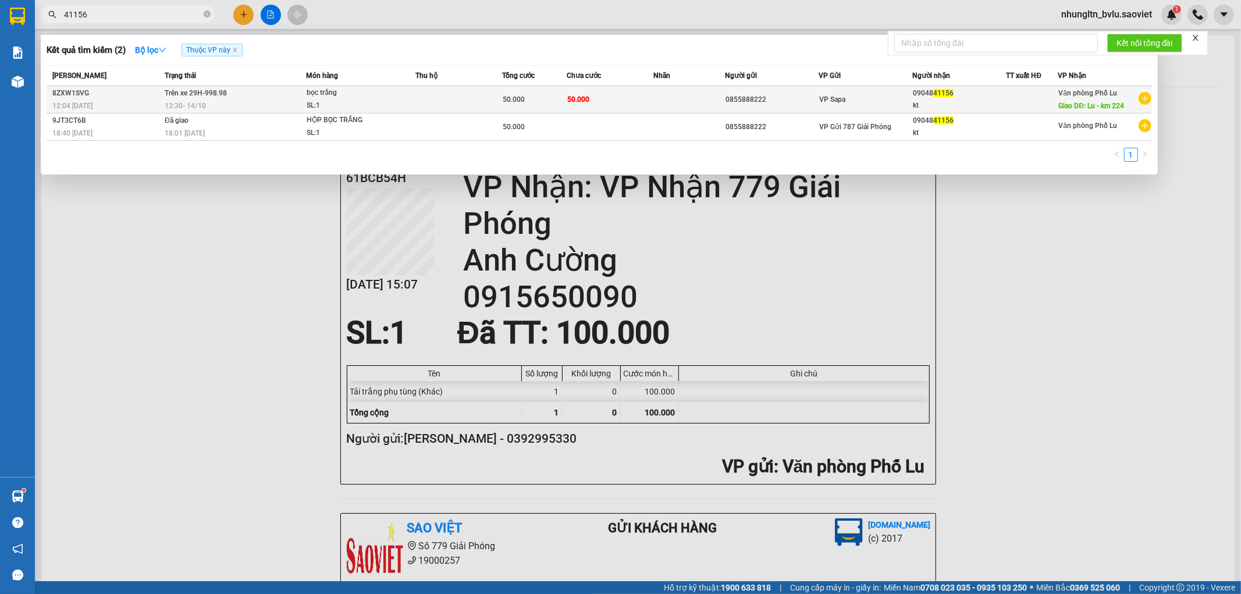
type input "41156"
click at [434, 101] on td at bounding box center [458, 99] width 87 height 27
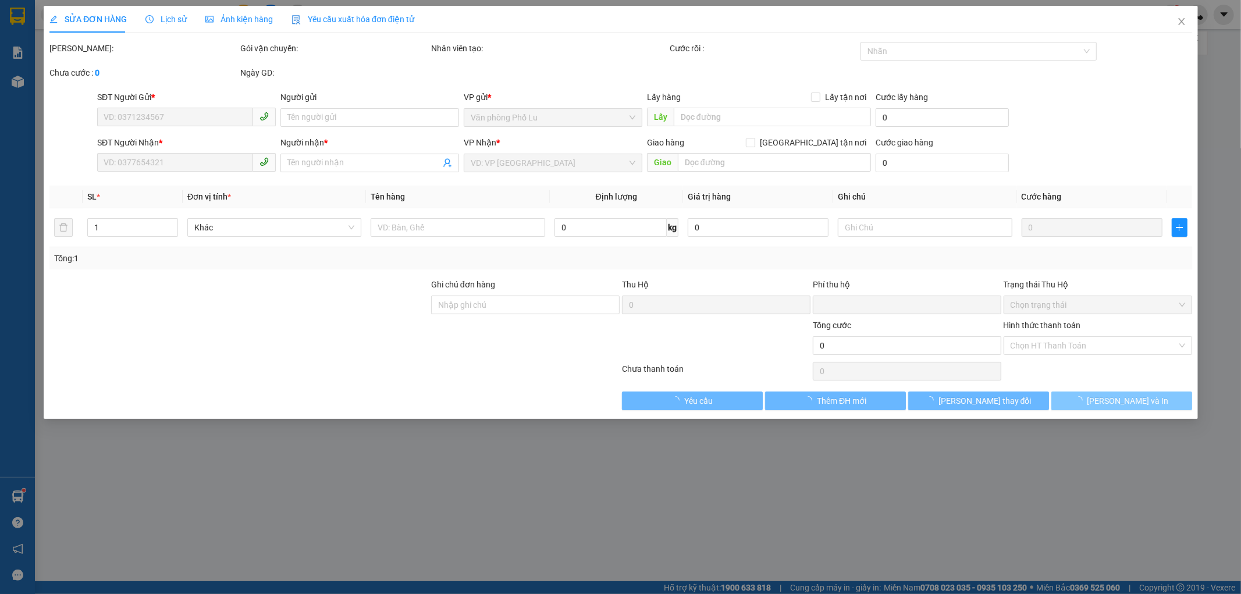
type input "0855888222"
type input "0904841156"
type input "kt"
type input "Lu - km 224"
type input "0"
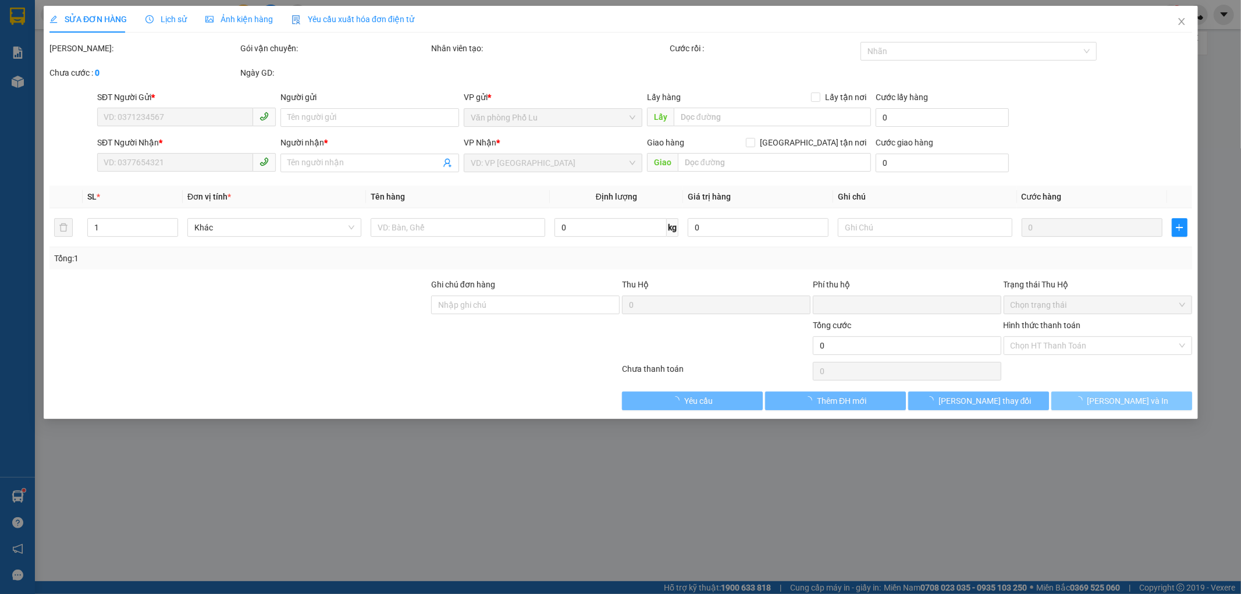
type input "50.000"
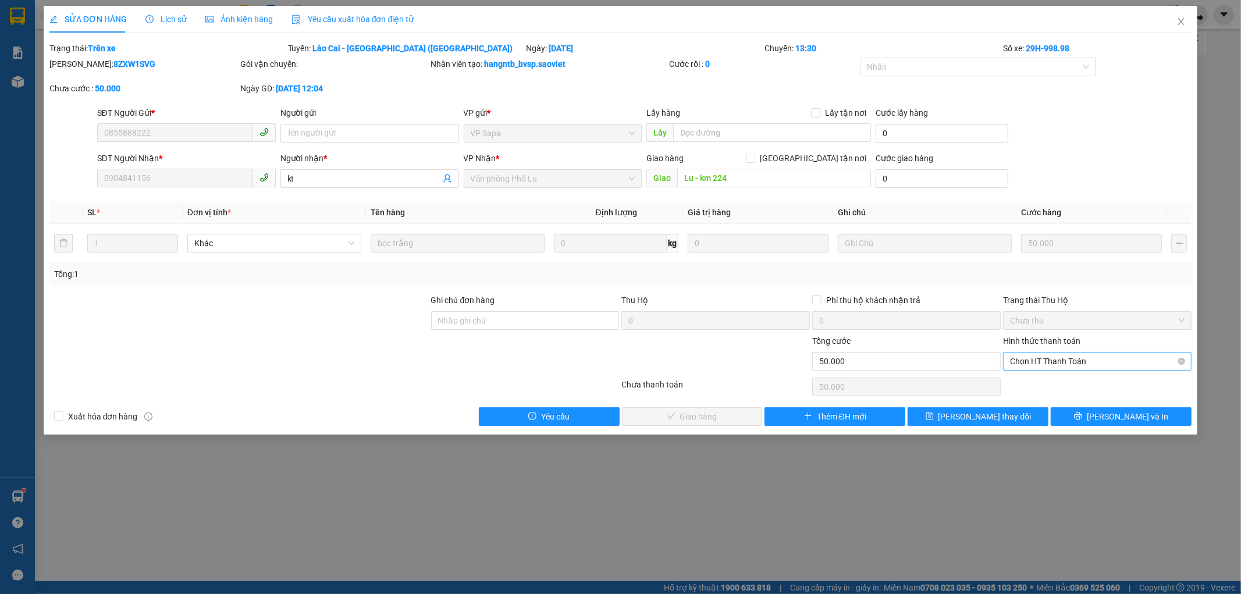
click at [1113, 362] on span "Chọn HT Thanh Toán" at bounding box center [1097, 361] width 175 height 17
click at [1121, 380] on div "Tại văn phòng" at bounding box center [1098, 384] width 175 height 13
type input "0"
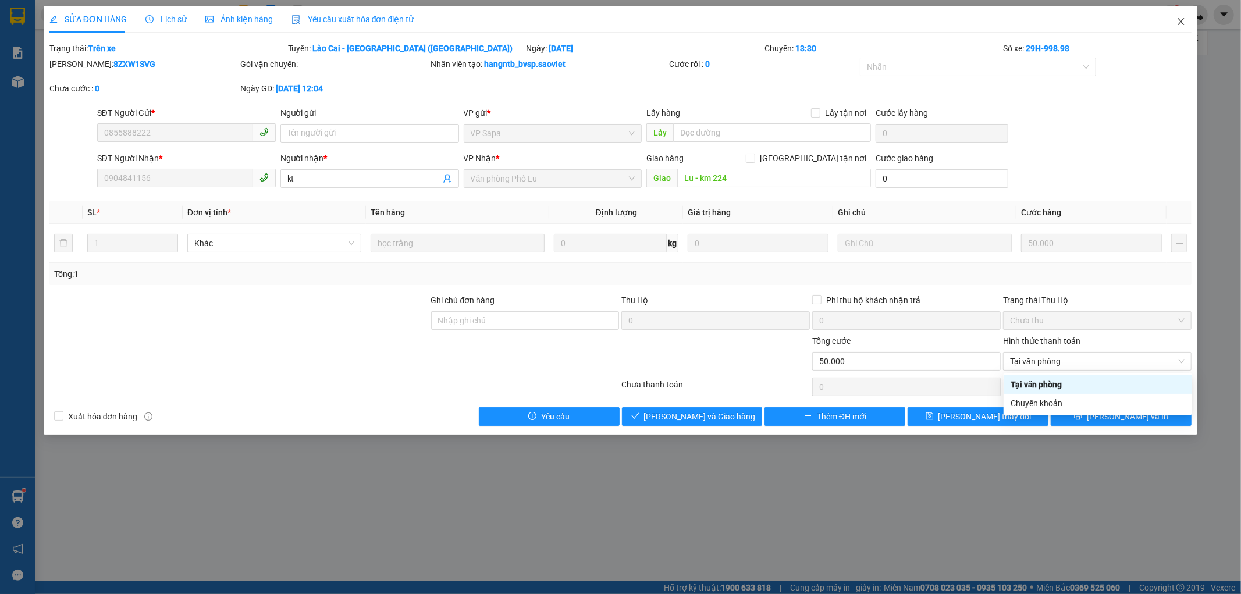
drag, startPoint x: 1182, startPoint y: 26, endPoint x: 1161, endPoint y: 24, distance: 21.0
click at [1182, 25] on icon "close" at bounding box center [1181, 21] width 9 height 9
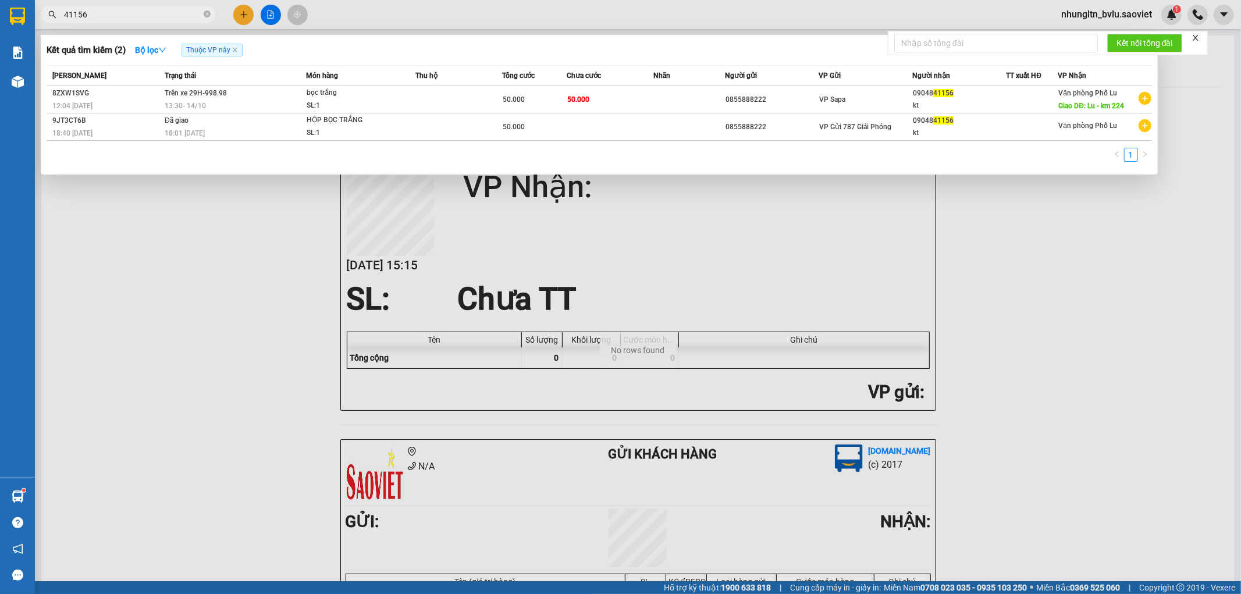
click at [141, 16] on input "41156" at bounding box center [132, 14] width 137 height 13
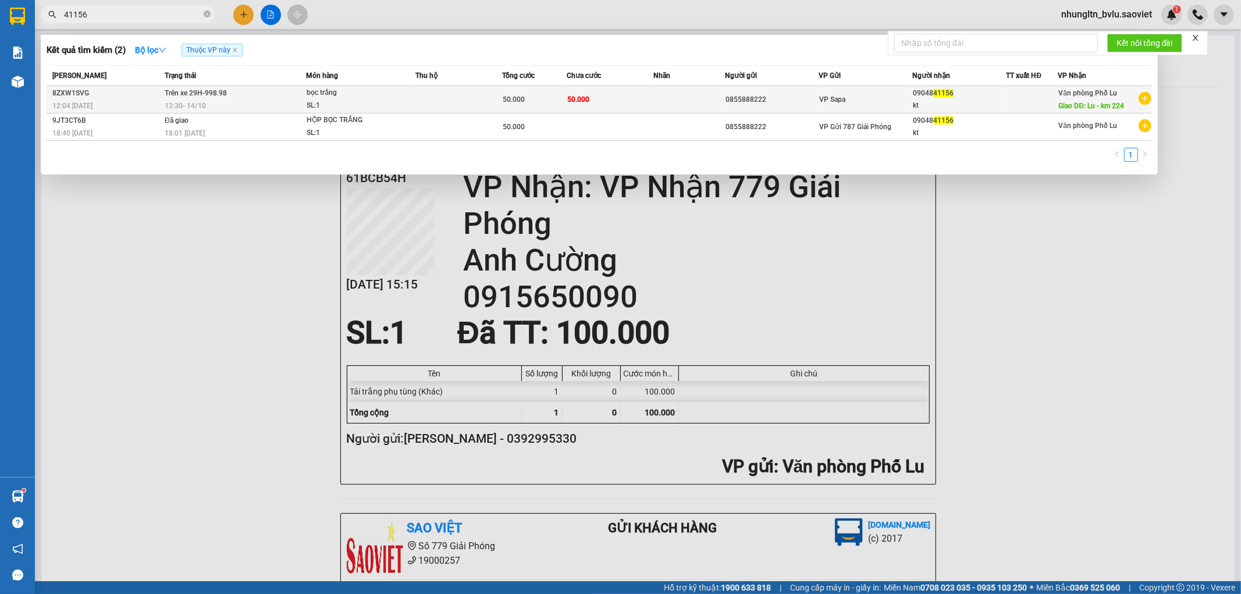
click at [262, 98] on td "Trên xe 29H-998.98 13:30 [DATE]" at bounding box center [234, 99] width 144 height 27
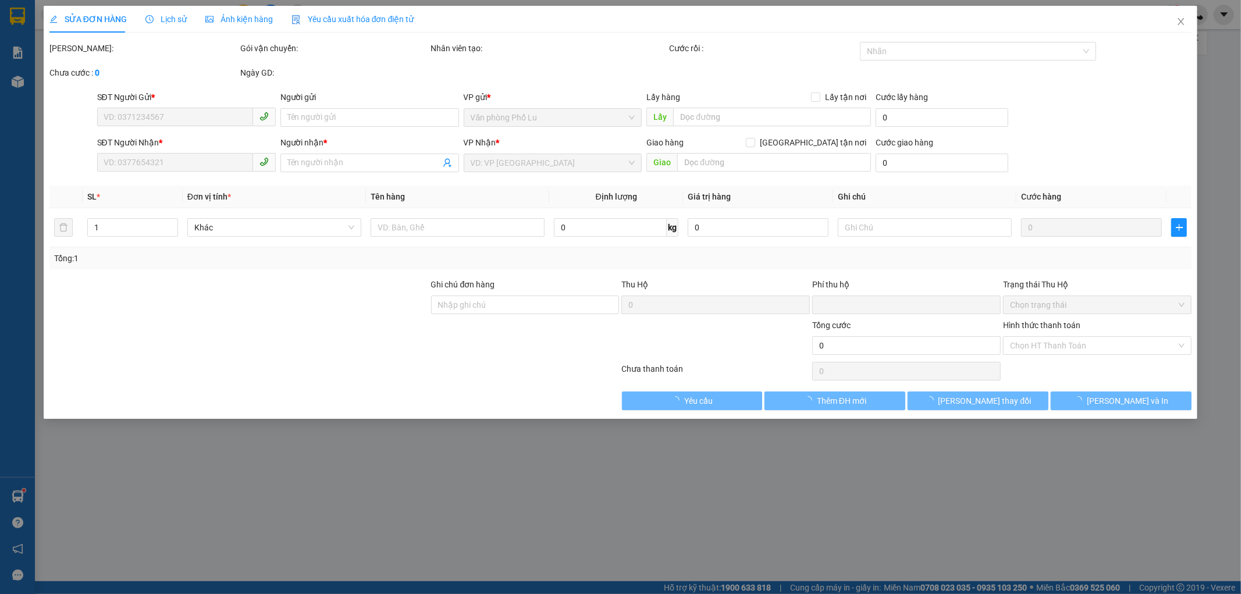
type input "0855888222"
type input "0904841156"
type input "kt"
type input "Lu - km 224"
type input "0"
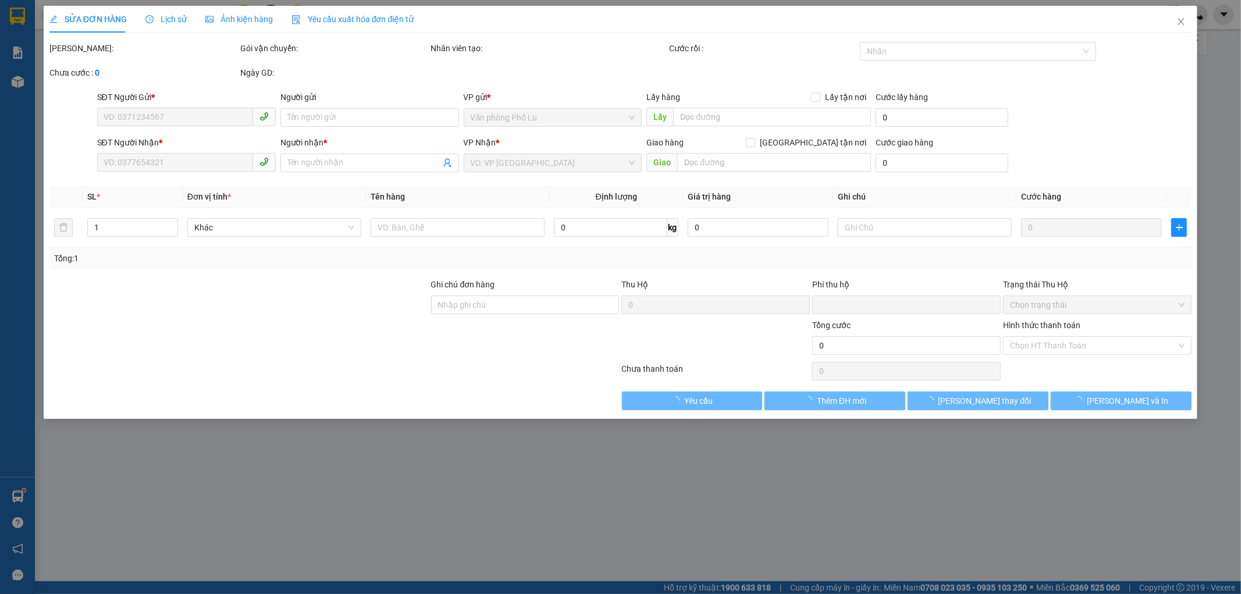
type input "50.000"
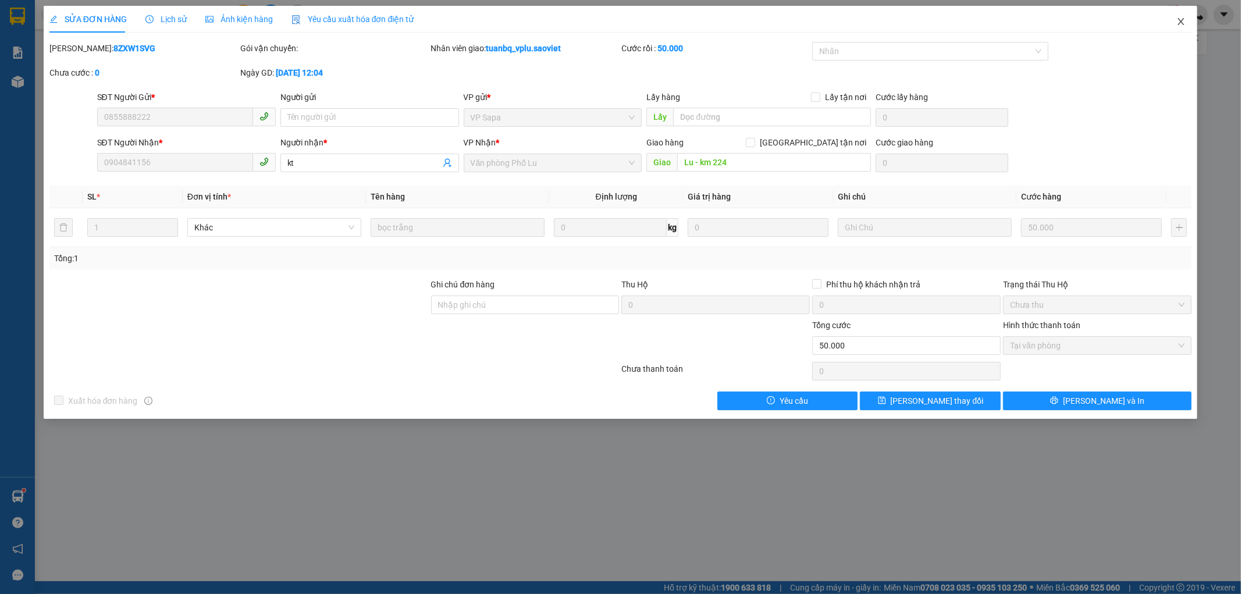
click at [1185, 22] on icon "close" at bounding box center [1181, 21] width 9 height 9
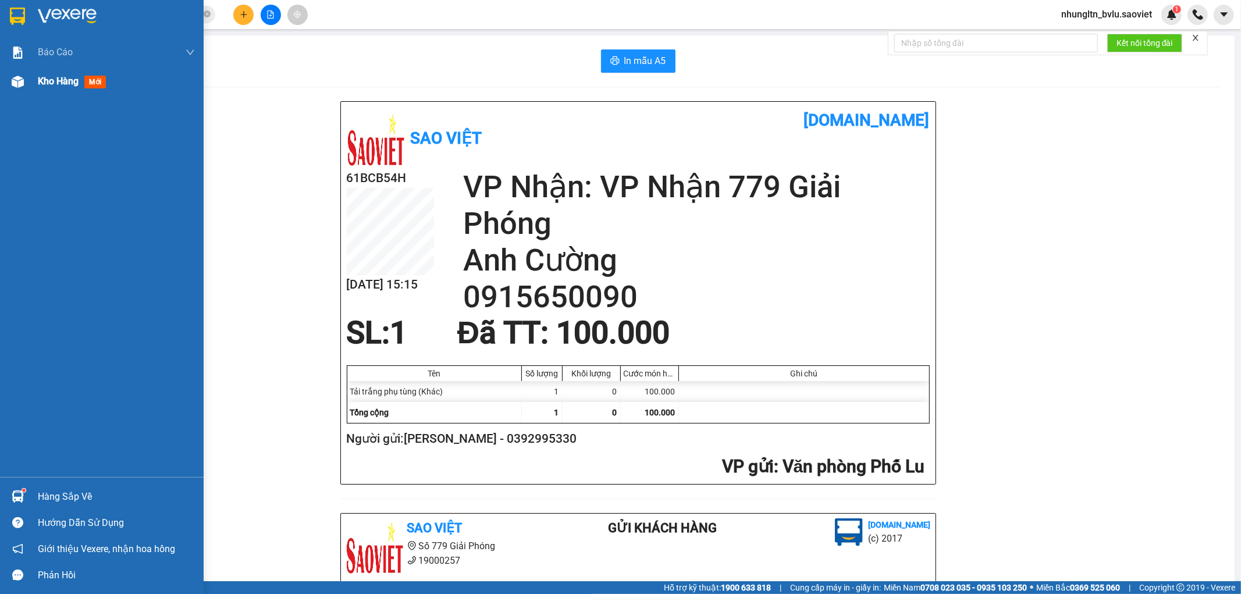
click at [63, 88] on div "Kho hàng mới" at bounding box center [74, 81] width 73 height 15
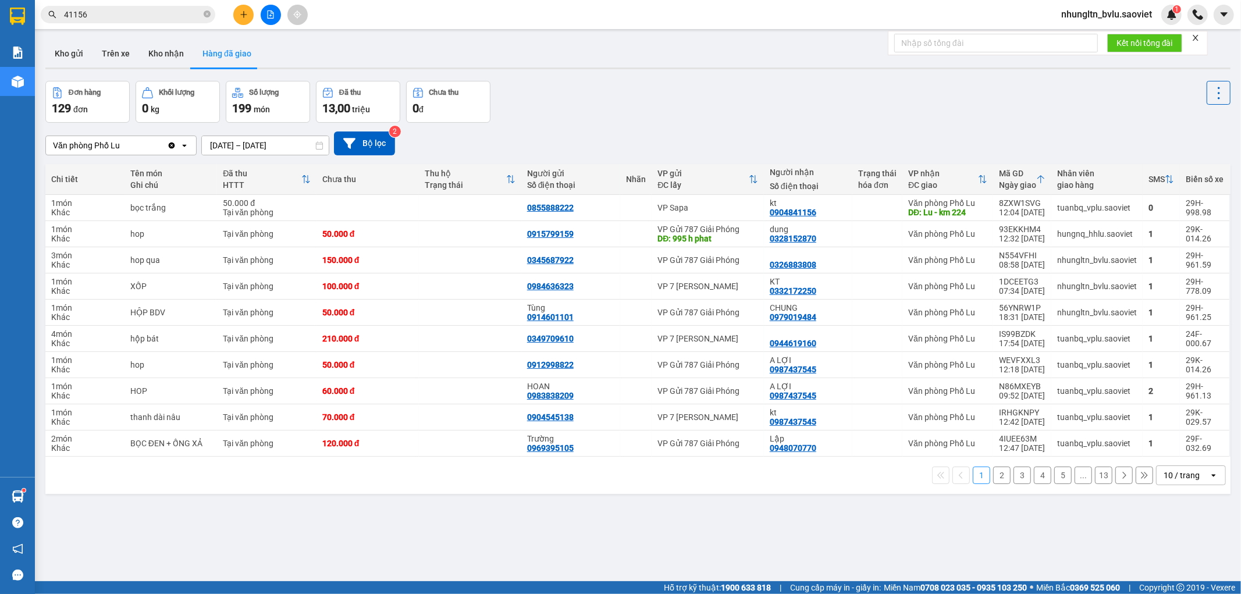
click at [233, 53] on button "Hàng đã giao" at bounding box center [226, 54] width 67 height 28
click at [1189, 235] on icon at bounding box center [1193, 234] width 8 height 8
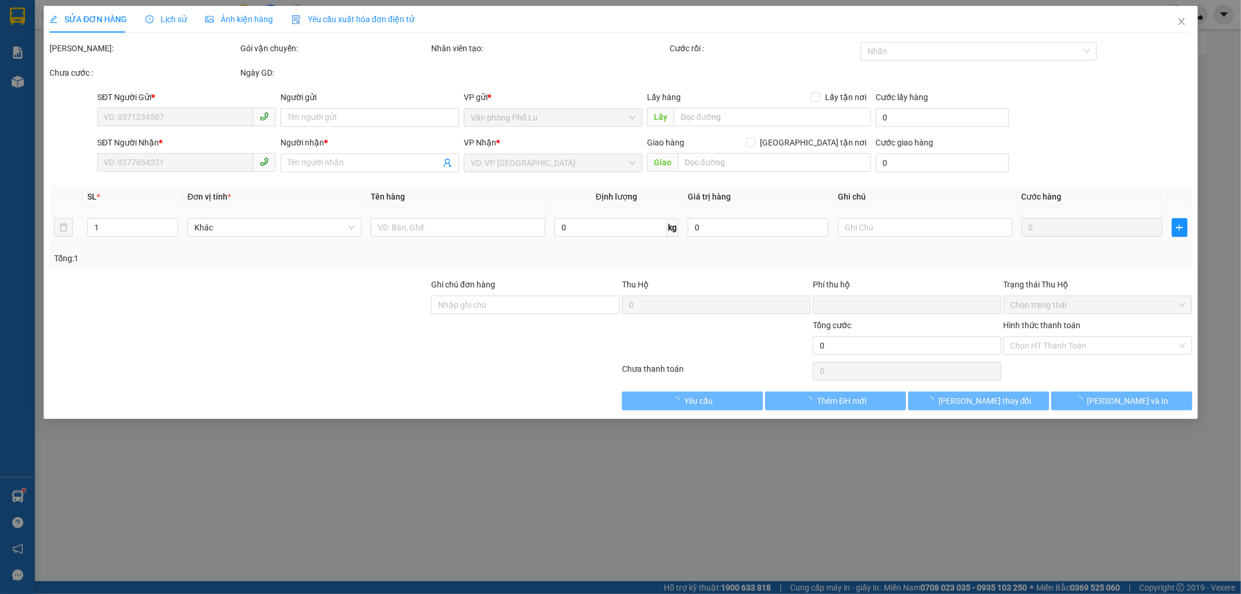
type input "0915799159"
type input "995 h phat"
type input "0328152870"
type input "dung"
type input "0"
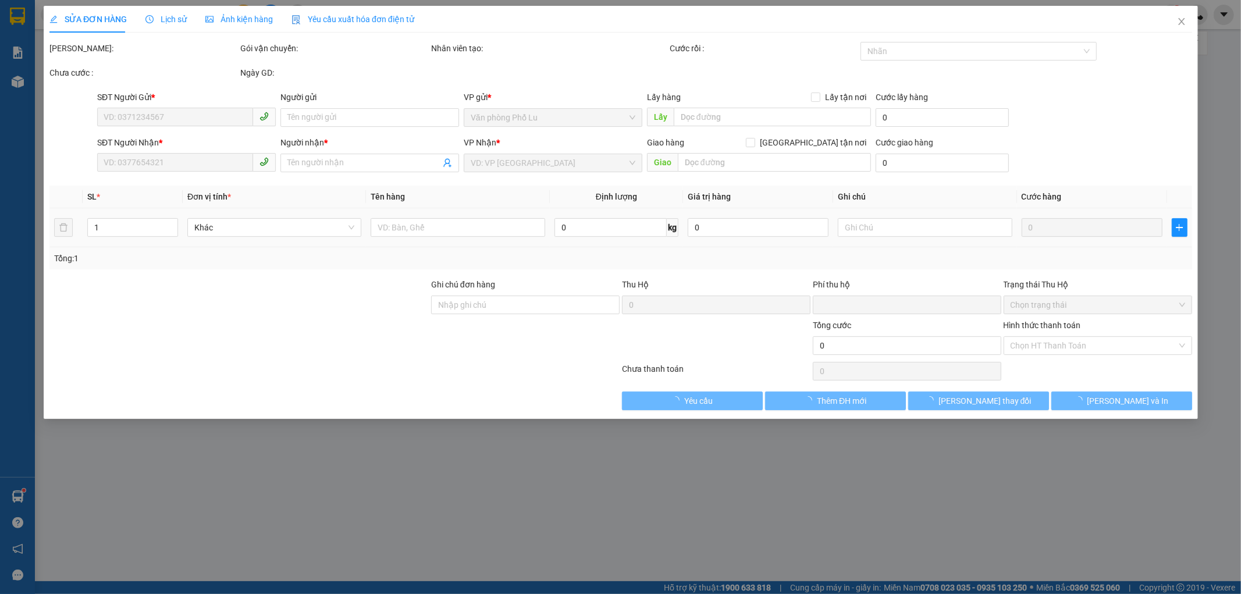
type input "50.000"
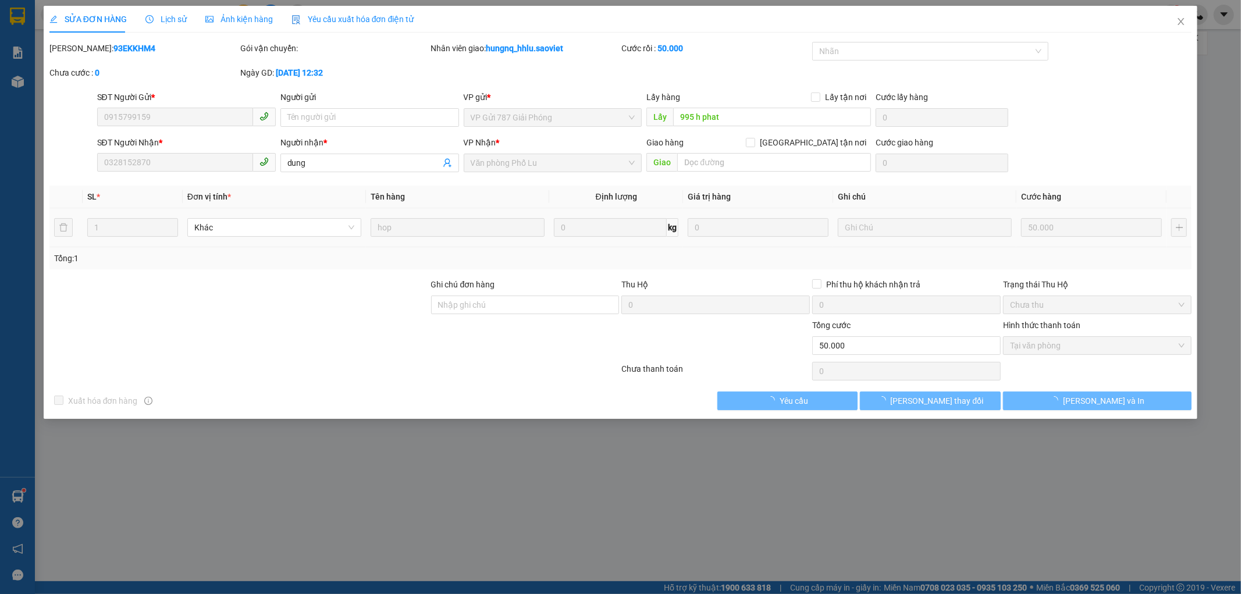
click at [168, 15] on span "Lịch sử" at bounding box center [165, 19] width 41 height 9
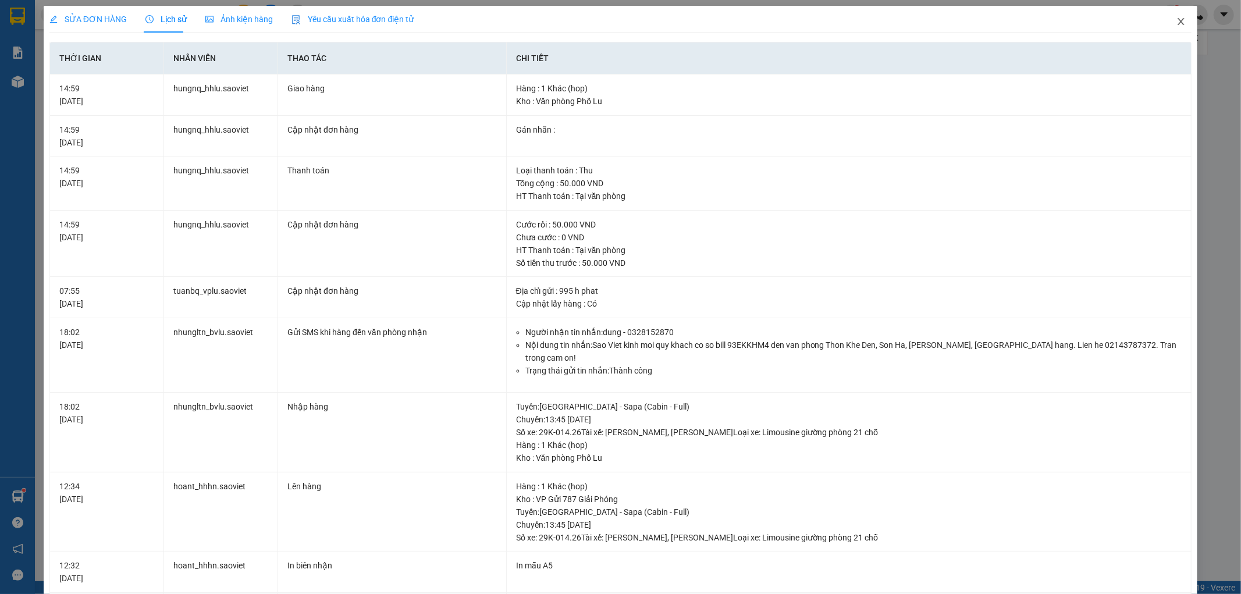
click at [1178, 25] on icon "close" at bounding box center [1181, 21] width 6 height 7
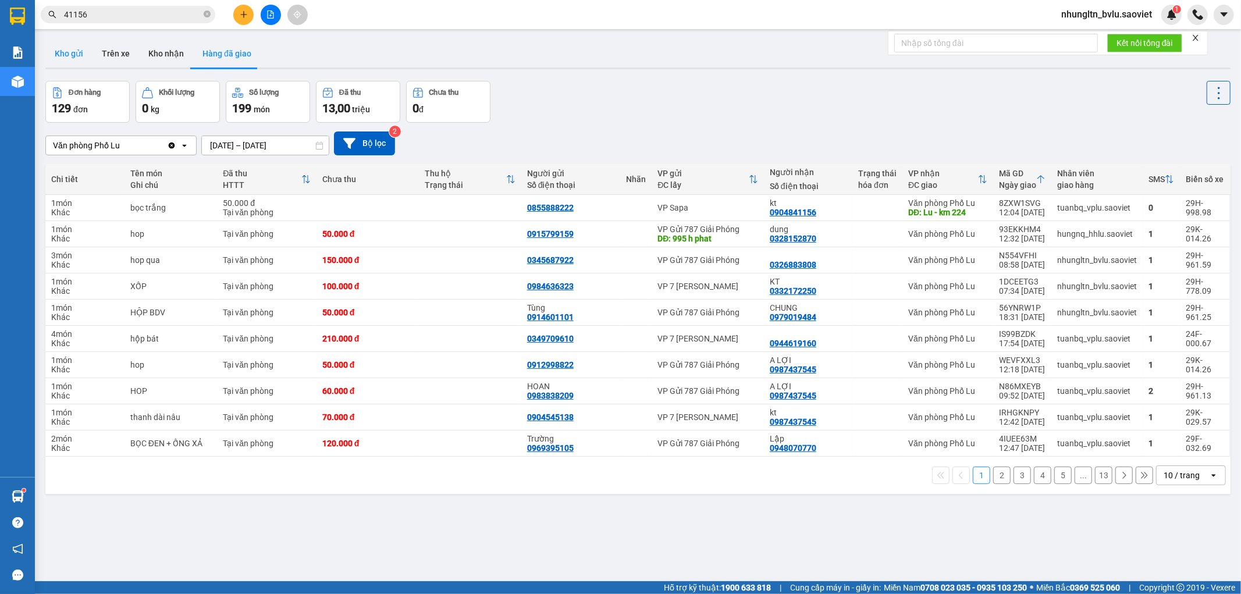
click at [81, 57] on button "Kho gửi" at bounding box center [68, 54] width 47 height 28
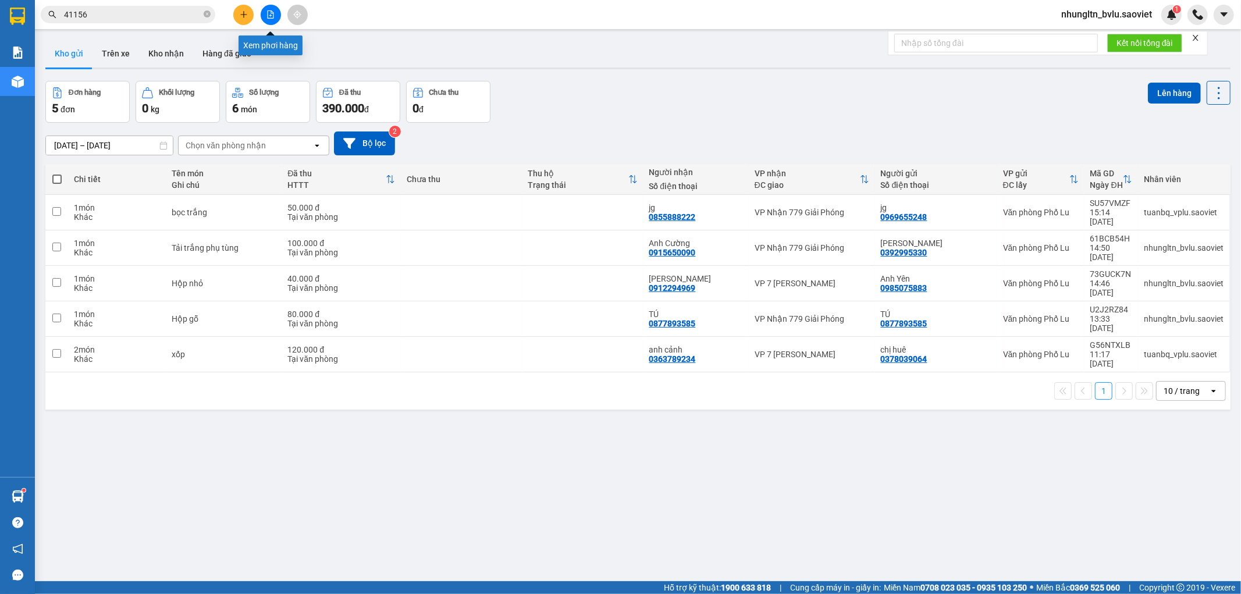
click at [272, 15] on icon "file-add" at bounding box center [271, 14] width 8 height 8
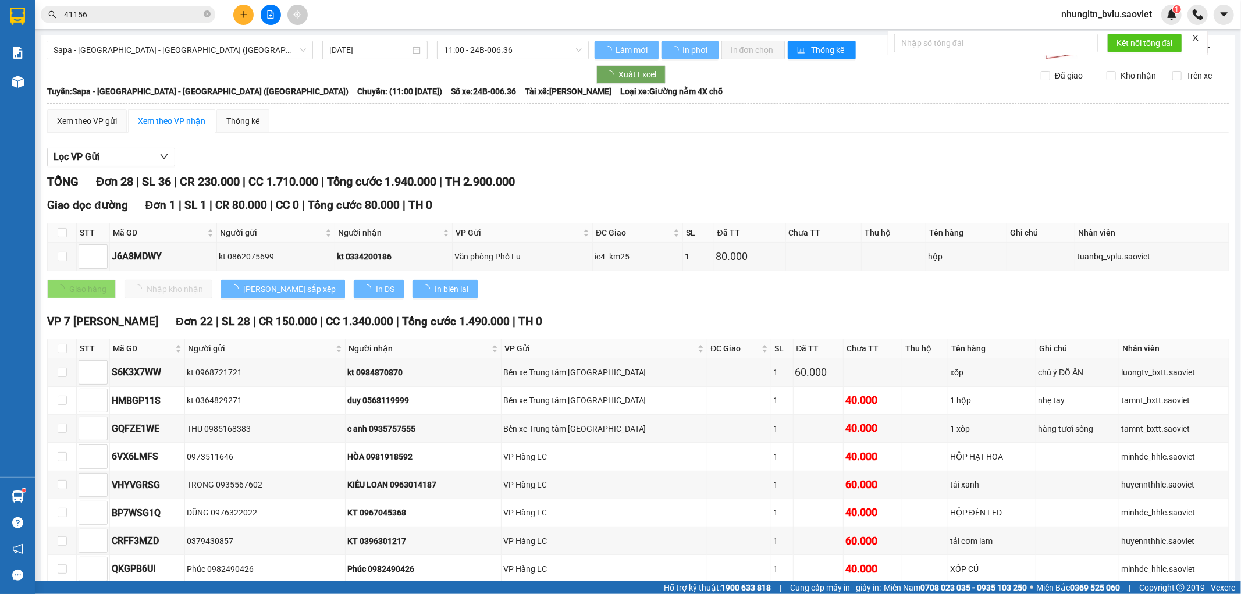
click at [189, 59] on div "Sapa - Lào Cai - Hà Nội (Giường) 15/10/2025 11:00 - 24B-006.36" at bounding box center [318, 50] width 542 height 19
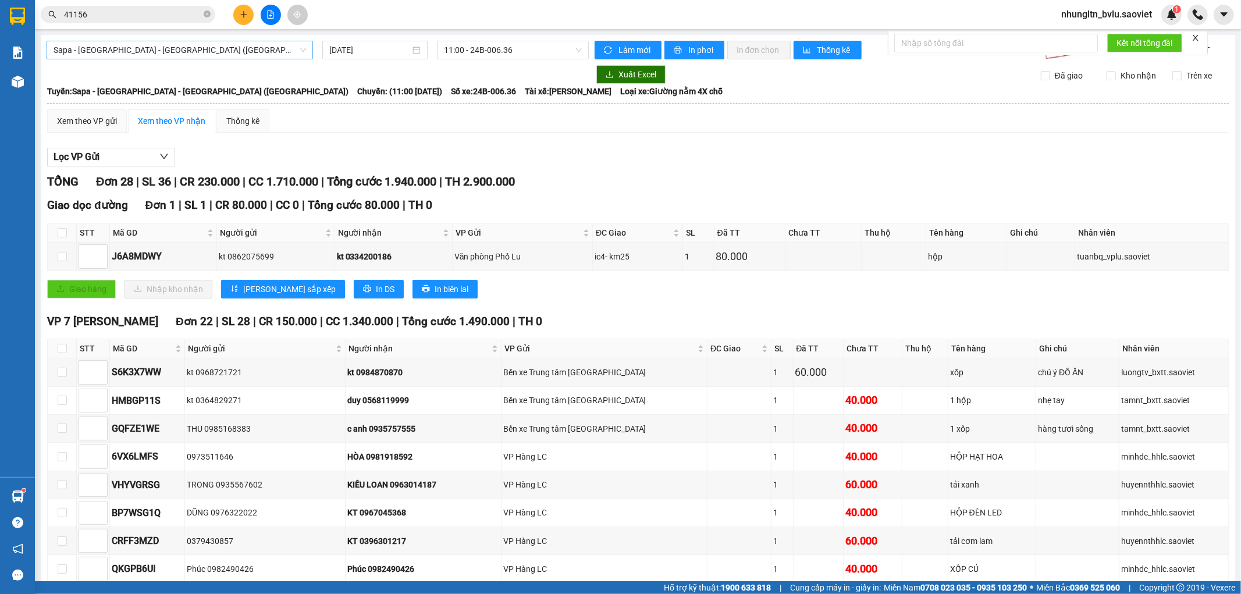
click at [196, 48] on span "Sapa - [GEOGRAPHIC_DATA] - [GEOGRAPHIC_DATA] ([GEOGRAPHIC_DATA])" at bounding box center [180, 49] width 253 height 17
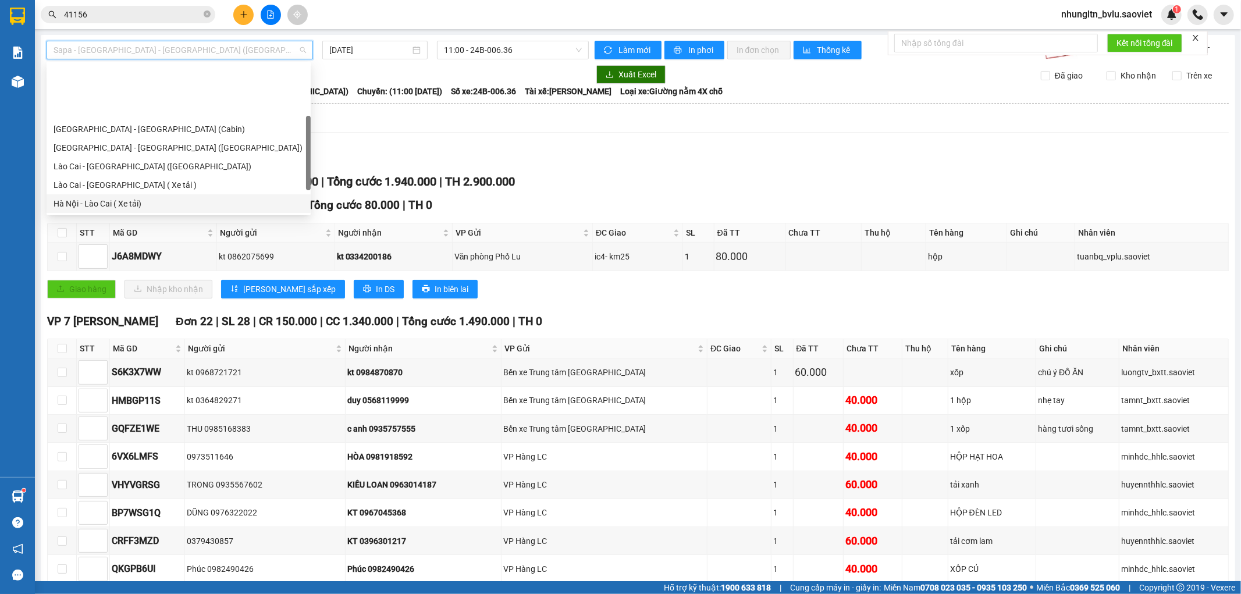
scroll to position [65, 0]
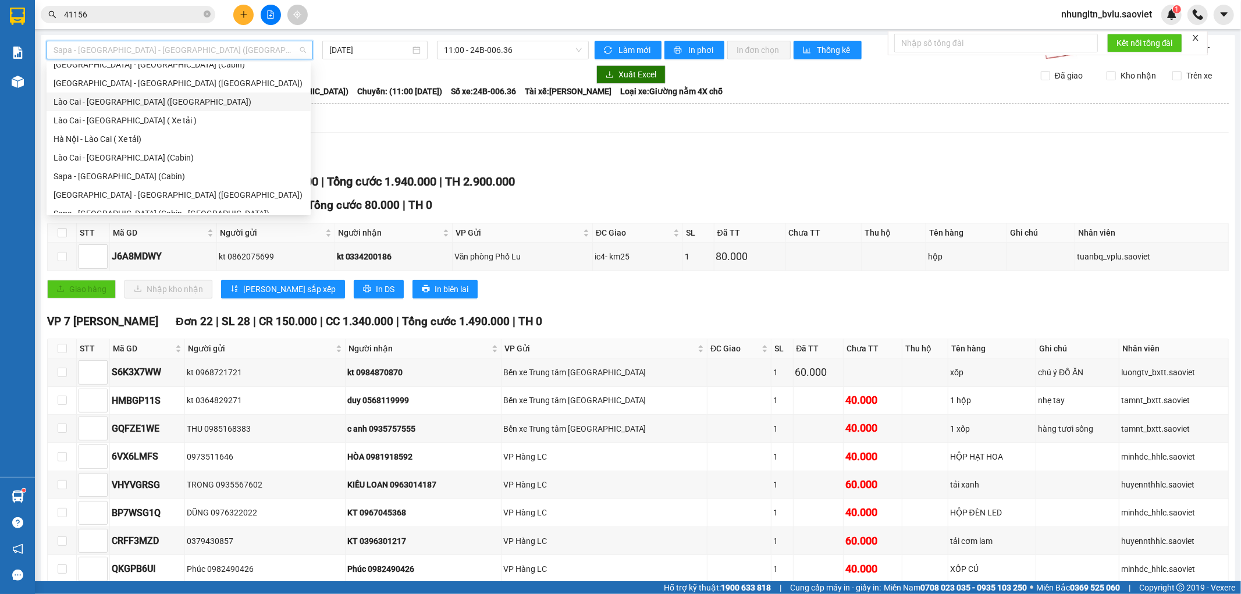
click at [179, 108] on div "Lào Cai - [GEOGRAPHIC_DATA] ([GEOGRAPHIC_DATA])" at bounding box center [179, 101] width 250 height 13
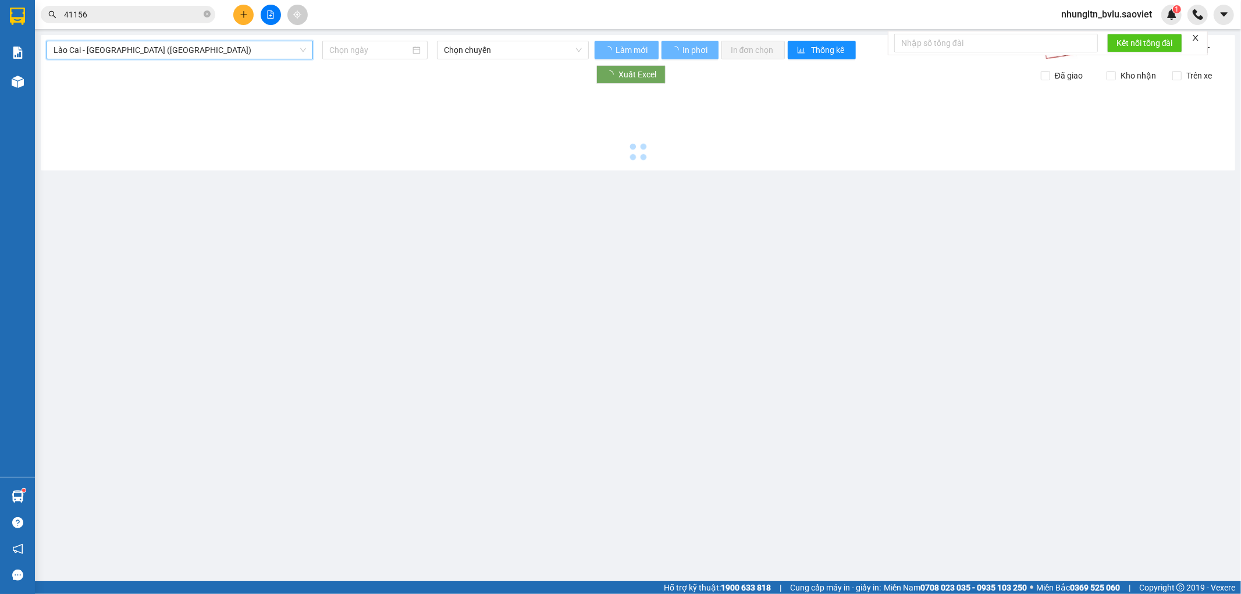
type input "[DATE]"
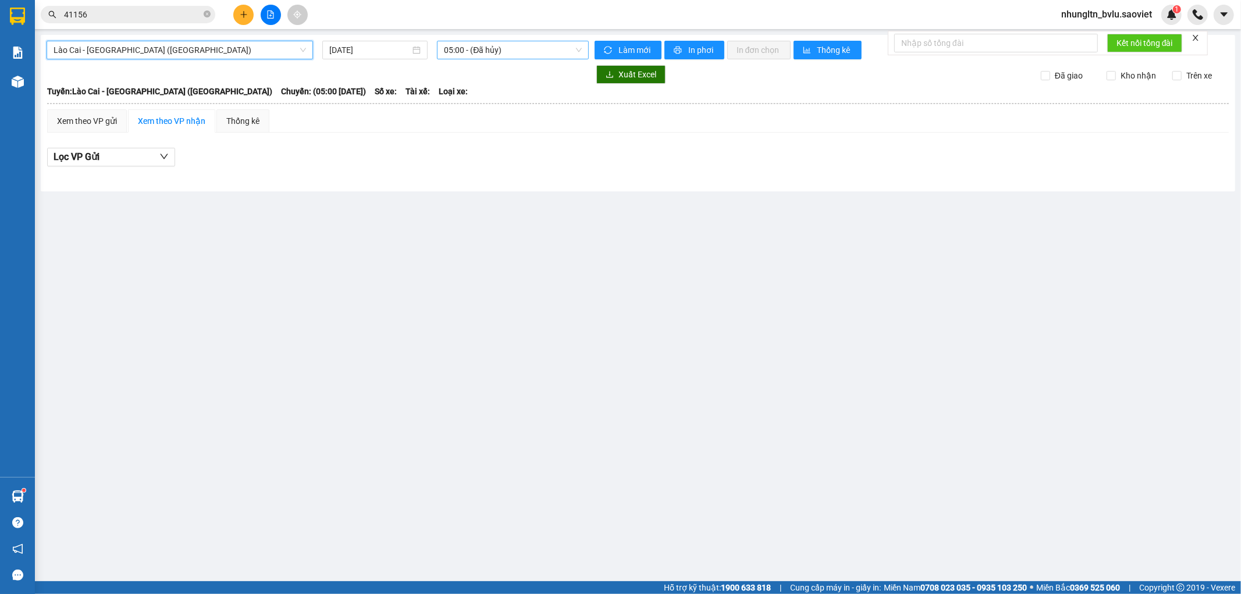
drag, startPoint x: 435, startPoint y: 54, endPoint x: 449, endPoint y: 51, distance: 13.7
click at [437, 54] on div "05:00 - (Đã hủy)" at bounding box center [512, 50] width 161 height 19
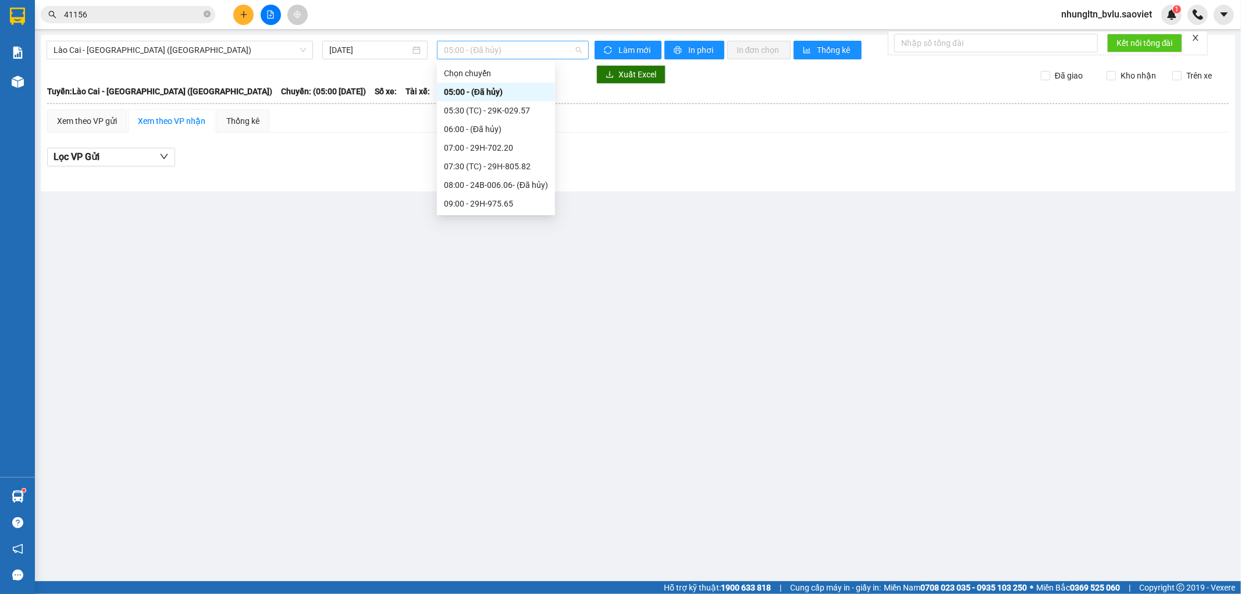
click at [472, 44] on span "05:00 - (Đã hủy)" at bounding box center [512, 49] width 137 height 17
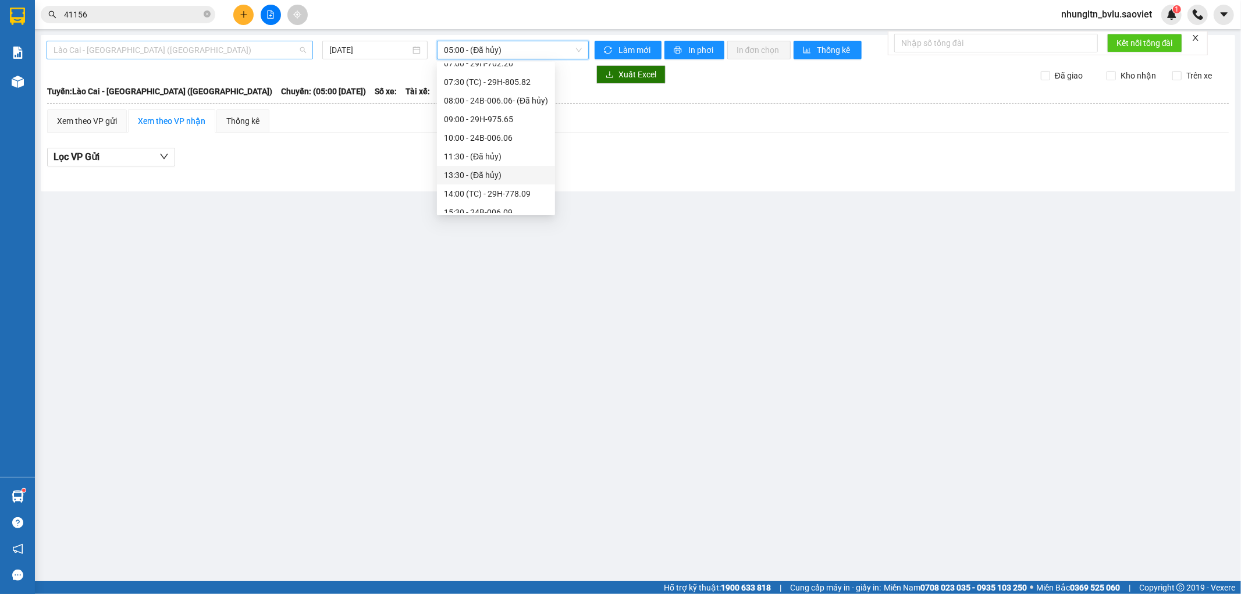
click at [118, 48] on span "Lào Cai - [GEOGRAPHIC_DATA] ([GEOGRAPHIC_DATA])" at bounding box center [180, 49] width 253 height 17
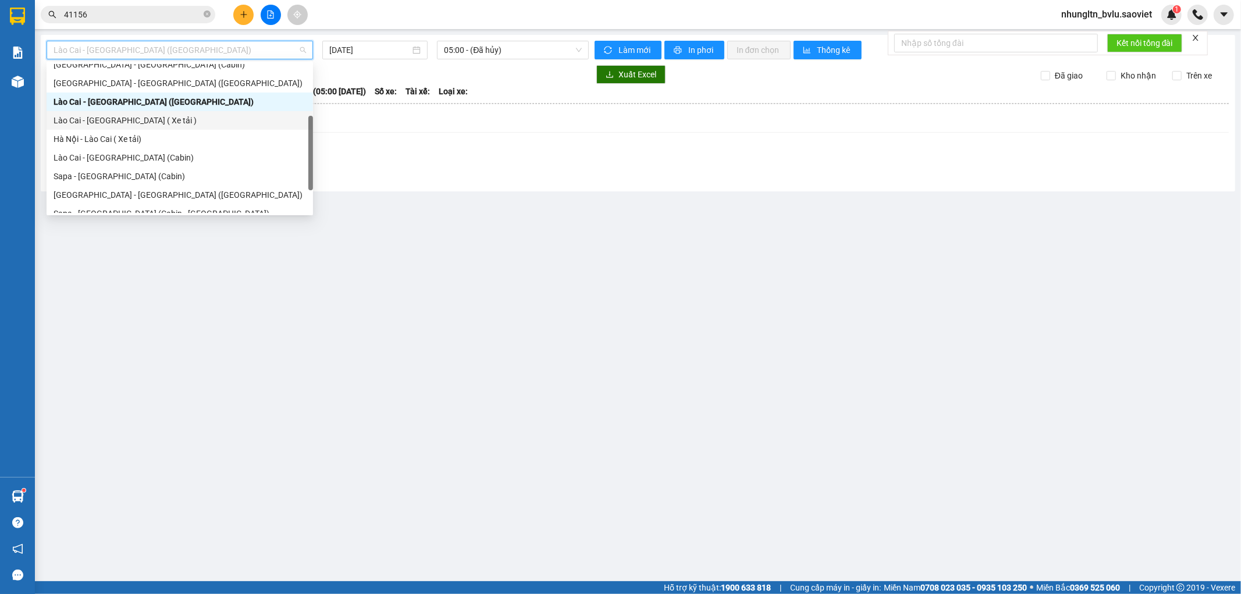
scroll to position [0, 0]
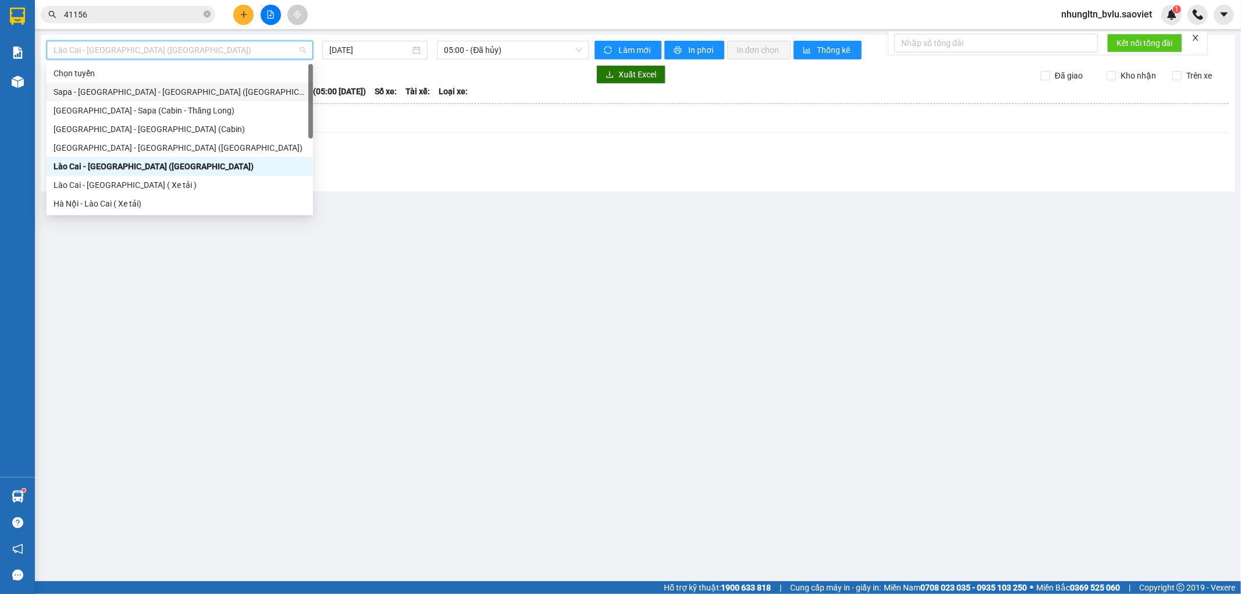
click at [186, 96] on div "Sapa - [GEOGRAPHIC_DATA] - [GEOGRAPHIC_DATA] ([GEOGRAPHIC_DATA])" at bounding box center [180, 92] width 253 height 13
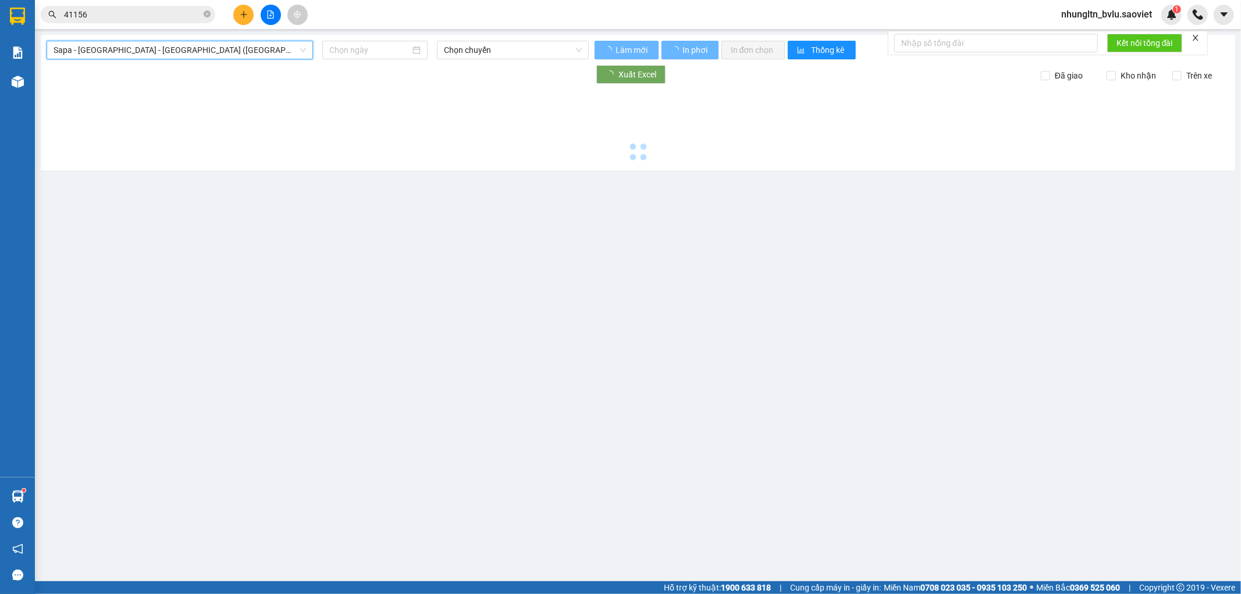
type input "[DATE]"
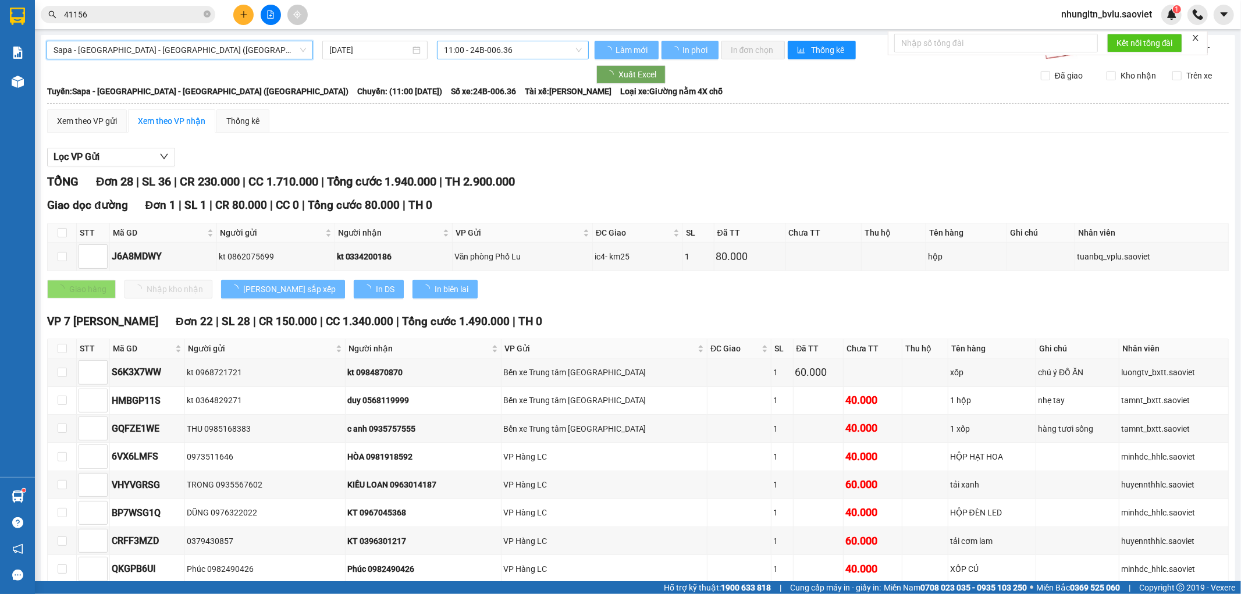
click at [531, 49] on span "11:00 - 24B-006.36" at bounding box center [512, 49] width 137 height 17
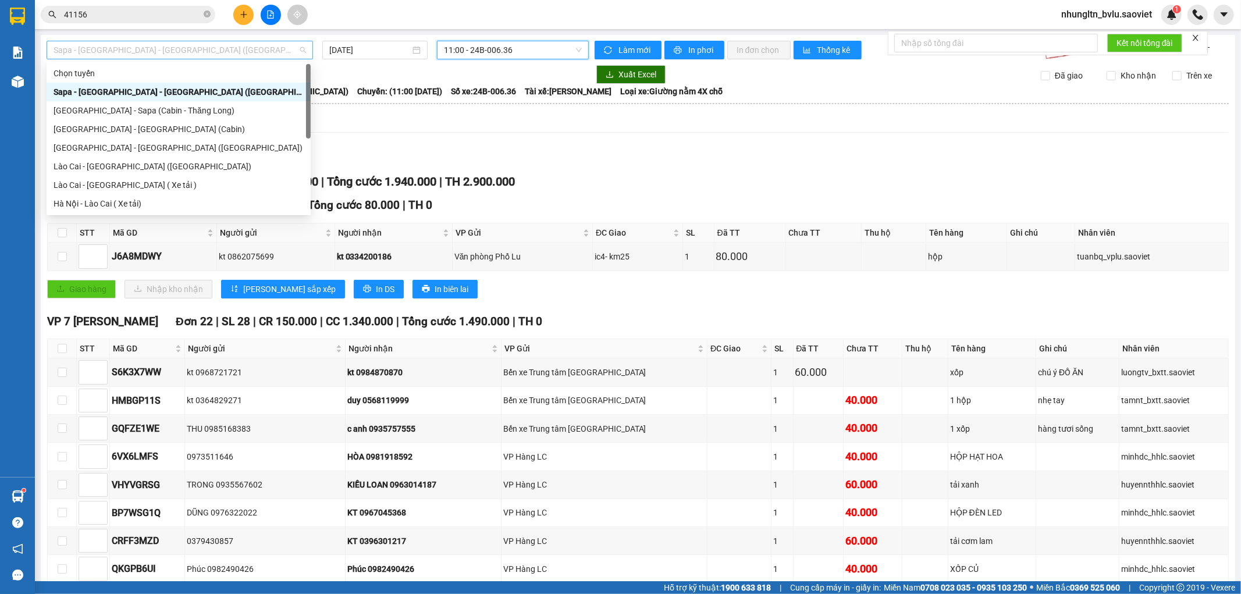
click at [198, 47] on span "Sapa - [GEOGRAPHIC_DATA] - [GEOGRAPHIC_DATA] ([GEOGRAPHIC_DATA])" at bounding box center [180, 49] width 253 height 17
click at [154, 162] on div "Lào Cai - [GEOGRAPHIC_DATA] ([GEOGRAPHIC_DATA])" at bounding box center [179, 166] width 250 height 13
type input "[DATE]"
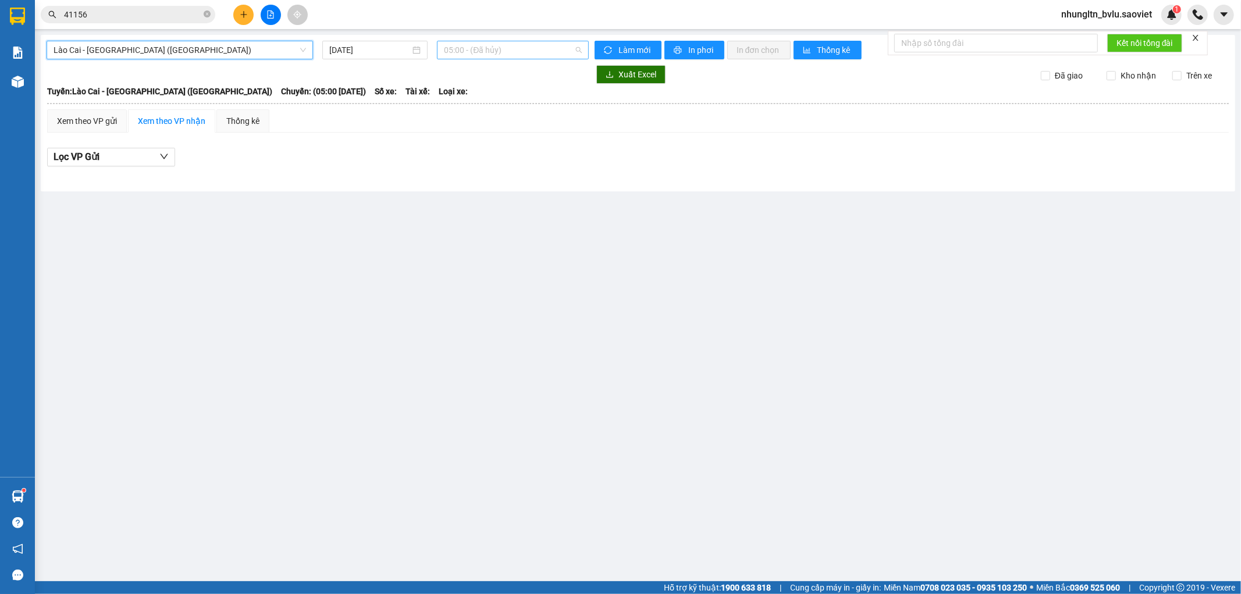
click at [517, 48] on span "05:00 - (Đã hủy)" at bounding box center [512, 49] width 137 height 17
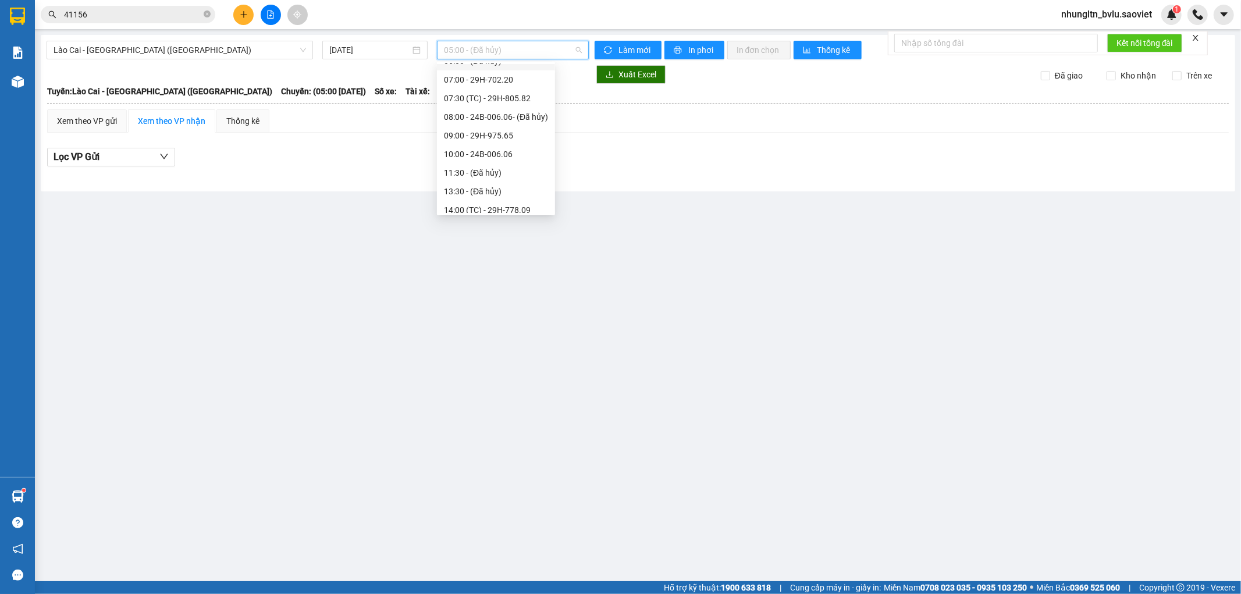
scroll to position [129, 0]
click at [520, 169] on div "15:30 - 24B-006.09" at bounding box center [496, 167] width 104 height 13
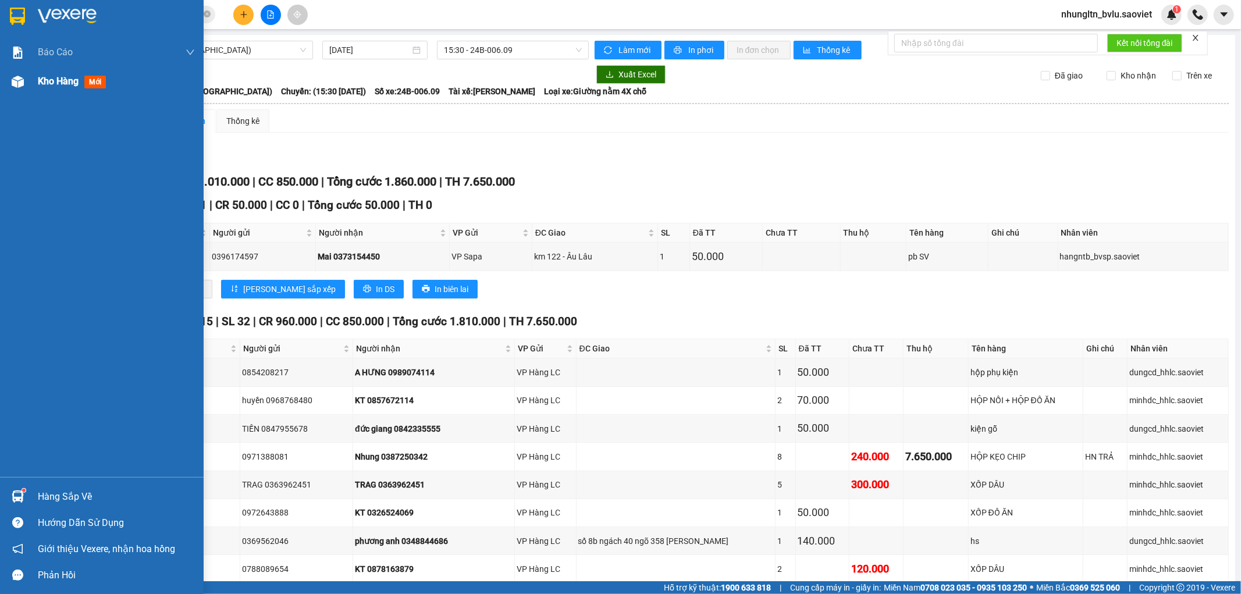
click at [73, 82] on span "Kho hàng" at bounding box center [58, 81] width 41 height 11
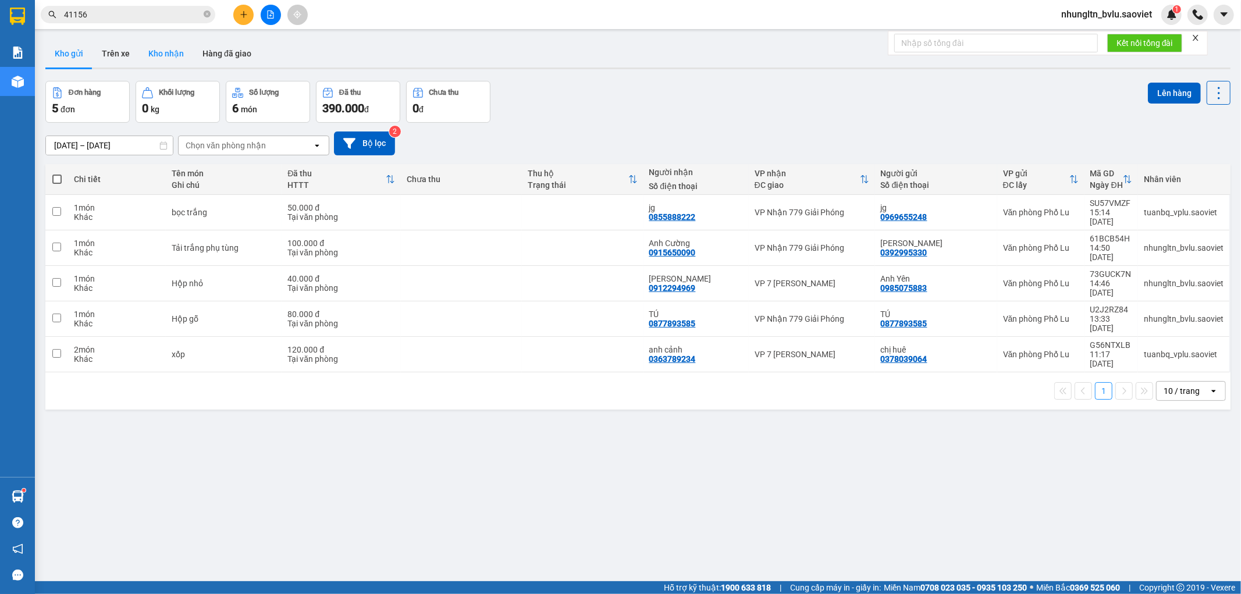
click at [160, 52] on button "Kho nhận" at bounding box center [166, 54] width 54 height 28
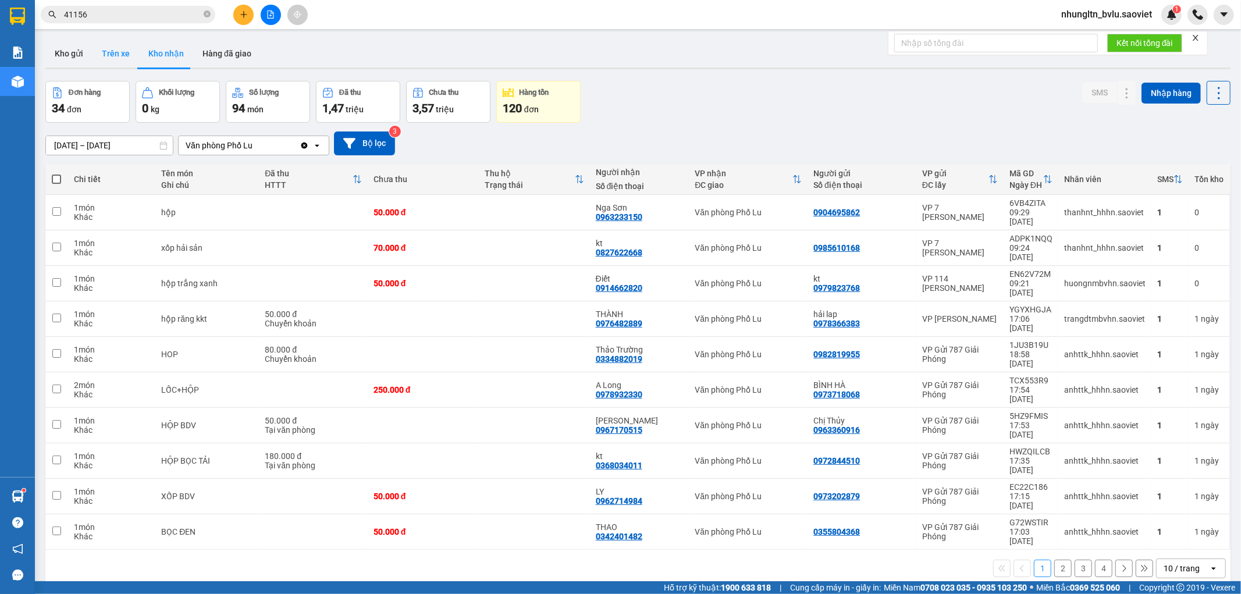
click at [119, 56] on button "Trên xe" at bounding box center [116, 54] width 47 height 28
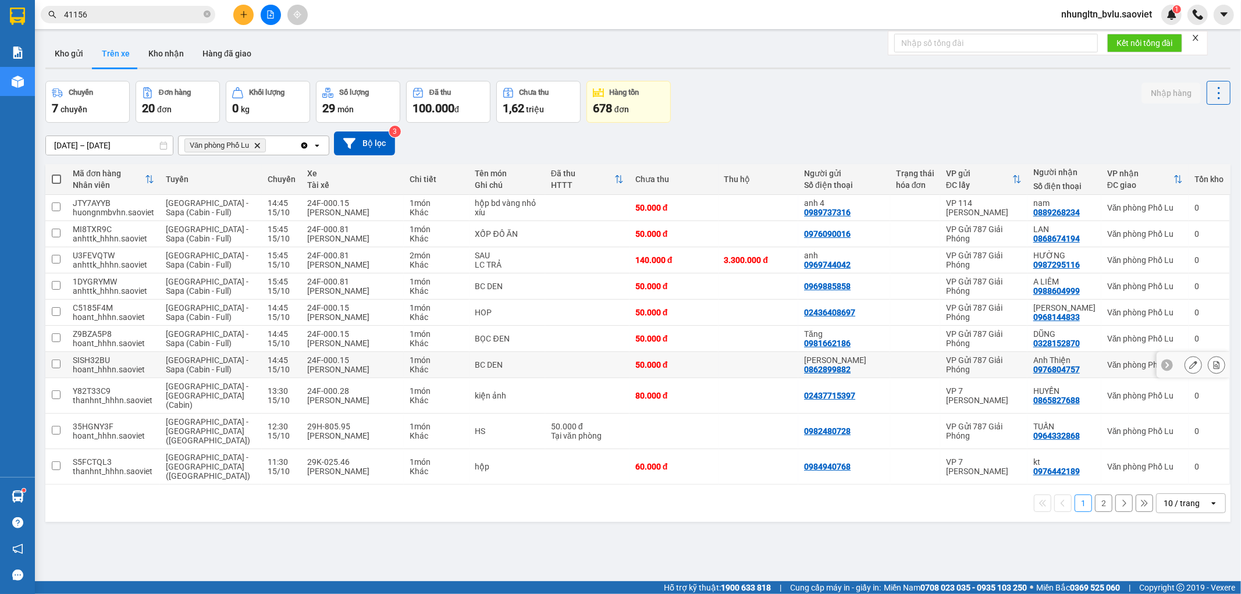
scroll to position [54, 0]
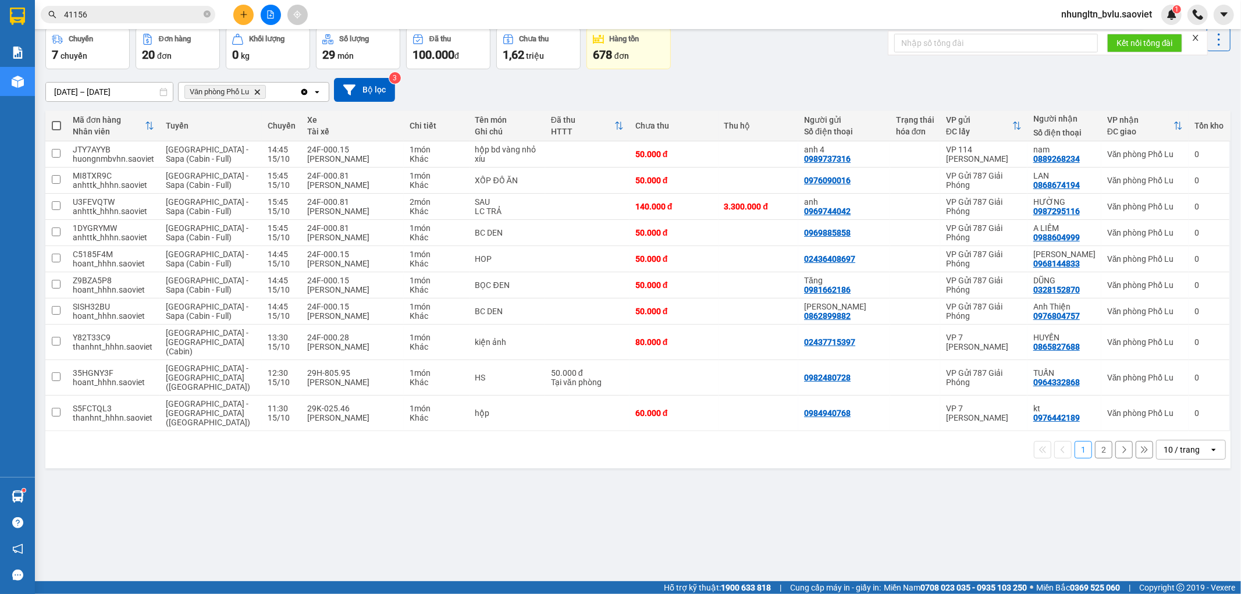
click at [1095, 441] on button "2" at bounding box center [1103, 449] width 17 height 17
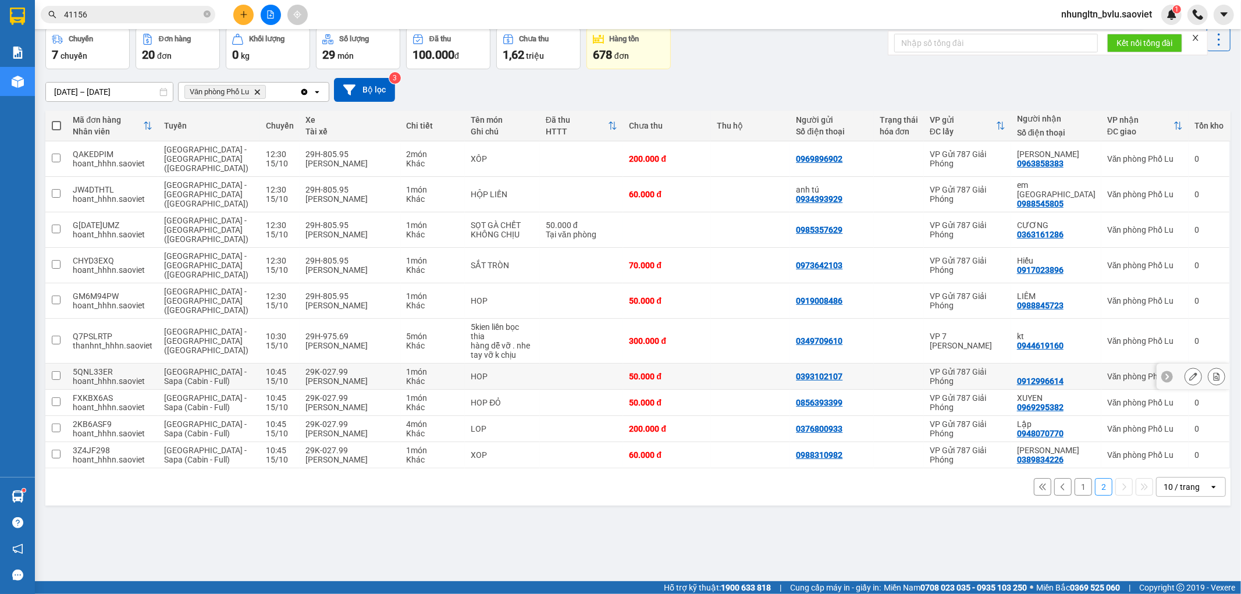
click at [540, 364] on td at bounding box center [582, 377] width 84 height 26
checkbox input "true"
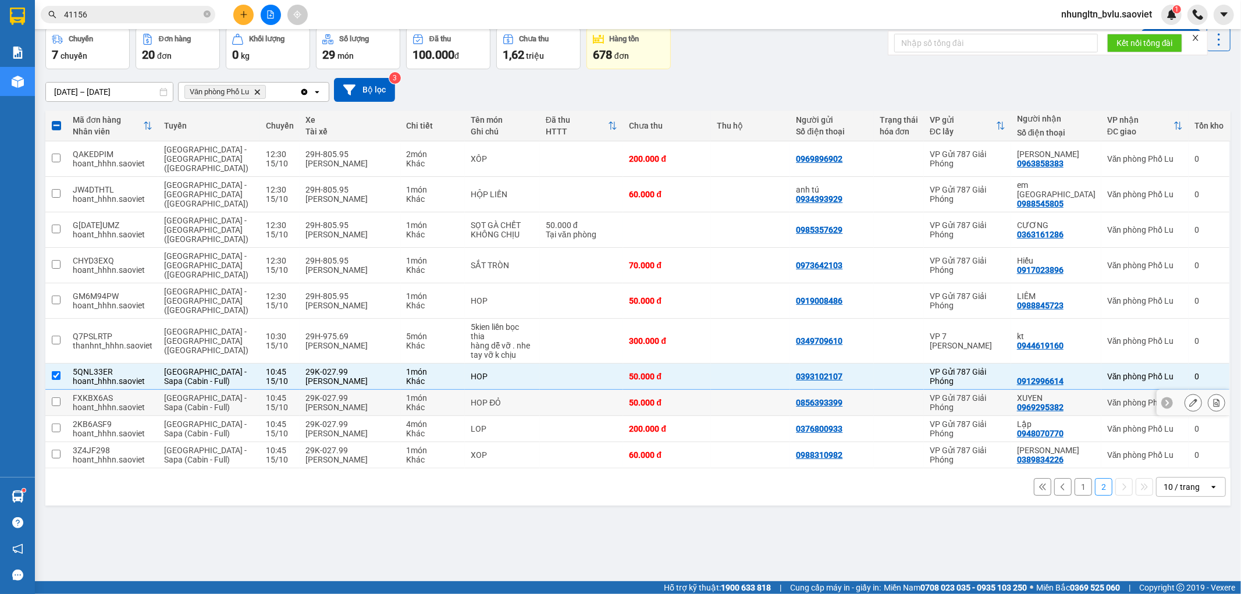
click at [521, 398] on div "HOP ĐỎ" at bounding box center [502, 402] width 63 height 9
checkbox input "true"
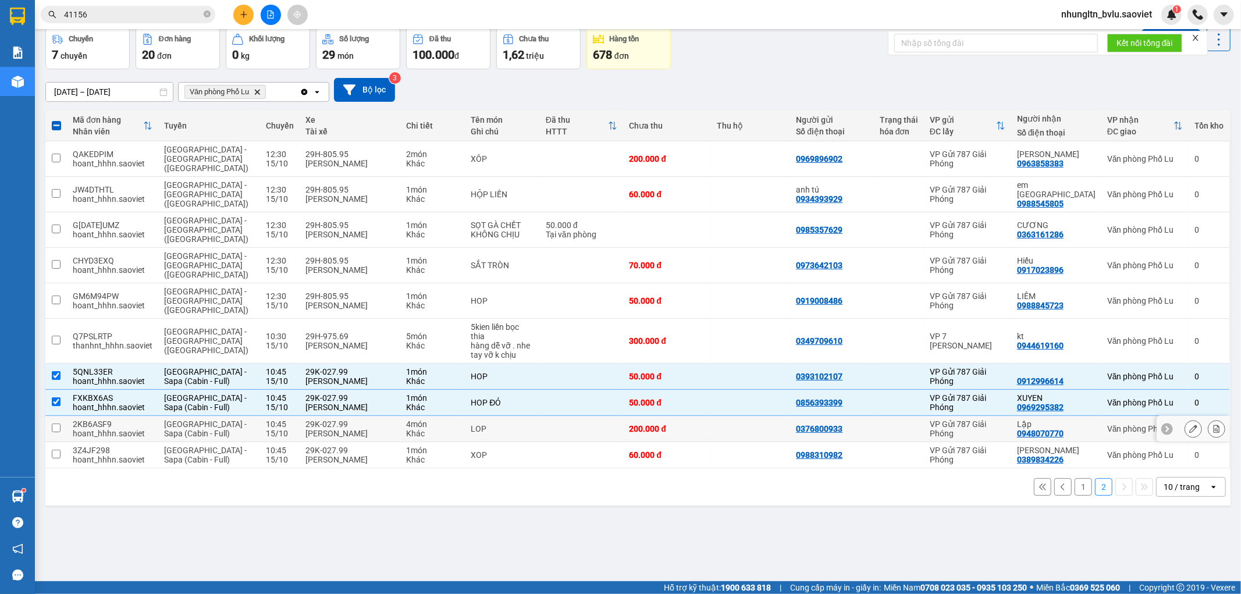
click at [521, 424] on div "LOP" at bounding box center [502, 428] width 63 height 9
checkbox input "true"
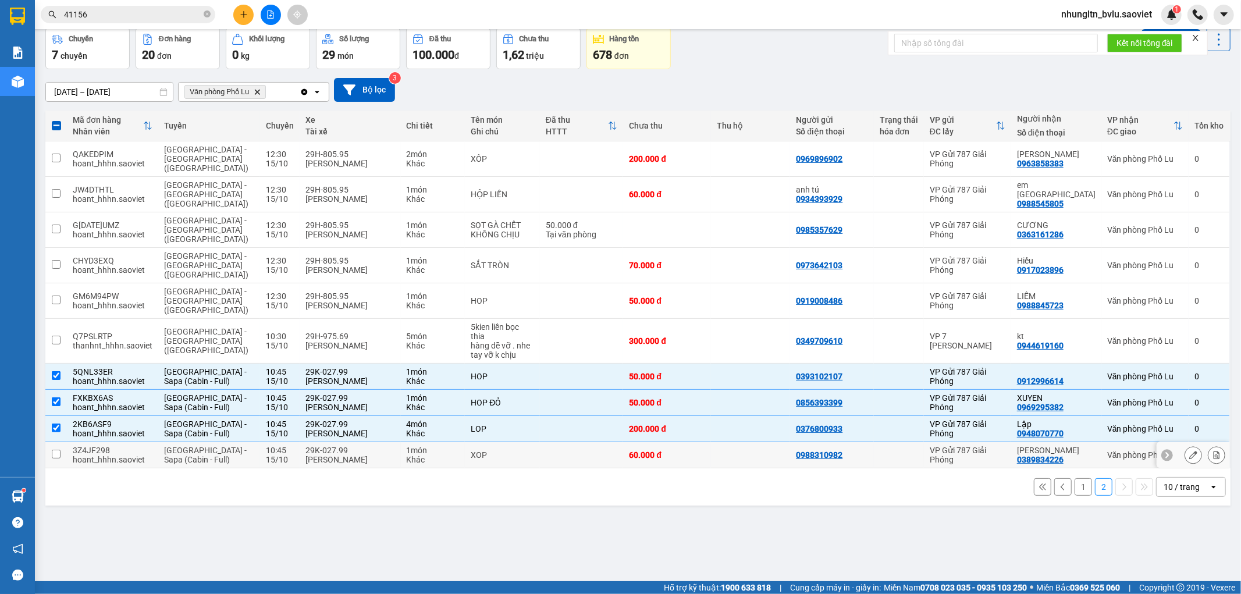
click at [527, 450] on div "XOP" at bounding box center [502, 454] width 63 height 9
checkbox input "true"
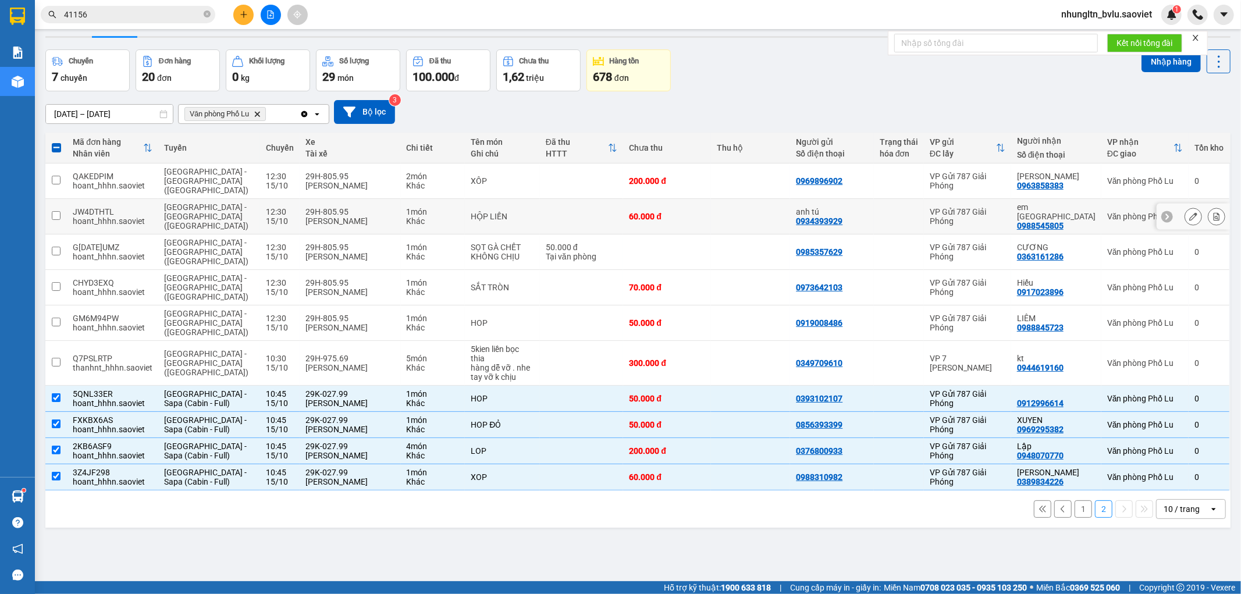
scroll to position [0, 0]
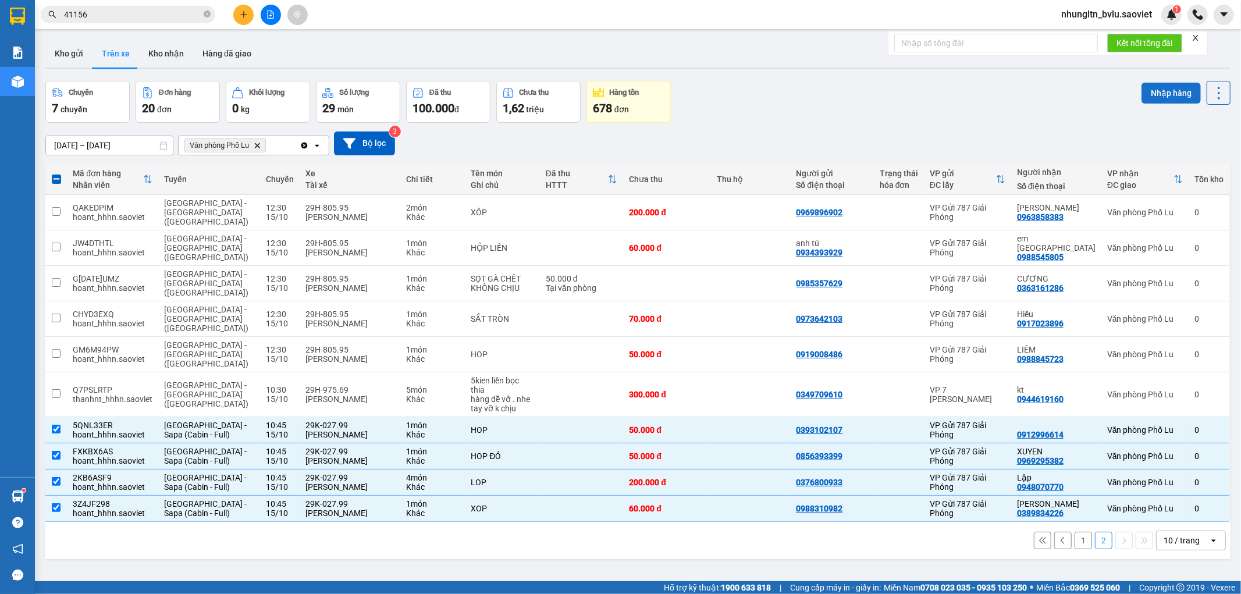
click at [1161, 94] on button "Nhập hàng" at bounding box center [1171, 93] width 59 height 21
checkbox input "false"
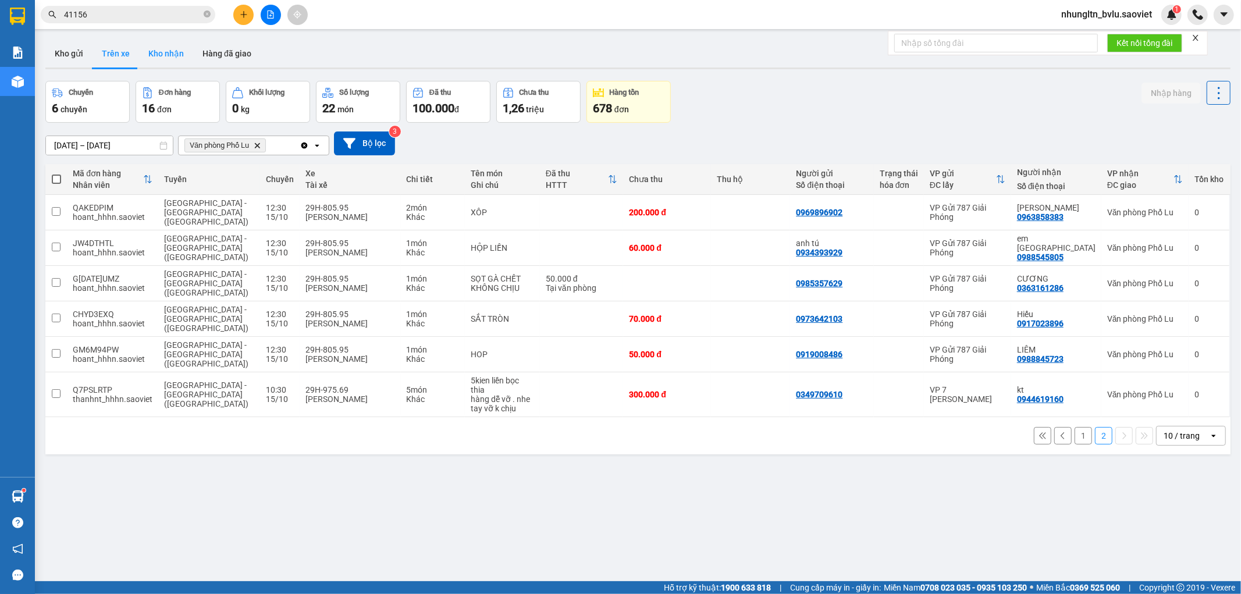
click at [161, 56] on button "Kho nhận" at bounding box center [166, 54] width 54 height 28
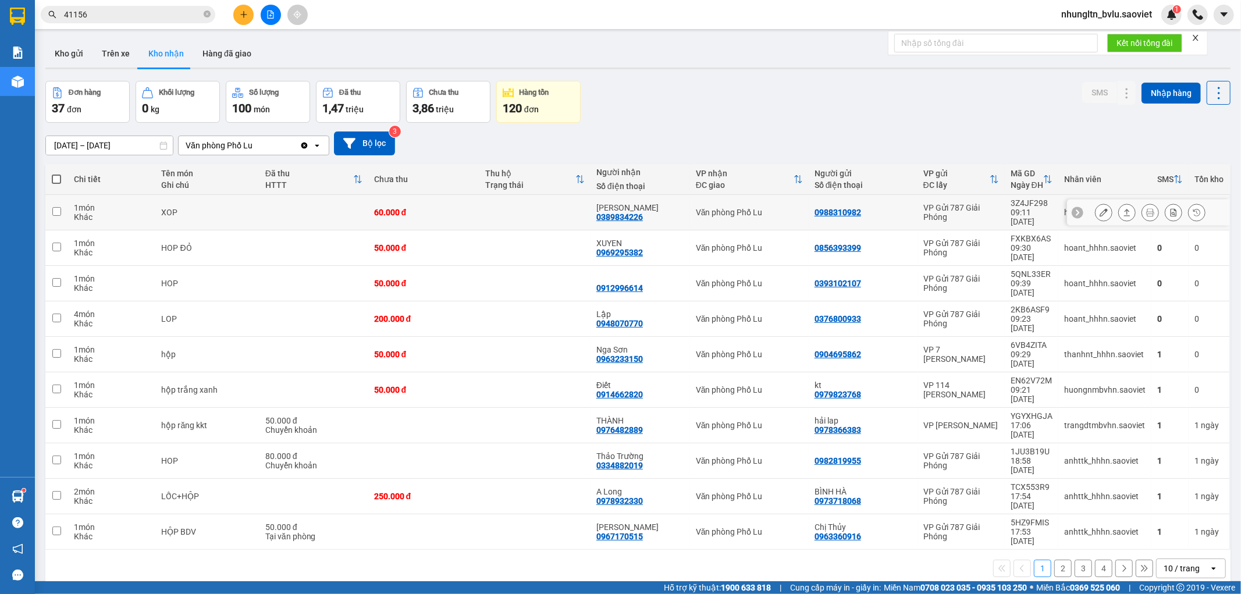
click at [489, 210] on td at bounding box center [534, 212] width 111 height 35
checkbox input "true"
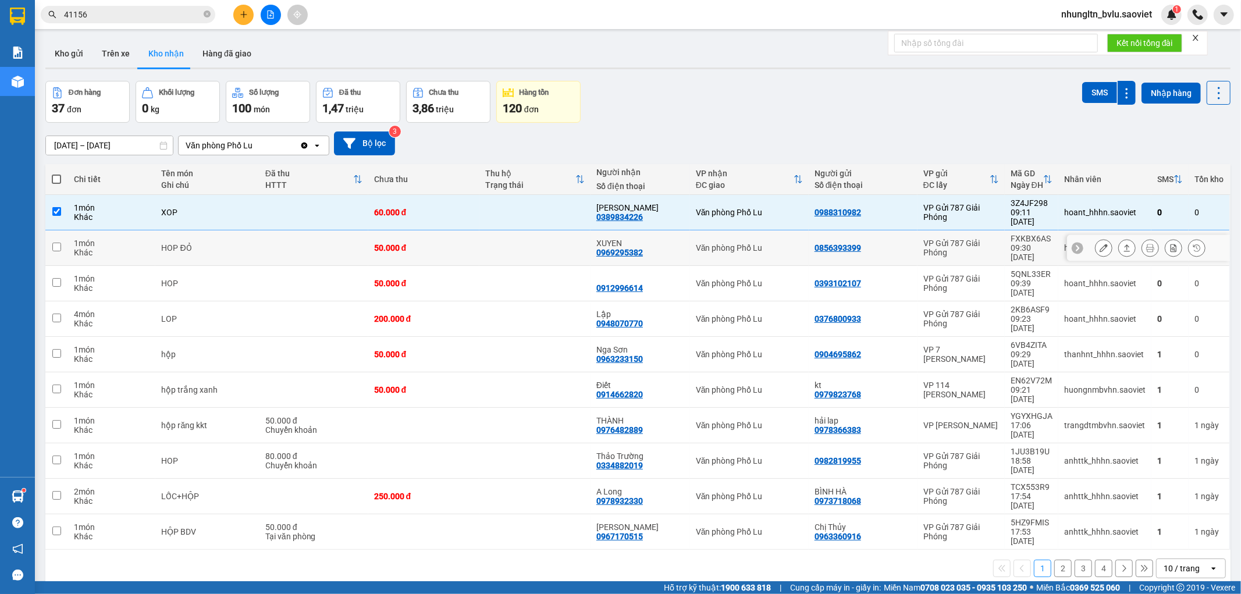
click at [487, 239] on td at bounding box center [534, 247] width 111 height 35
checkbox input "true"
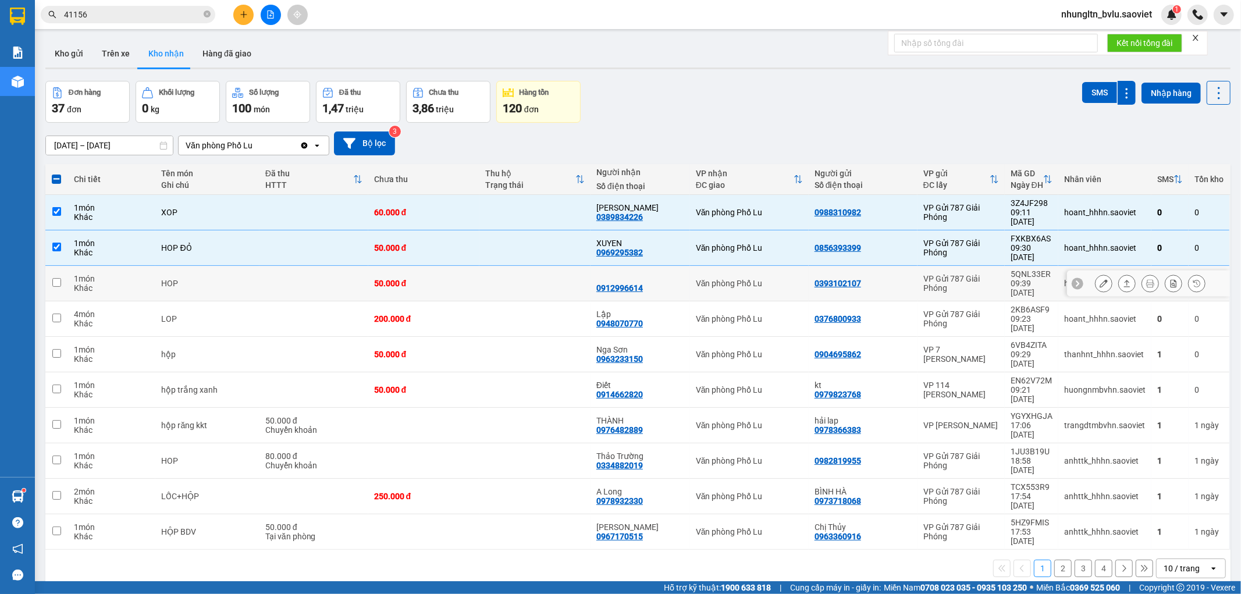
click at [482, 266] on td at bounding box center [534, 283] width 111 height 35
checkbox input "true"
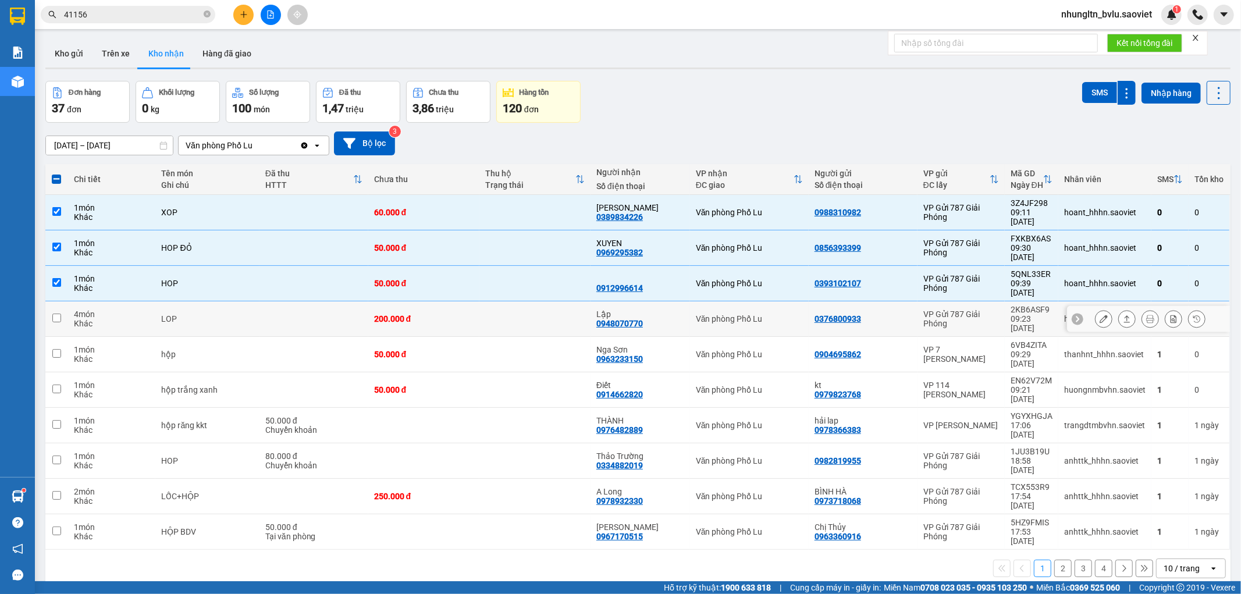
click at [483, 301] on td at bounding box center [534, 318] width 111 height 35
checkbox input "true"
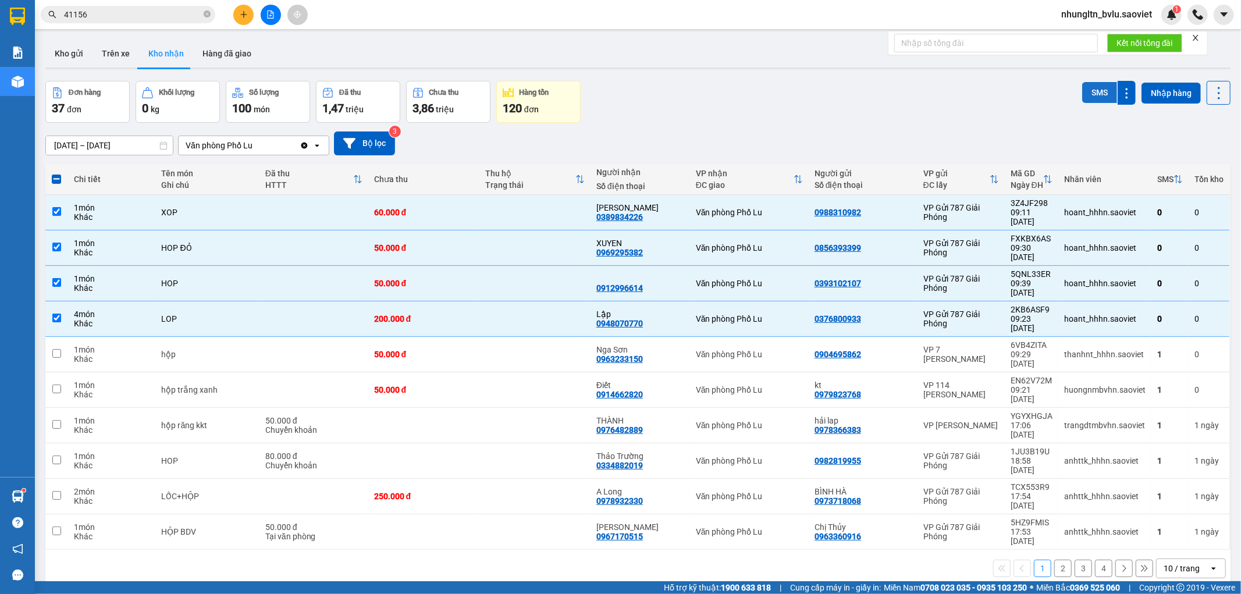
click at [1096, 93] on button "SMS" at bounding box center [1099, 92] width 35 height 21
drag, startPoint x: 292, startPoint y: 208, endPoint x: 285, endPoint y: 230, distance: 22.5
click at [292, 209] on td at bounding box center [314, 212] width 109 height 35
checkbox input "false"
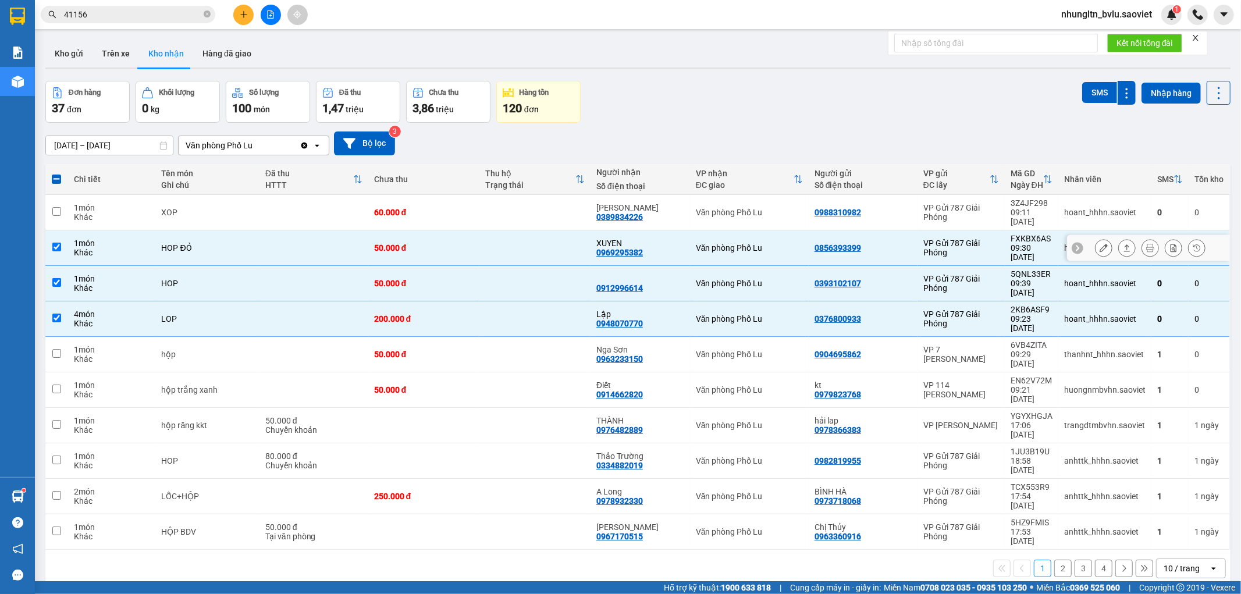
click at [285, 235] on td at bounding box center [314, 247] width 109 height 35
checkbox input "false"
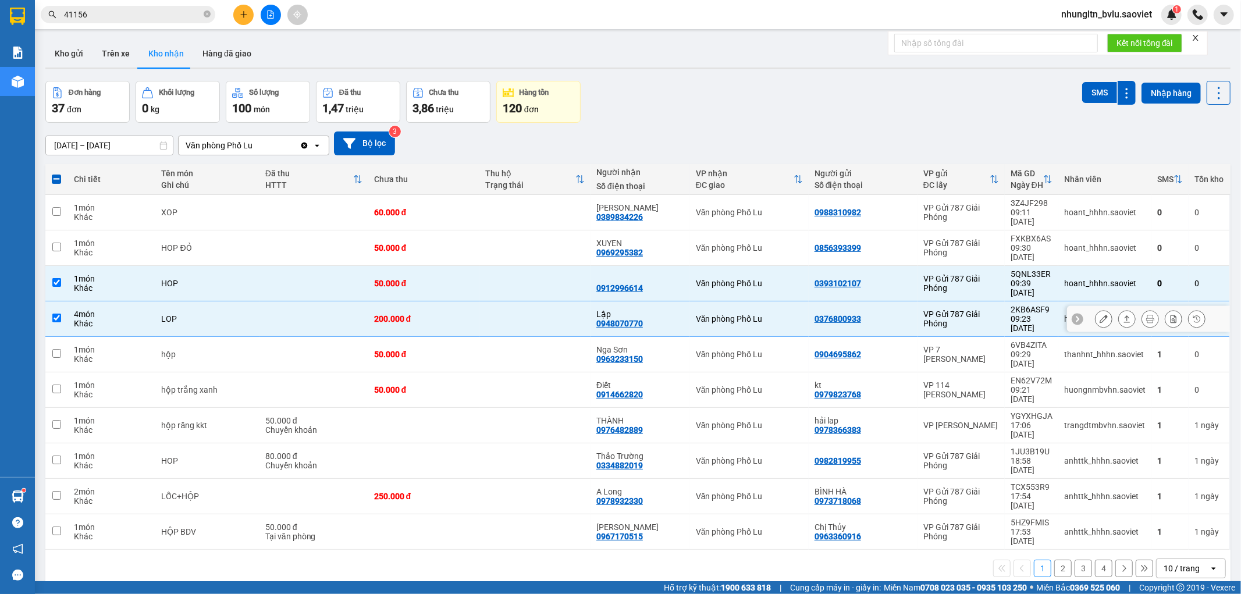
click at [276, 301] on td at bounding box center [314, 318] width 109 height 35
checkbox input "false"
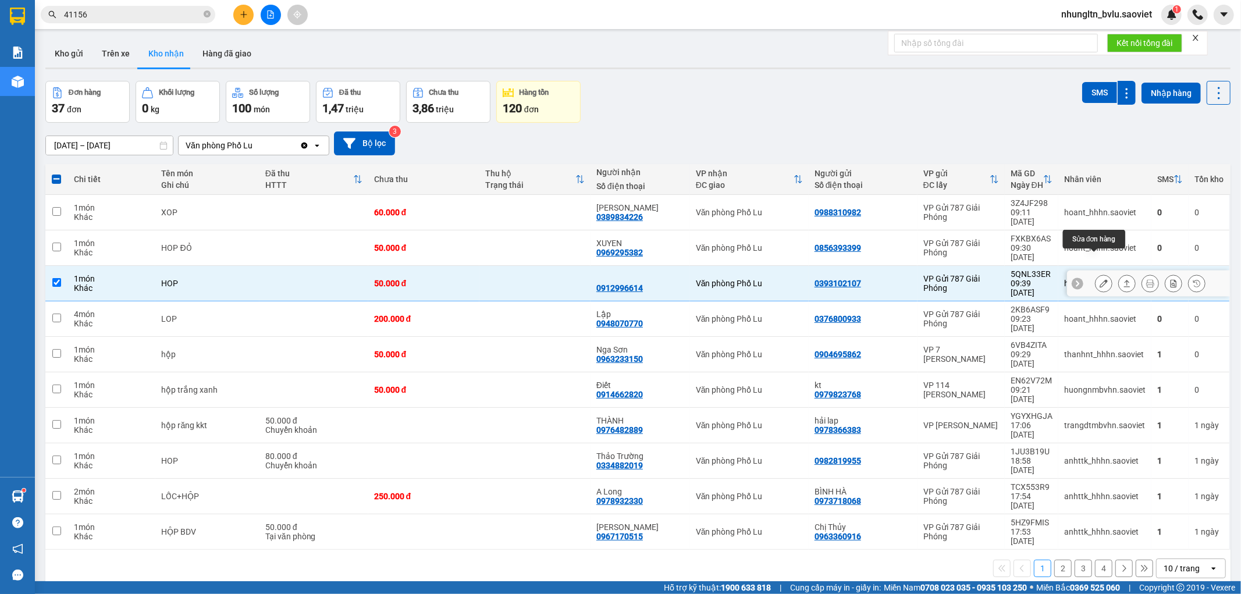
click at [1100, 279] on icon at bounding box center [1104, 283] width 8 height 8
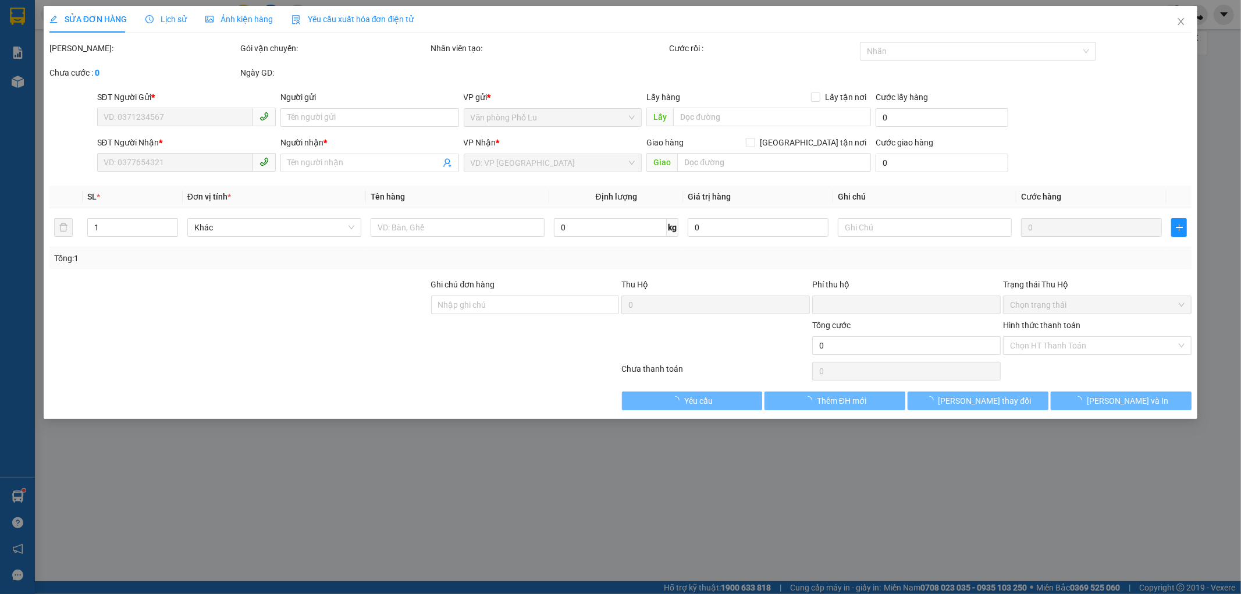
type input "0393102107"
type input "0912996614"
type input "0"
type input "50.000"
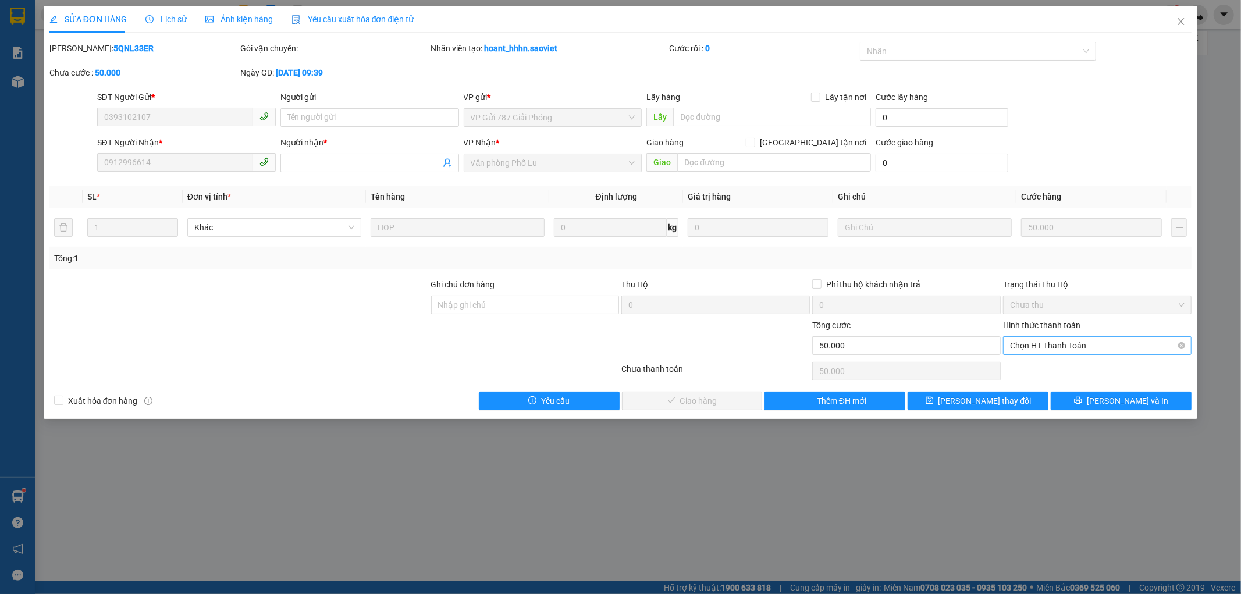
click at [1061, 348] on span "Chọn HT Thanh Toán" at bounding box center [1097, 345] width 175 height 17
click at [1052, 373] on div "Tại văn phòng" at bounding box center [1098, 369] width 175 height 13
type input "0"
click at [726, 400] on span "[PERSON_NAME] và Giao hàng" at bounding box center [700, 401] width 112 height 13
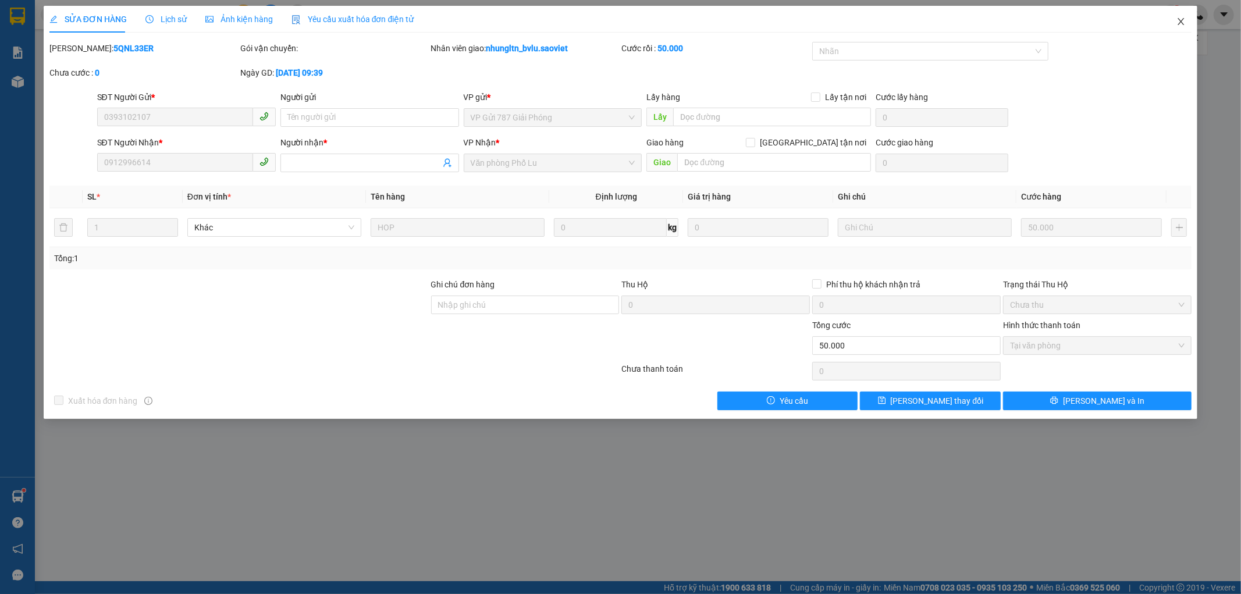
click at [1177, 20] on icon "close" at bounding box center [1181, 21] width 9 height 9
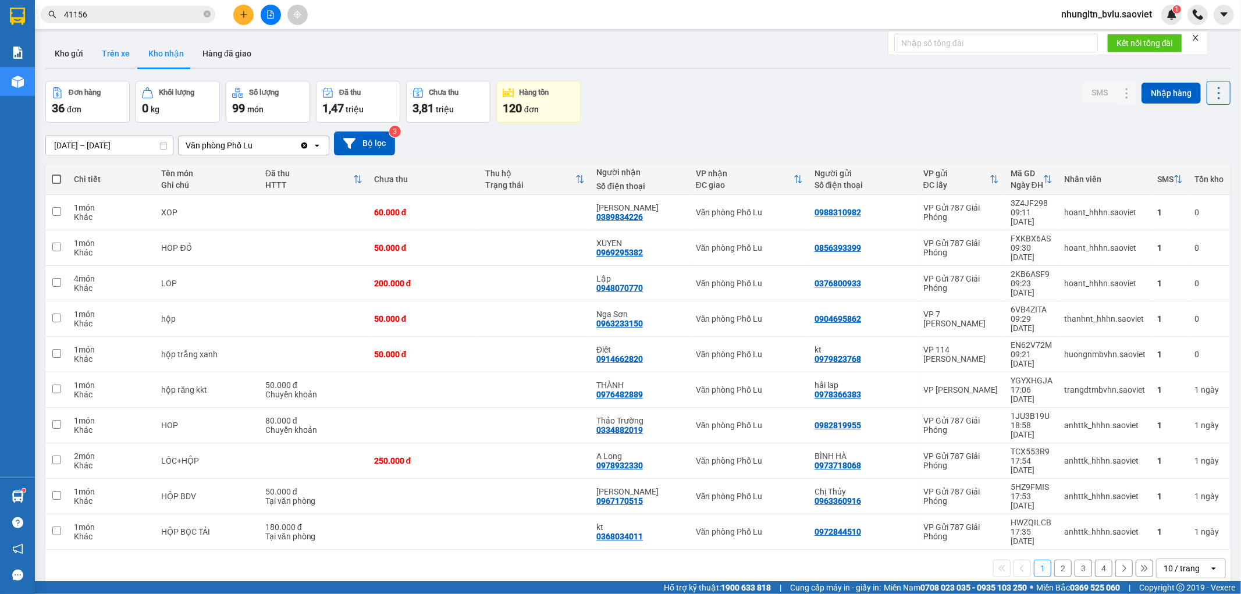
click at [115, 55] on button "Trên xe" at bounding box center [116, 54] width 47 height 28
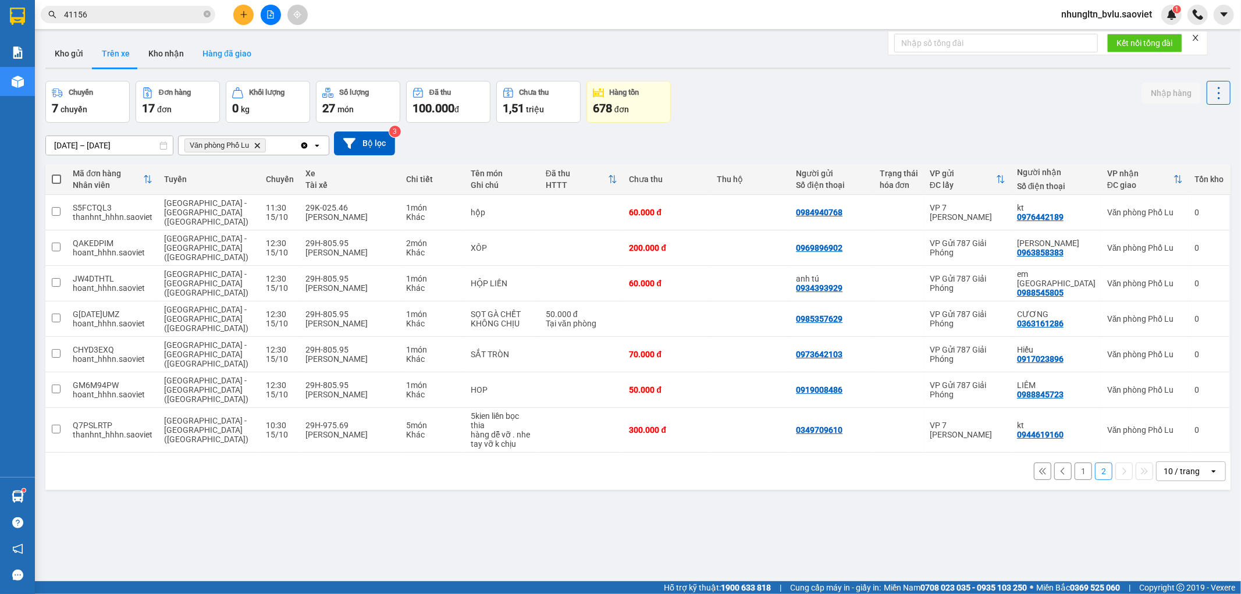
click at [218, 48] on button "Hàng đã giao" at bounding box center [226, 54] width 67 height 28
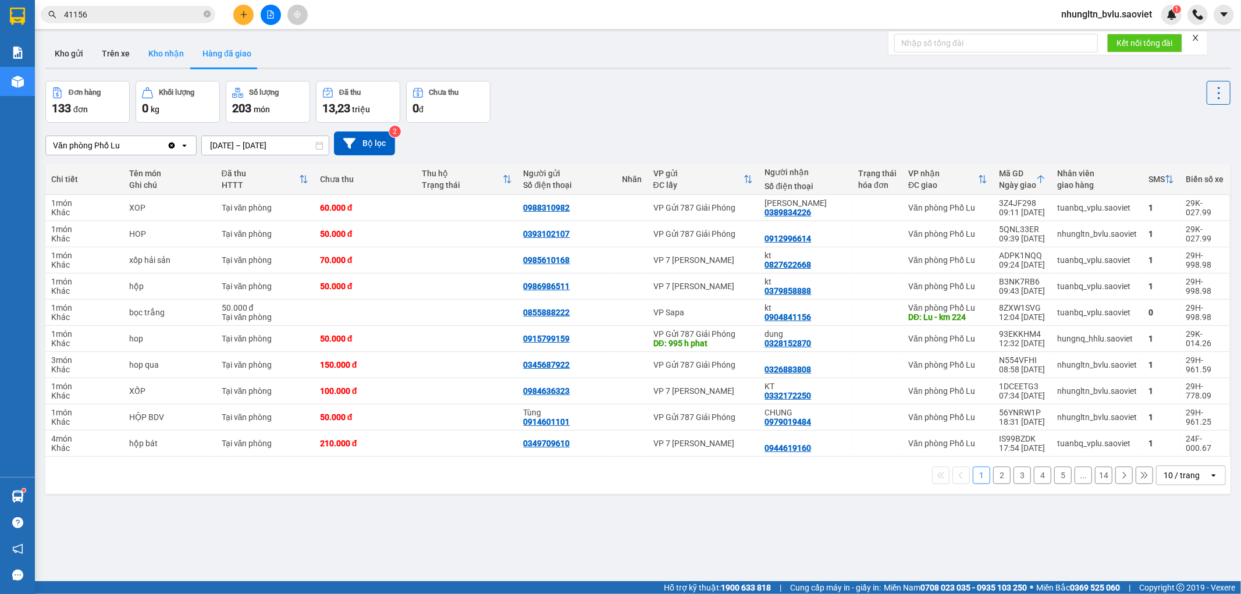
click at [172, 55] on button "Kho nhận" at bounding box center [166, 54] width 54 height 28
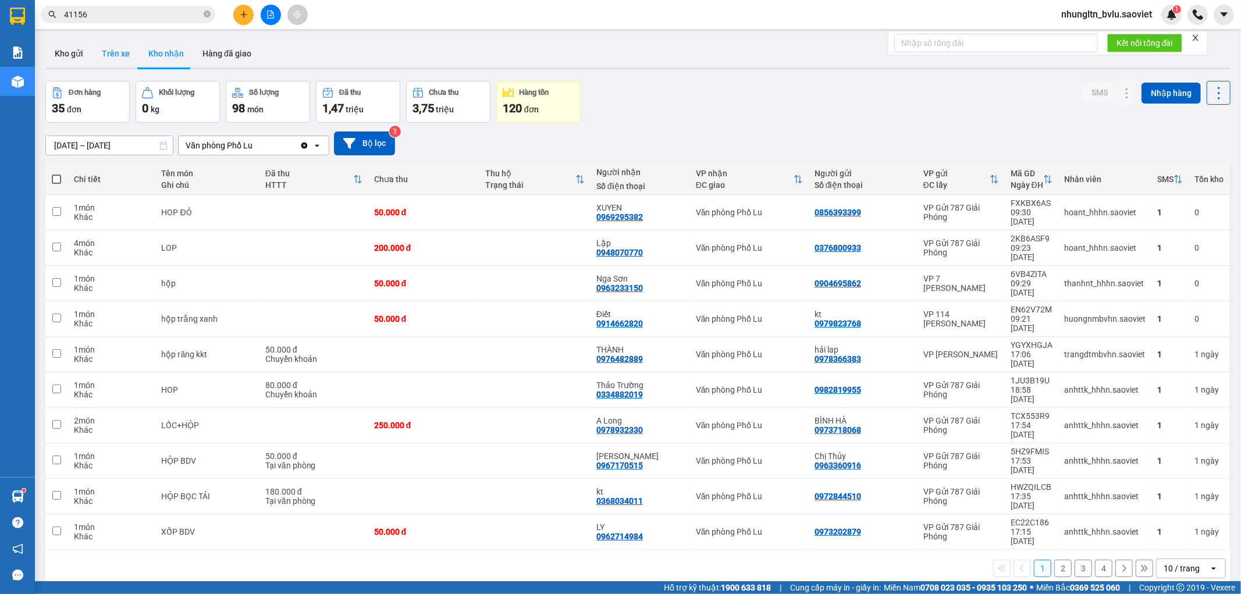
click at [125, 52] on button "Trên xe" at bounding box center [116, 54] width 47 height 28
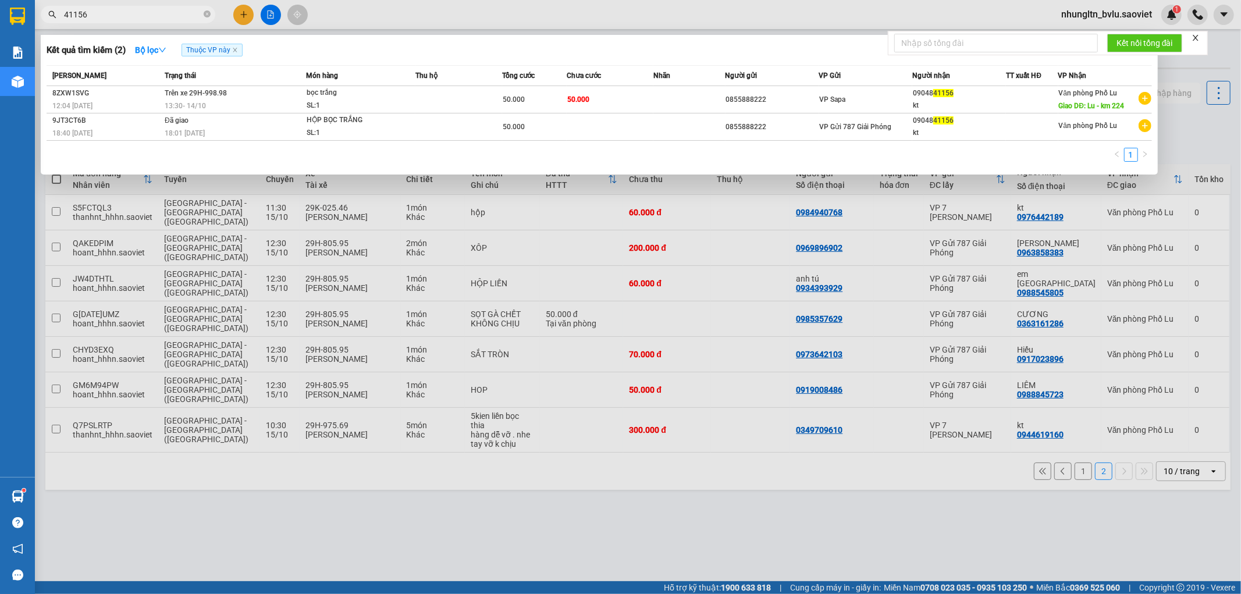
click at [103, 18] on input "41156" at bounding box center [132, 14] width 137 height 13
